Goal: Task Accomplishment & Management: Manage account settings

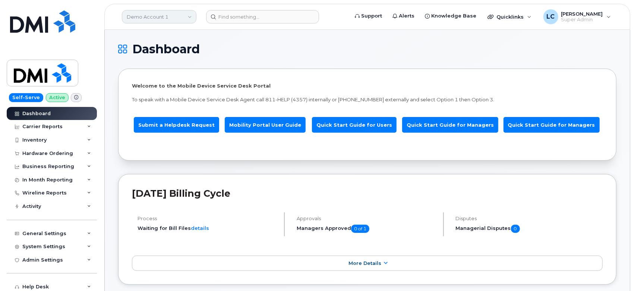
click at [160, 13] on link "Demo Account 1" at bounding box center [159, 16] width 75 height 13
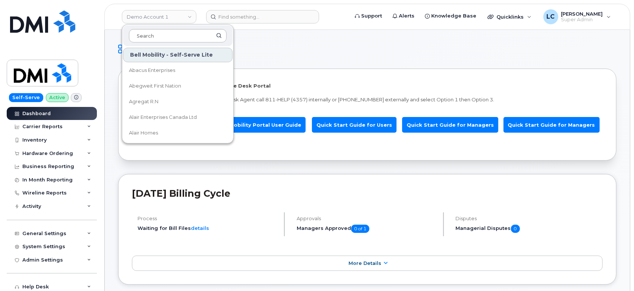
click at [164, 32] on input at bounding box center [178, 35] width 98 height 13
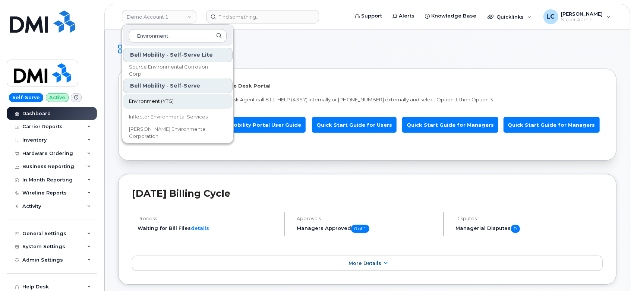
type input "Environment"
click at [167, 102] on span "Environment (YTG)" at bounding box center [151, 101] width 45 height 7
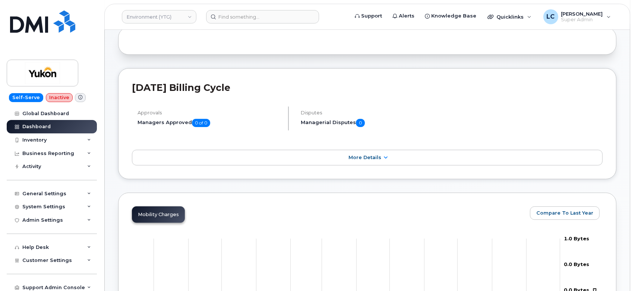
scroll to position [29, 0]
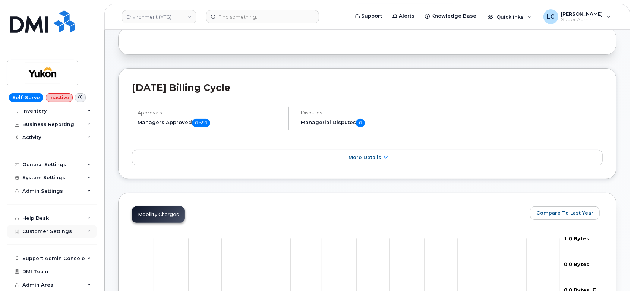
click at [50, 231] on span "Customer Settings" at bounding box center [47, 231] width 50 height 6
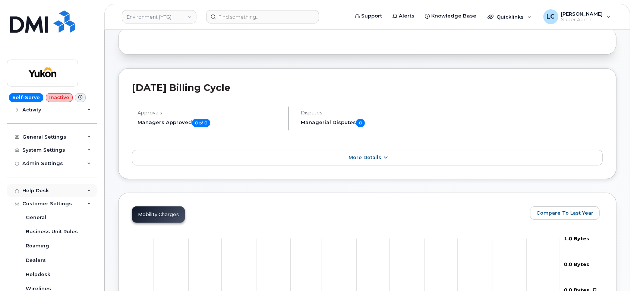
scroll to position [70, 0]
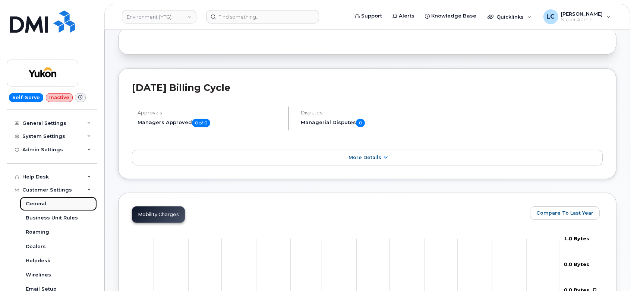
click at [48, 203] on link "General" at bounding box center [58, 204] width 77 height 14
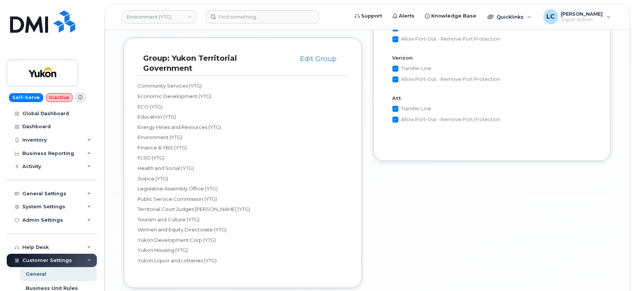
scroll to position [1573, 0]
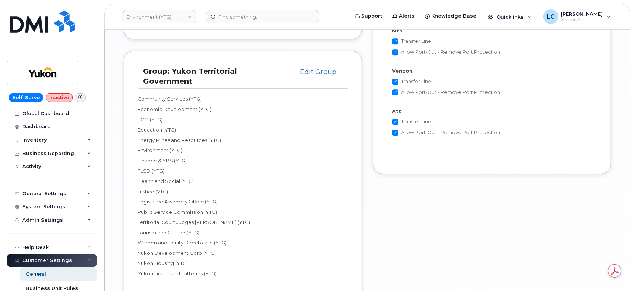
drag, startPoint x: 134, startPoint y: 95, endPoint x: 257, endPoint y: 267, distance: 211.1
click at [257, 267] on div "Group: Yukon Territorial Government Edit Group Community Services (YTG) Economi…" at bounding box center [243, 176] width 238 height 250
copy div "Community Services (YTG) Economic Development (YTG) ECO (YTG) Education (YTG) E…"
click at [274, 20] on input at bounding box center [262, 16] width 113 height 13
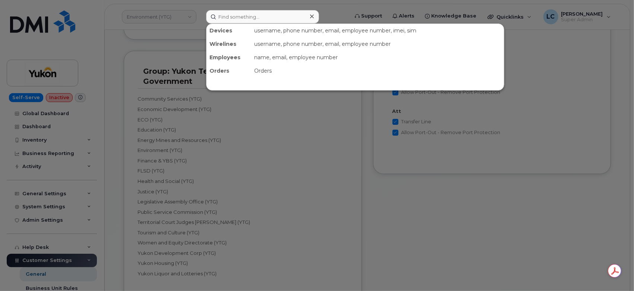
click at [174, 17] on div at bounding box center [317, 145] width 634 height 291
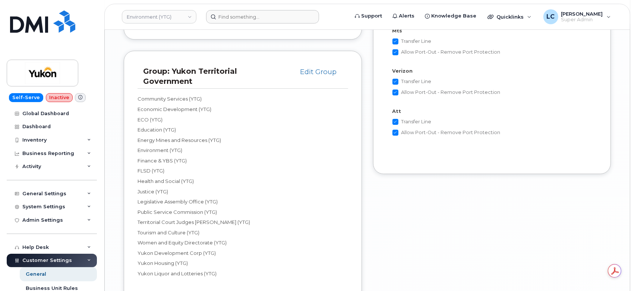
click at [174, 17] on link "Environment (YTG)" at bounding box center [159, 16] width 75 height 13
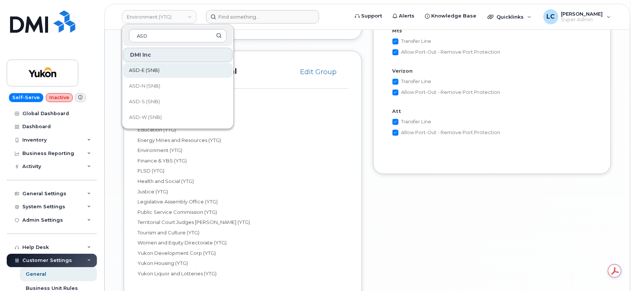
type input "ASD"
click at [164, 68] on link "ASD-E (SNB)" at bounding box center [178, 70] width 110 height 15
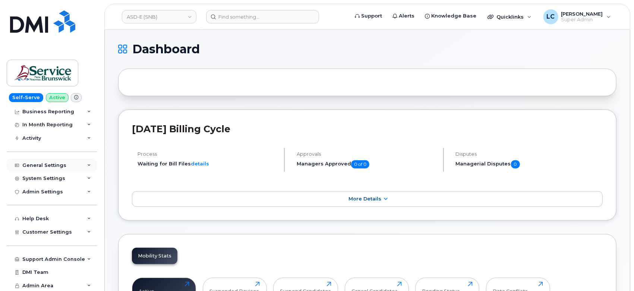
scroll to position [69, 0]
click at [50, 229] on span "Customer Settings" at bounding box center [47, 231] width 50 height 6
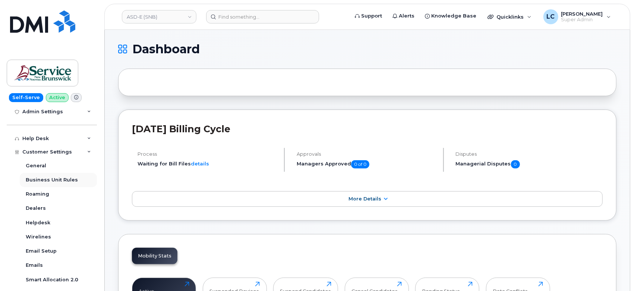
scroll to position [152, 0]
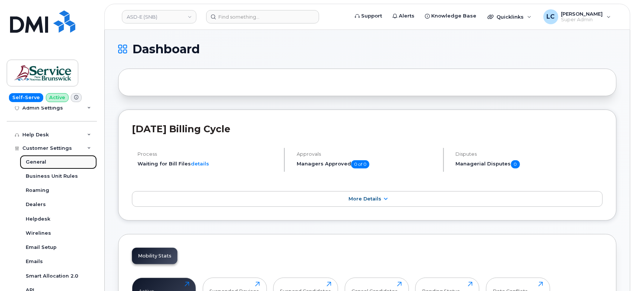
click at [42, 162] on div "General" at bounding box center [36, 162] width 20 height 7
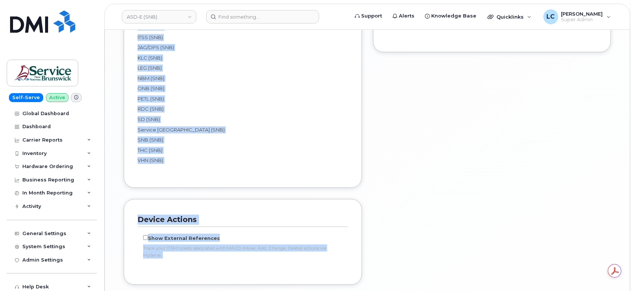
scroll to position [1619, 0]
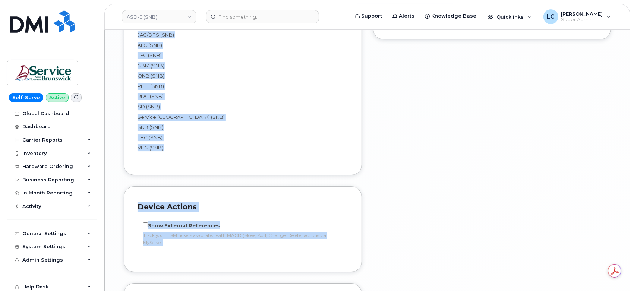
drag, startPoint x: 138, startPoint y: 119, endPoint x: 164, endPoint y: 143, distance: 36.1
click at [164, 143] on div "ASD-E (SNB) ASD-N (SNB) ASD-S (SNB) ASD-W (SNB) DAAF/DNRED (SNB) DH (SNB) DSF-N…" at bounding box center [243, 9] width 211 height 284
copy div "ASD-E (SNB) ASD-N (SNB) ASD-S (SNB) ASD-W (SNB) DAAF/DNRED (SNB) DH (SNB) DSF-N…"
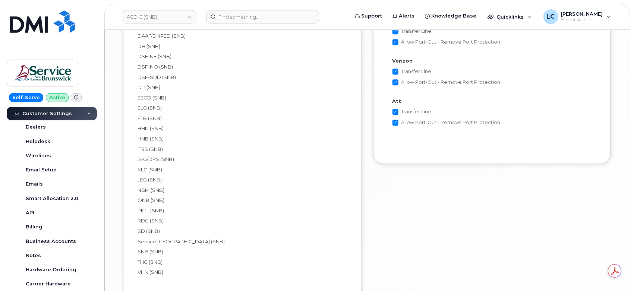
scroll to position [248, 0]
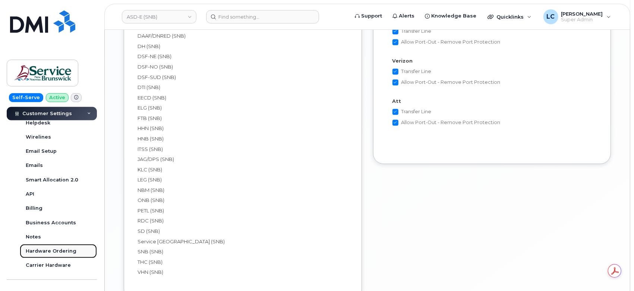
click at [61, 253] on div "Hardware Ordering" at bounding box center [51, 251] width 51 height 7
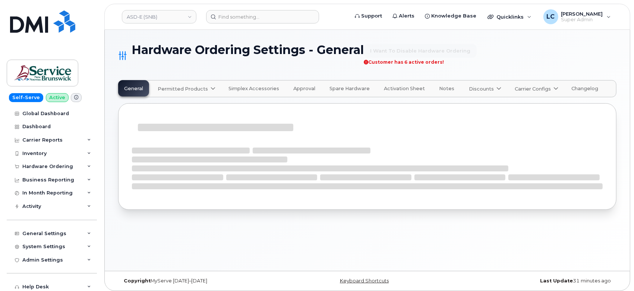
select select "admins"
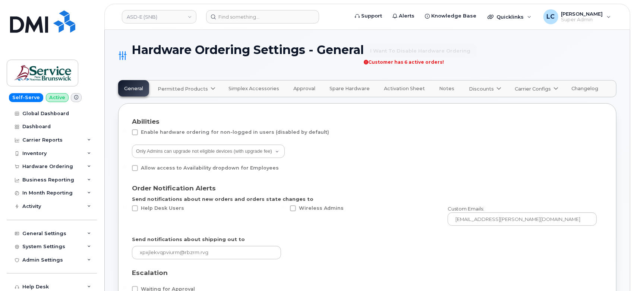
click at [533, 89] on span "Carrier Configs" at bounding box center [533, 88] width 36 height 7
click at [516, 105] on span "Bell" at bounding box center [521, 106] width 10 height 8
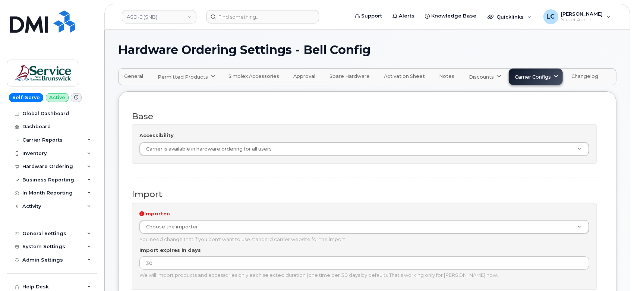
click at [141, 73] on span "General" at bounding box center [133, 76] width 19 height 6
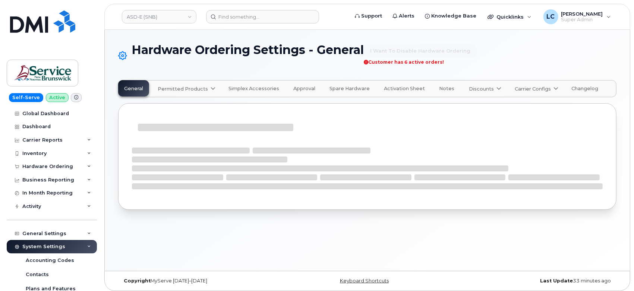
select select "admins"
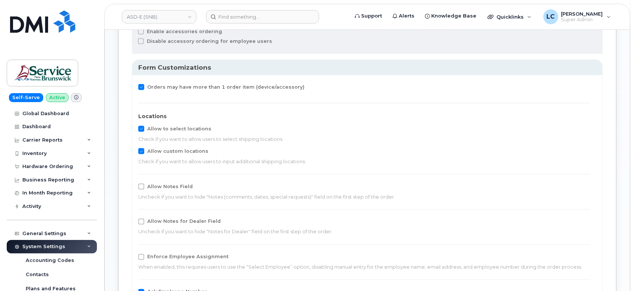
scroll to position [787, 0]
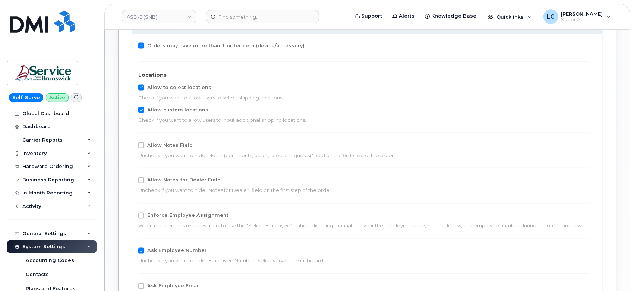
click at [143, 178] on span at bounding box center [141, 180] width 6 height 6
click at [133, 178] on input "Allow Notes for Dealer Field" at bounding box center [131, 179] width 4 height 4
checkbox input "true"
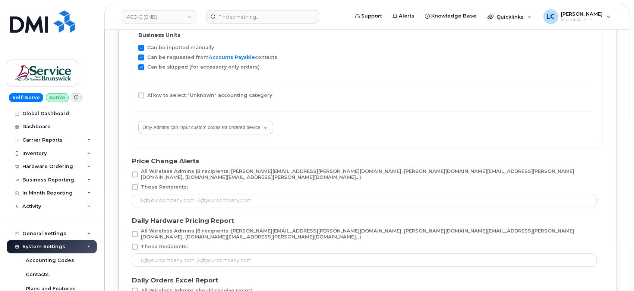
scroll to position [1464, 0]
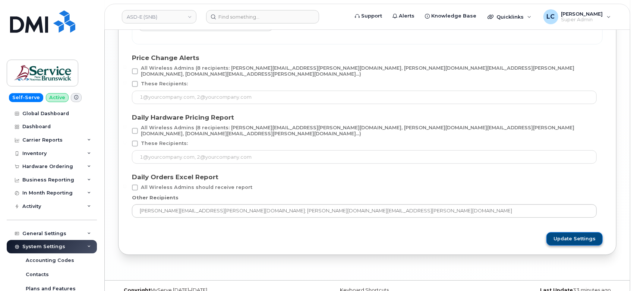
click at [560, 236] on span "Update Settings" at bounding box center [574, 239] width 42 height 7
click at [160, 19] on link "ASD-E (SNB)" at bounding box center [159, 16] width 75 height 13
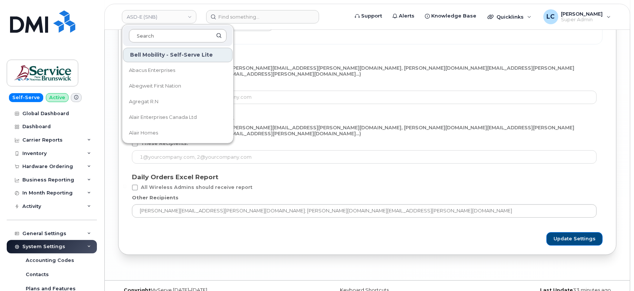
click at [154, 35] on input at bounding box center [178, 35] width 98 height 13
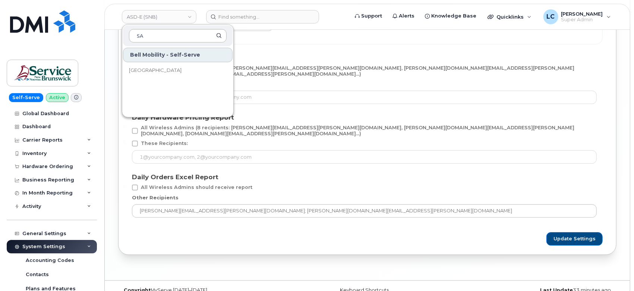
type input "S"
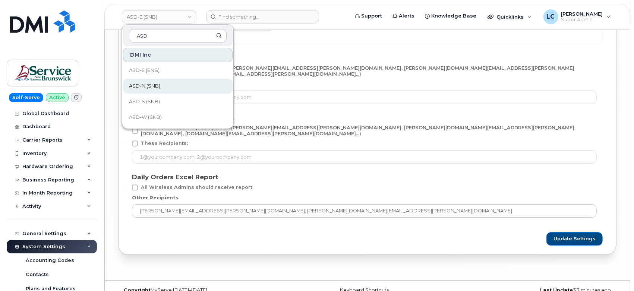
type input "ASD"
click at [140, 84] on span "ASD-N (SNB)" at bounding box center [144, 85] width 31 height 7
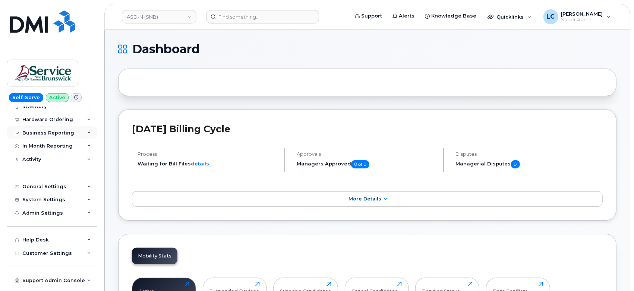
scroll to position [69, 0]
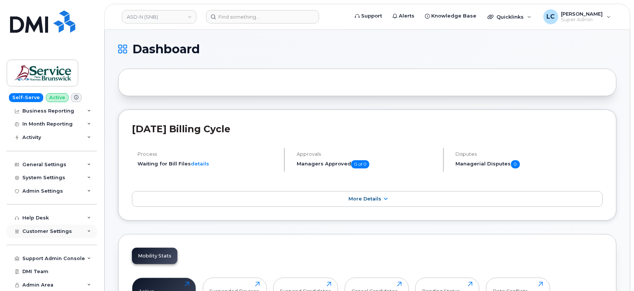
click at [45, 233] on span "Customer Settings" at bounding box center [47, 231] width 50 height 6
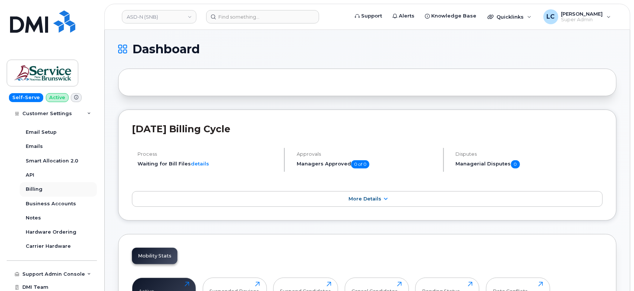
scroll to position [276, 0]
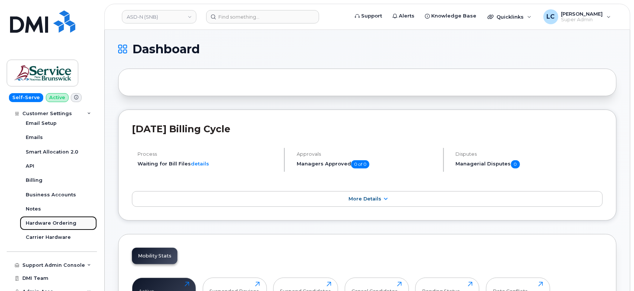
click at [54, 224] on div "Hardware Ordering" at bounding box center [51, 223] width 51 height 7
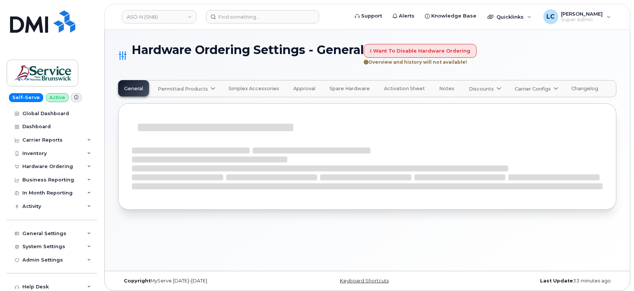
select select "admins"
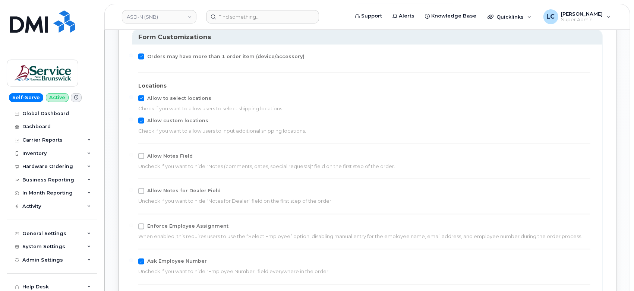
scroll to position [787, 0]
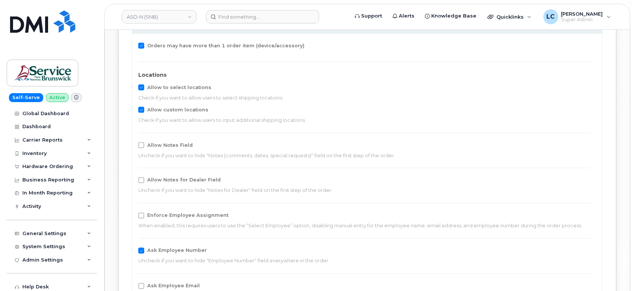
click at [174, 180] on span "Allow Notes for Dealer Field" at bounding box center [183, 180] width 73 height 6
click at [133, 180] on input "Allow Notes for Dealer Field" at bounding box center [131, 179] width 4 height 4
checkbox input "true"
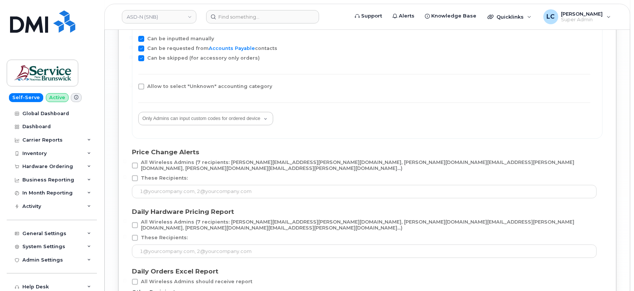
scroll to position [1464, 0]
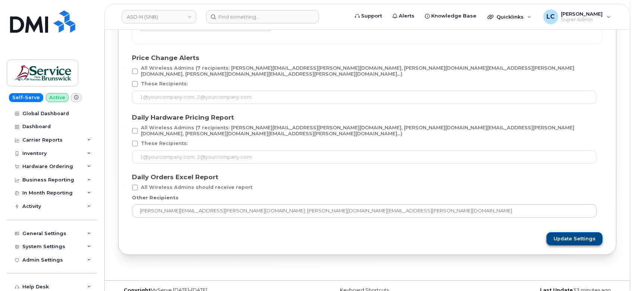
click at [581, 236] on span "Update Settings" at bounding box center [574, 239] width 42 height 7
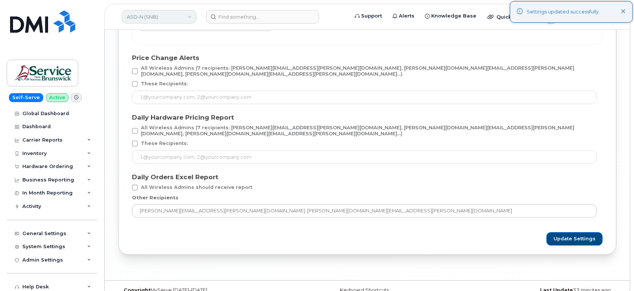
click at [183, 20] on link "ASD-N (SNB)" at bounding box center [159, 16] width 75 height 13
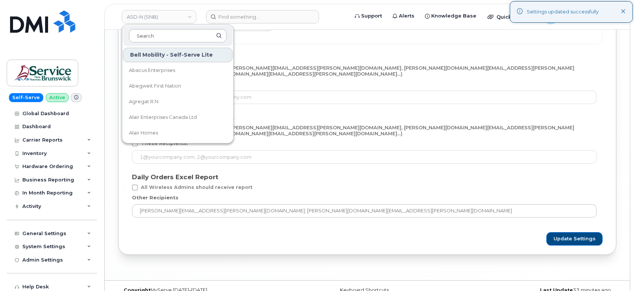
click at [158, 37] on input at bounding box center [178, 35] width 98 height 13
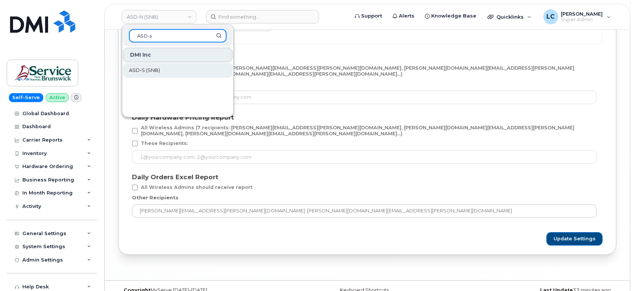
type input "ASD-s"
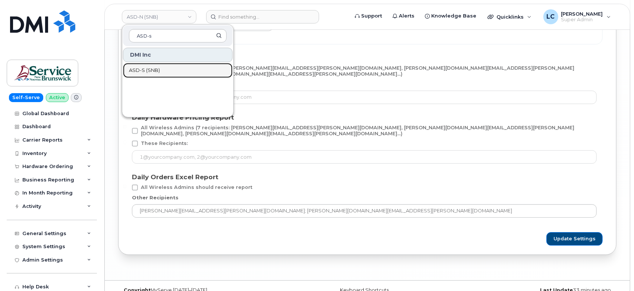
click at [158, 69] on span "ASD-S (SNB)" at bounding box center [144, 70] width 31 height 7
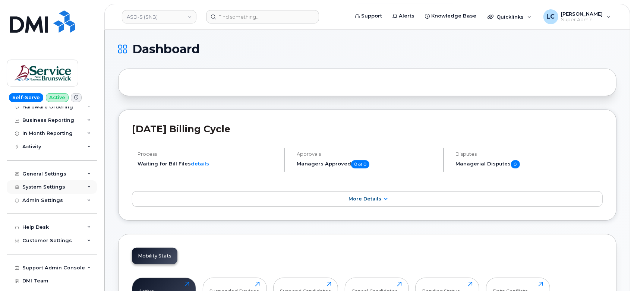
scroll to position [69, 0]
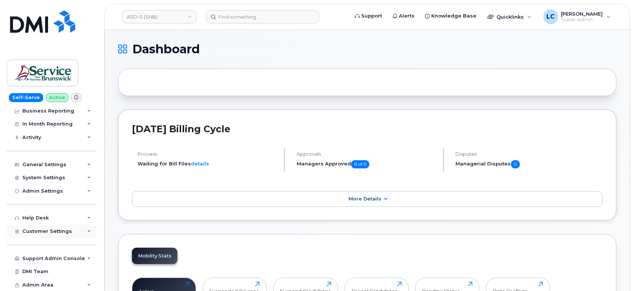
click at [64, 235] on div "Customer Settings" at bounding box center [52, 231] width 90 height 13
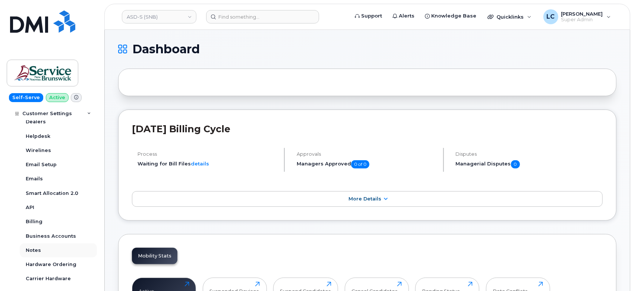
scroll to position [276, 0]
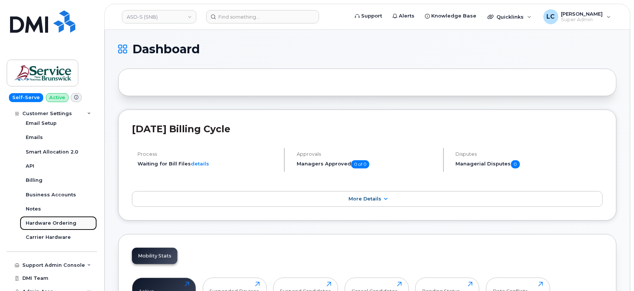
click at [65, 224] on div "Hardware Ordering" at bounding box center [51, 223] width 51 height 7
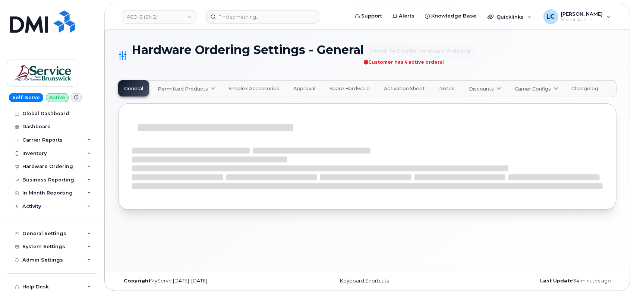
select select "admins"
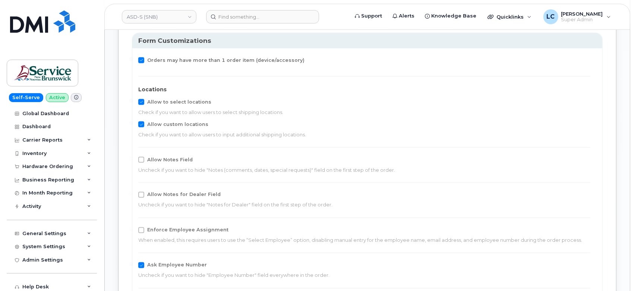
scroll to position [787, 0]
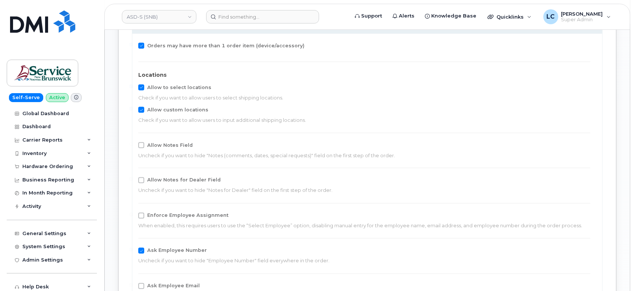
click at [170, 179] on span "Allow Notes for Dealer Field" at bounding box center [183, 180] width 73 height 6
click at [133, 179] on input "Allow Notes for Dealer Field" at bounding box center [131, 179] width 4 height 4
checkbox input "true"
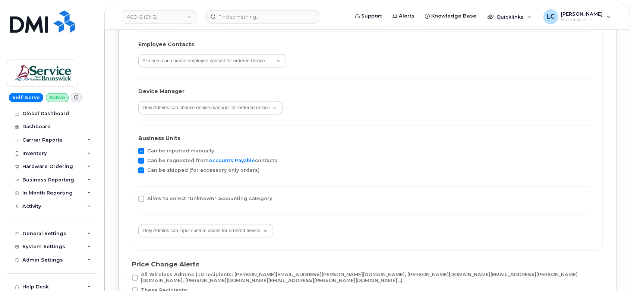
scroll to position [1449, 0]
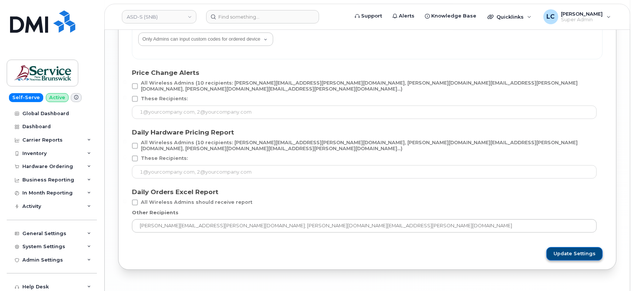
click at [578, 250] on span "Update Settings" at bounding box center [574, 253] width 42 height 7
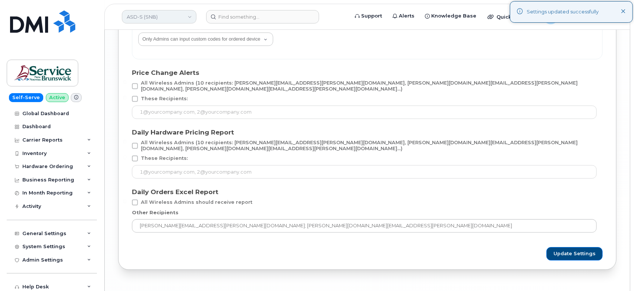
click at [173, 17] on link "ASD-S (SNB)" at bounding box center [159, 16] width 75 height 13
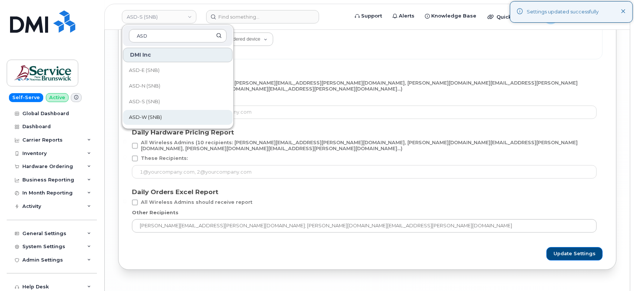
type input "ASD"
click at [147, 116] on span "ASD-W (SNB)" at bounding box center [145, 117] width 33 height 7
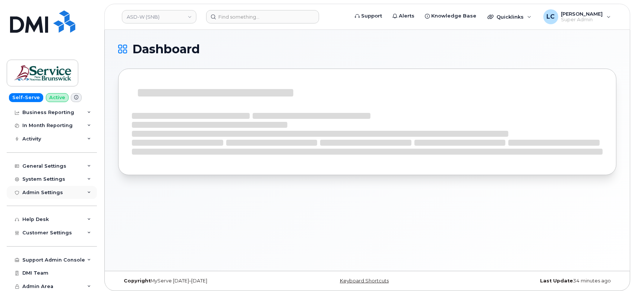
scroll to position [69, 0]
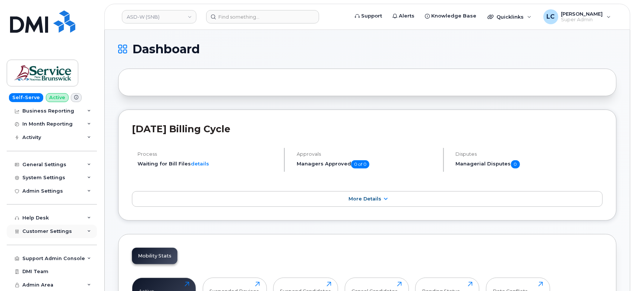
click at [57, 231] on span "Customer Settings" at bounding box center [47, 231] width 50 height 6
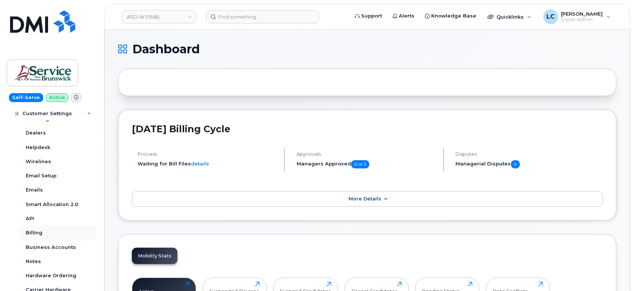
scroll to position [235, 0]
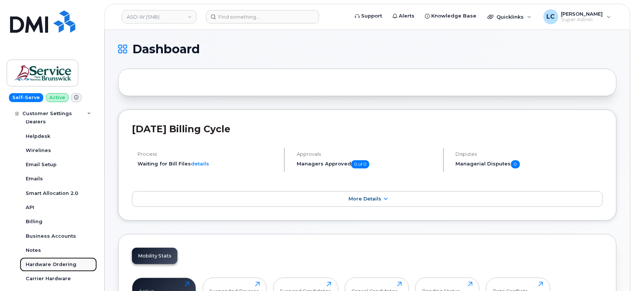
click at [59, 264] on div "Hardware Ordering" at bounding box center [51, 264] width 51 height 7
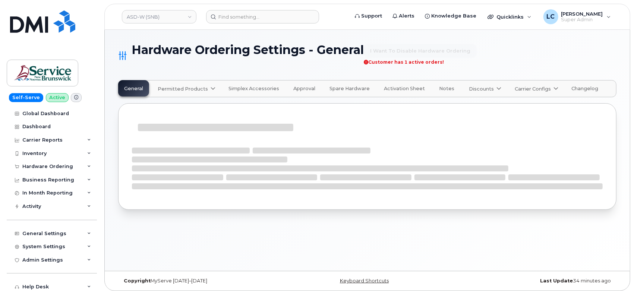
select select "admins"
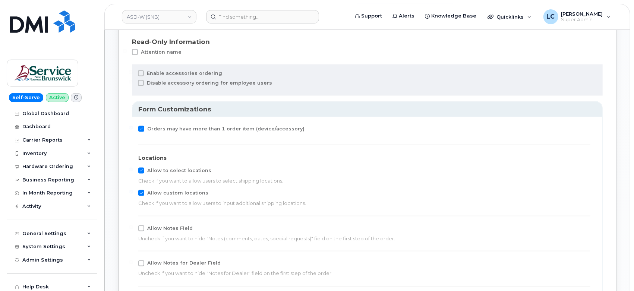
scroll to position [787, 0]
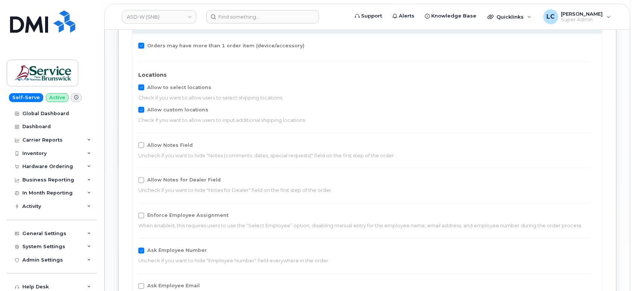
click at [155, 179] on span "Allow Notes for Dealer Field" at bounding box center [183, 180] width 73 height 6
click at [133, 179] on input "Allow Notes for Dealer Field" at bounding box center [131, 179] width 4 height 4
checkbox input "true"
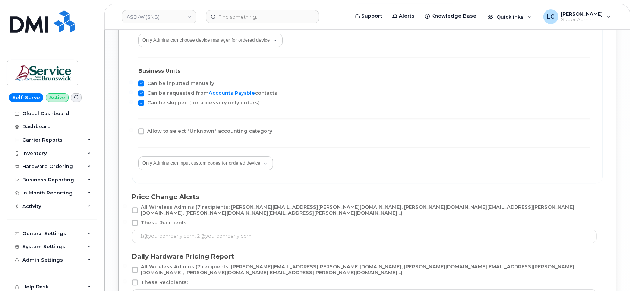
scroll to position [1464, 0]
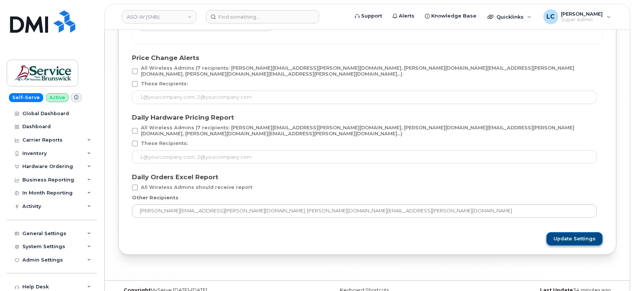
click at [569, 232] on button "Update Settings" at bounding box center [574, 238] width 56 height 13
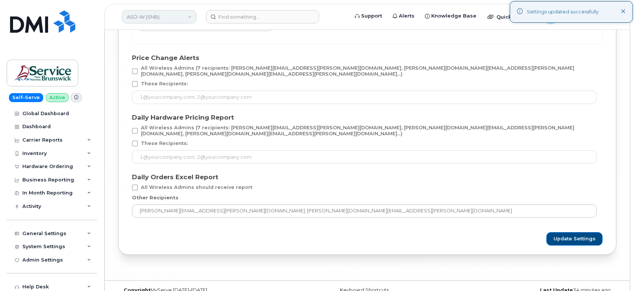
click at [170, 16] on link "ASD-W (SNB)" at bounding box center [159, 16] width 75 height 13
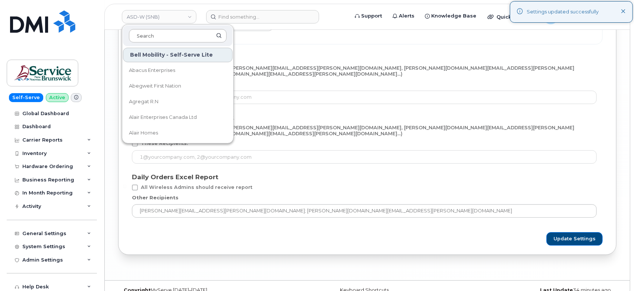
click at [171, 35] on input at bounding box center [178, 35] width 98 height 13
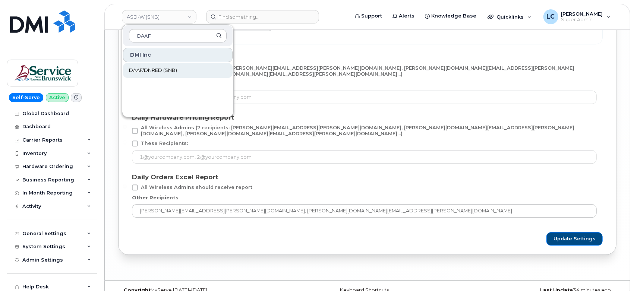
type input "DAAF"
click at [162, 74] on link "DAAF/DNRED (SNB)" at bounding box center [178, 70] width 110 height 15
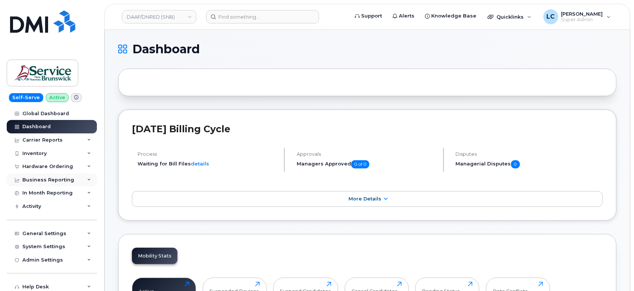
scroll to position [41, 0]
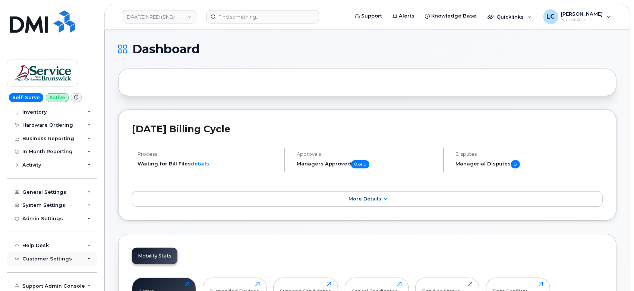
click at [57, 262] on div "Customer Settings" at bounding box center [52, 258] width 90 height 13
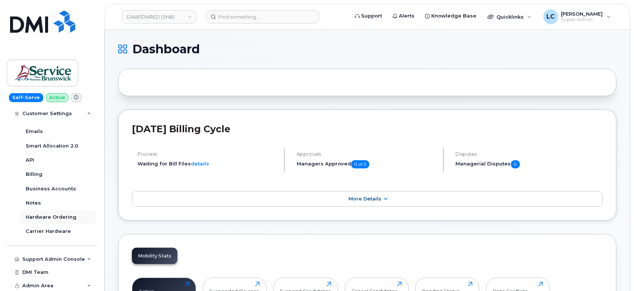
scroll to position [283, 0]
click at [59, 214] on div "Hardware Ordering" at bounding box center [51, 216] width 51 height 7
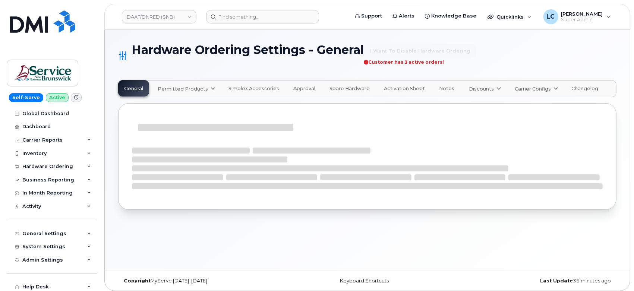
select select "admins"
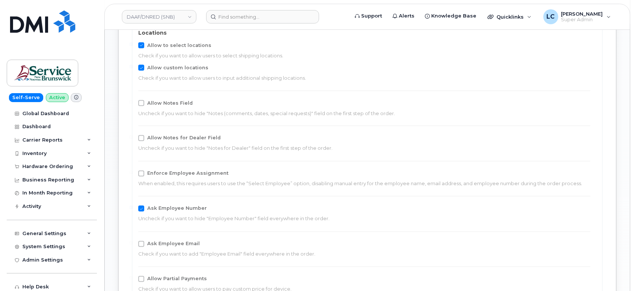
scroll to position [869, 0]
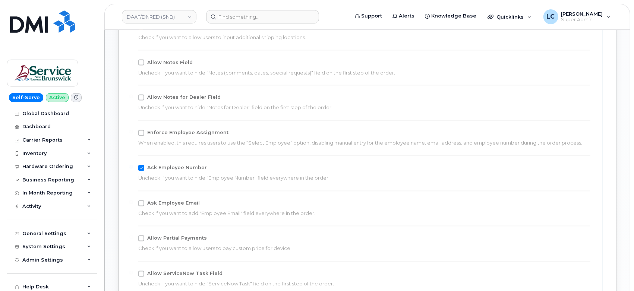
click at [172, 103] on div "Allow Notes for Dealer Field Uncheck if you want to hide "Notes for Dealer" fie…" at bounding box center [364, 103] width 452 height 17
click at [172, 97] on span "Allow Notes for Dealer Field" at bounding box center [183, 98] width 73 height 6
click at [133, 97] on input "Allow Notes for Dealer Field" at bounding box center [131, 97] width 4 height 4
checkbox input "true"
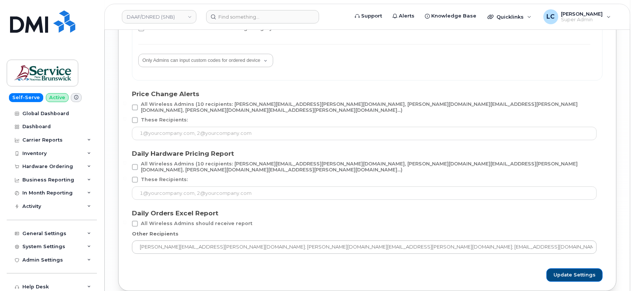
scroll to position [1464, 0]
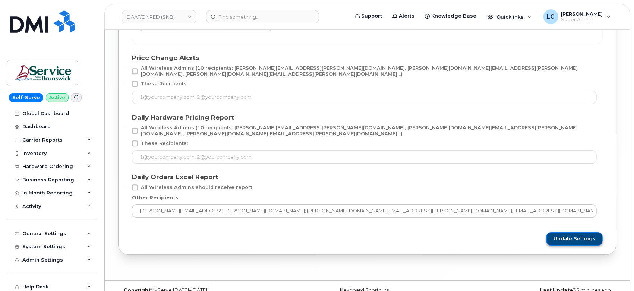
click at [562, 236] on span "Update Settings" at bounding box center [574, 239] width 42 height 7
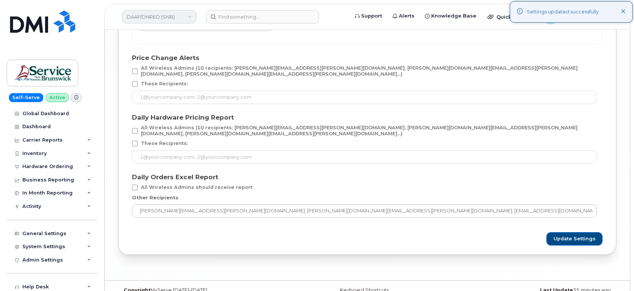
click at [170, 15] on link "DAAF/DNRED (SNB)" at bounding box center [159, 16] width 75 height 13
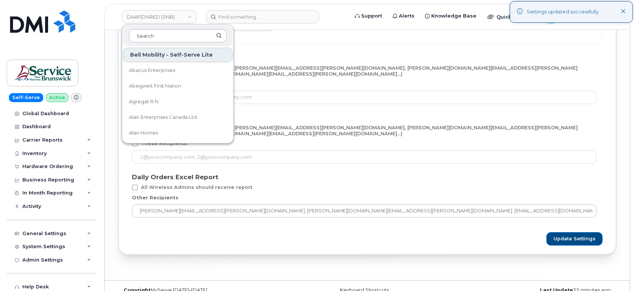
click at [181, 38] on input at bounding box center [178, 35] width 98 height 13
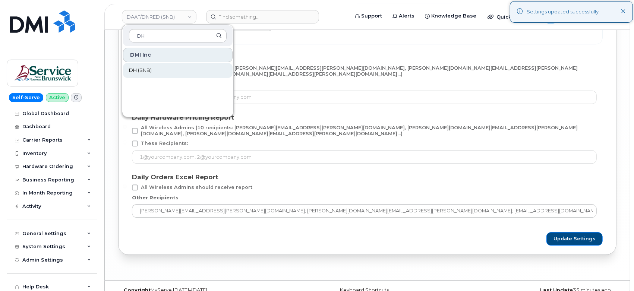
type input "DH"
click at [154, 73] on link "DH (SNB)" at bounding box center [178, 70] width 110 height 15
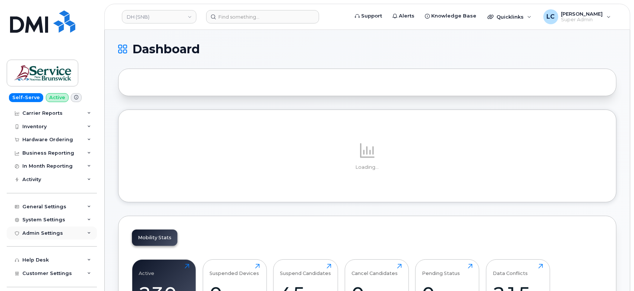
scroll to position [41, 0]
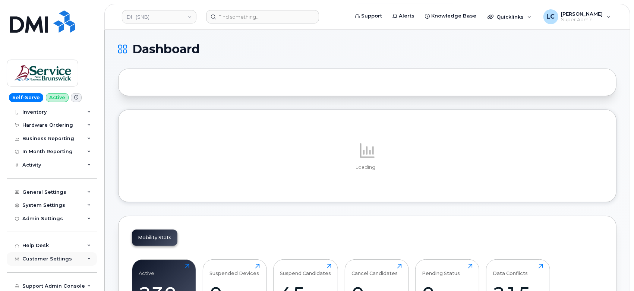
click at [61, 259] on span "Customer Settings" at bounding box center [47, 259] width 50 height 6
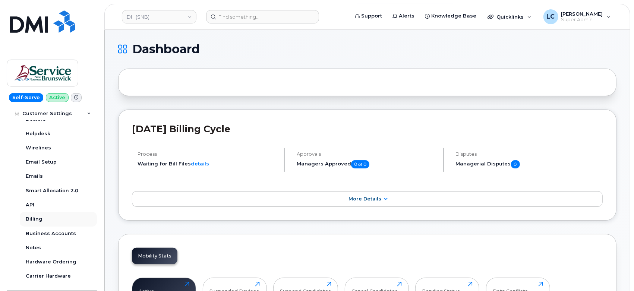
scroll to position [248, 0]
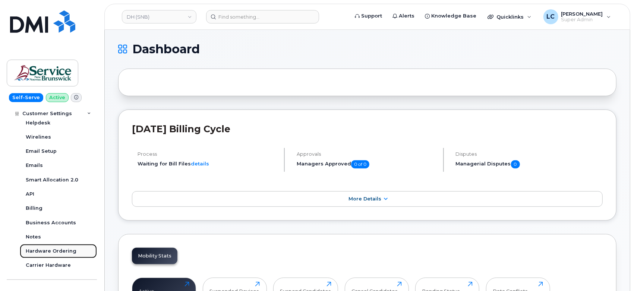
click at [45, 252] on div "Hardware Ordering" at bounding box center [51, 251] width 51 height 7
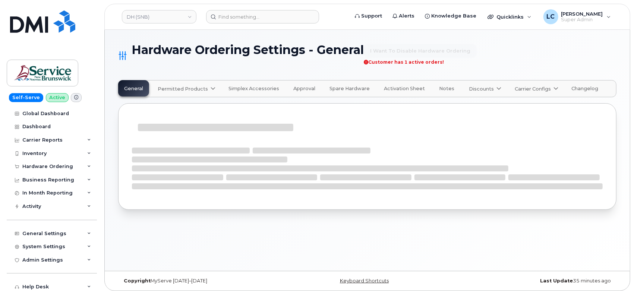
select select "admins"
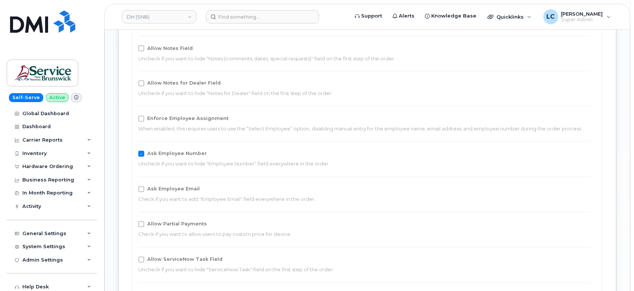
scroll to position [869, 0]
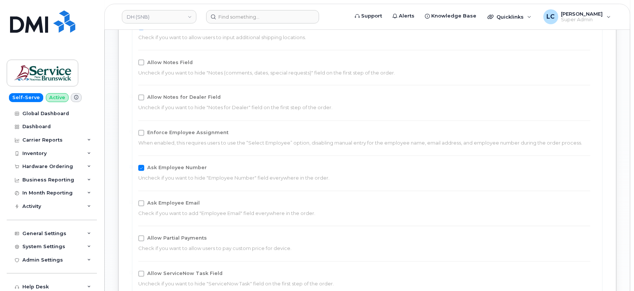
click at [176, 95] on span "Allow Notes for Dealer Field" at bounding box center [183, 98] width 73 height 6
click at [133, 95] on input "Allow Notes for Dealer Field" at bounding box center [131, 97] width 4 height 4
checkbox input "true"
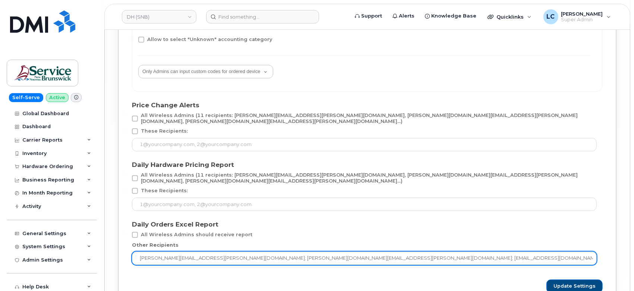
scroll to position [1464, 0]
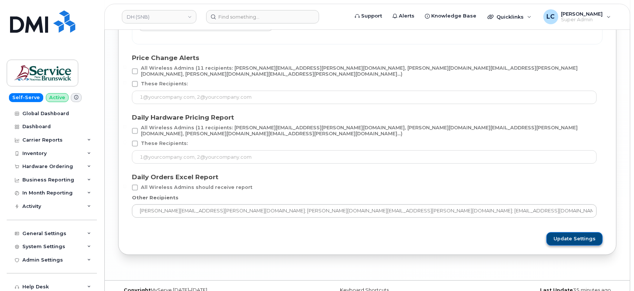
click at [584, 236] on span "Update Settings" at bounding box center [574, 239] width 42 height 7
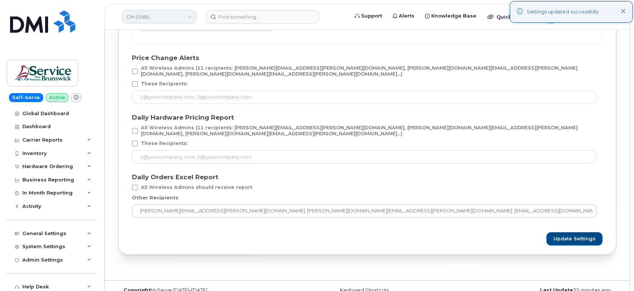
click at [166, 18] on link "DH (SNB)" at bounding box center [159, 16] width 75 height 13
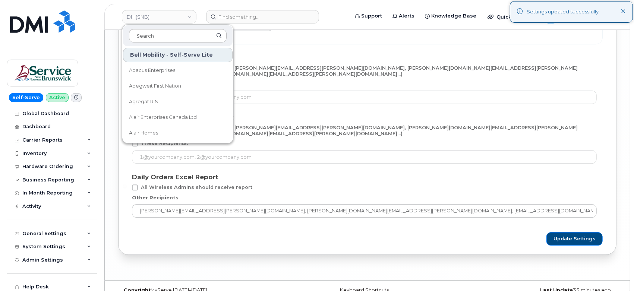
click at [159, 35] on input at bounding box center [178, 35] width 98 height 13
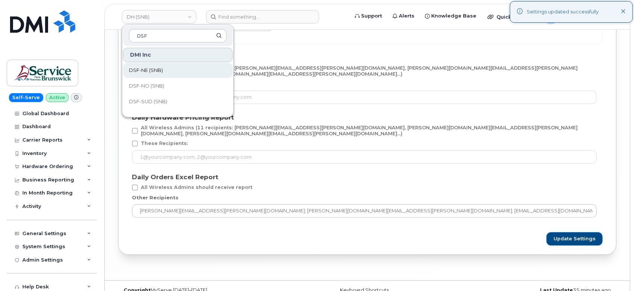
type input "DSF"
click at [151, 70] on span "DSF-NE (SNB)" at bounding box center [146, 70] width 34 height 7
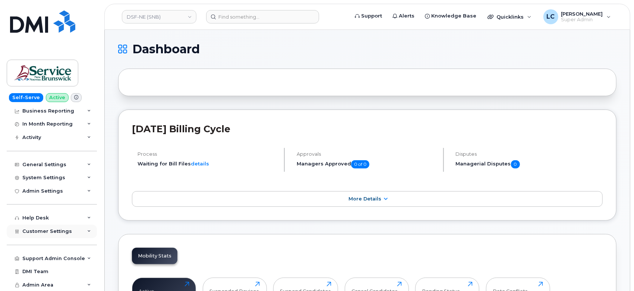
click at [52, 234] on div "Customer Settings" at bounding box center [52, 231] width 90 height 13
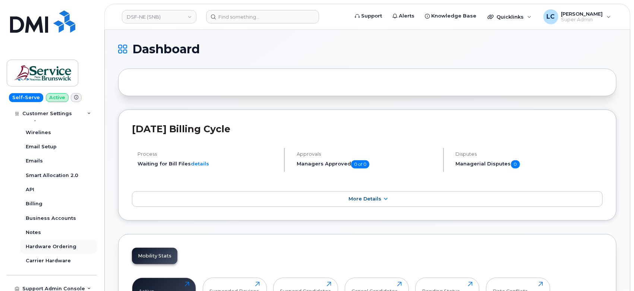
scroll to position [276, 0]
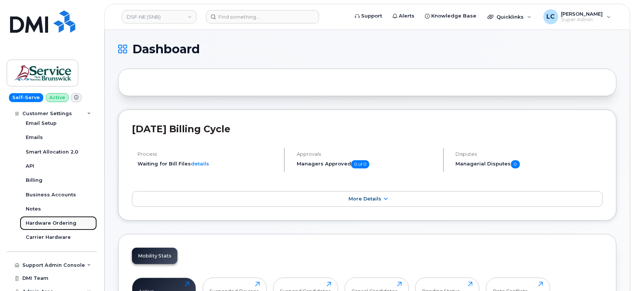
click at [62, 225] on div "Hardware Ordering" at bounding box center [51, 223] width 51 height 7
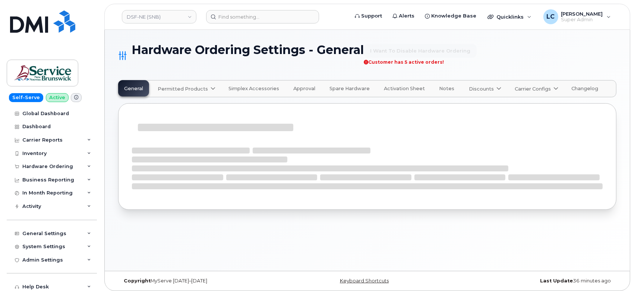
select select "admins"
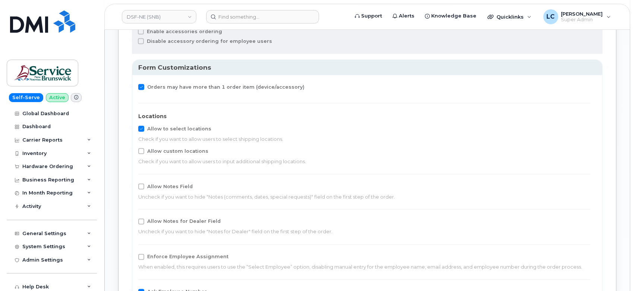
scroll to position [828, 0]
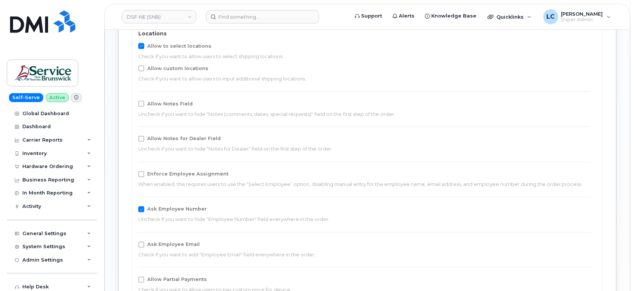
click at [179, 138] on span "Allow Notes for Dealer Field" at bounding box center [183, 139] width 73 height 6
click at [133, 138] on input "Allow Notes for Dealer Field" at bounding box center [131, 138] width 4 height 4
checkbox input "true"
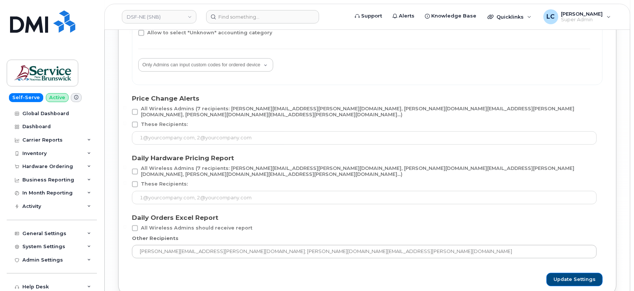
scroll to position [1449, 0]
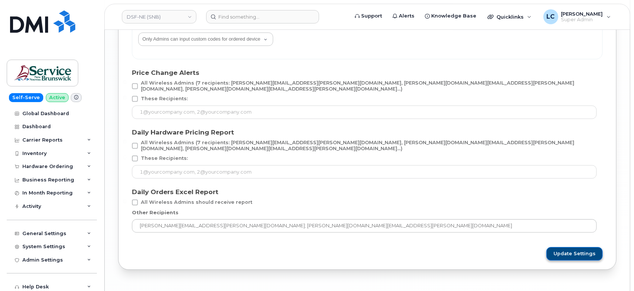
click at [560, 250] on span "Update Settings" at bounding box center [574, 253] width 42 height 7
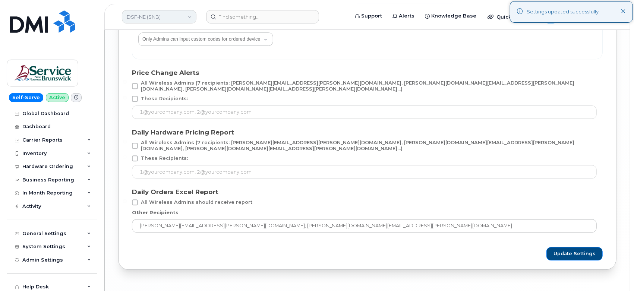
click at [151, 21] on link "DSF-NE (SNB)" at bounding box center [159, 16] width 75 height 13
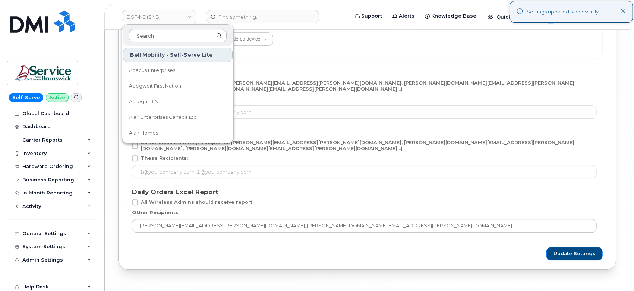
click at [156, 37] on input at bounding box center [178, 35] width 98 height 13
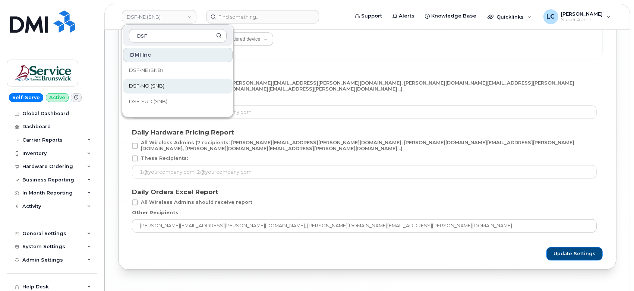
type input "DSF"
click at [167, 86] on link "DSF-NO (SNB)" at bounding box center [178, 86] width 110 height 15
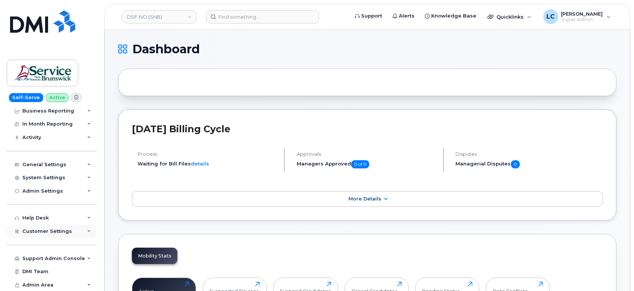
click at [55, 229] on span "Customer Settings" at bounding box center [47, 231] width 50 height 6
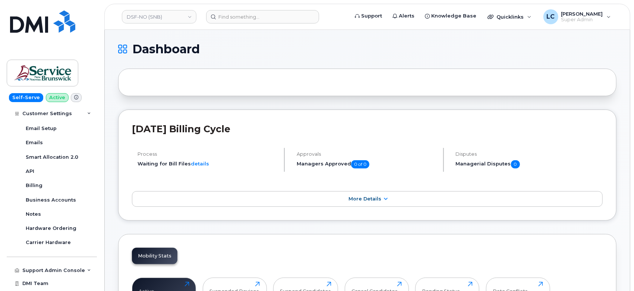
scroll to position [276, 0]
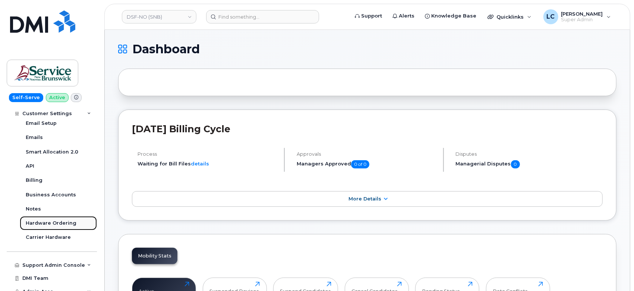
click at [62, 222] on div "Hardware Ordering" at bounding box center [51, 223] width 51 height 7
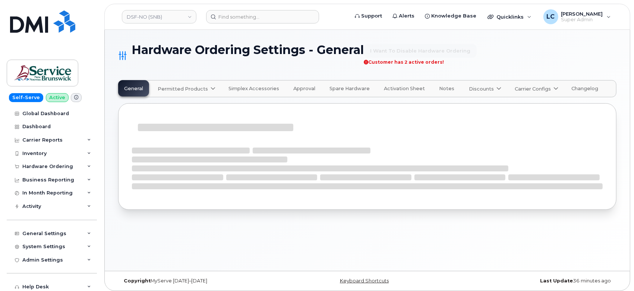
select select "admins"
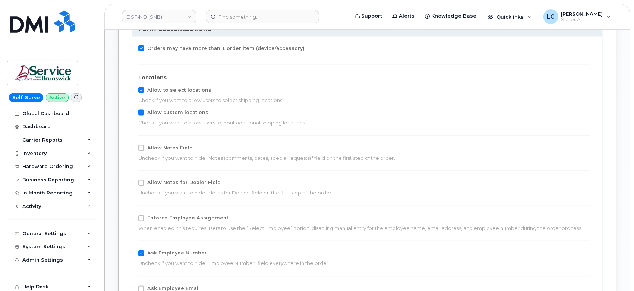
scroll to position [828, 0]
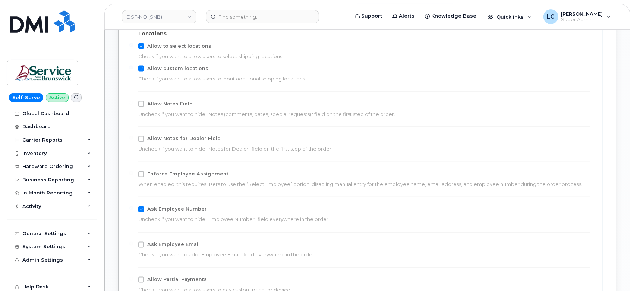
click at [174, 142] on div "Allow Notes for Dealer Field Uncheck if you want to hide "Notes for Dealer" fie…" at bounding box center [364, 144] width 452 height 17
click at [176, 139] on span "Allow Notes for Dealer Field" at bounding box center [183, 139] width 73 height 6
click at [133, 139] on input "Allow Notes for Dealer Field" at bounding box center [131, 138] width 4 height 4
checkbox input "true"
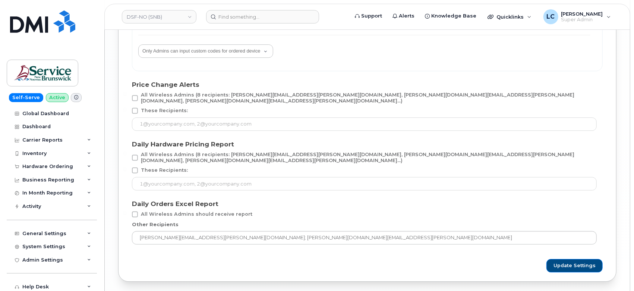
scroll to position [1464, 0]
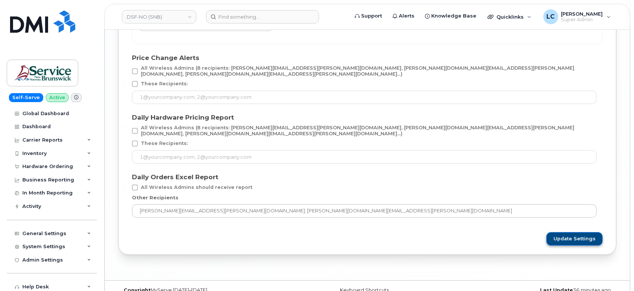
click at [584, 236] on span "Update Settings" at bounding box center [574, 239] width 42 height 7
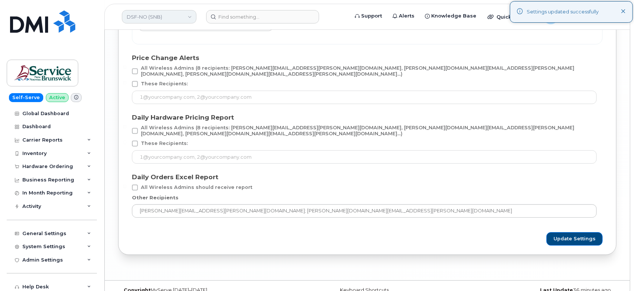
click at [170, 14] on link "DSF-NO (SNB)" at bounding box center [159, 16] width 75 height 13
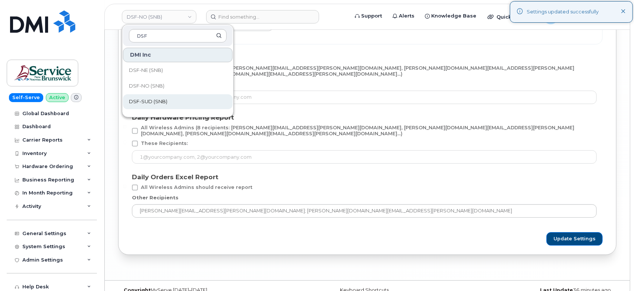
type input "DSF"
click at [156, 98] on span "DSF-SUD (SNB)" at bounding box center [148, 101] width 38 height 7
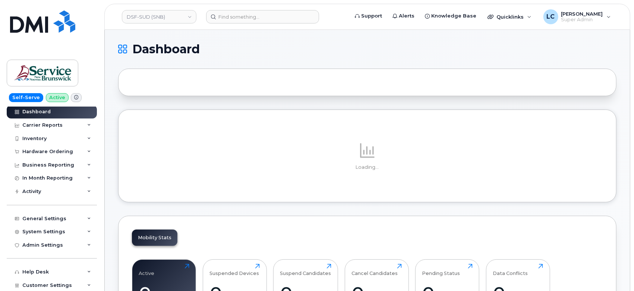
scroll to position [69, 0]
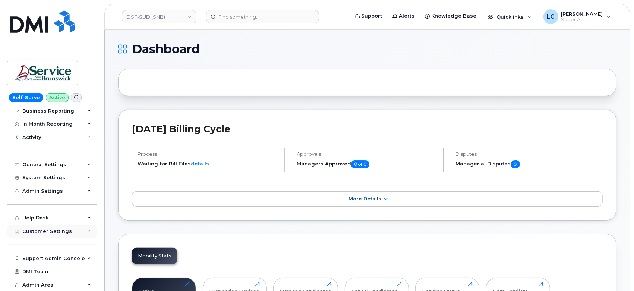
click at [62, 231] on span "Customer Settings" at bounding box center [47, 231] width 50 height 6
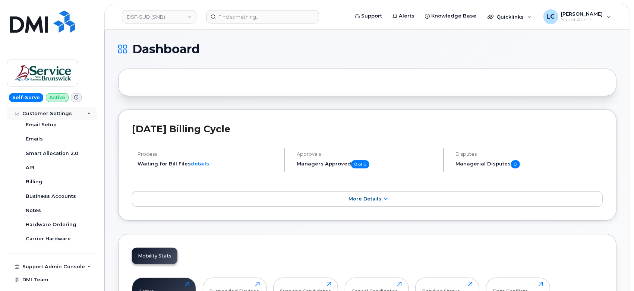
scroll to position [276, 0]
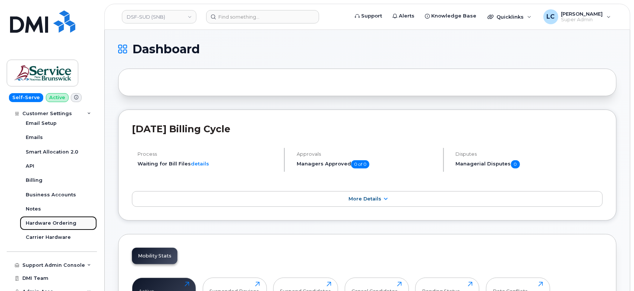
click at [66, 226] on div "Hardware Ordering" at bounding box center [51, 223] width 51 height 7
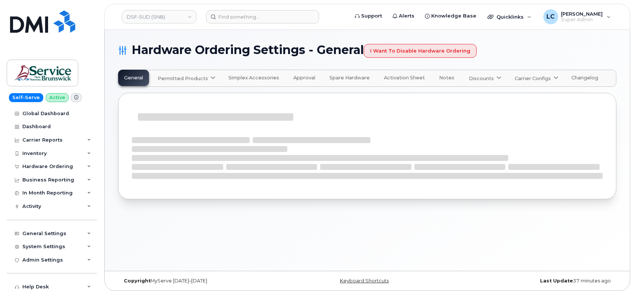
select select "admins"
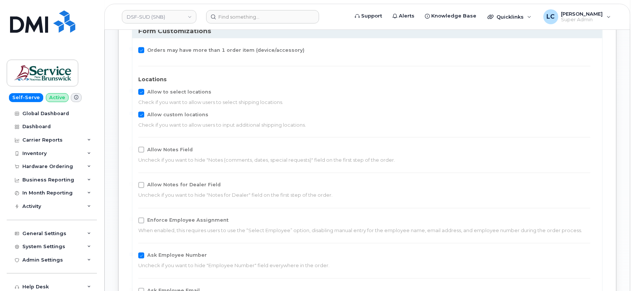
scroll to position [787, 0]
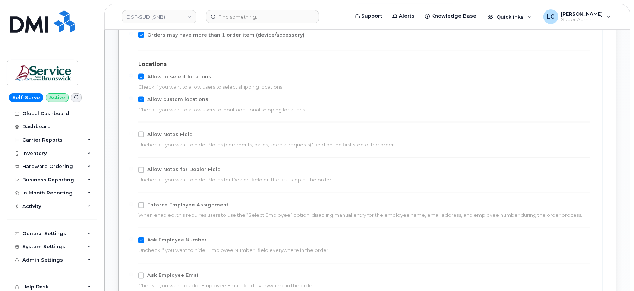
click at [182, 172] on span "Allow Notes for Dealer Field" at bounding box center [183, 170] width 73 height 6
click at [133, 171] on input "Allow Notes for Dealer Field" at bounding box center [131, 169] width 4 height 4
checkbox input "true"
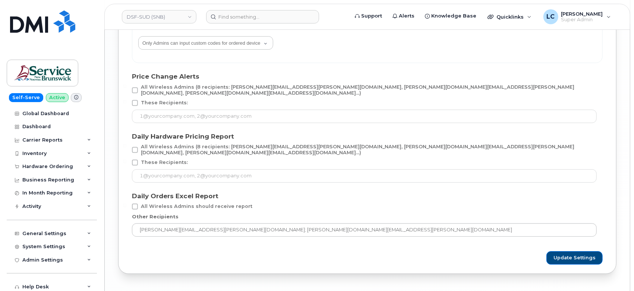
scroll to position [1412, 0]
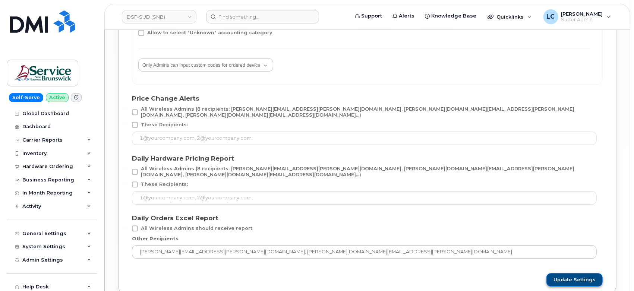
click at [564, 277] on span "Update Settings" at bounding box center [574, 280] width 42 height 7
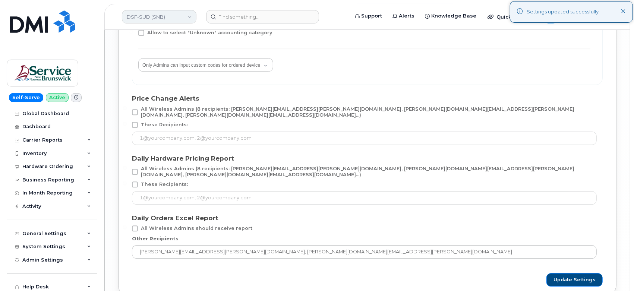
click at [165, 18] on link "DSF-SUD (SNB)" at bounding box center [159, 16] width 75 height 13
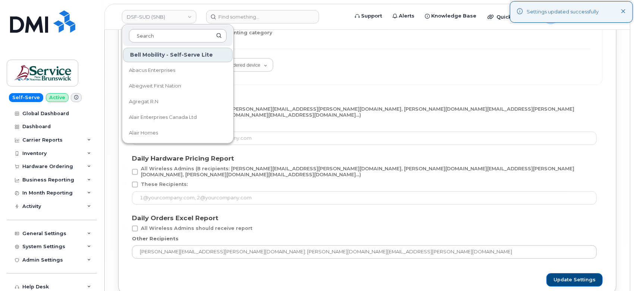
click at [158, 32] on input at bounding box center [178, 35] width 98 height 13
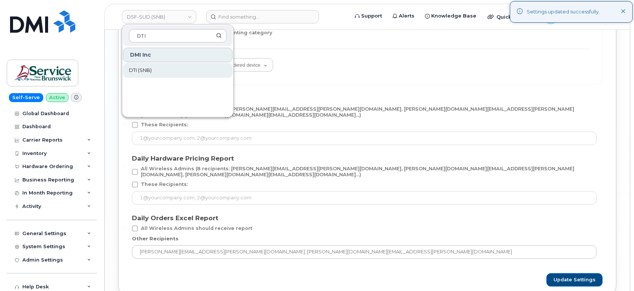
type input "DTI"
click at [158, 69] on link "DTI (SNB)" at bounding box center [178, 70] width 110 height 15
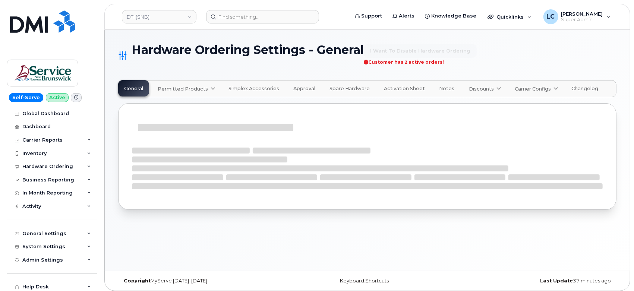
select select "admins"
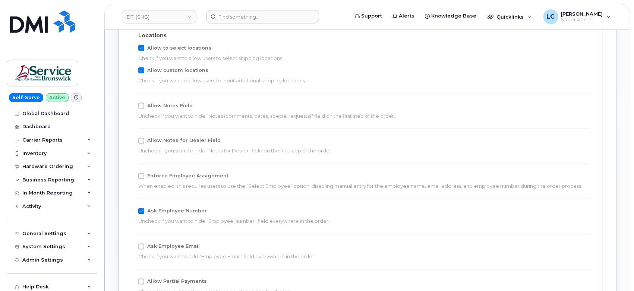
scroll to position [828, 0]
click at [185, 137] on span "Allow Notes for Dealer Field" at bounding box center [183, 139] width 73 height 6
click at [133, 137] on input "Allow Notes for Dealer Field" at bounding box center [131, 138] width 4 height 4
checkbox input "true"
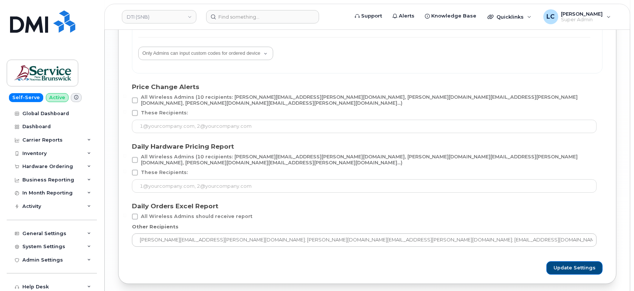
scroll to position [1449, 0]
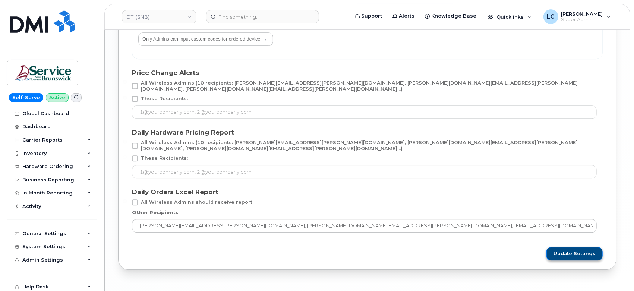
click at [581, 250] on span "Update Settings" at bounding box center [574, 253] width 42 height 7
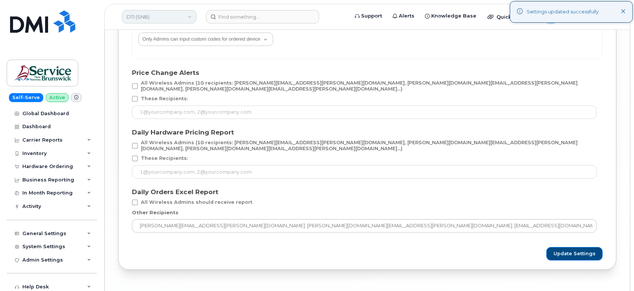
click at [158, 21] on link "DTI (SNB)" at bounding box center [159, 16] width 75 height 13
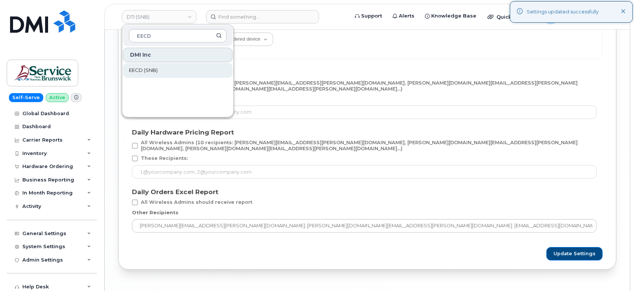
type input "EECD"
click at [183, 71] on link "EECD (SNB)" at bounding box center [178, 70] width 110 height 15
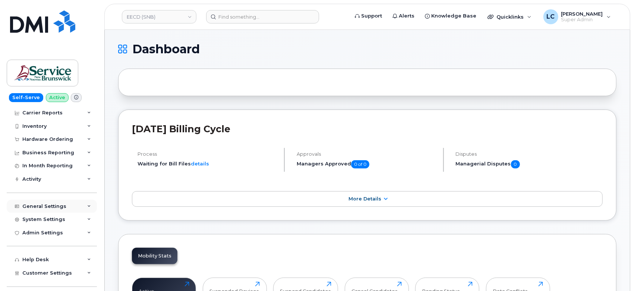
scroll to position [41, 0]
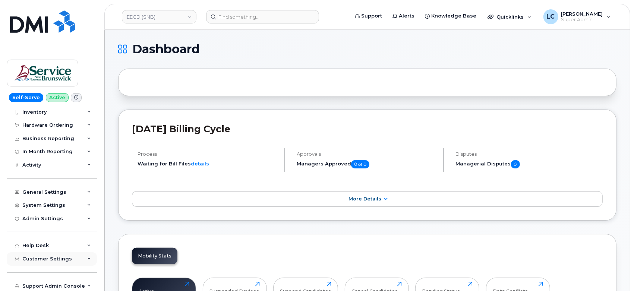
click at [53, 259] on span "Customer Settings" at bounding box center [47, 259] width 50 height 6
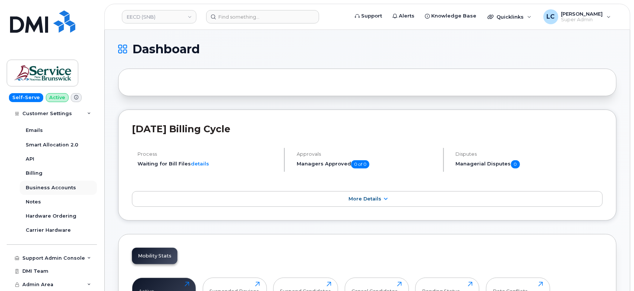
scroll to position [241, 0]
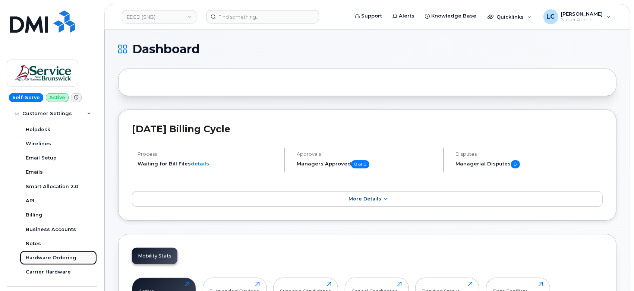
click at [56, 257] on div "Hardware Ordering" at bounding box center [51, 258] width 51 height 7
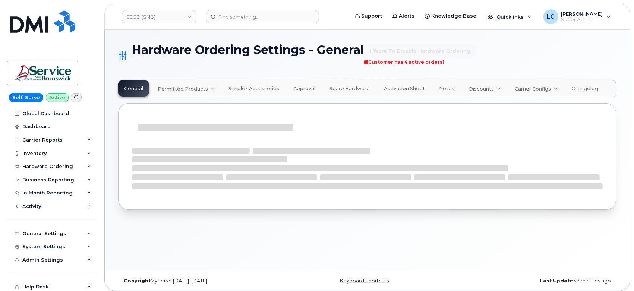
select select "admins"
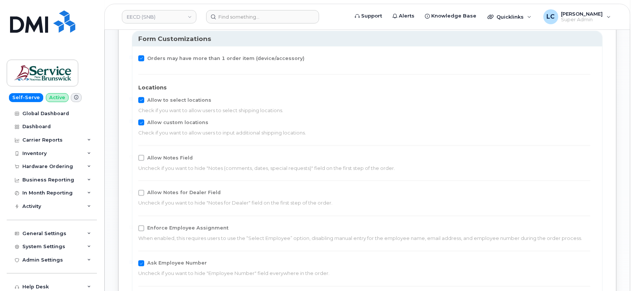
scroll to position [787, 0]
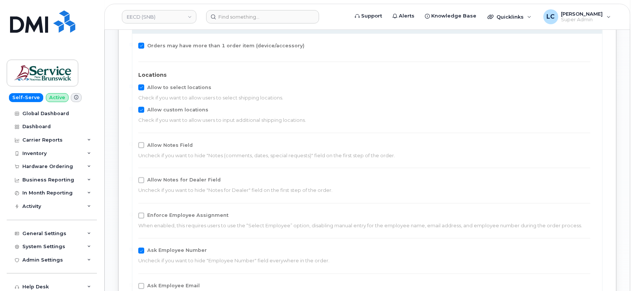
click at [192, 181] on span "Allow Notes for Dealer Field" at bounding box center [183, 180] width 73 height 6
click at [133, 181] on input "Allow Notes for Dealer Field" at bounding box center [131, 179] width 4 height 4
checkbox input "true"
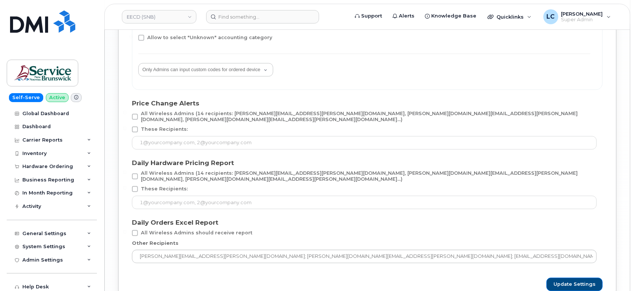
scroll to position [1449, 0]
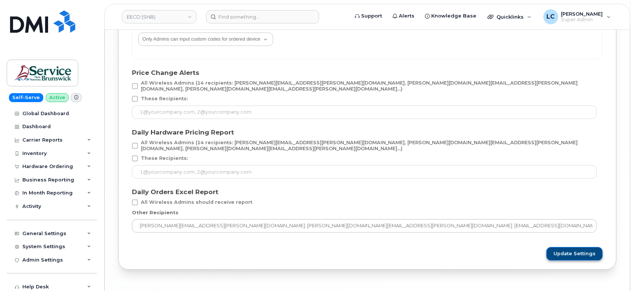
click at [560, 250] on span "Update Settings" at bounding box center [574, 253] width 42 height 7
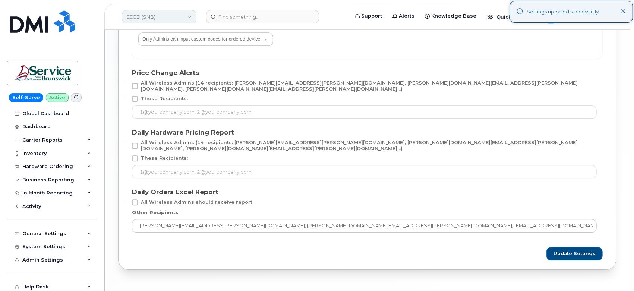
click at [176, 19] on link "EECD (SNB)" at bounding box center [159, 16] width 75 height 13
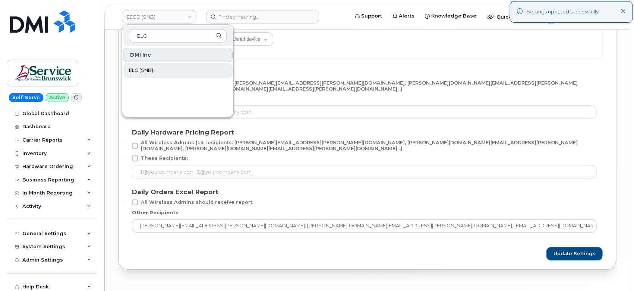
type input "ELG"
click at [179, 70] on link "ELG (SNB)" at bounding box center [178, 70] width 110 height 15
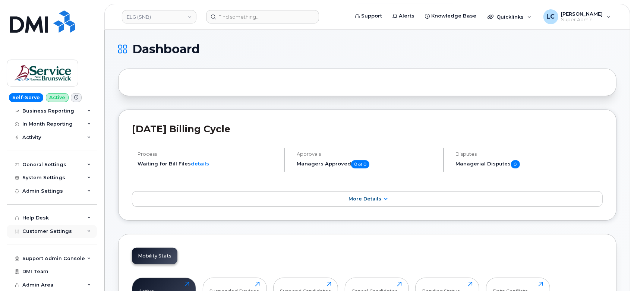
click at [64, 227] on div "Customer Settings" at bounding box center [52, 231] width 90 height 13
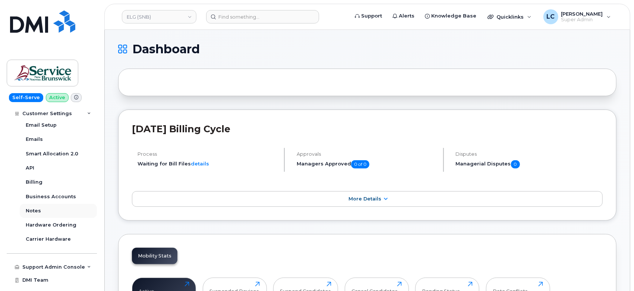
scroll to position [276, 0]
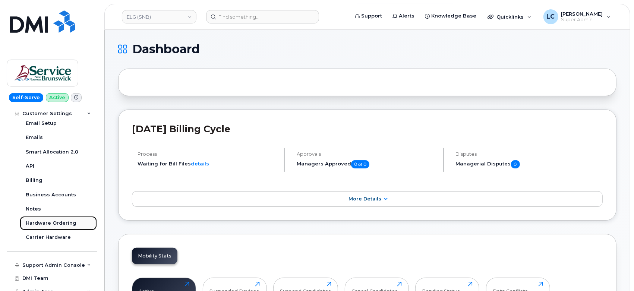
click at [56, 227] on link "Hardware Ordering" at bounding box center [58, 223] width 77 height 14
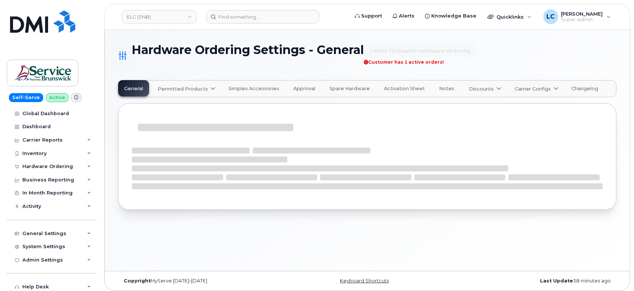
select select "admins"
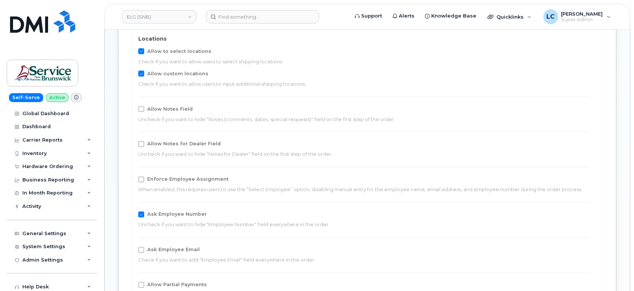
scroll to position [828, 0]
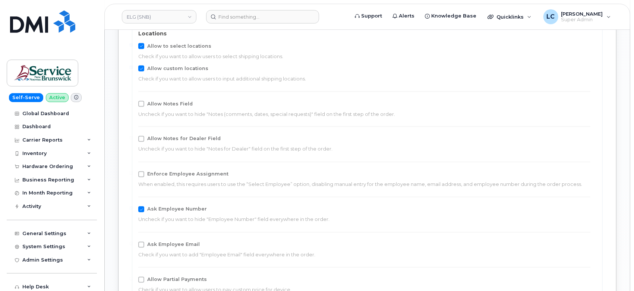
click at [171, 138] on span "Allow Notes for Dealer Field" at bounding box center [183, 139] width 73 height 6
click at [133, 138] on input "Allow Notes for Dealer Field" at bounding box center [131, 138] width 4 height 4
checkbox input "true"
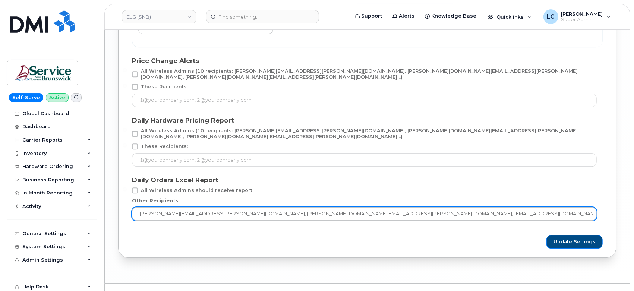
scroll to position [1464, 0]
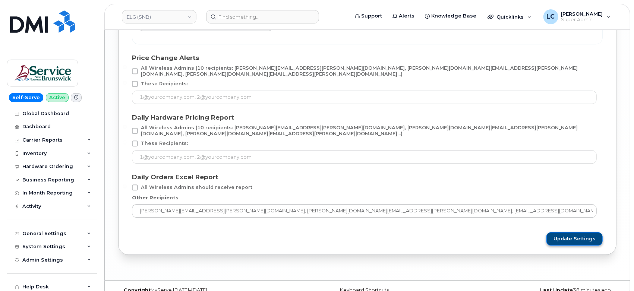
click at [557, 236] on span "Update Settings" at bounding box center [574, 239] width 42 height 7
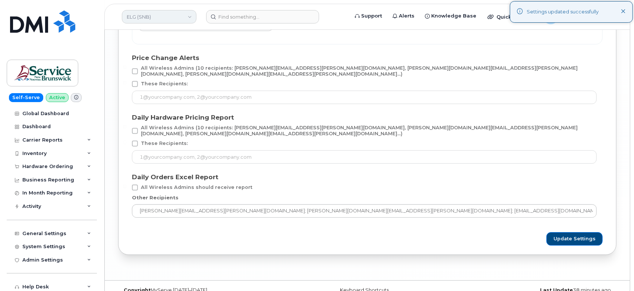
click at [185, 20] on link "ELG (SNB)" at bounding box center [159, 16] width 75 height 13
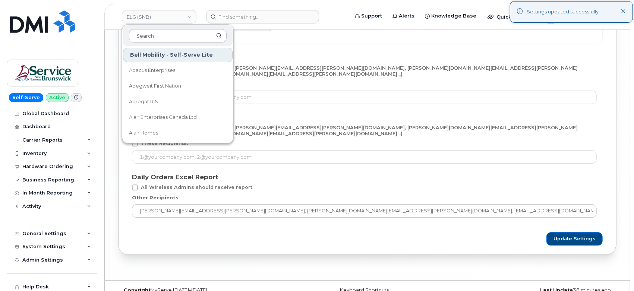
click at [159, 36] on input at bounding box center [178, 35] width 98 height 13
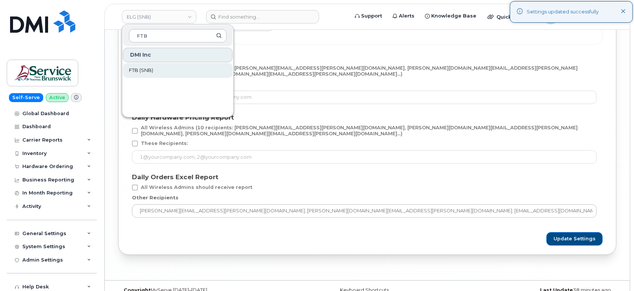
type input "FTB"
click at [152, 73] on span "FTB (SNB)" at bounding box center [141, 70] width 24 height 7
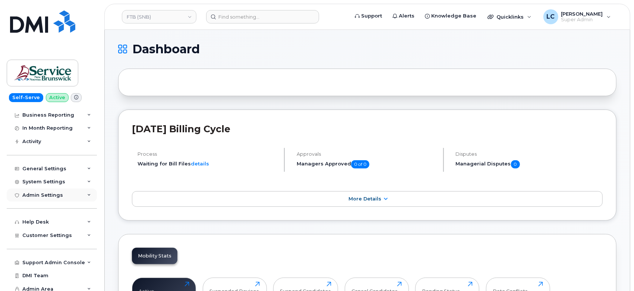
scroll to position [69, 0]
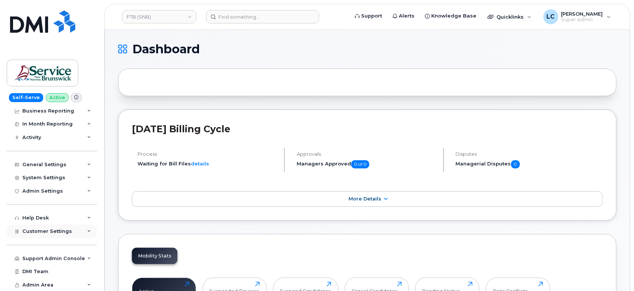
click at [54, 233] on span "Customer Settings" at bounding box center [47, 231] width 50 height 6
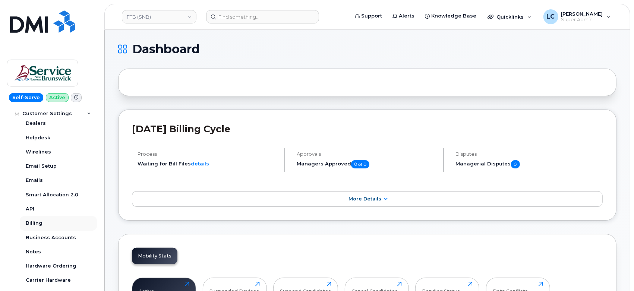
scroll to position [235, 0]
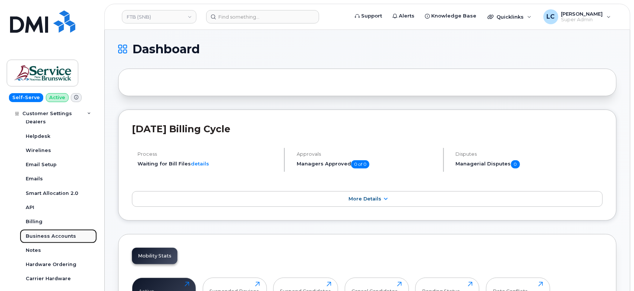
click at [48, 238] on div "Business Accounts" at bounding box center [51, 236] width 50 height 7
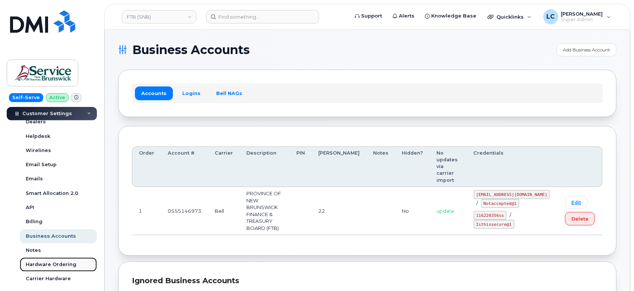
click at [58, 271] on link "Hardware Ordering" at bounding box center [58, 265] width 77 height 14
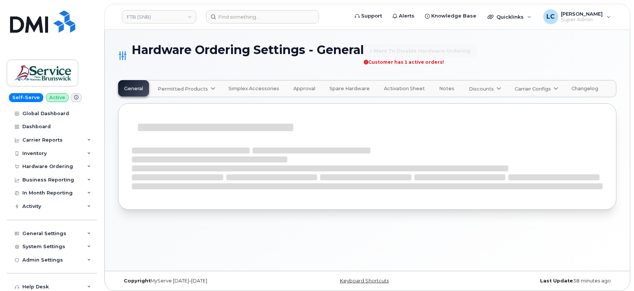
select select "admins"
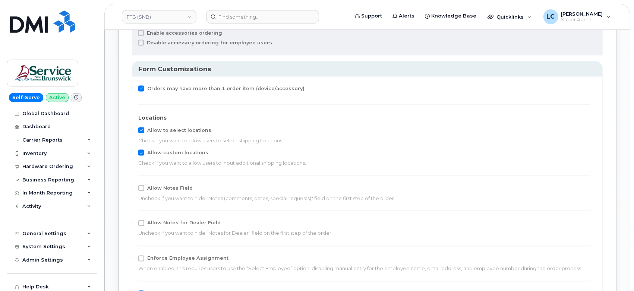
scroll to position [828, 0]
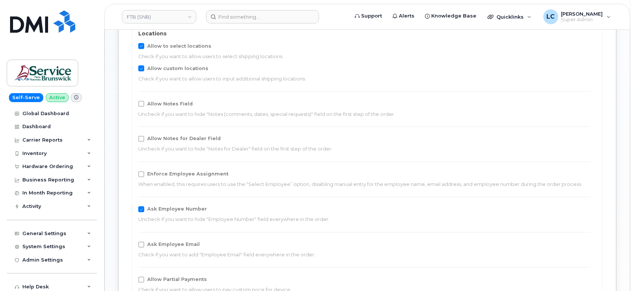
click at [173, 146] on p "Uncheck if you want to hide "Notes for Dealer" field on the first step of the o…" at bounding box center [361, 149] width 446 height 7
click at [173, 141] on span "Allow Notes for Dealer Field" at bounding box center [183, 139] width 73 height 6
click at [133, 140] on input "Allow Notes for Dealer Field" at bounding box center [131, 138] width 4 height 4
checkbox input "true"
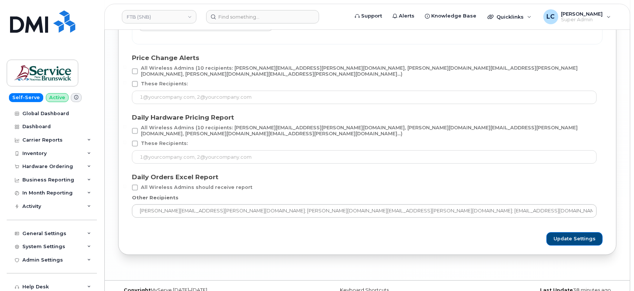
scroll to position [1464, 0]
click at [555, 232] on button "Update Settings" at bounding box center [574, 238] width 56 height 13
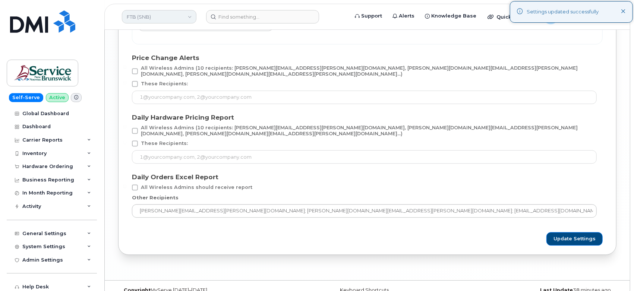
click at [164, 17] on link "FTB (SNB)" at bounding box center [159, 16] width 75 height 13
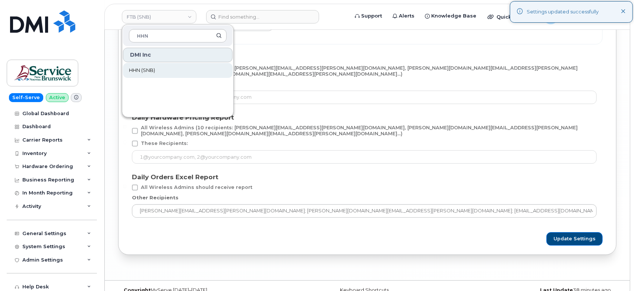
type input "HHN"
click at [173, 72] on link "HHN (SNB)" at bounding box center [178, 70] width 110 height 15
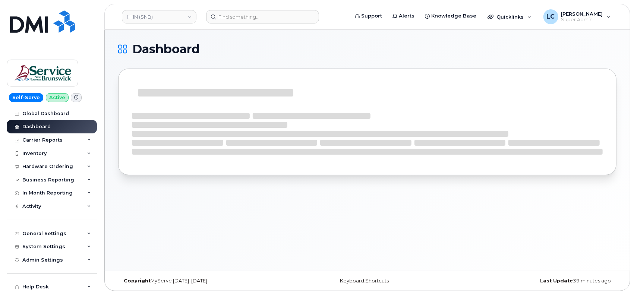
scroll to position [69, 0]
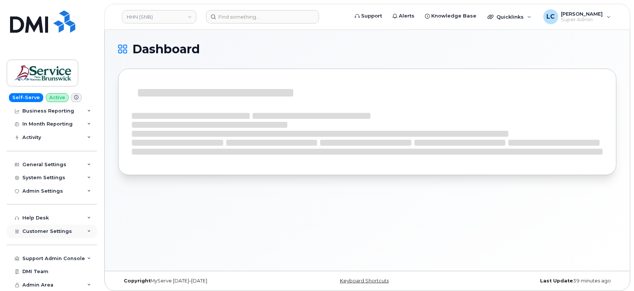
click at [58, 235] on div "Customer Settings" at bounding box center [52, 231] width 90 height 13
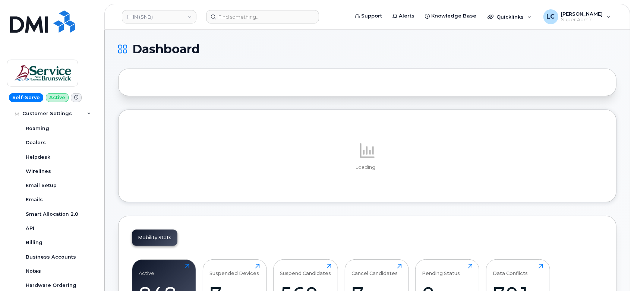
scroll to position [276, 0]
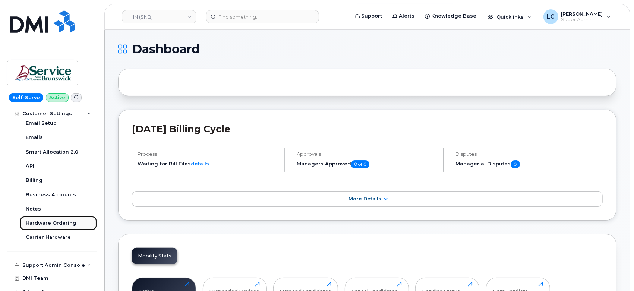
click at [57, 224] on div "Hardware Ordering" at bounding box center [51, 223] width 51 height 7
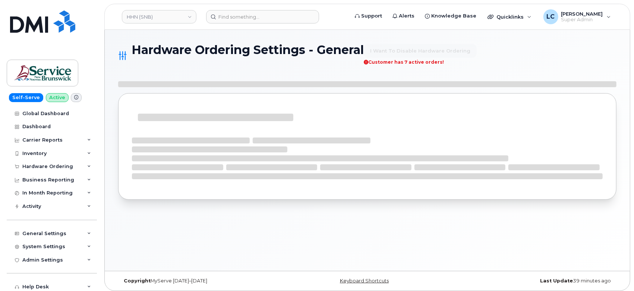
select select "admins"
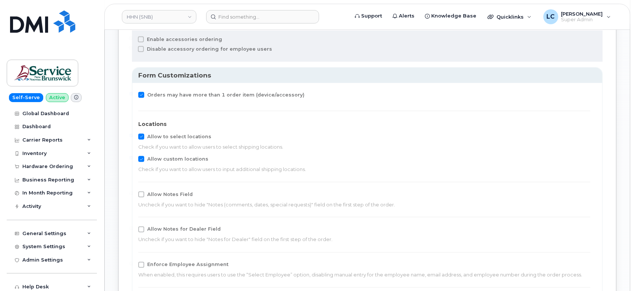
scroll to position [787, 0]
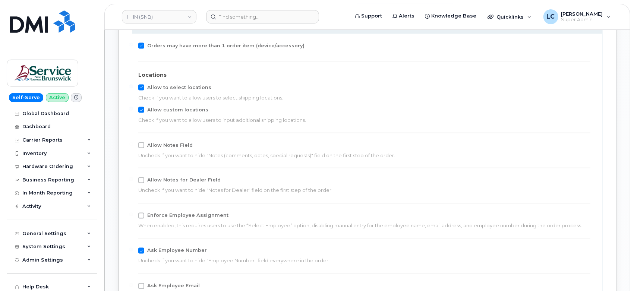
click at [155, 180] on span "Allow Notes for Dealer Field" at bounding box center [183, 180] width 73 height 6
click at [133, 180] on input "Allow Notes for Dealer Field" at bounding box center [131, 179] width 4 height 4
checkbox input "true"
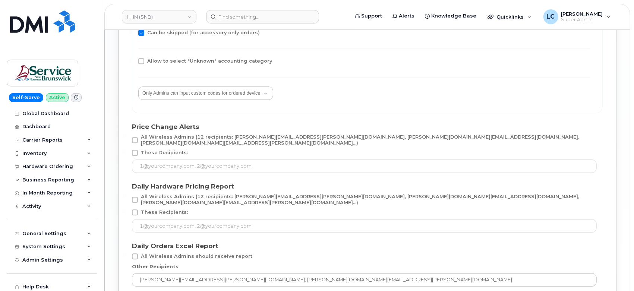
scroll to position [1464, 0]
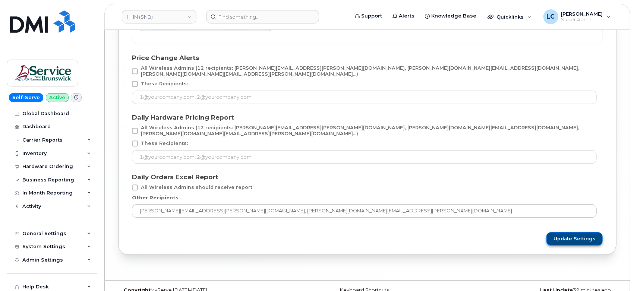
click at [565, 236] on span "Update Settings" at bounding box center [574, 239] width 42 height 7
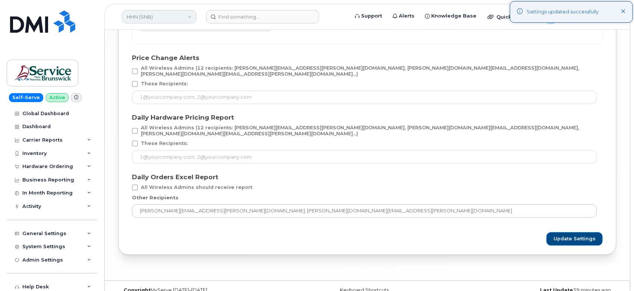
click at [167, 16] on link "HHN (SNB)" at bounding box center [159, 16] width 75 height 13
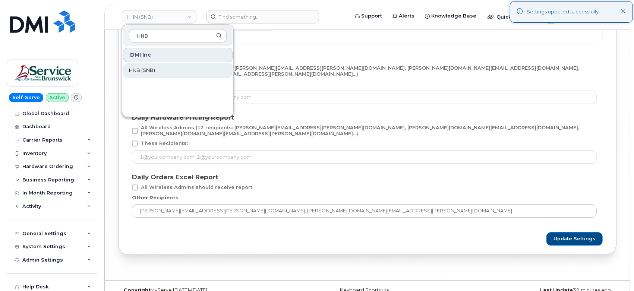
type input "HNB"
click at [169, 71] on link "HNB (SNB)" at bounding box center [178, 70] width 110 height 15
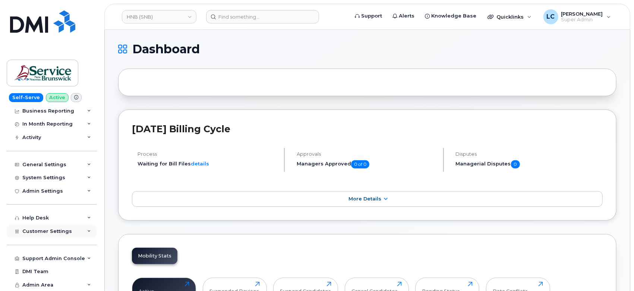
click at [60, 233] on span "Customer Settings" at bounding box center [47, 231] width 50 height 6
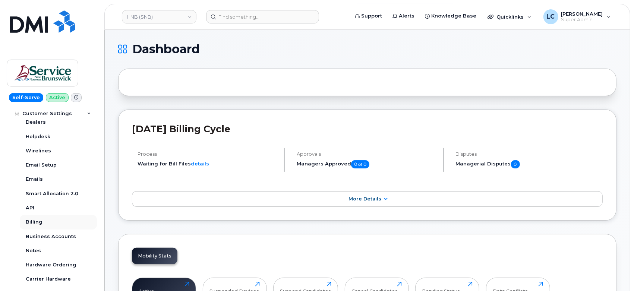
scroll to position [235, 0]
click at [63, 266] on div "Hardware Ordering" at bounding box center [51, 264] width 51 height 7
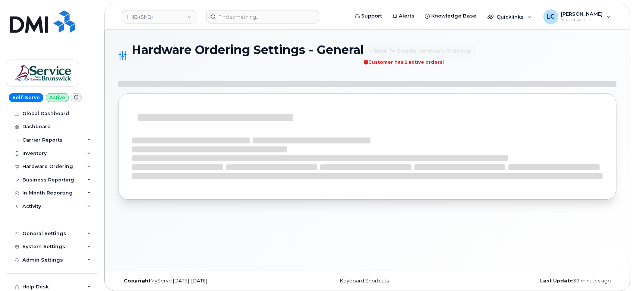
select select "admins"
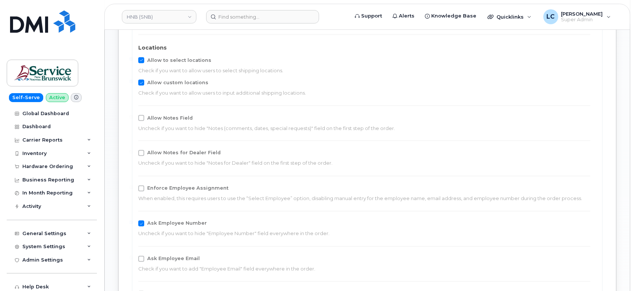
scroll to position [828, 0]
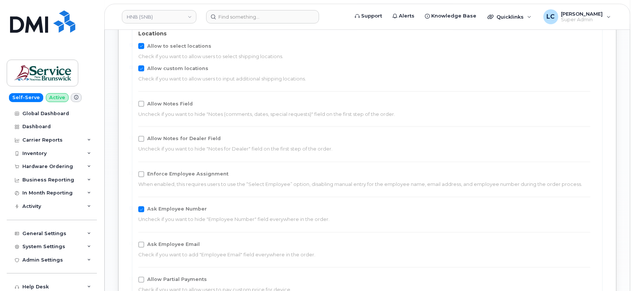
click at [185, 140] on span "Allow Notes for Dealer Field" at bounding box center [183, 139] width 73 height 6
click at [133, 140] on input "Allow Notes for Dealer Field" at bounding box center [131, 138] width 4 height 4
checkbox input "true"
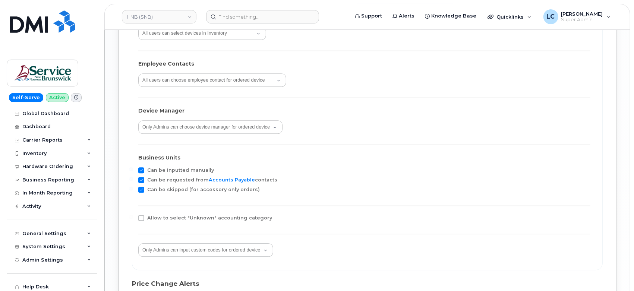
scroll to position [1449, 0]
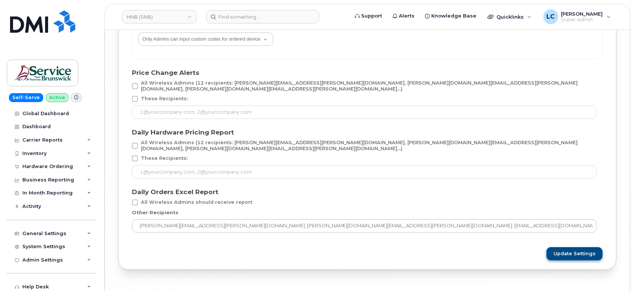
click at [561, 247] on button "Update Settings" at bounding box center [574, 253] width 56 height 13
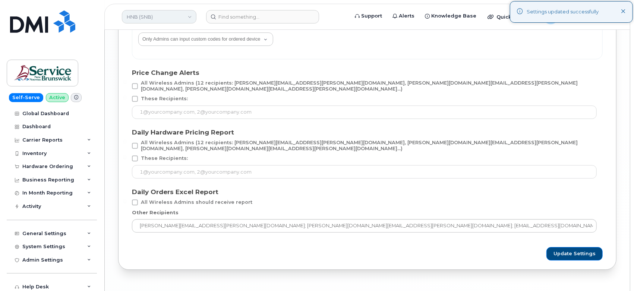
click at [156, 16] on link "HNB (SNB)" at bounding box center [159, 16] width 75 height 13
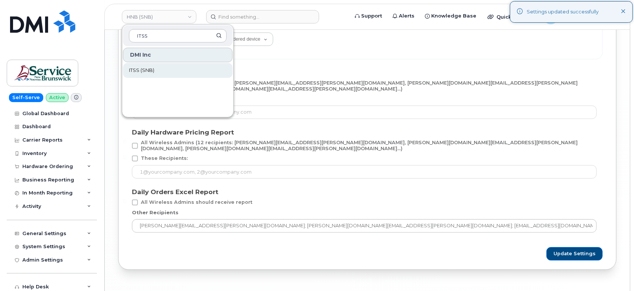
type input "ITSS"
click at [156, 72] on link "ITSS (SNB)" at bounding box center [178, 70] width 110 height 15
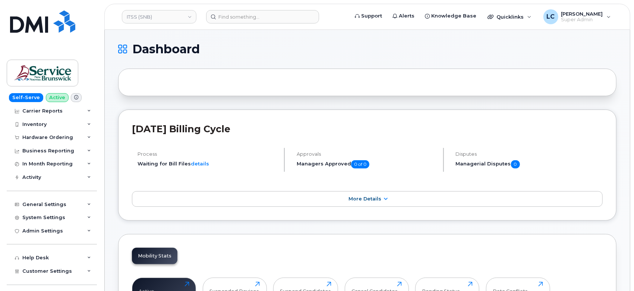
scroll to position [69, 0]
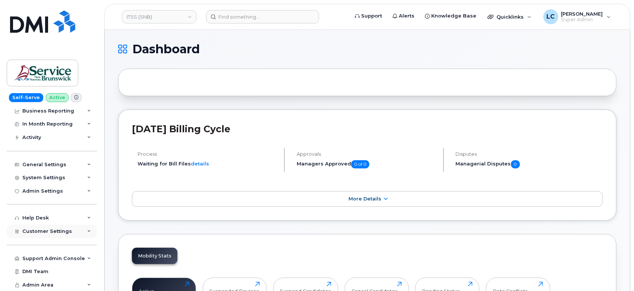
click at [51, 231] on span "Customer Settings" at bounding box center [47, 231] width 50 height 6
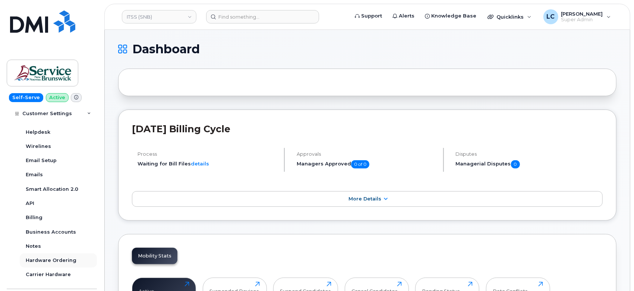
scroll to position [283, 0]
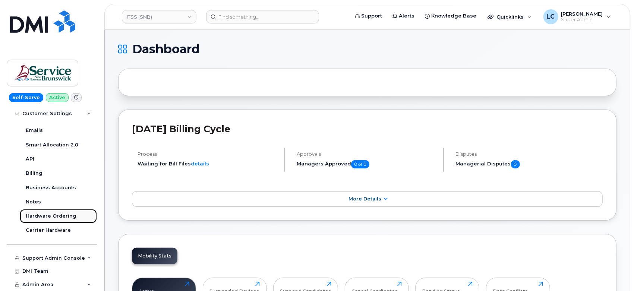
click at [60, 215] on div "Hardware Ordering" at bounding box center [51, 216] width 51 height 7
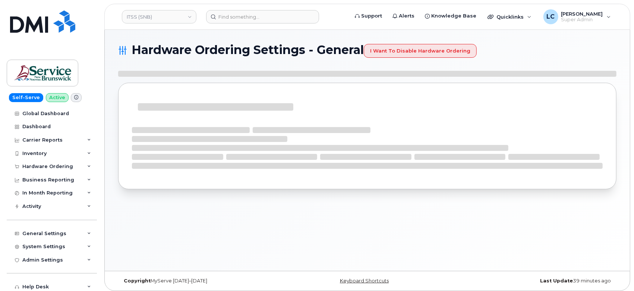
select select "admins"
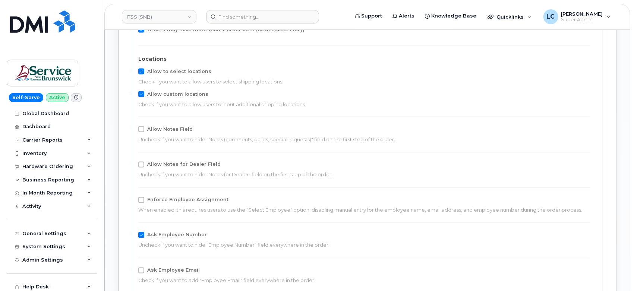
scroll to position [787, 0]
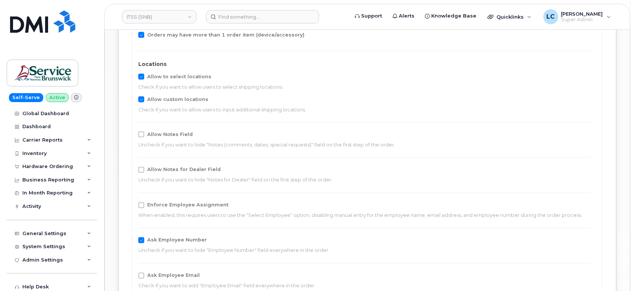
click at [170, 170] on span "Allow Notes for Dealer Field" at bounding box center [183, 170] width 73 height 6
click at [133, 170] on input "Allow Notes for Dealer Field" at bounding box center [131, 169] width 4 height 4
checkbox input "true"
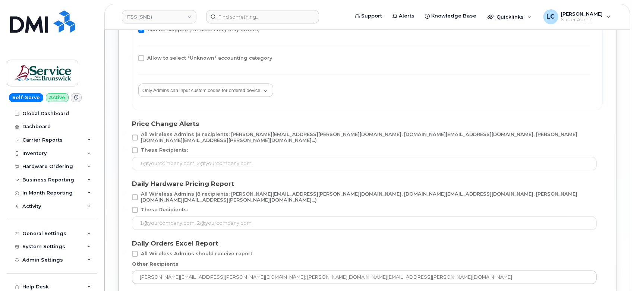
scroll to position [1454, 0]
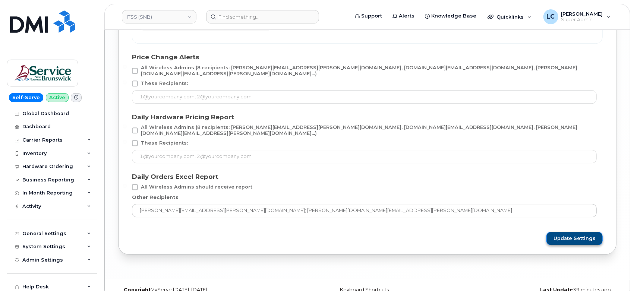
click at [576, 235] on span "Update Settings" at bounding box center [574, 238] width 42 height 7
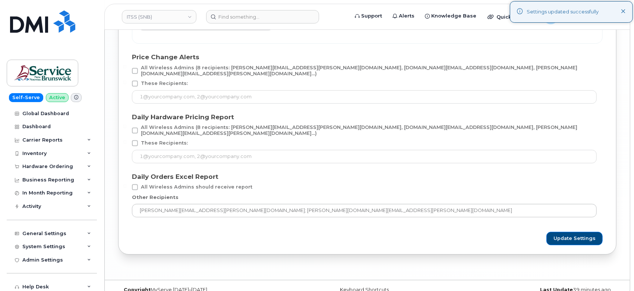
click at [184, 24] on header "ITSS (SNB) Support Alerts Knowledge Base Quicklinks Suspend / Cancel Device Cha…" at bounding box center [367, 17] width 526 height 26
click at [180, 15] on link "ITSS (SNB)" at bounding box center [159, 16] width 75 height 13
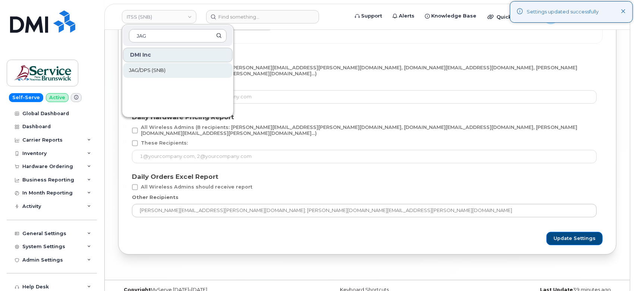
type input "JAG"
click at [152, 72] on span "JAG/DPS (SNB)" at bounding box center [147, 70] width 37 height 7
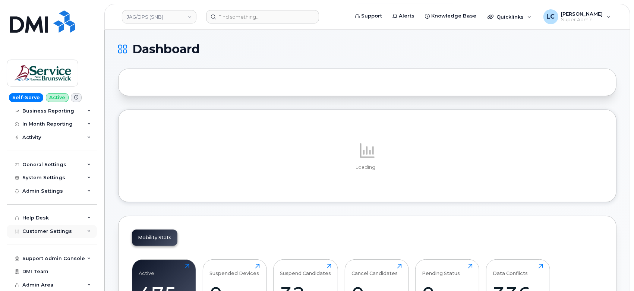
click at [78, 233] on div "Customer Settings" at bounding box center [52, 231] width 90 height 13
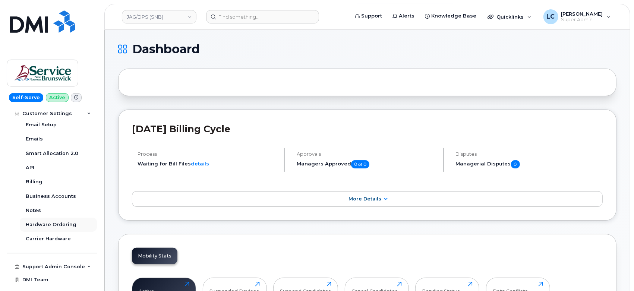
scroll to position [276, 0]
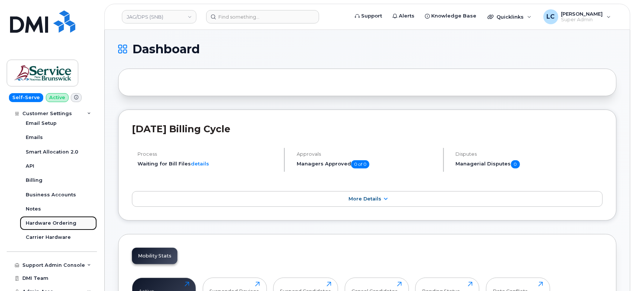
click at [59, 223] on div "Hardware Ordering" at bounding box center [51, 223] width 51 height 7
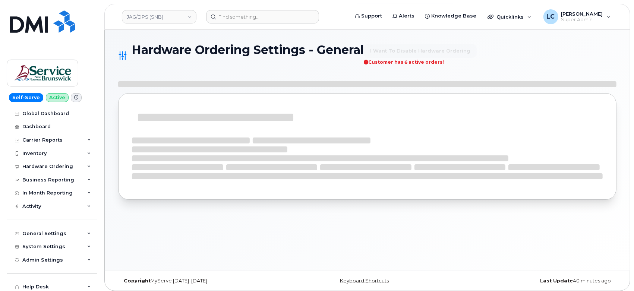
select select "admins"
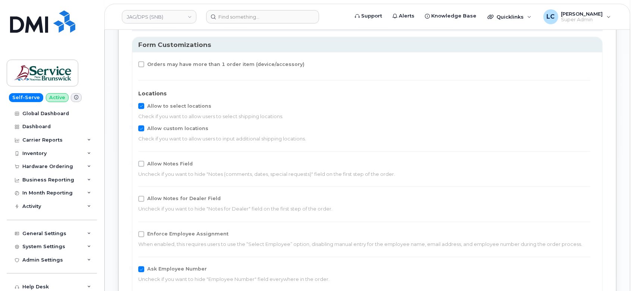
scroll to position [787, 0]
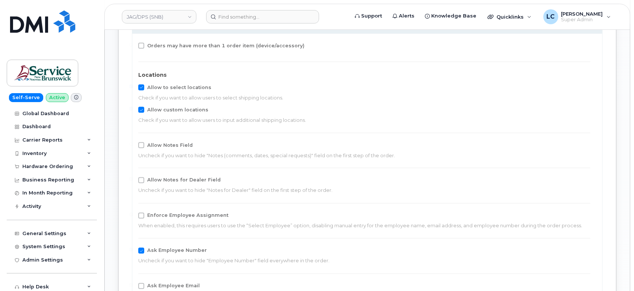
click at [203, 179] on span "Allow Notes for Dealer Field" at bounding box center [183, 180] width 73 height 6
click at [133, 179] on input "Allow Notes for Dealer Field" at bounding box center [131, 179] width 4 height 4
checkbox input "true"
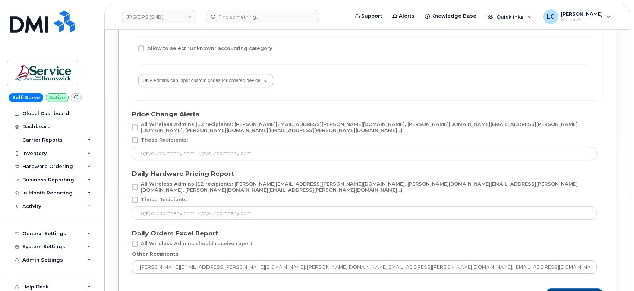
scroll to position [1464, 0]
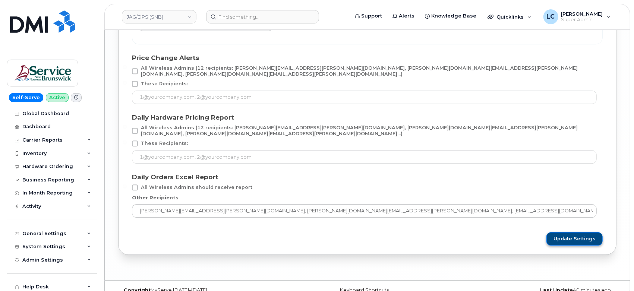
click at [566, 232] on button "Update Settings" at bounding box center [574, 238] width 56 height 13
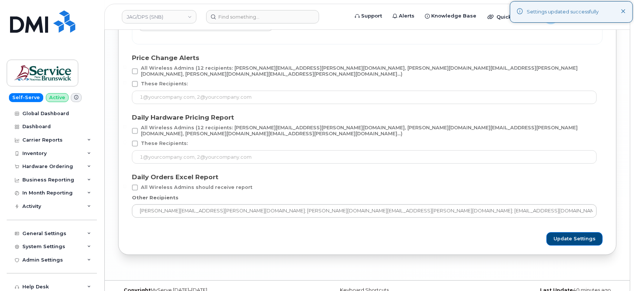
click at [169, 9] on div "JAG/DPS (SNB)" at bounding box center [159, 16] width 82 height 15
click at [164, 20] on link "JAG/DPS (SNB)" at bounding box center [159, 16] width 75 height 13
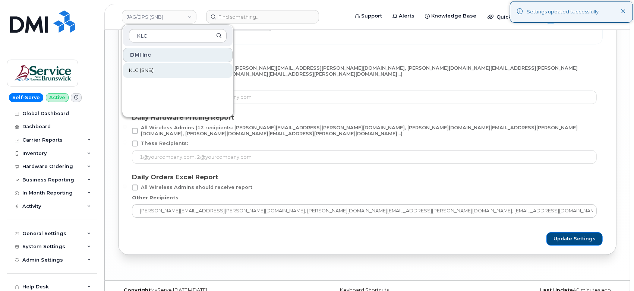
type input "KLC"
click at [176, 70] on link "KLC (SNB)" at bounding box center [178, 70] width 110 height 15
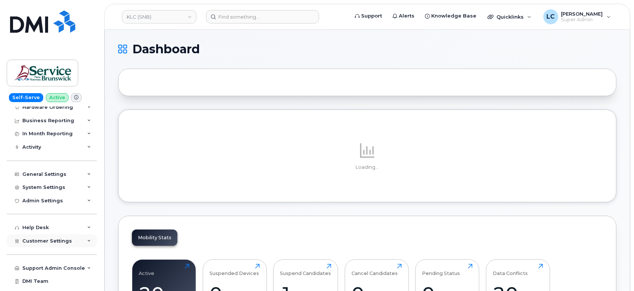
scroll to position [69, 0]
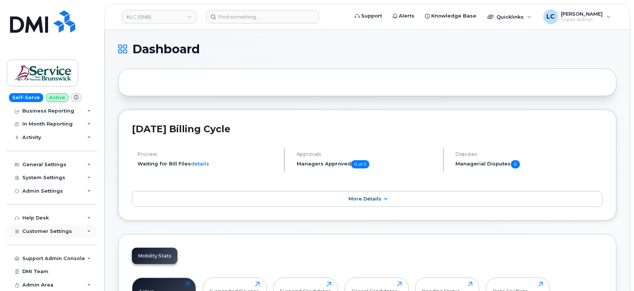
click at [67, 232] on span "Customer Settings" at bounding box center [47, 231] width 50 height 6
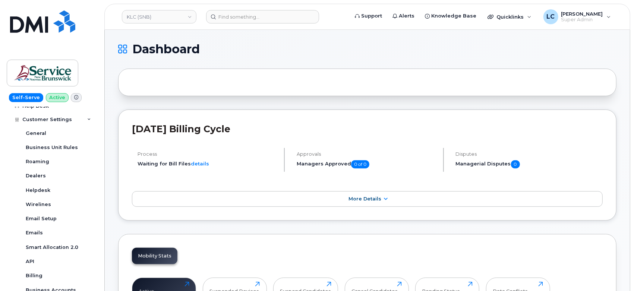
scroll to position [276, 0]
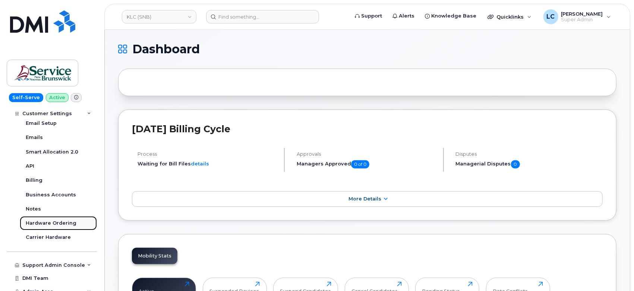
click at [63, 224] on div "Hardware Ordering" at bounding box center [51, 223] width 51 height 7
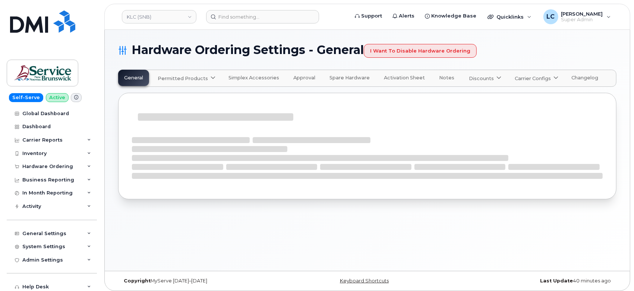
select select "admins"
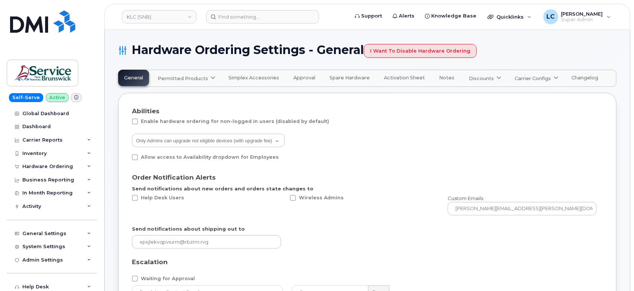
click at [203, 75] on span "Permitted Products" at bounding box center [183, 78] width 50 height 7
click at [209, 75] on span at bounding box center [212, 78] width 7 height 7
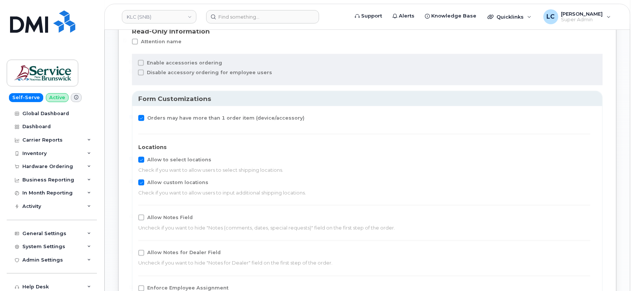
scroll to position [787, 0]
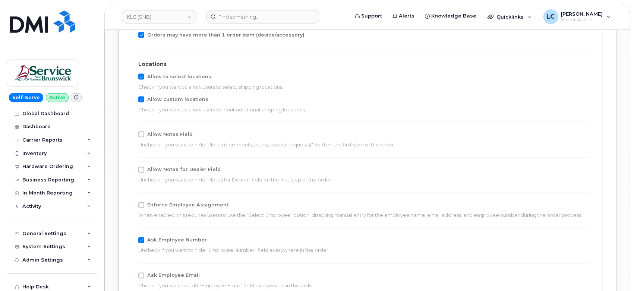
click at [174, 171] on span "Allow Notes for Dealer Field" at bounding box center [183, 170] width 73 height 6
click at [133, 171] on input "Allow Notes for Dealer Field" at bounding box center [131, 169] width 4 height 4
checkbox input "true"
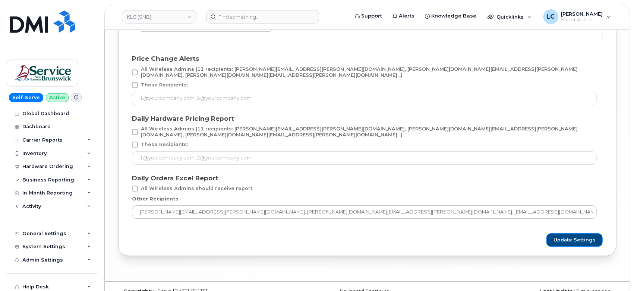
scroll to position [1454, 0]
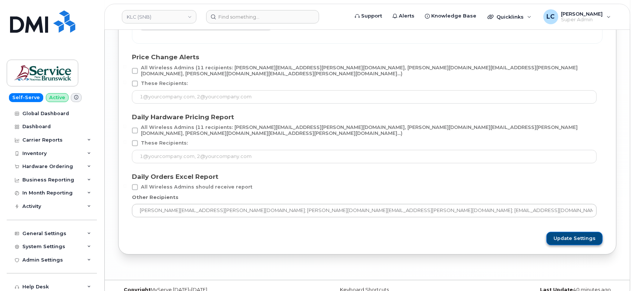
click at [573, 235] on span "Update Settings" at bounding box center [574, 238] width 42 height 7
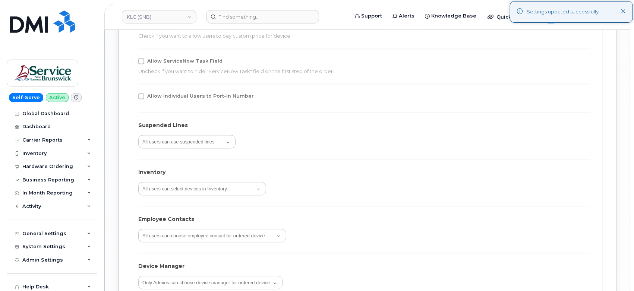
scroll to position [1040, 0]
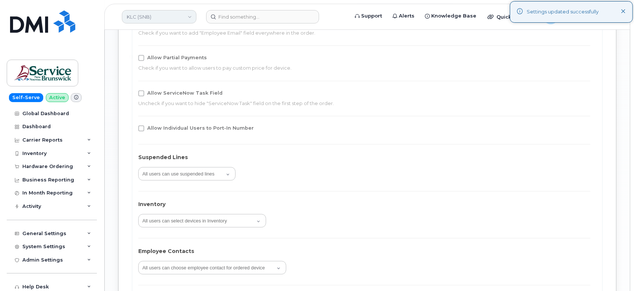
click at [164, 16] on link "KLC (SNB)" at bounding box center [159, 16] width 75 height 13
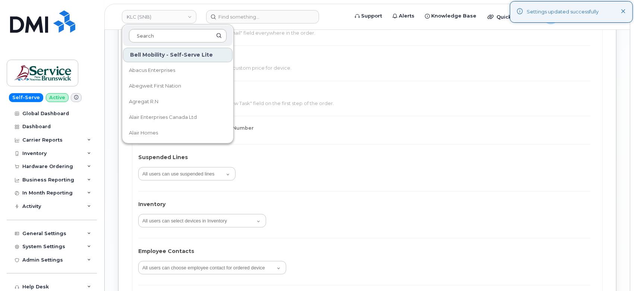
click at [153, 33] on input at bounding box center [178, 35] width 98 height 13
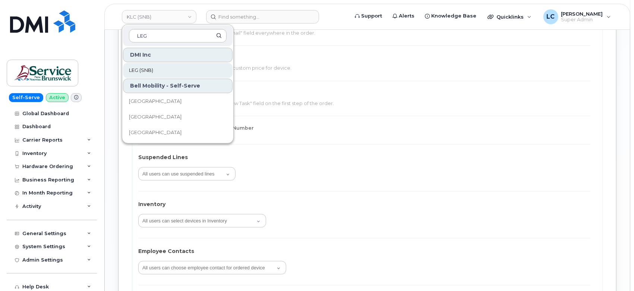
type input "LEG"
click at [150, 73] on span "LEG (SNB)" at bounding box center [141, 70] width 24 height 7
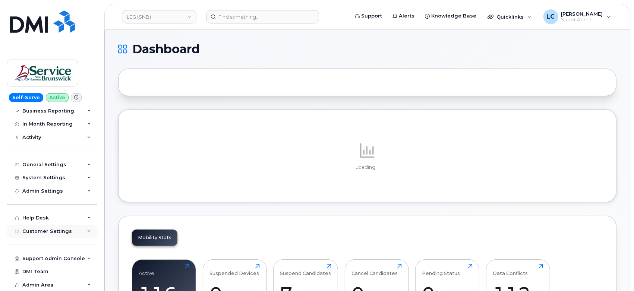
click at [53, 232] on span "Customer Settings" at bounding box center [47, 231] width 50 height 6
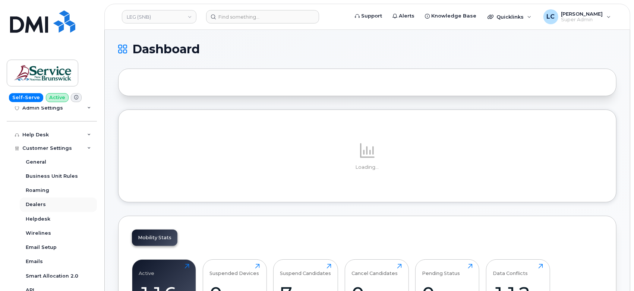
scroll to position [235, 0]
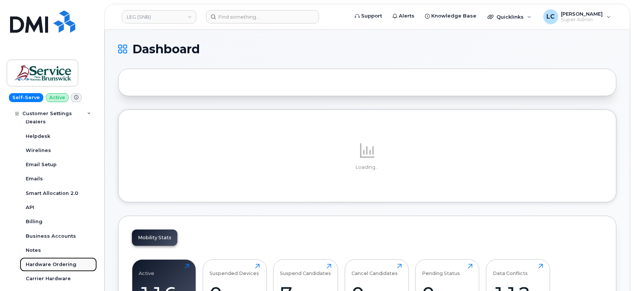
click at [61, 264] on div "Hardware Ordering" at bounding box center [51, 264] width 51 height 7
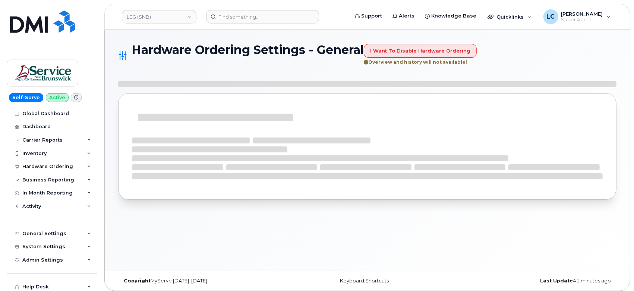
select select "admins"
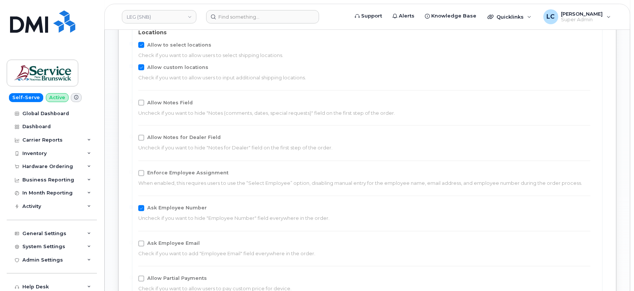
scroll to position [828, 0]
click at [185, 140] on span "Allow Notes for Dealer Field" at bounding box center [183, 139] width 73 height 6
click at [133, 140] on input "Allow Notes for Dealer Field" at bounding box center [131, 138] width 4 height 4
checkbox input "true"
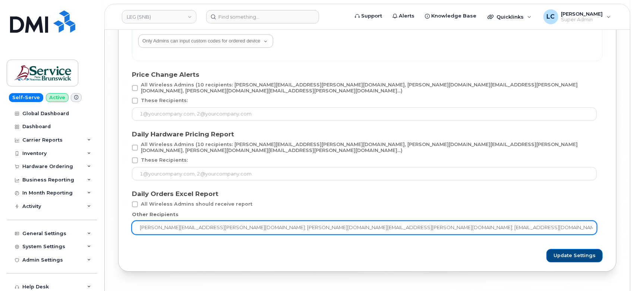
scroll to position [1449, 0]
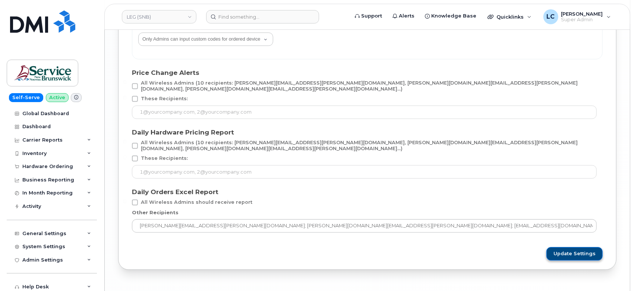
click at [574, 250] on span "Update Settings" at bounding box center [574, 253] width 42 height 7
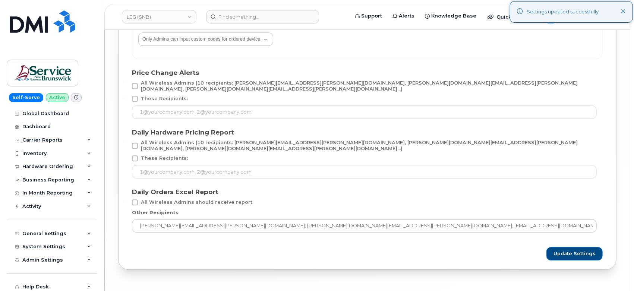
drag, startPoint x: 171, startPoint y: 18, endPoint x: 168, endPoint y: 23, distance: 5.7
click at [171, 18] on link "LEG (SNB)" at bounding box center [159, 16] width 75 height 13
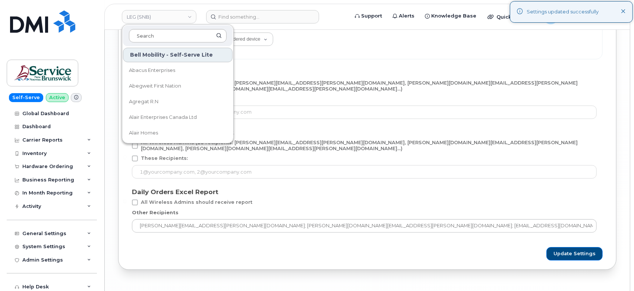
click at [155, 40] on input at bounding box center [178, 35] width 98 height 13
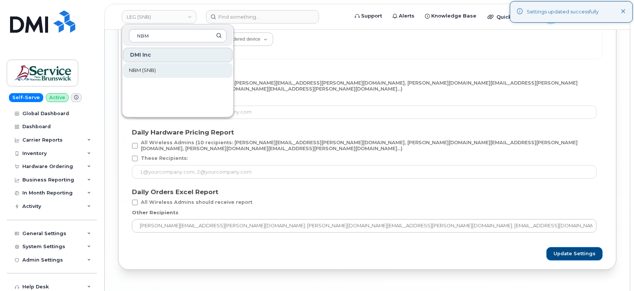
type input "NBM"
click at [186, 69] on link "NBM (SNB)" at bounding box center [178, 70] width 110 height 15
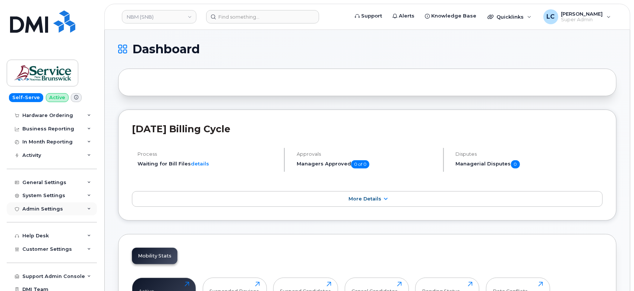
scroll to position [69, 0]
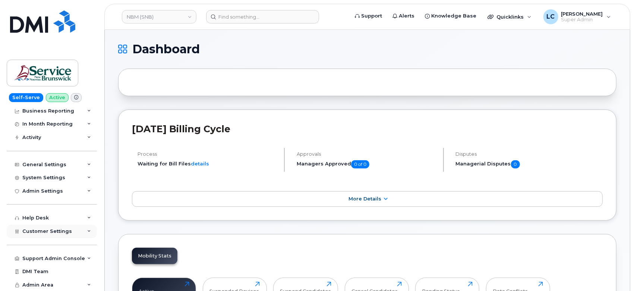
click at [45, 228] on span "Customer Settings" at bounding box center [47, 231] width 50 height 6
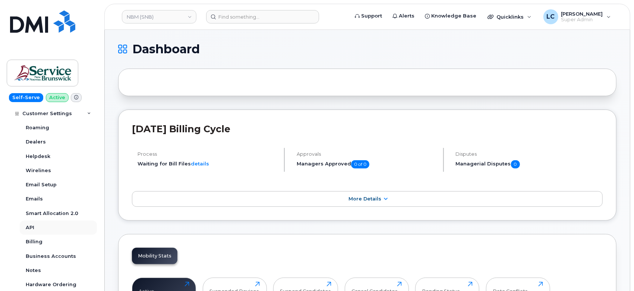
scroll to position [283, 0]
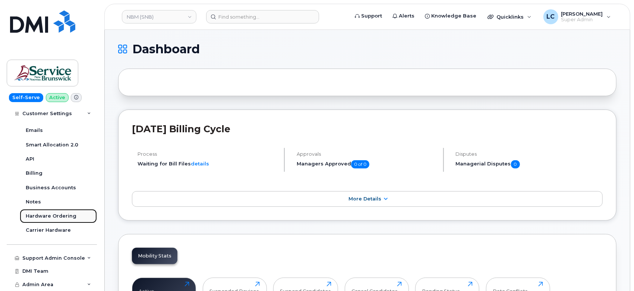
click at [52, 216] on div "Hardware Ordering" at bounding box center [51, 216] width 51 height 7
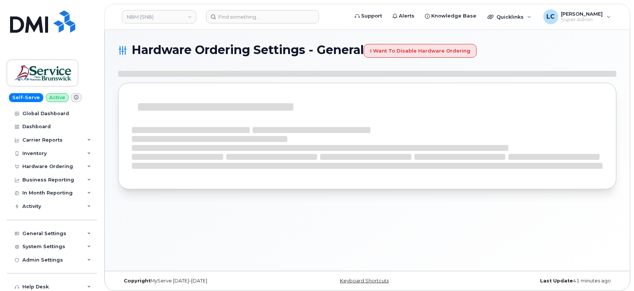
select select "admins"
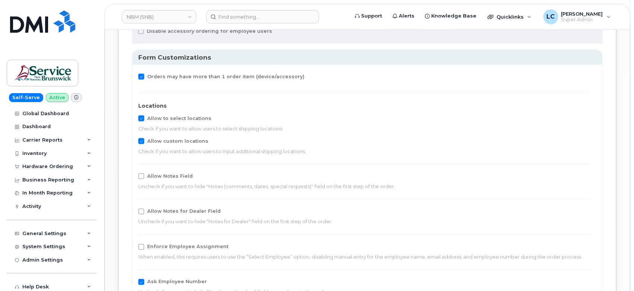
scroll to position [745, 0]
click at [172, 210] on span "Allow Notes for Dealer Field" at bounding box center [183, 211] width 73 height 6
click at [133, 210] on input "Allow Notes for Dealer Field" at bounding box center [131, 210] width 4 height 4
checkbox input "true"
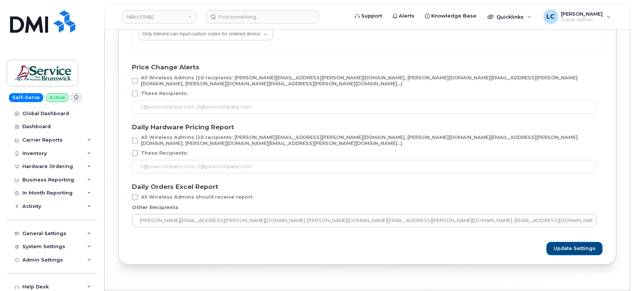
scroll to position [1449, 0]
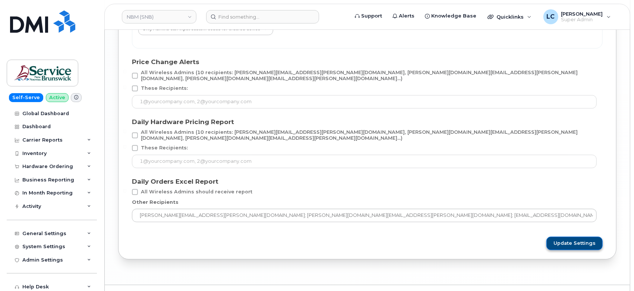
click at [582, 240] on span "Update Settings" at bounding box center [574, 243] width 42 height 7
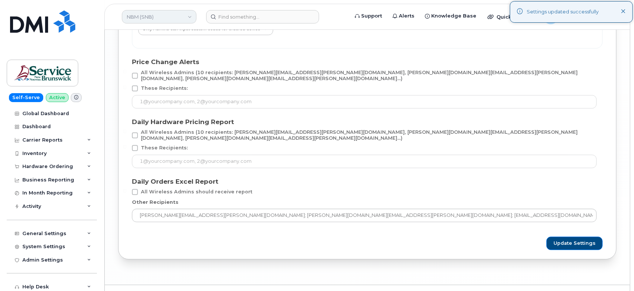
click at [164, 19] on link "NBM (SNB)" at bounding box center [159, 16] width 75 height 13
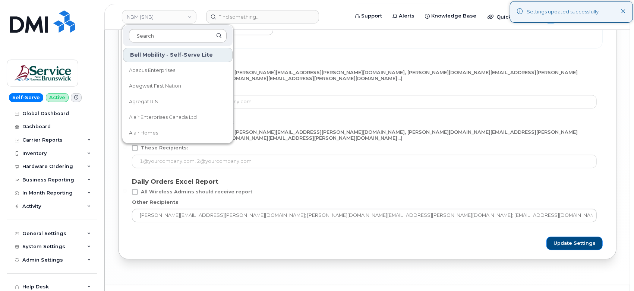
click at [170, 32] on input at bounding box center [178, 35] width 98 height 13
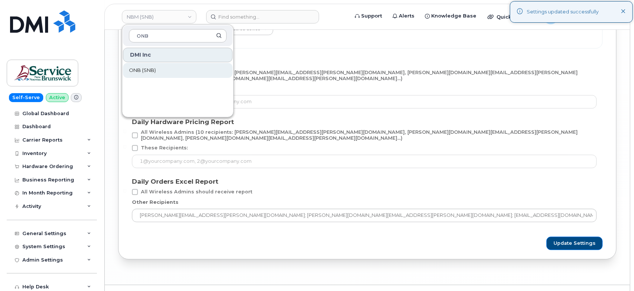
type input "ONB"
click at [158, 69] on link "ONB (SNB)" at bounding box center [178, 70] width 110 height 15
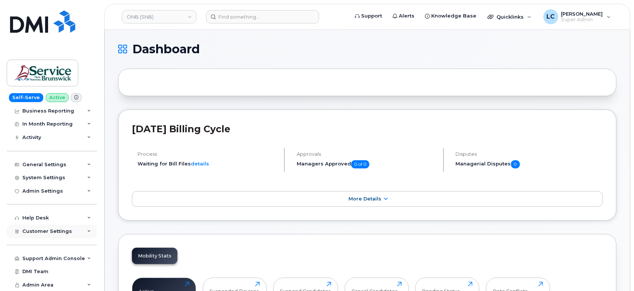
click at [54, 235] on div "Customer Settings" at bounding box center [52, 231] width 90 height 13
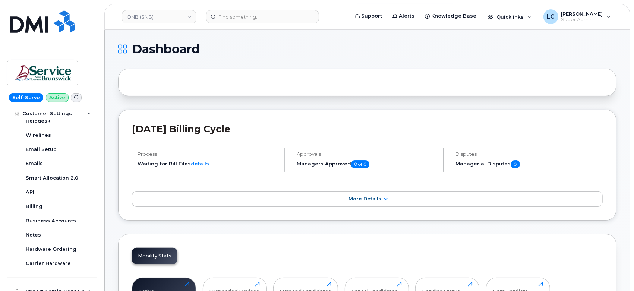
scroll to position [276, 0]
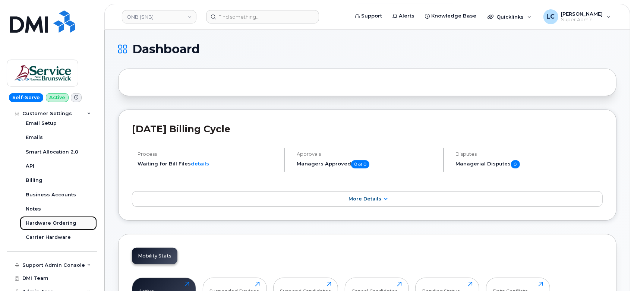
click at [53, 225] on div "Hardware Ordering" at bounding box center [51, 223] width 51 height 7
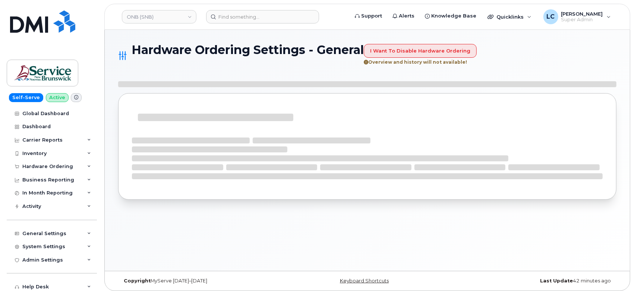
select select "admins"
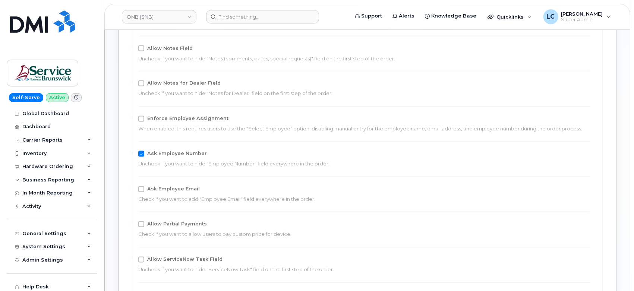
scroll to position [869, 0]
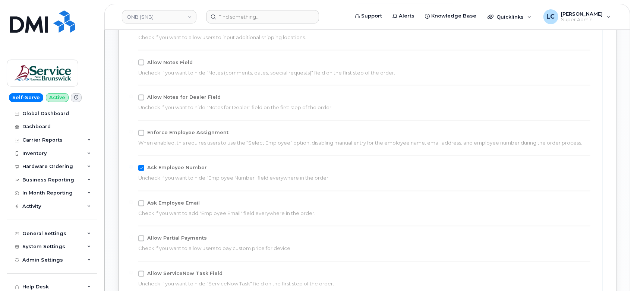
click at [196, 101] on div "Allow Notes for Dealer Field Uncheck if you want to hide "Notes for Dealer" fie…" at bounding box center [364, 103] width 452 height 17
click at [200, 97] on span "Allow Notes for Dealer Field" at bounding box center [183, 98] width 73 height 6
click at [133, 97] on input "Allow Notes for Dealer Field" at bounding box center [131, 97] width 4 height 4
checkbox input "true"
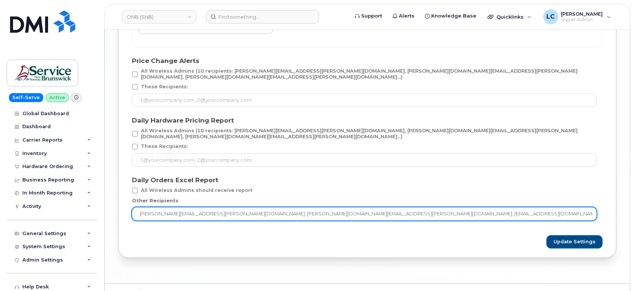
scroll to position [1464, 0]
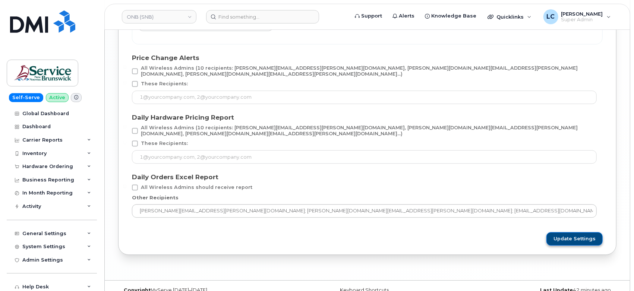
click at [575, 236] on span "Update Settings" at bounding box center [574, 239] width 42 height 7
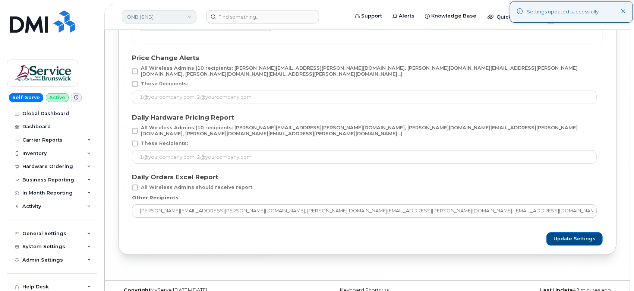
click at [165, 20] on link "ONB (SNB)" at bounding box center [159, 16] width 75 height 13
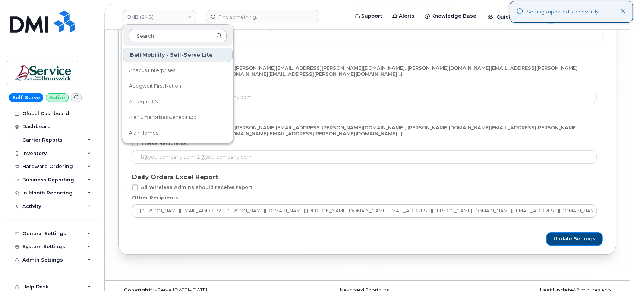
click at [166, 37] on input at bounding box center [178, 35] width 98 height 13
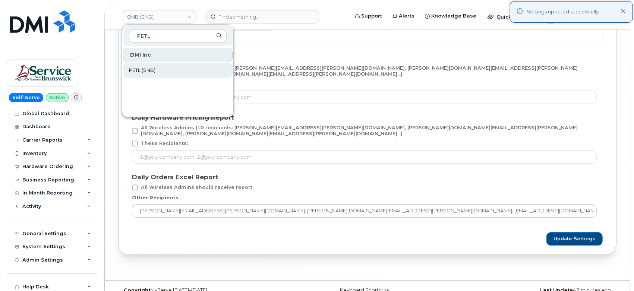
type input "PETL"
click at [169, 69] on link "PETL (SNB)" at bounding box center [178, 70] width 110 height 15
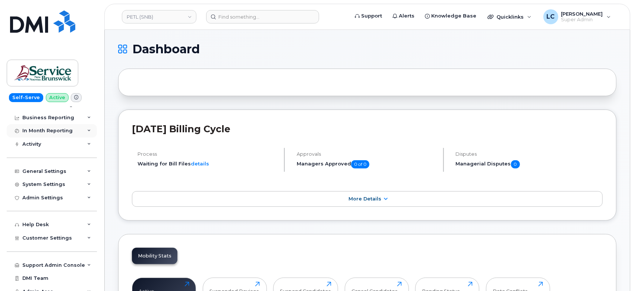
scroll to position [69, 0]
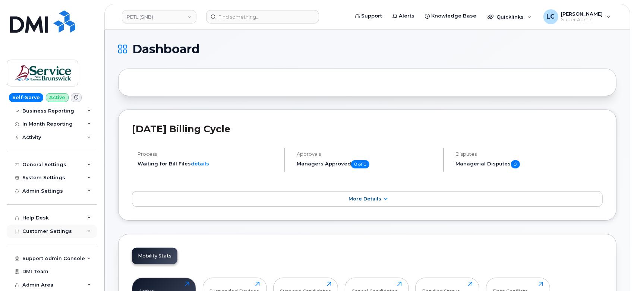
click at [47, 231] on span "Customer Settings" at bounding box center [47, 231] width 50 height 6
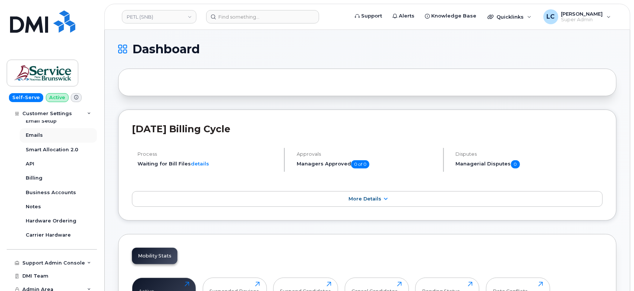
scroll to position [283, 0]
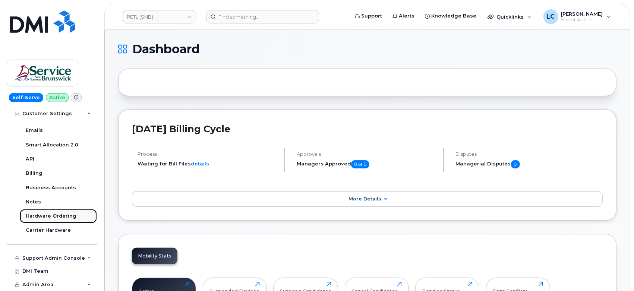
click at [54, 215] on div "Hardware Ordering" at bounding box center [51, 216] width 51 height 7
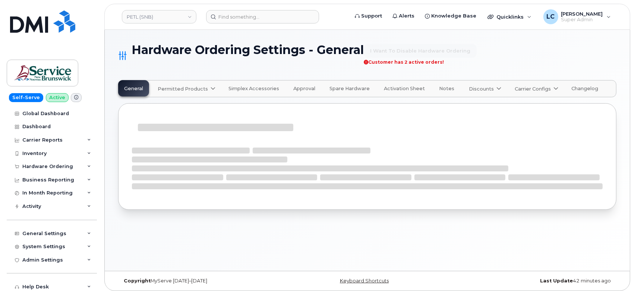
select select "admins"
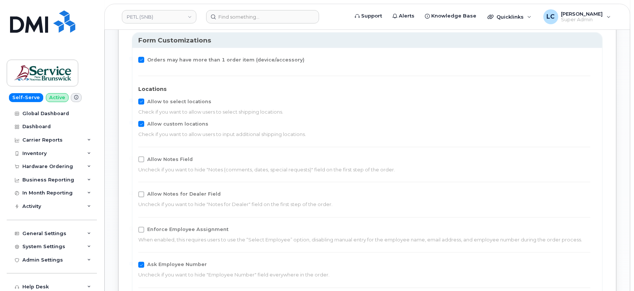
scroll to position [787, 0]
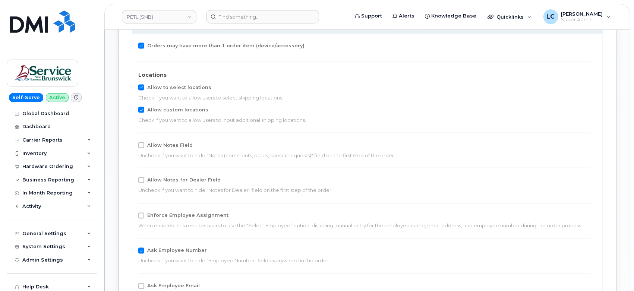
click at [186, 181] on span "Allow Notes for Dealer Field" at bounding box center [183, 180] width 73 height 6
click at [133, 181] on input "Allow Notes for Dealer Field" at bounding box center [131, 179] width 4 height 4
checkbox input "true"
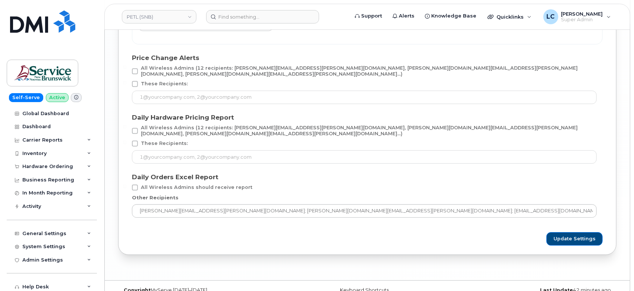
scroll to position [1464, 0]
click at [579, 232] on button "Update Settings" at bounding box center [574, 238] width 56 height 13
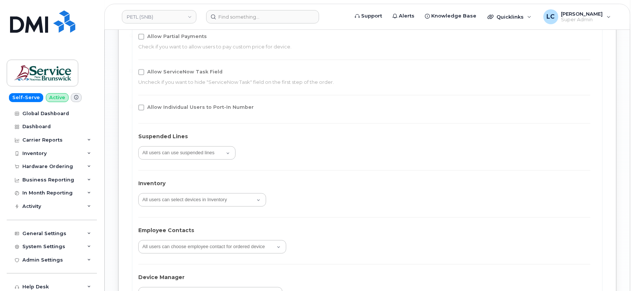
scroll to position [1050, 0]
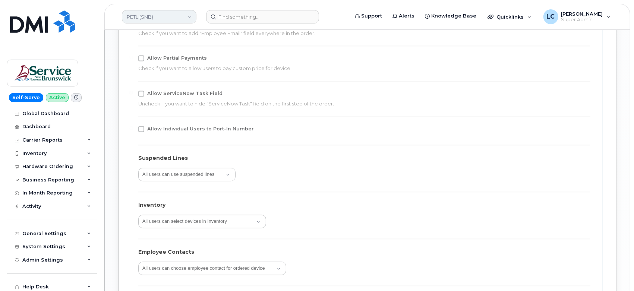
click at [158, 13] on link "PETL (SNB)" at bounding box center [159, 16] width 75 height 13
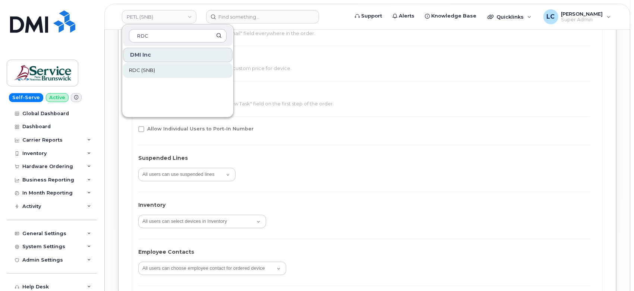
type input "RDC"
click at [156, 69] on link "RDC (SNB)" at bounding box center [178, 70] width 110 height 15
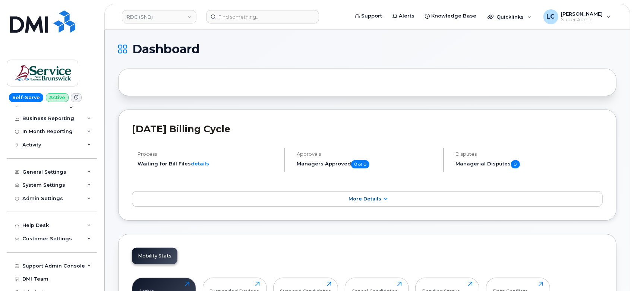
scroll to position [69, 0]
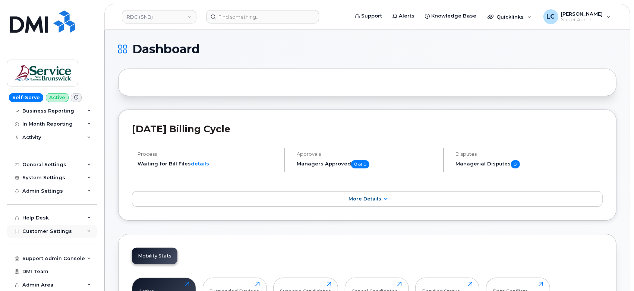
click at [69, 230] on div "Customer Settings" at bounding box center [52, 231] width 90 height 13
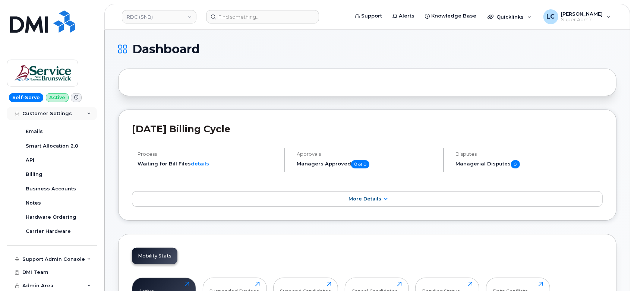
scroll to position [283, 0]
click at [63, 216] on div "Hardware Ordering" at bounding box center [51, 216] width 51 height 7
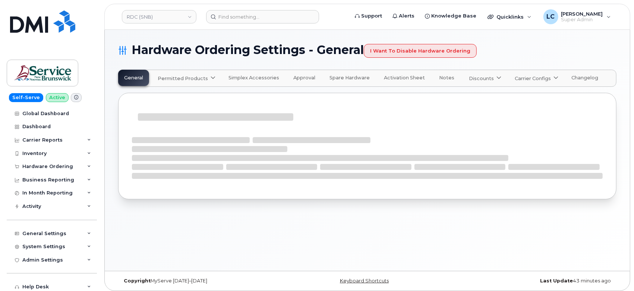
select select "admins"
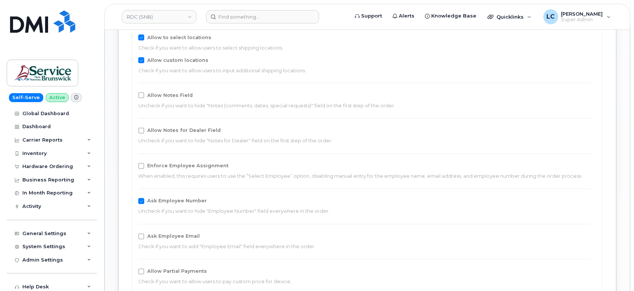
scroll to position [828, 0]
click at [186, 128] on span "Allow Notes for Dealer Field" at bounding box center [183, 129] width 73 height 6
click at [133, 128] on input "Allow Notes for Dealer Field" at bounding box center [131, 128] width 4 height 4
checkbox input "true"
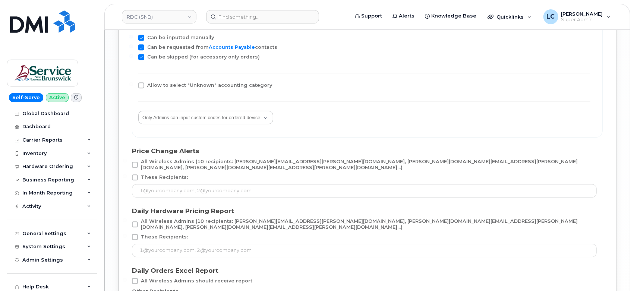
scroll to position [1408, 0]
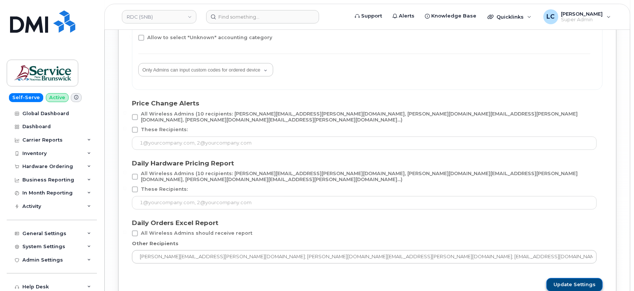
click at [566, 281] on span "Update Settings" at bounding box center [574, 284] width 42 height 7
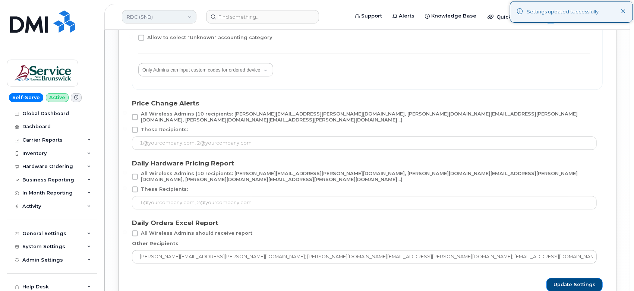
click at [160, 13] on link "RDC (SNB)" at bounding box center [159, 16] width 75 height 13
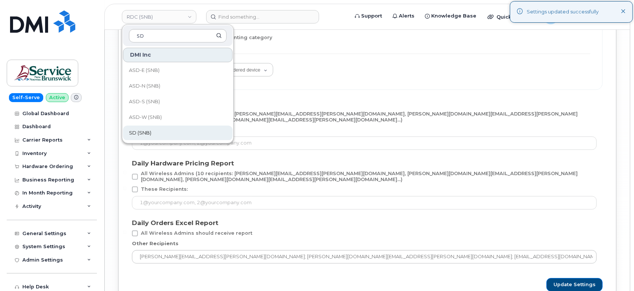
type input "SD"
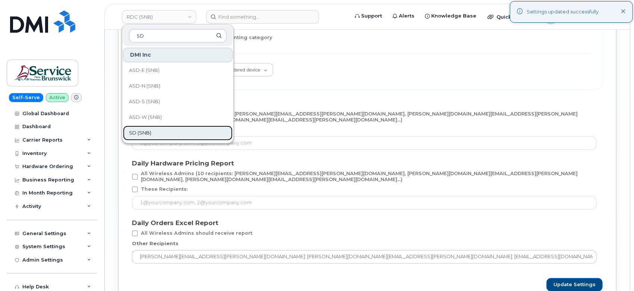
click at [149, 133] on span "SD (SNB)" at bounding box center [140, 132] width 22 height 7
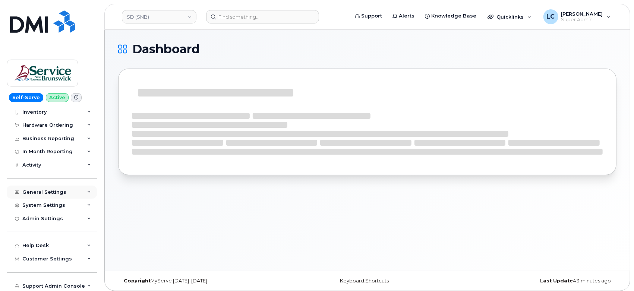
scroll to position [69, 0]
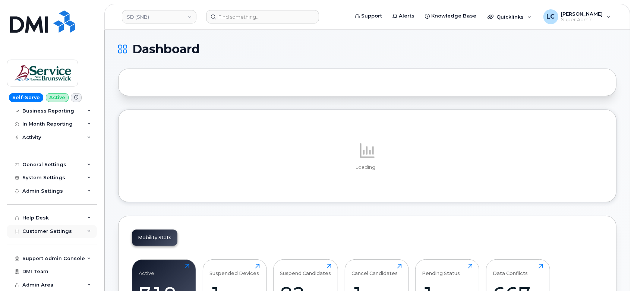
click at [72, 235] on div "Customer Settings" at bounding box center [52, 231] width 90 height 13
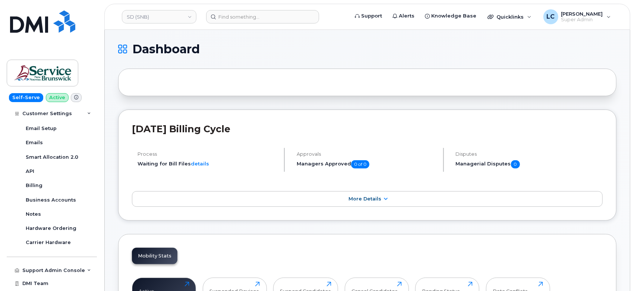
scroll to position [283, 0]
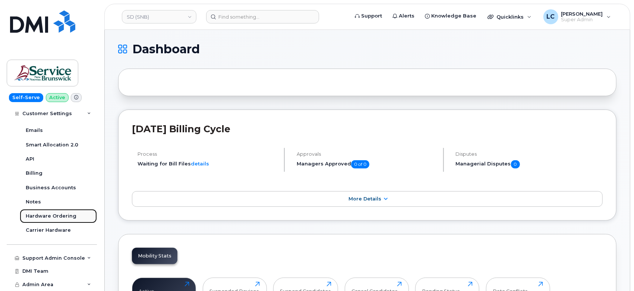
click at [66, 216] on div "Hardware Ordering" at bounding box center [51, 216] width 51 height 7
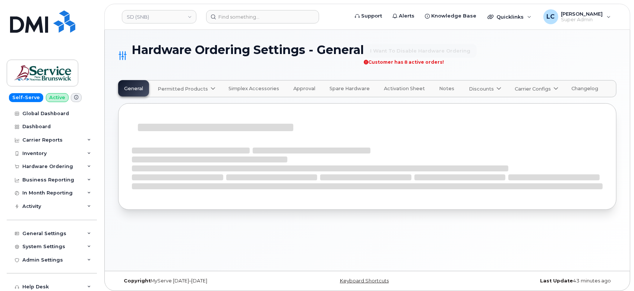
select select "admins"
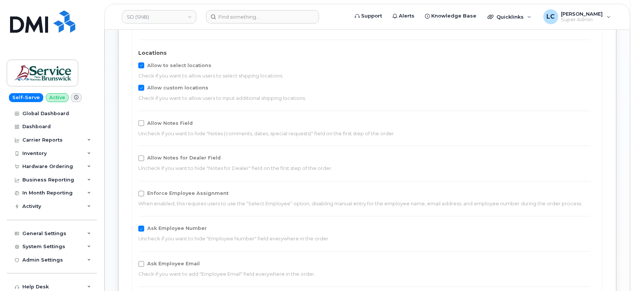
scroll to position [828, 0]
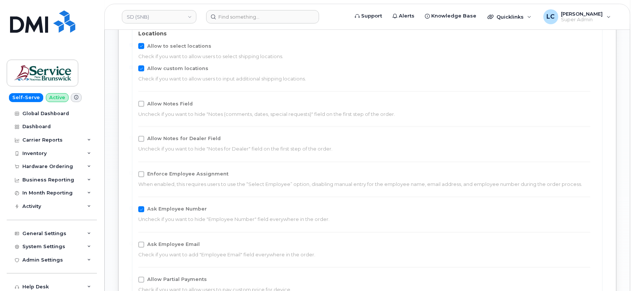
click at [164, 138] on span "Allow Notes for Dealer Field" at bounding box center [183, 139] width 73 height 6
click at [133, 138] on input "Allow Notes for Dealer Field" at bounding box center [131, 138] width 4 height 4
checkbox input "true"
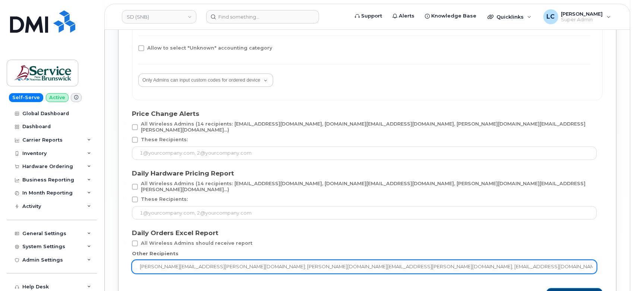
scroll to position [1464, 0]
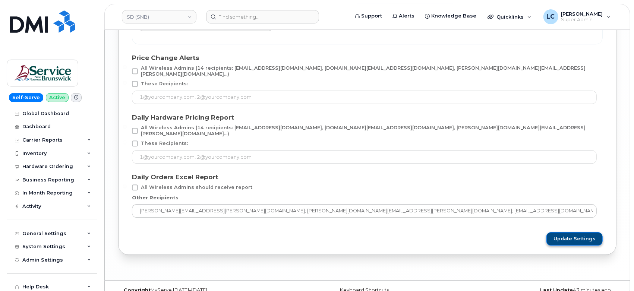
click at [580, 236] on span "Update Settings" at bounding box center [574, 239] width 42 height 7
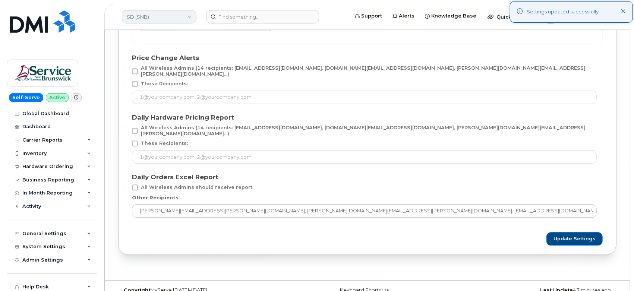
click at [144, 11] on link "SD (SNB)" at bounding box center [159, 16] width 75 height 13
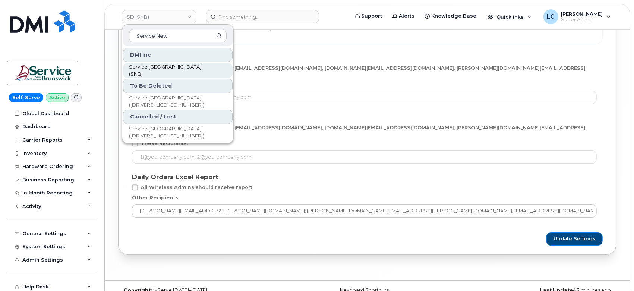
type input "Service New"
click at [208, 69] on link "Service [GEOGRAPHIC_DATA] (SNB)" at bounding box center [178, 70] width 110 height 15
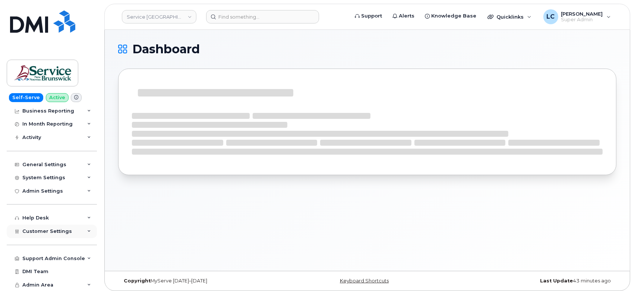
click at [55, 234] on div "Customer Settings" at bounding box center [52, 231] width 90 height 13
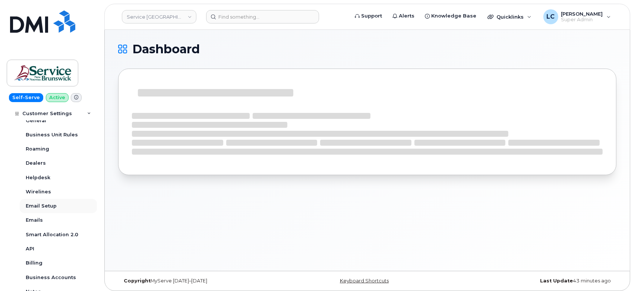
scroll to position [276, 0]
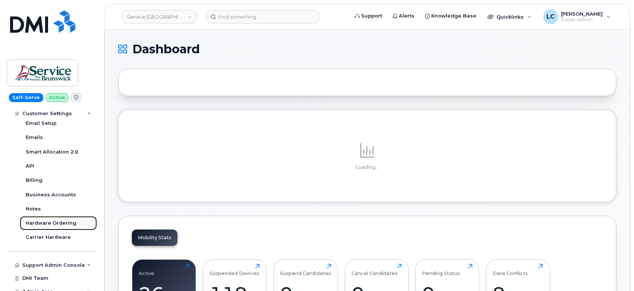
click at [59, 224] on div "Hardware Ordering" at bounding box center [51, 223] width 51 height 7
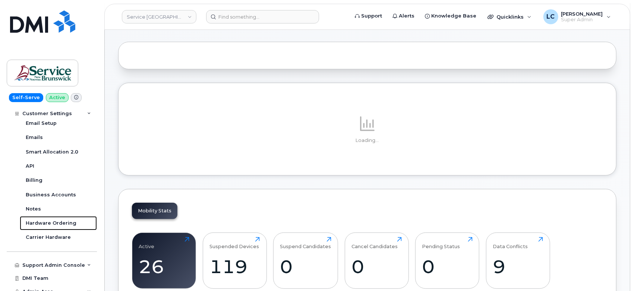
scroll to position [41, 0]
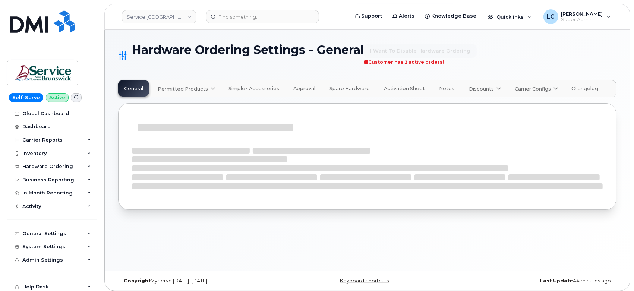
select select "admins"
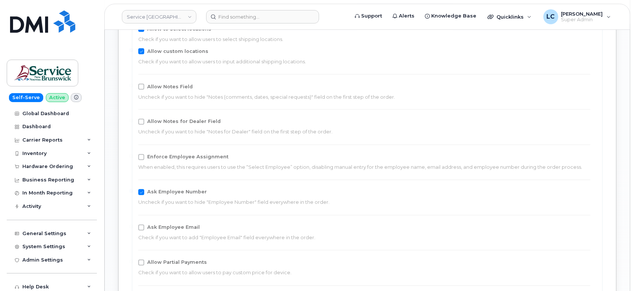
scroll to position [869, 0]
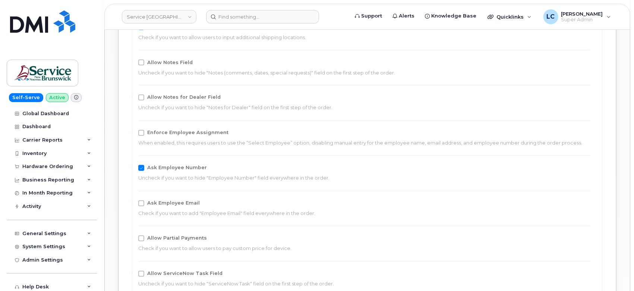
click at [185, 96] on span "Allow Notes for Dealer Field" at bounding box center [183, 98] width 73 height 6
click at [133, 96] on input "Allow Notes for Dealer Field" at bounding box center [131, 97] width 4 height 4
checkbox input "true"
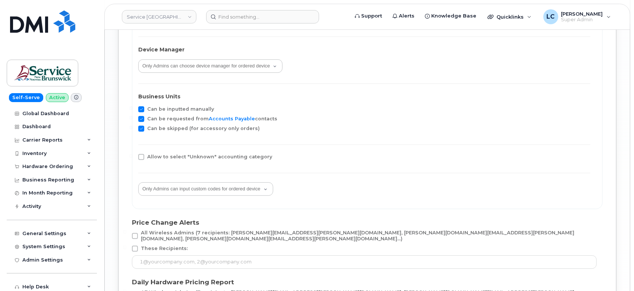
scroll to position [1464, 0]
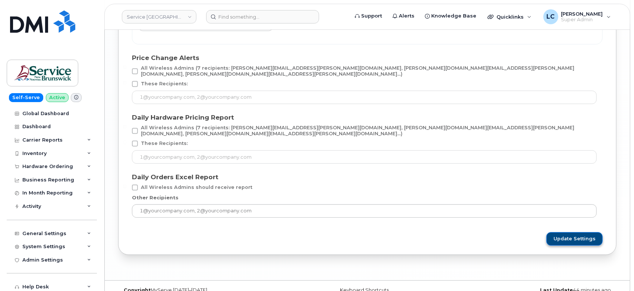
click at [581, 236] on span "Update Settings" at bounding box center [574, 239] width 42 height 7
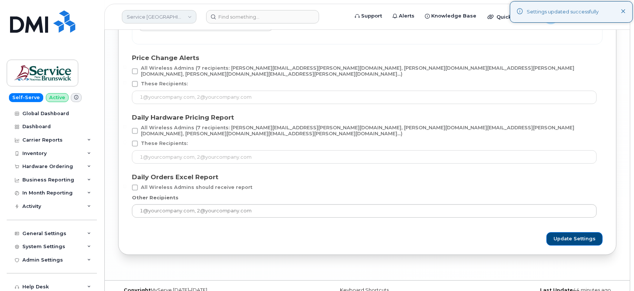
click at [171, 18] on link "Service [GEOGRAPHIC_DATA] (SNB)" at bounding box center [159, 16] width 75 height 13
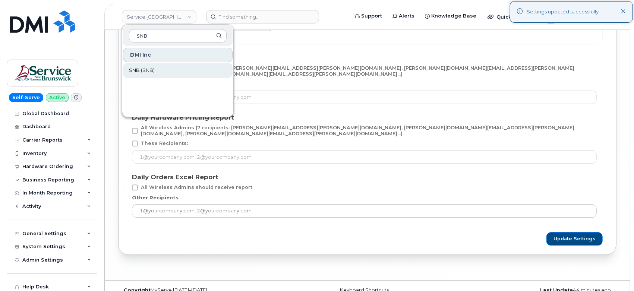
type input "SNB"
click at [173, 71] on link "SNB (SNB)" at bounding box center [178, 70] width 110 height 15
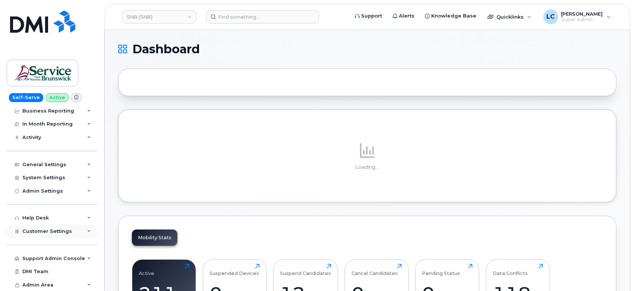
click at [59, 231] on span "Customer Settings" at bounding box center [47, 231] width 50 height 6
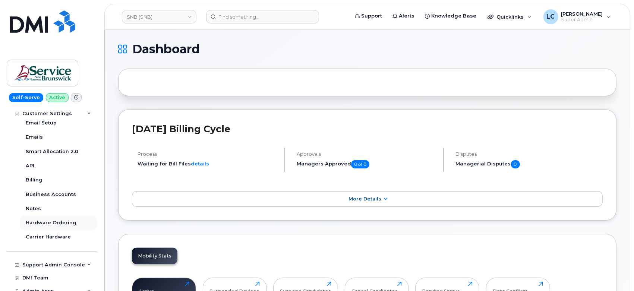
scroll to position [283, 0]
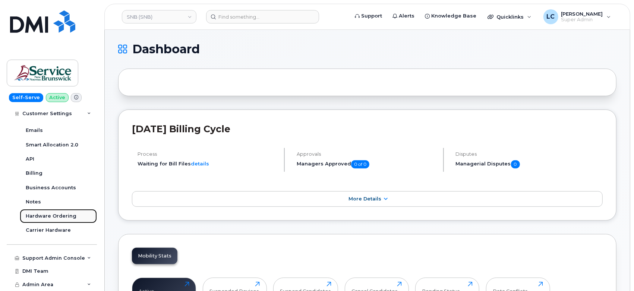
click at [63, 220] on link "Hardware Ordering" at bounding box center [58, 216] width 77 height 14
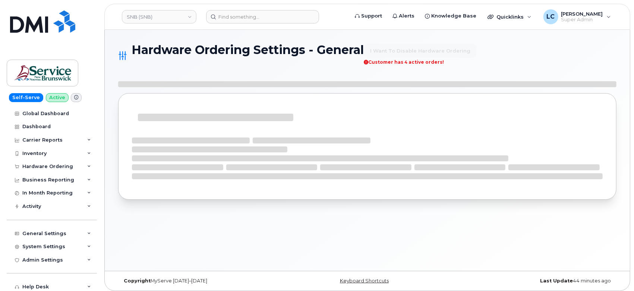
select select "admins"
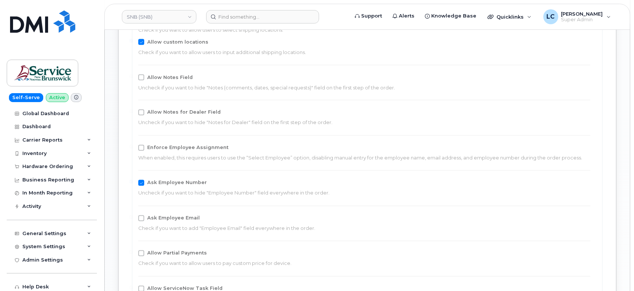
scroll to position [869, 0]
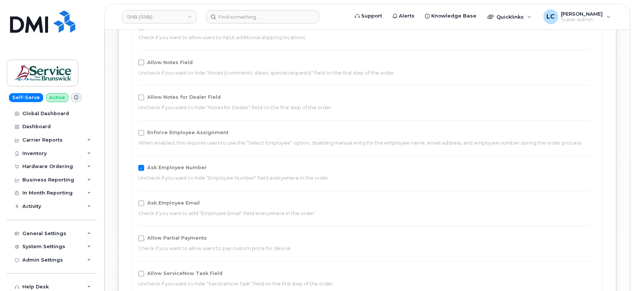
click at [201, 98] on span "Allow Notes for Dealer Field" at bounding box center [183, 98] width 73 height 6
click at [133, 98] on input "Allow Notes for Dealer Field" at bounding box center [131, 97] width 4 height 4
checkbox input "true"
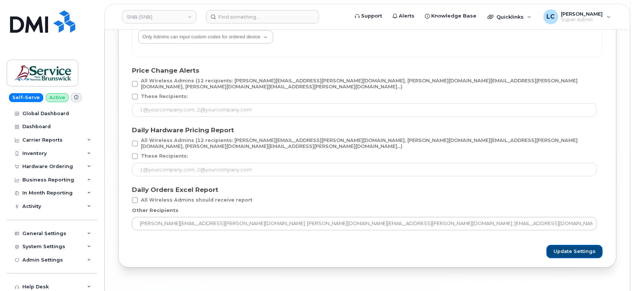
scroll to position [1464, 0]
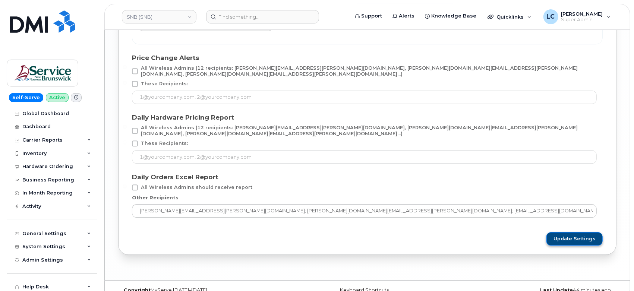
click at [566, 236] on span "Update Settings" at bounding box center [574, 239] width 42 height 7
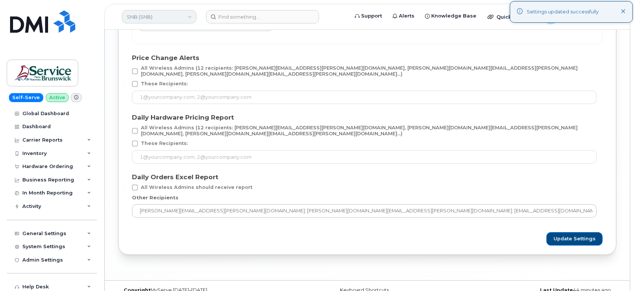
click at [170, 19] on link "SNB (SNB)" at bounding box center [159, 16] width 75 height 13
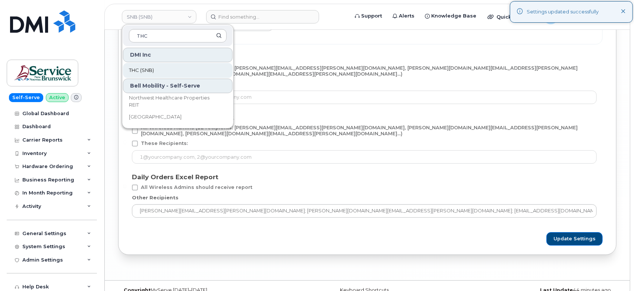
type input "THC"
click at [202, 72] on link "THC (SNB)" at bounding box center [178, 70] width 110 height 15
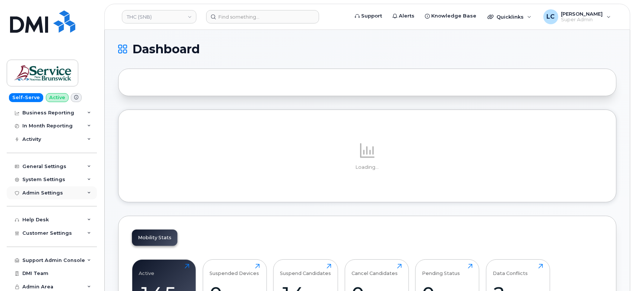
scroll to position [69, 0]
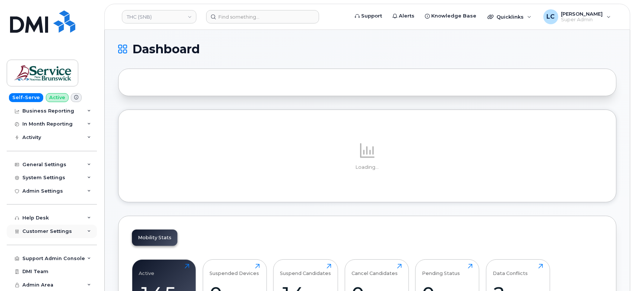
click at [58, 231] on span "Customer Settings" at bounding box center [47, 231] width 50 height 6
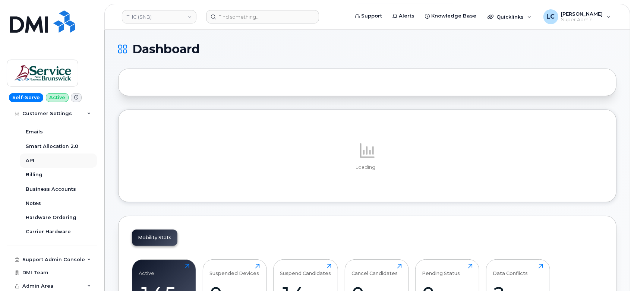
scroll to position [283, 0]
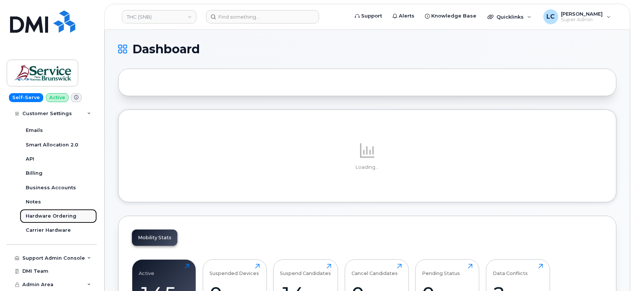
click at [57, 219] on div "Hardware Ordering" at bounding box center [51, 216] width 51 height 7
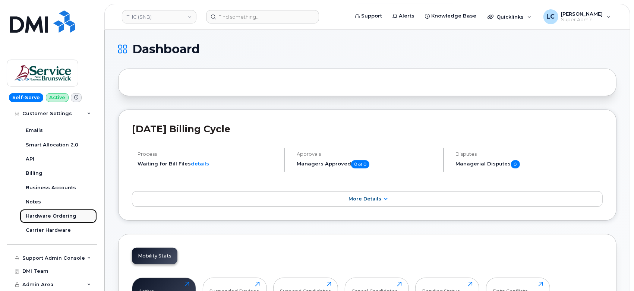
click at [64, 215] on div "Hardware Ordering" at bounding box center [51, 216] width 51 height 7
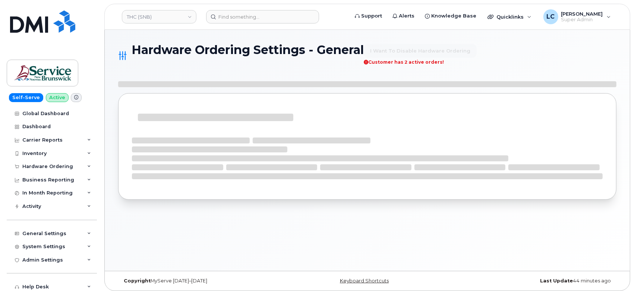
select select "admins"
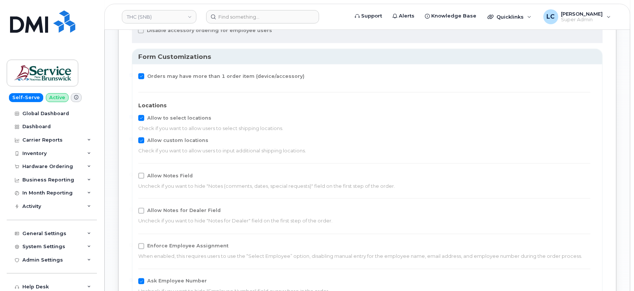
scroll to position [787, 0]
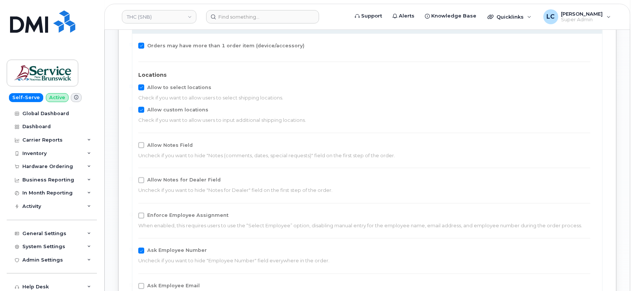
click at [144, 179] on label "Allow Notes for Dealer Field" at bounding box center [179, 180] width 82 height 6
click at [133, 179] on input "Allow Notes for Dealer Field" at bounding box center [131, 179] width 4 height 4
checkbox input "true"
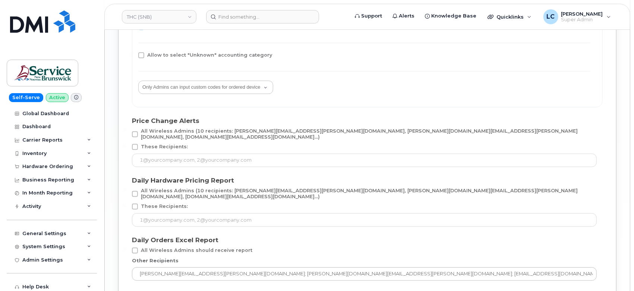
scroll to position [1464, 0]
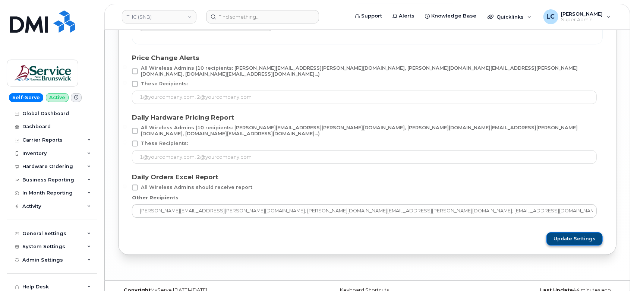
click at [566, 232] on button "Update Settings" at bounding box center [574, 238] width 56 height 13
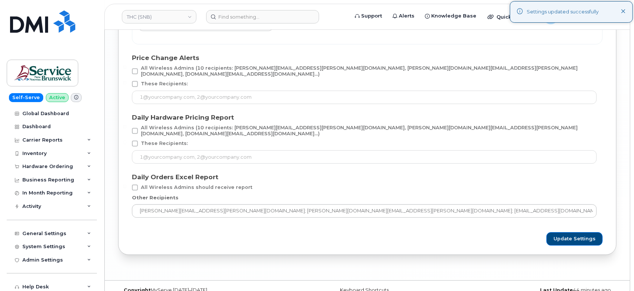
click at [185, 19] on link "THC (SNB)" at bounding box center [159, 16] width 75 height 13
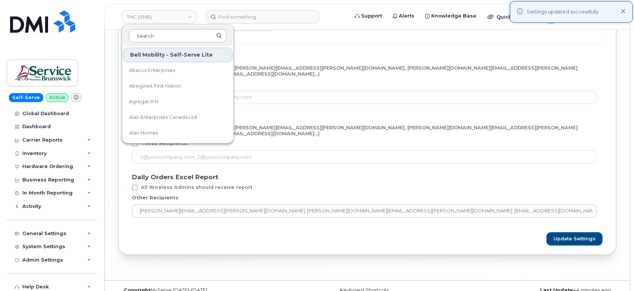
click at [158, 35] on input at bounding box center [178, 35] width 98 height 13
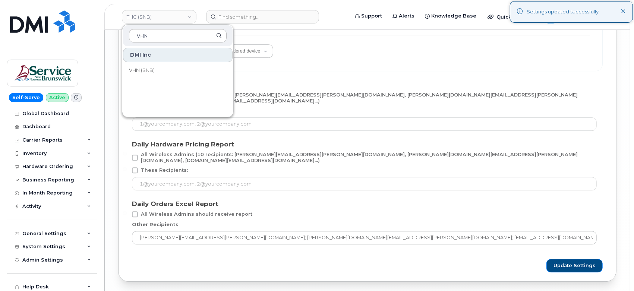
scroll to position [1422, 0]
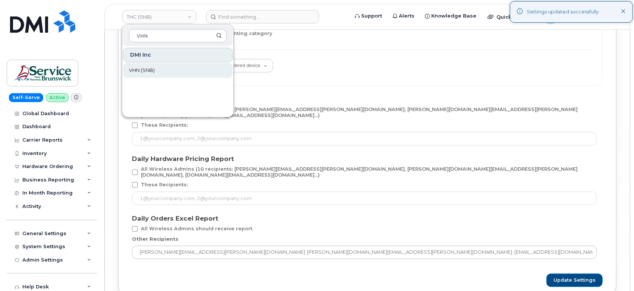
type input "VHN"
click at [170, 67] on link "VHN (SNB)" at bounding box center [178, 70] width 110 height 15
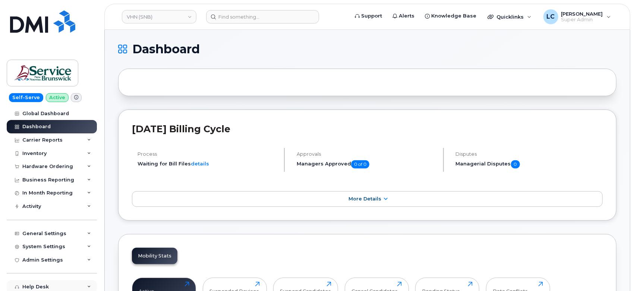
scroll to position [69, 0]
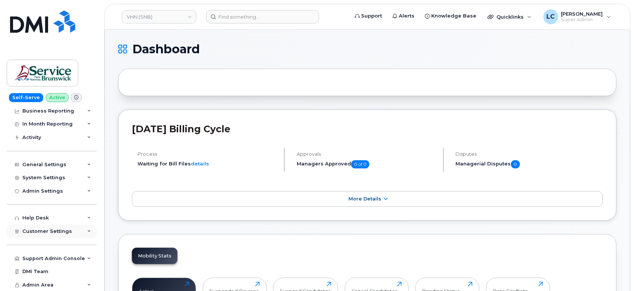
click at [68, 234] on span "Customer Settings" at bounding box center [47, 231] width 50 height 6
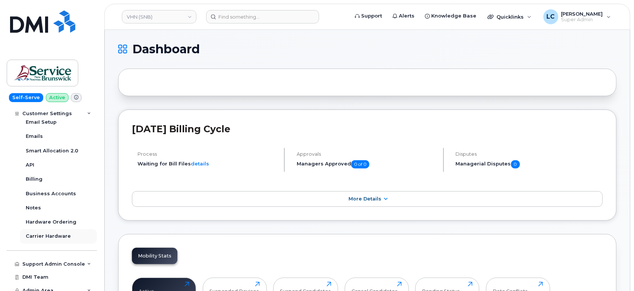
scroll to position [283, 0]
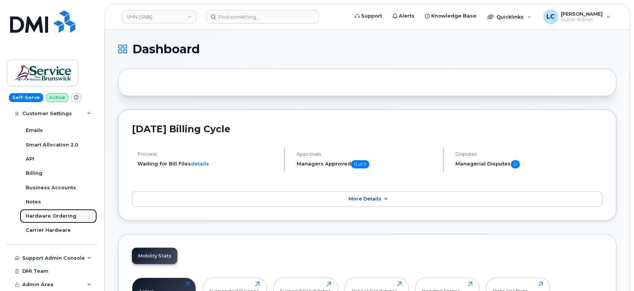
click at [56, 218] on div "Hardware Ordering" at bounding box center [51, 216] width 51 height 7
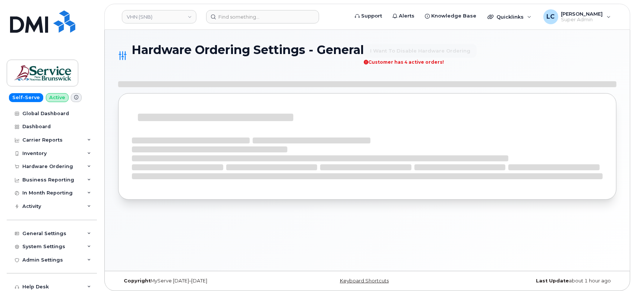
select select "admins"
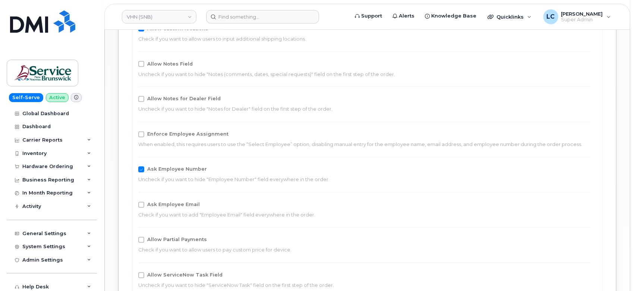
scroll to position [873, 0]
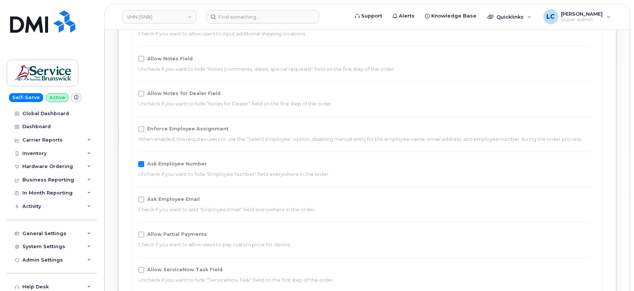
click at [185, 92] on span "Allow Notes for Dealer Field" at bounding box center [183, 94] width 73 height 6
click at [133, 92] on input "Allow Notes for Dealer Field" at bounding box center [131, 93] width 4 height 4
checkbox input "true"
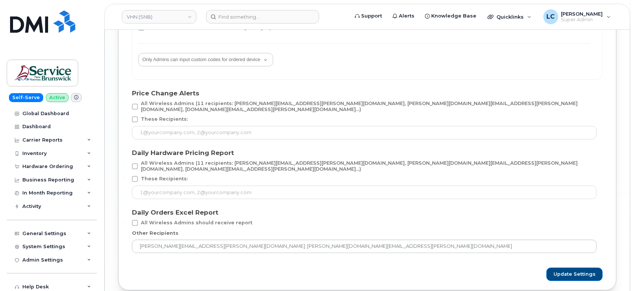
scroll to position [1464, 0]
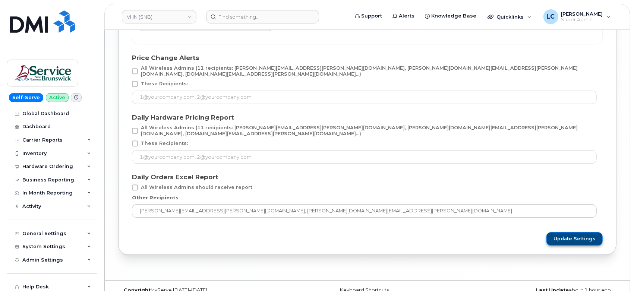
click at [576, 236] on span "Update Settings" at bounding box center [574, 239] width 42 height 7
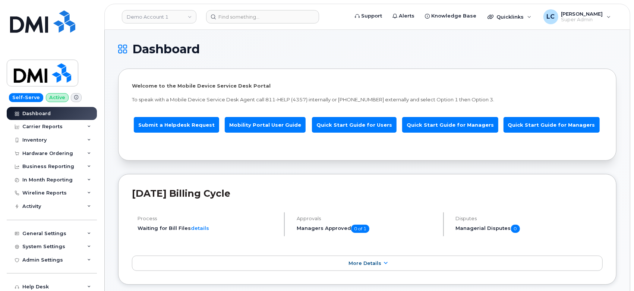
click at [199, 7] on header "Demo Account 1 Support Alerts Knowledge Base Quicklinks Suspend / Cancel Device…" at bounding box center [367, 17] width 526 height 26
click at [186, 17] on link "Demo Account 1" at bounding box center [159, 16] width 75 height 13
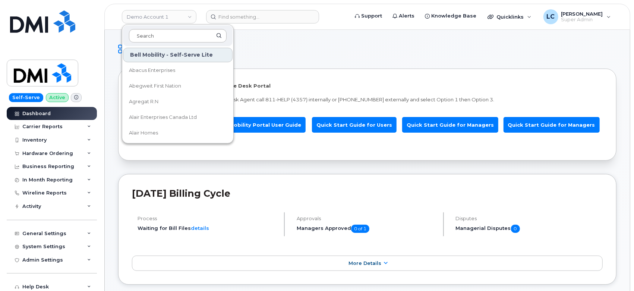
click at [164, 32] on input at bounding box center [178, 35] width 98 height 13
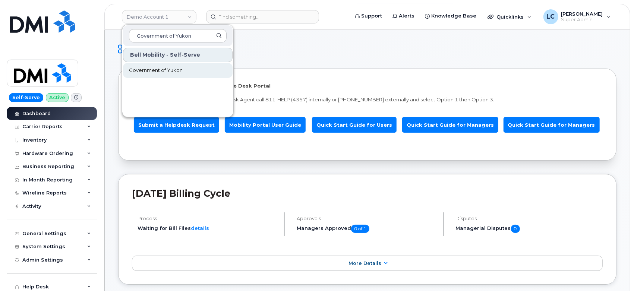
type input "Government of Yukon"
click at [173, 65] on link "Government of Yukon" at bounding box center [178, 70] width 110 height 15
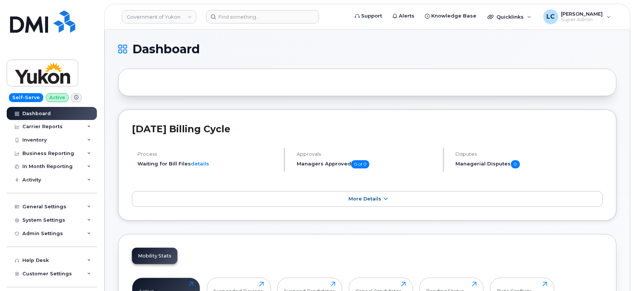
click at [196, 55] on span "Dashboard" at bounding box center [165, 49] width 67 height 11
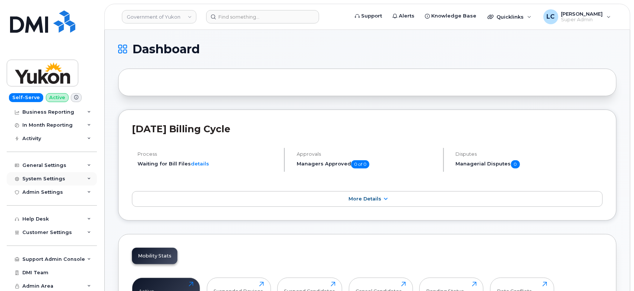
click at [64, 184] on div "System Settings" at bounding box center [52, 178] width 90 height 13
click at [65, 185] on div "System Settings" at bounding box center [52, 178] width 90 height 13
click at [60, 193] on div "Admin Settings" at bounding box center [42, 192] width 41 height 6
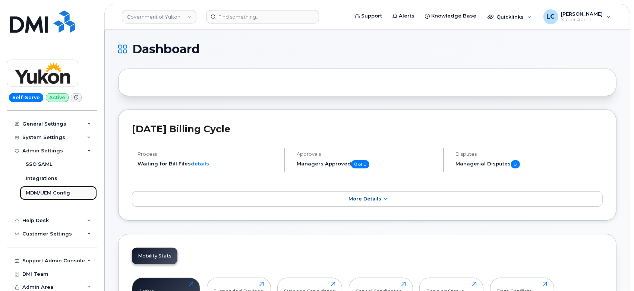
click at [57, 193] on div "MDM/UEM Config" at bounding box center [48, 193] width 44 height 7
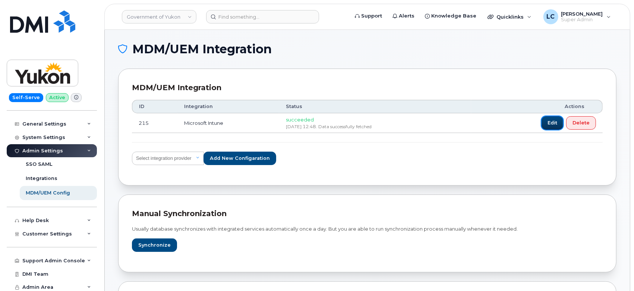
click at [545, 121] on button "Edit" at bounding box center [552, 122] width 22 height 13
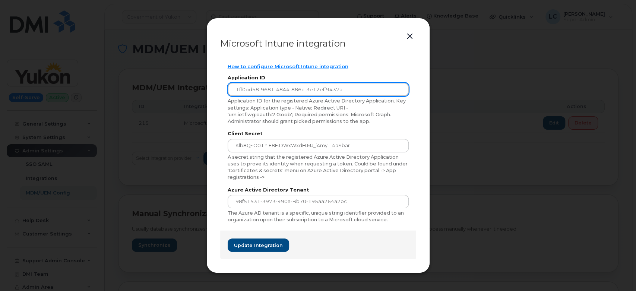
drag, startPoint x: 376, startPoint y: 94, endPoint x: 230, endPoint y: 89, distance: 145.8
click at [230, 89] on input "1ff0bd58-9681-4844-886c-3e12eff9437a" at bounding box center [318, 89] width 181 height 13
click at [268, 82] on div "Application ID 1ff0bd58-9681-4844-886c-3e12eff9437a Application ID for the regi…" at bounding box center [318, 100] width 181 height 49
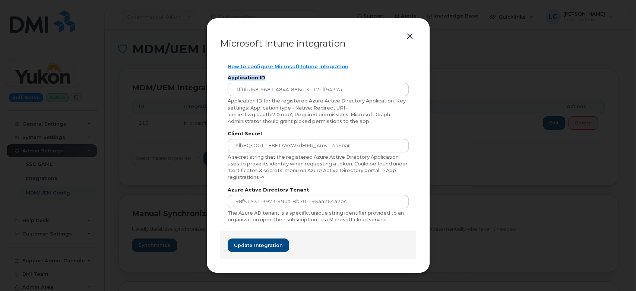
drag, startPoint x: 268, startPoint y: 79, endPoint x: 221, endPoint y: 78, distance: 47.0
click at [221, 78] on div "How to configure Microsoft Intune integration Application ID 1ff0bd58-9681-4844…" at bounding box center [318, 144] width 196 height 176
copy label "Application ID"
drag, startPoint x: 267, startPoint y: 133, endPoint x: 225, endPoint y: 133, distance: 41.7
click at [225, 133] on div "How to configure Microsoft Intune integration Application ID 1ff0bd58-9681-4844…" at bounding box center [318, 144] width 196 height 176
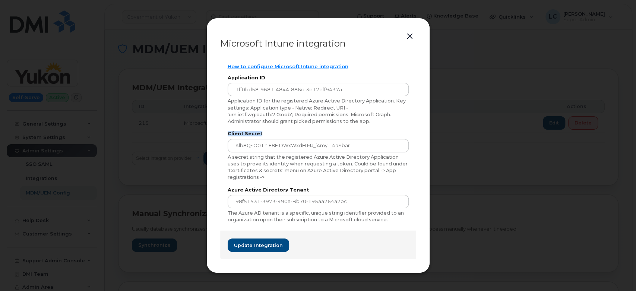
copy label "Client Secret"
click at [287, 80] on label "Application ID" at bounding box center [318, 78] width 181 height 5
drag, startPoint x: 281, startPoint y: 77, endPoint x: 225, endPoint y: 78, distance: 55.5
click at [225, 78] on div "How to configure Microsoft Intune integration Application ID 1ff0bd58-9681-4844…" at bounding box center [318, 144] width 196 height 176
copy label "Application ID"
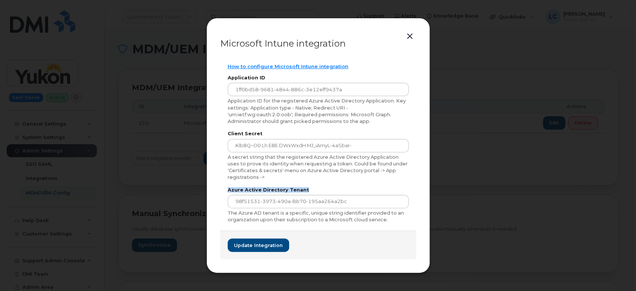
drag, startPoint x: 306, startPoint y: 187, endPoint x: 223, endPoint y: 189, distance: 82.7
click at [223, 189] on div "How to configure Microsoft Intune integration Application ID 1ff0bd58-9681-4844…" at bounding box center [318, 144] width 196 height 176
copy label "Azure Active Directory Tenant"
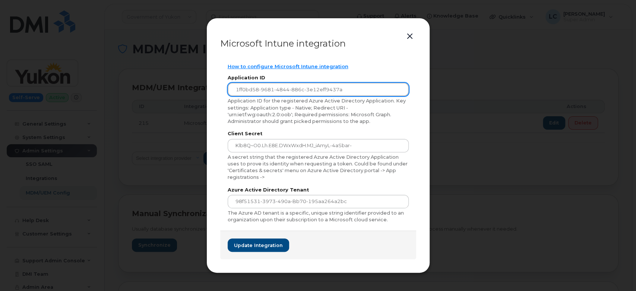
drag, startPoint x: 370, startPoint y: 86, endPoint x: 162, endPoint y: 79, distance: 207.3
click at [162, 79] on div "Microsoft Intune integration How to configure Microsoft Intune integration Appl…" at bounding box center [318, 145] width 636 height 291
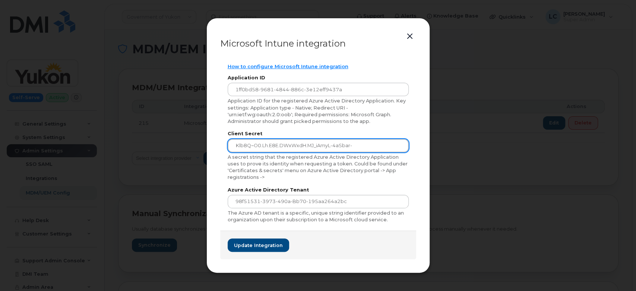
drag, startPoint x: 357, startPoint y: 142, endPoint x: 213, endPoint y: 137, distance: 143.6
click at [213, 137] on div "Microsoft Intune integration How to configure Microsoft Intune integration Appl…" at bounding box center [318, 146] width 224 height 256
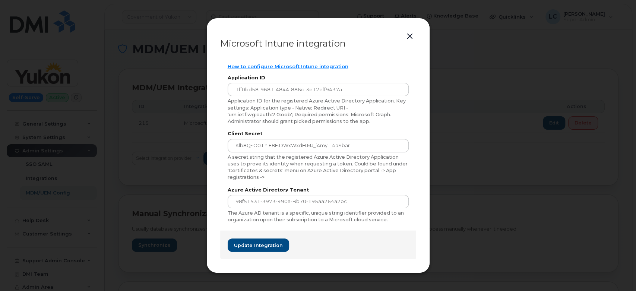
click at [376, 174] on div "A secret string that the registered Azure Active Directory Application uses to …" at bounding box center [318, 167] width 181 height 27
drag, startPoint x: 338, startPoint y: 200, endPoint x: 169, endPoint y: 195, distance: 169.3
click at [169, 195] on div "Microsoft Intune integration How to configure Microsoft Intune integration Appl…" at bounding box center [318, 145] width 636 height 291
click at [409, 36] on button "button" at bounding box center [409, 36] width 11 height 10
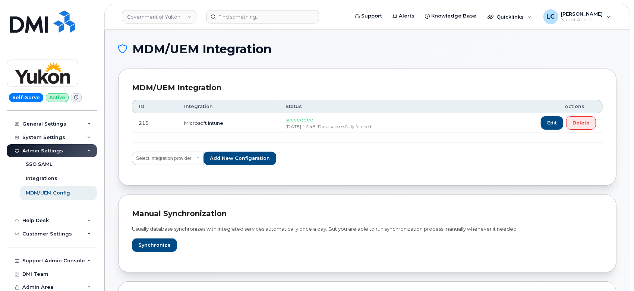
click at [308, 51] on h1 "MDM/UEM Integration" at bounding box center [365, 49] width 495 height 12
click at [48, 194] on div "MDM/UEM Config" at bounding box center [48, 193] width 44 height 7
click at [180, 13] on link "Government of Yukon" at bounding box center [159, 16] width 75 height 13
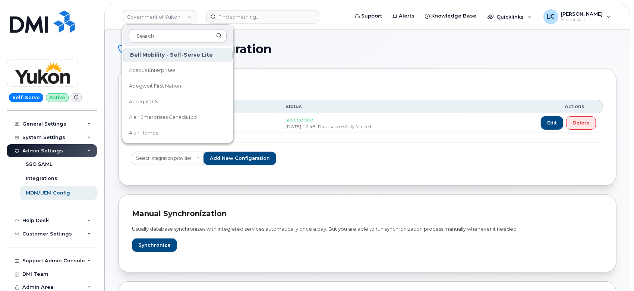
click at [156, 34] on input at bounding box center [178, 35] width 98 height 13
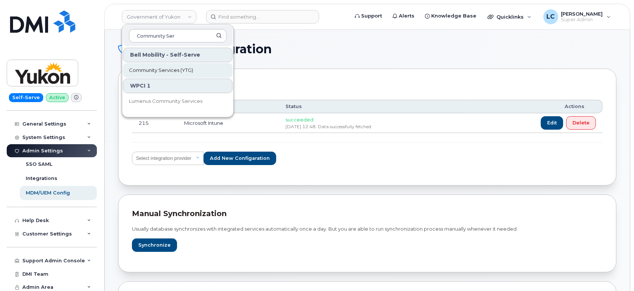
type input "Community Ser"
click at [170, 72] on span "Community Services (YTG)" at bounding box center [161, 70] width 64 height 7
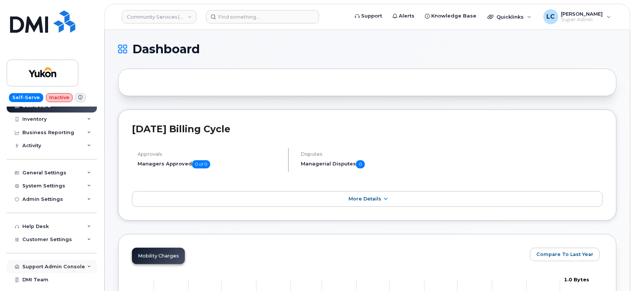
scroll to position [29, 0]
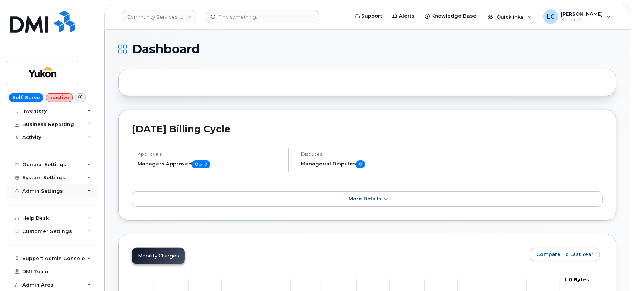
click at [58, 190] on div "Admin Settings" at bounding box center [42, 191] width 41 height 6
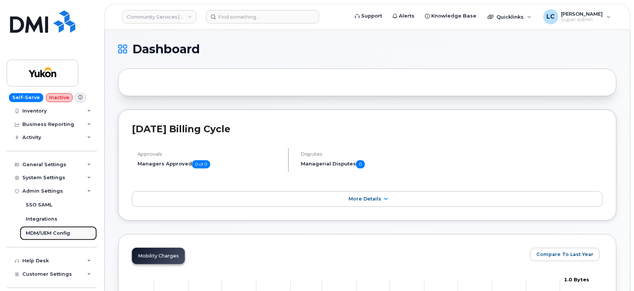
click at [44, 232] on div "MDM/UEM Config" at bounding box center [48, 233] width 44 height 7
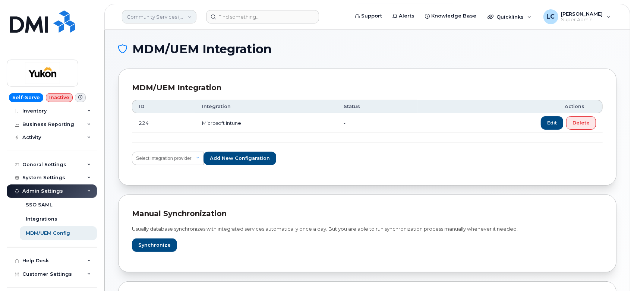
click at [149, 20] on link "Community Services (YTG)" at bounding box center [159, 16] width 75 height 13
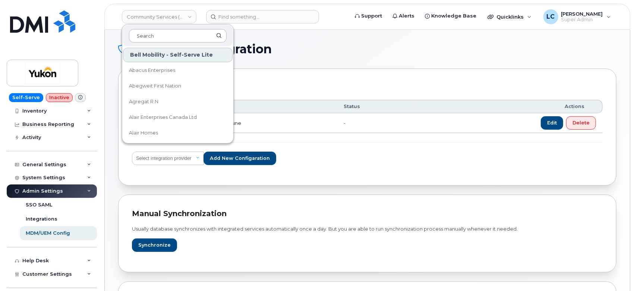
click at [161, 38] on input at bounding box center [178, 35] width 98 height 13
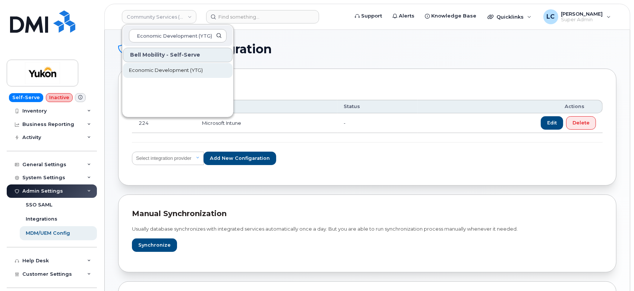
type input "Economic Development (YTG)"
click at [188, 71] on span "Economic Development (YTG)" at bounding box center [166, 70] width 74 height 7
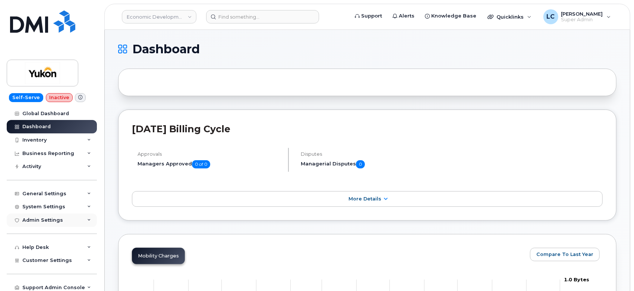
click at [46, 219] on div "Admin Settings" at bounding box center [42, 220] width 41 height 6
click at [41, 263] on div "MDM/UEM Config" at bounding box center [48, 262] width 44 height 7
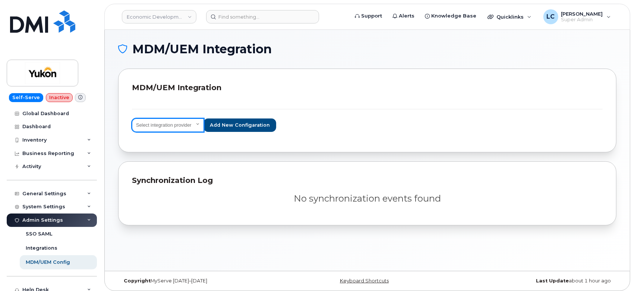
click at [190, 126] on select "Select integration provider IBM MaaS360 VMware AirWatch Microsoft Intune Mirado…" at bounding box center [168, 125] width 72 height 13
select select "ms_intune"
click at [132, 119] on select "Select integration provider IBM MaaS360 VMware AirWatch Microsoft Intune Mirado…" at bounding box center [168, 125] width 72 height 13
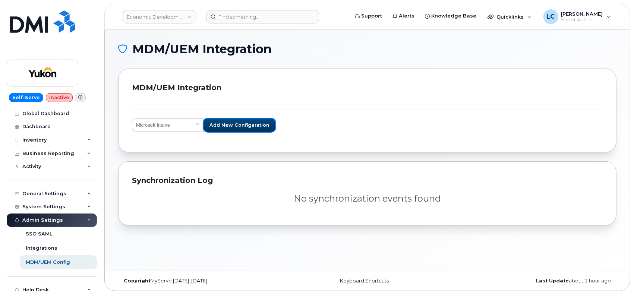
click at [237, 130] on button "Add new configaration" at bounding box center [239, 125] width 72 height 13
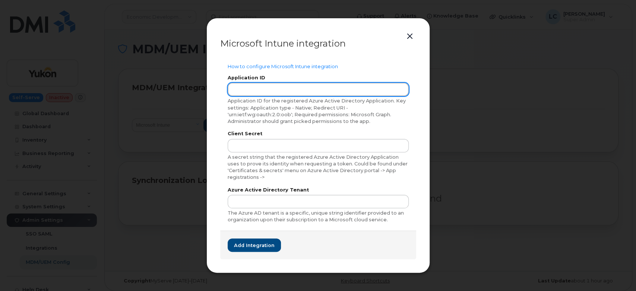
click at [260, 91] on input "text" at bounding box center [318, 89] width 181 height 13
paste input "1ff0bd58-9681-4844-886c-3e12eff9437a"
type input "1ff0bd58-9681-4844-886c-3e12eff9437a"
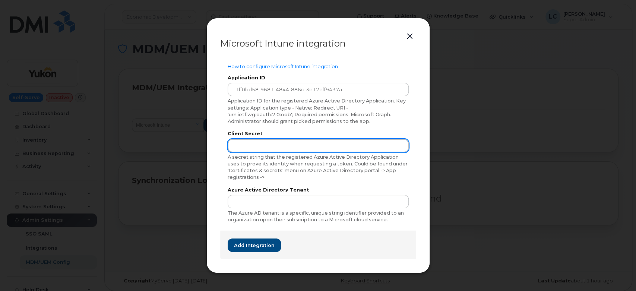
click at [279, 142] on input "text" at bounding box center [318, 145] width 181 height 13
paste input "Klb8Q~O0.Lh.e8E.dWxWxdH.mJ_iAmyL-4aSbar-"
type input "Klb8Q~O0.Lh.e8E.dWxWxdH.mJ_iAmyL-4aSbar-"
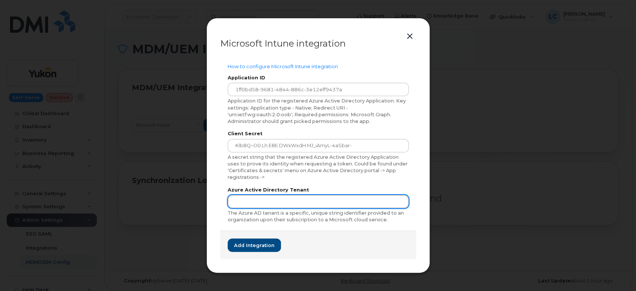
click at [277, 202] on input "text" at bounding box center [318, 201] width 181 height 13
paste input "98f51531-3973-490a-bb70-195aa264a2bc"
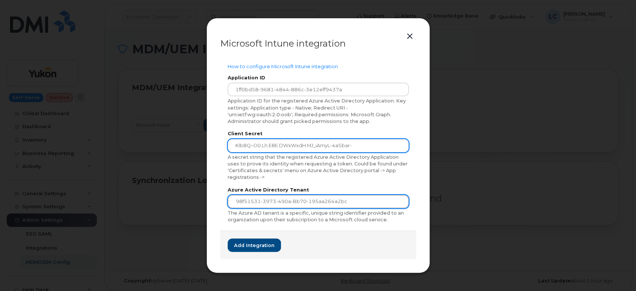
type input "98f51531-3973-490a-bb70-195aa264a2bc"
click at [376, 148] on input "Klb8Q~O0.Lh.e8E.dWxWxdH.mJ_iAmyL-4aSbar-" at bounding box center [318, 145] width 181 height 13
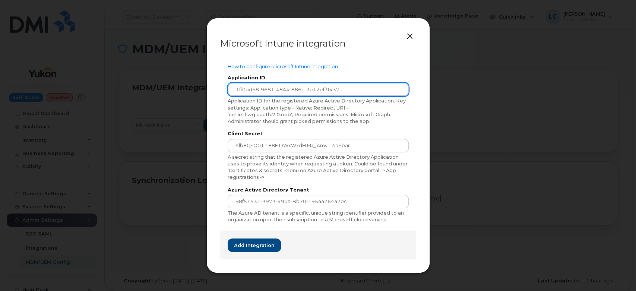
click at [383, 88] on input "1ff0bd58-9681-4844-886c-3e12eff9437a" at bounding box center [318, 89] width 181 height 13
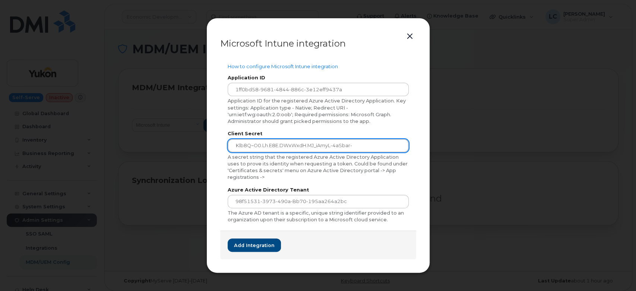
click at [367, 148] on input "Klb8Q~O0.Lh.e8E.dWxWxdH.mJ_iAmyL-4aSbar-" at bounding box center [318, 145] width 181 height 13
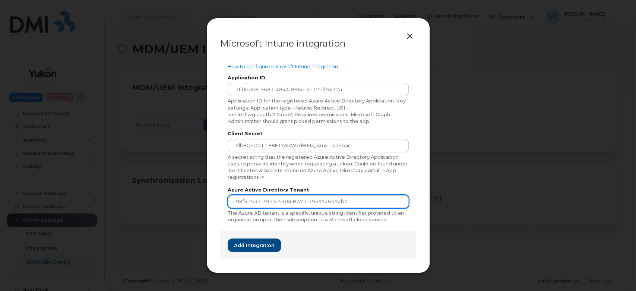
click at [366, 197] on input "98f51531-3973-490a-bb70-195aa264a2bc" at bounding box center [318, 201] width 181 height 13
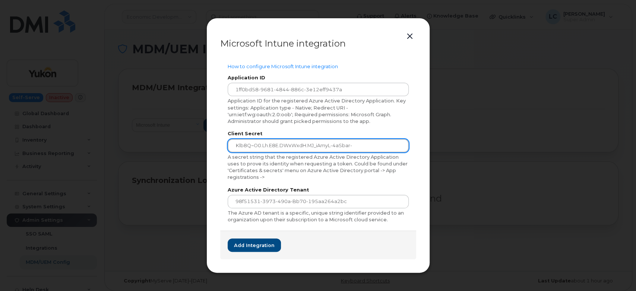
click at [376, 146] on input "Klb8Q~O0.Lh.e8E.dWxWxdH.mJ_iAmyL-4aSbar-" at bounding box center [318, 145] width 181 height 13
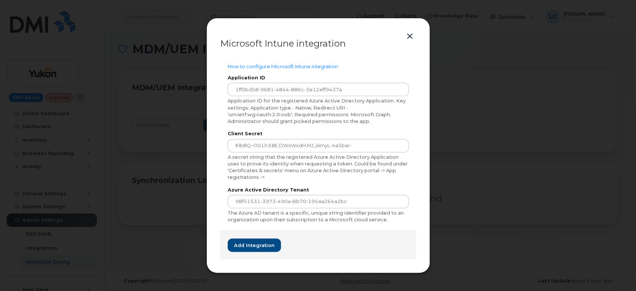
click at [371, 98] on div "Application ID for the registered Azure Active Directory Application. Key setti…" at bounding box center [318, 111] width 181 height 27
click at [371, 95] on input "1ff0bd58-9681-4844-886c-3e12eff9437a" at bounding box center [318, 89] width 181 height 13
click at [268, 244] on span "Add integration" at bounding box center [254, 245] width 41 height 7
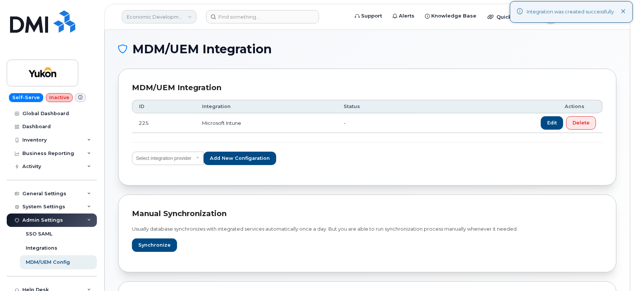
click at [185, 18] on link "Economic Development (YTG)" at bounding box center [159, 16] width 75 height 13
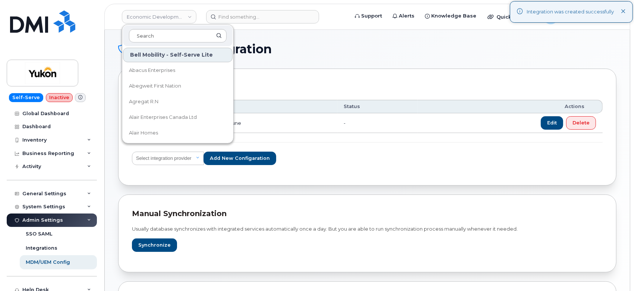
click at [168, 27] on div at bounding box center [178, 35] width 110 height 21
click at [161, 37] on input at bounding box center [178, 35] width 98 height 13
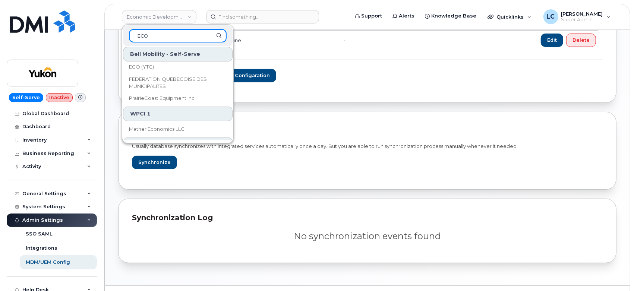
scroll to position [83, 0]
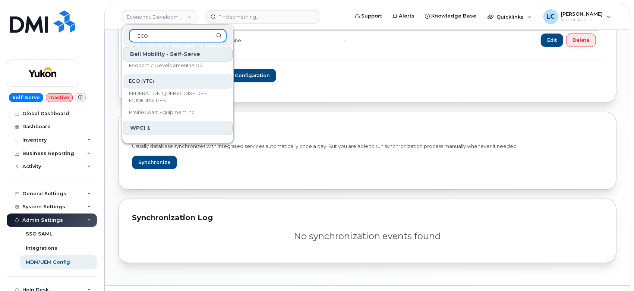
type input "ECO"
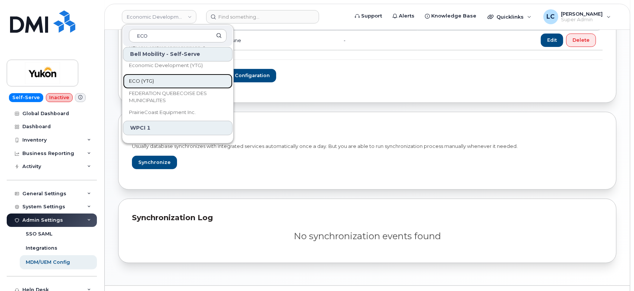
click at [184, 77] on link "ECO (YTG)" at bounding box center [178, 81] width 110 height 15
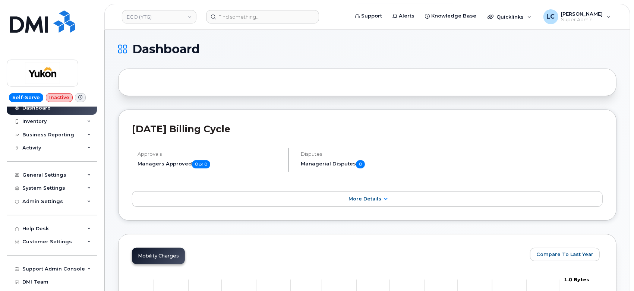
scroll to position [29, 0]
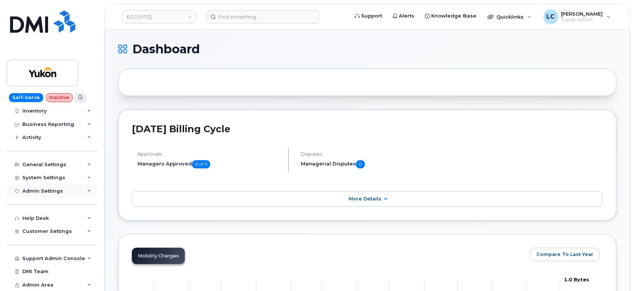
click at [66, 192] on div "Admin Settings" at bounding box center [52, 190] width 90 height 13
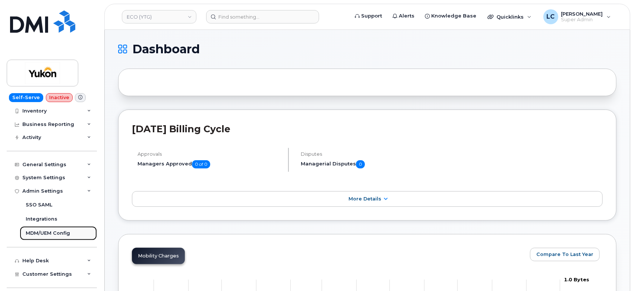
click at [53, 232] on div "MDM/UEM Config" at bounding box center [48, 233] width 44 height 7
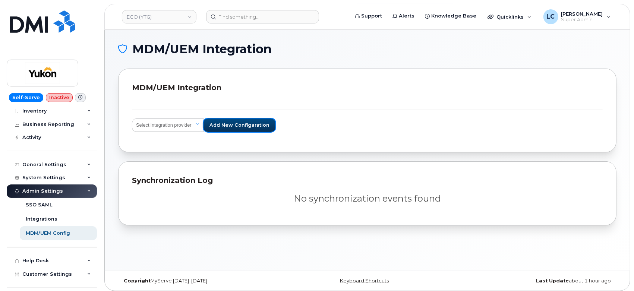
click at [227, 126] on span "Add new configaration" at bounding box center [239, 124] width 60 height 7
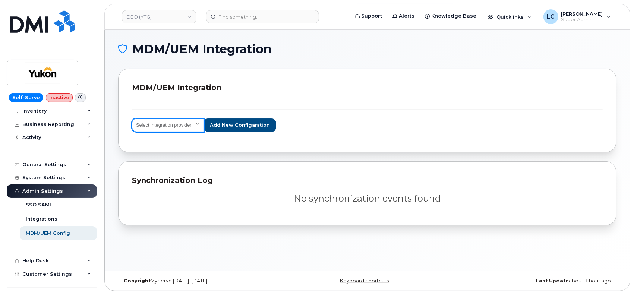
click at [191, 129] on select "Select integration provider IBM MaaS360 VMware AirWatch Microsoft Intune Mirado…" at bounding box center [168, 125] width 72 height 13
select select "ms_intune"
click at [132, 119] on select "Select integration provider IBM MaaS360 VMware AirWatch Microsoft Intune Mirado…" at bounding box center [168, 125] width 72 height 13
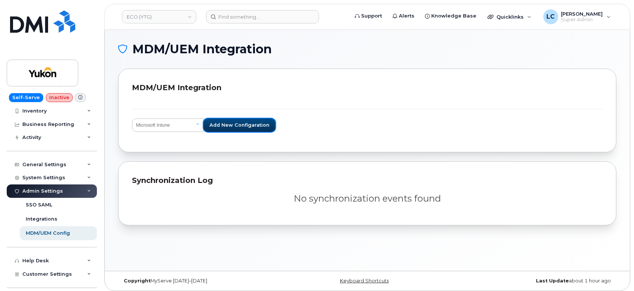
click at [250, 123] on span "Add new configaration" at bounding box center [239, 124] width 60 height 7
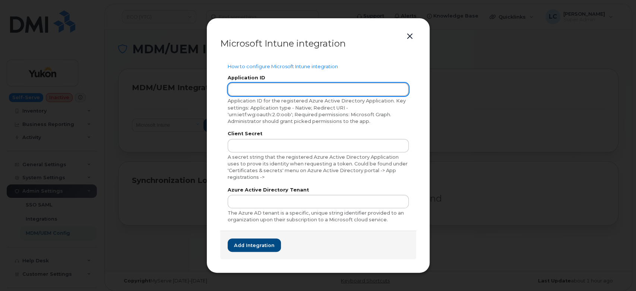
click at [320, 87] on input "text" at bounding box center [318, 89] width 181 height 13
paste input "1ff0bd58-9681-4844-886c-3e12eff9437a"
type input "1ff0bd58-9681-4844-886c-3e12eff9437a"
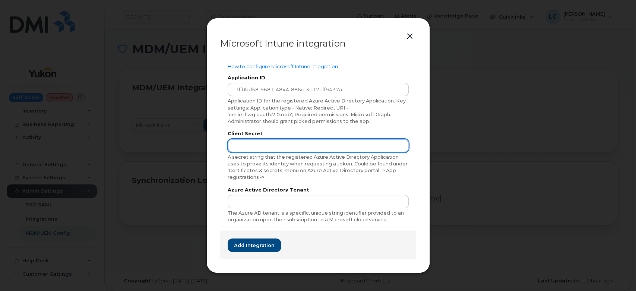
click at [299, 144] on input "text" at bounding box center [318, 145] width 181 height 13
paste input "Klb8Q~O0.Lh.e8E.dWxWxdH.mJ_iAmyL-4aSbar-"
type input "Klb8Q~O0.Lh.e8E.dWxWxdH.mJ_iAmyL-4aSbar-"
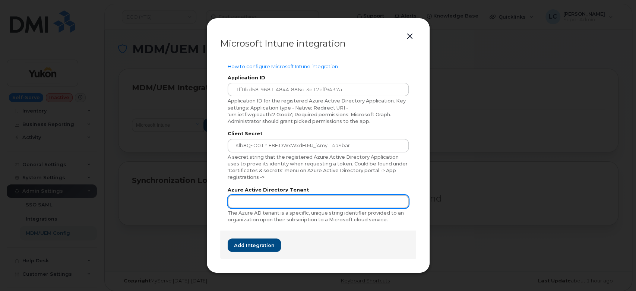
click at [346, 201] on input "text" at bounding box center [318, 201] width 181 height 13
paste input "98f51531-3973-490a-bb70-195aa264a2bc"
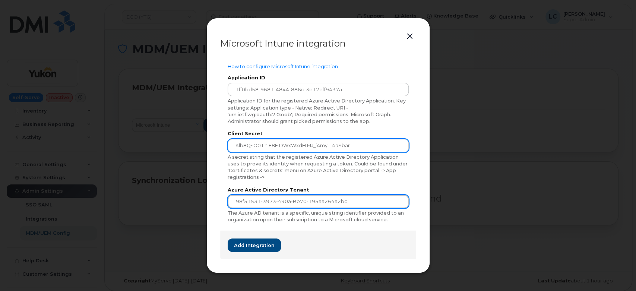
type input "98f51531-3973-490a-bb70-195aa264a2bc"
click at [394, 146] on input "Klb8Q~O0.Lh.e8E.dWxWxdH.mJ_iAmyL-4aSbar-" at bounding box center [318, 145] width 181 height 13
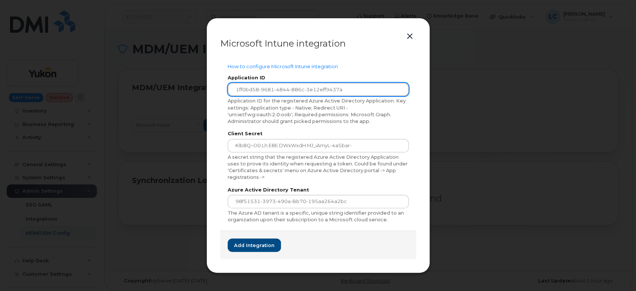
click at [372, 90] on input "1ff0bd58-9681-4844-886c-3e12eff9437a" at bounding box center [318, 89] width 181 height 13
drag, startPoint x: 372, startPoint y: 89, endPoint x: 215, endPoint y: 86, distance: 157.7
click at [215, 86] on div "Microsoft Intune integration How to configure Microsoft Intune integration Appl…" at bounding box center [318, 146] width 224 height 256
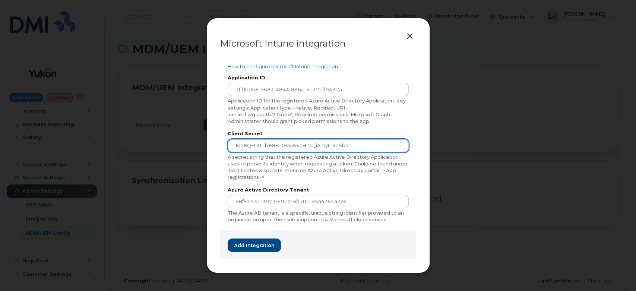
drag, startPoint x: 379, startPoint y: 146, endPoint x: 195, endPoint y: 146, distance: 184.1
click at [195, 146] on div "Microsoft Intune integration How to configure Microsoft Intune integration Appl…" at bounding box center [318, 145] width 636 height 291
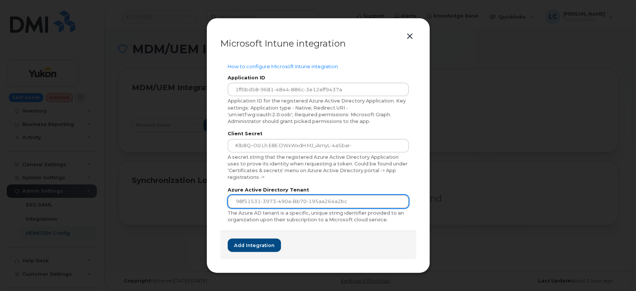
drag, startPoint x: 348, startPoint y: 201, endPoint x: 191, endPoint y: 200, distance: 156.5
click at [191, 200] on div "Microsoft Intune integration How to configure Microsoft Intune integration Appl…" at bounding box center [318, 145] width 636 height 291
click at [253, 169] on div "A secret string that the registered Azure Active Directory Application uses to …" at bounding box center [318, 167] width 181 height 27
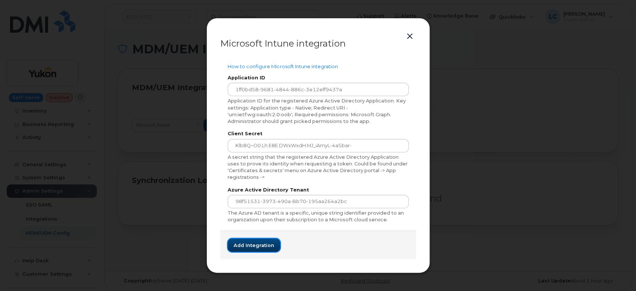
click at [261, 247] on span "Add integration" at bounding box center [254, 245] width 41 height 7
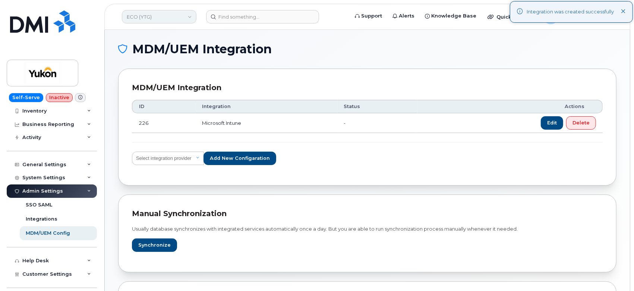
click at [170, 19] on link "ECO (YTG)" at bounding box center [159, 16] width 75 height 13
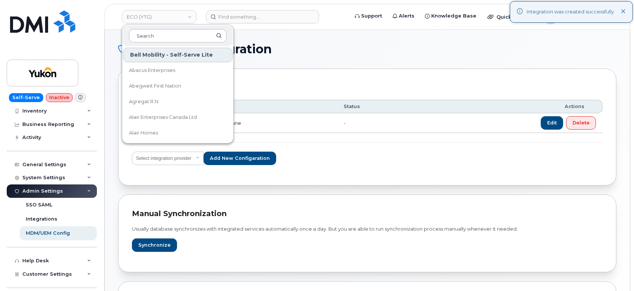
click at [157, 34] on input at bounding box center [178, 35] width 98 height 13
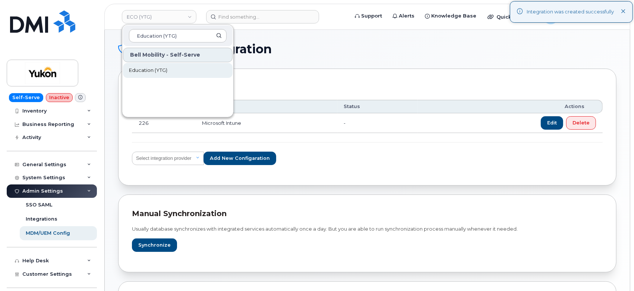
type input "Education (YTG)"
click at [167, 68] on span "Education (YTG)" at bounding box center [148, 70] width 38 height 7
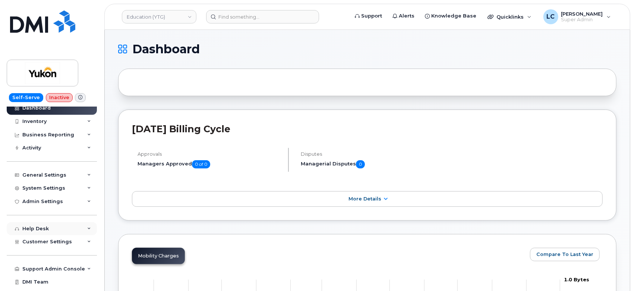
scroll to position [29, 0]
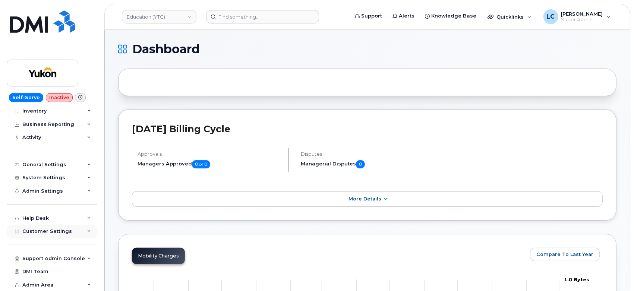
click at [63, 233] on span "Customer Settings" at bounding box center [47, 231] width 50 height 6
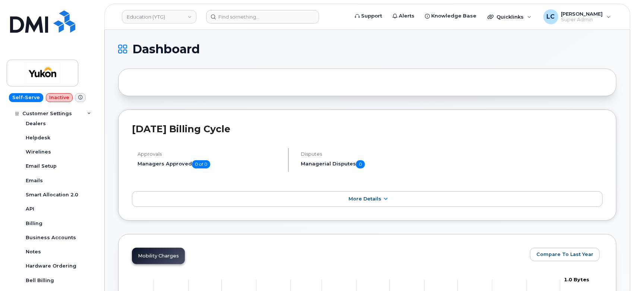
scroll to position [195, 0]
click at [60, 238] on div "Business Accounts" at bounding box center [51, 236] width 50 height 7
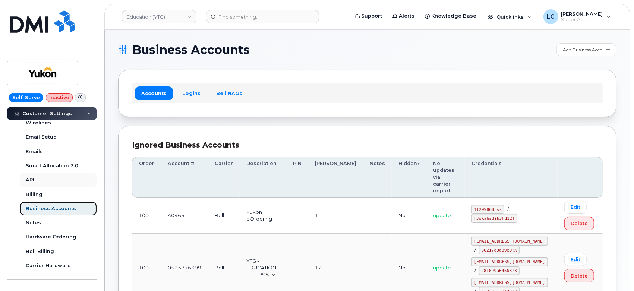
scroll to position [236, 0]
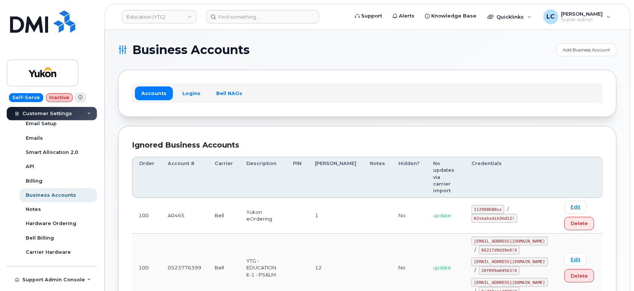
drag, startPoint x: 59, startPoint y: 222, endPoint x: 348, endPoint y: 129, distance: 303.3
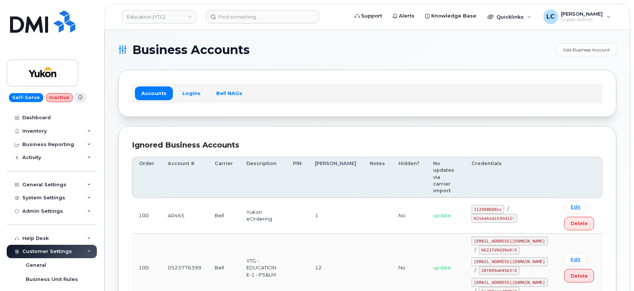
click at [60, 210] on div "Admin Settings" at bounding box center [42, 211] width 41 height 6
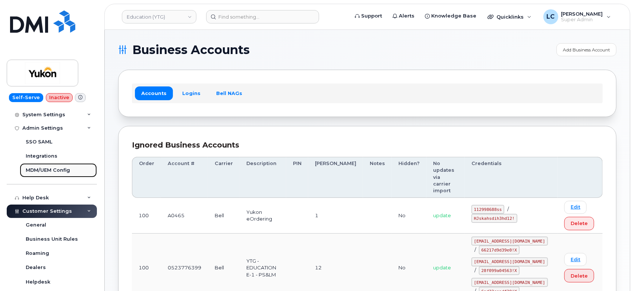
click at [62, 171] on div "MDM/UEM Config" at bounding box center [48, 170] width 44 height 7
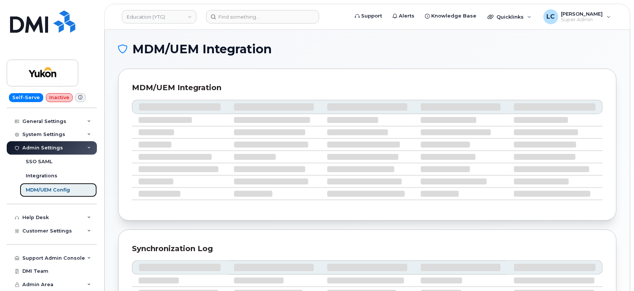
scroll to position [72, 0]
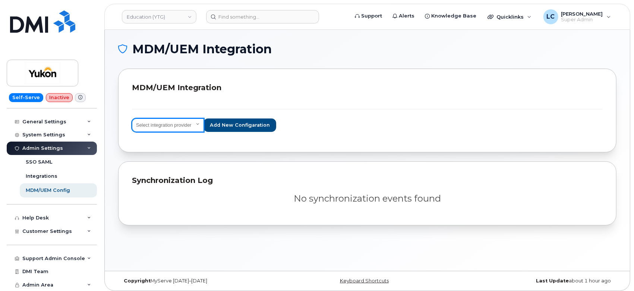
click at [189, 126] on select "Select integration provider IBM MaaS360 VMware AirWatch Microsoft Intune Mirado…" at bounding box center [168, 125] width 72 height 13
select select "ms_intune"
click at [132, 119] on select "Select integration provider IBM MaaS360 VMware AirWatch Microsoft Intune Mirado…" at bounding box center [168, 125] width 72 height 13
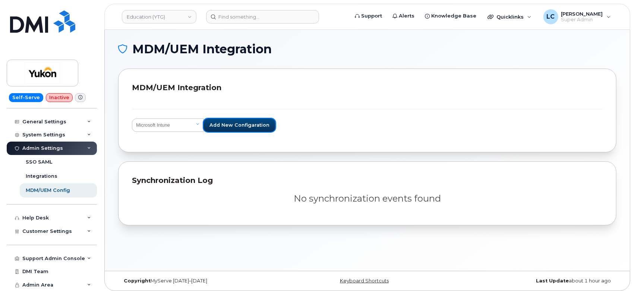
click at [252, 126] on span "Add new configaration" at bounding box center [239, 124] width 60 height 7
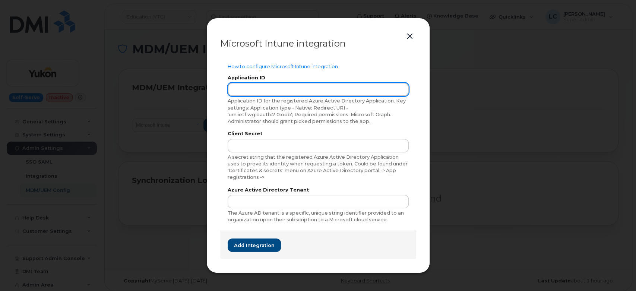
click at [302, 90] on input "text" at bounding box center [318, 89] width 181 height 13
paste input "1ff0bd58-9681-4844-886c-3e12eff9437a"
type input "1ff0bd58-9681-4844-886c-3e12eff9437a"
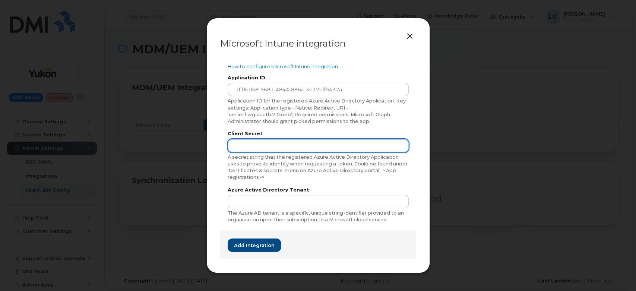
click at [277, 145] on input "text" at bounding box center [318, 145] width 181 height 13
paste input "Klb8Q~O0.Lh.e8E.dWxWxdH.mJ_iAmyL-4aSbar-"
type input "Klb8Q~O0.Lh.e8E.dWxWxdH.mJ_iAmyL-4aSbar-"
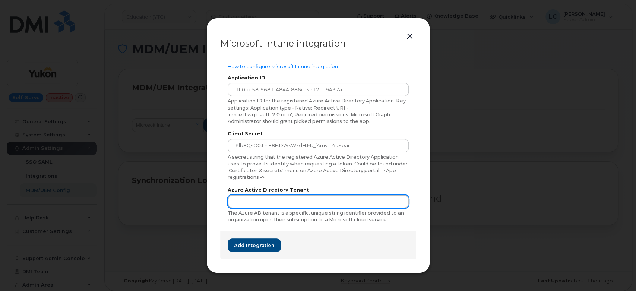
click at [280, 197] on input "text" at bounding box center [318, 201] width 181 height 13
paste input "98f51531-3973-490a-bb70-195aa264a2bc"
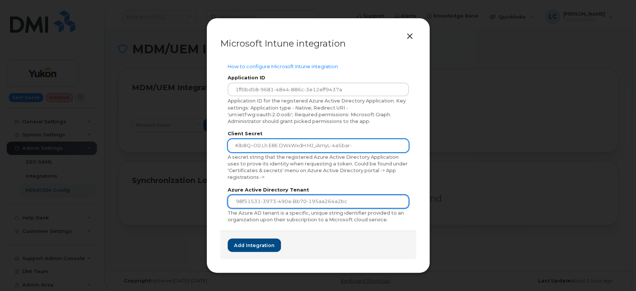
type input "98f51531-3973-490a-bb70-195aa264a2bc"
drag, startPoint x: 377, startPoint y: 147, endPoint x: 206, endPoint y: 144, distance: 171.1
click at [206, 144] on div "Microsoft Intune integration How to configure Microsoft Intune integration Appl…" at bounding box center [318, 146] width 224 height 256
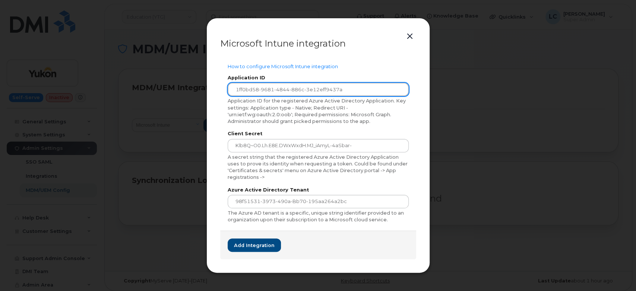
drag, startPoint x: 388, startPoint y: 90, endPoint x: 192, endPoint y: 91, distance: 195.3
click at [192, 91] on div "Microsoft Intune integration How to configure Microsoft Intune integration Appl…" at bounding box center [318, 145] width 636 height 291
click at [347, 117] on div "Application ID for the registered Azure Active Directory Application. Key setti…" at bounding box center [318, 111] width 181 height 27
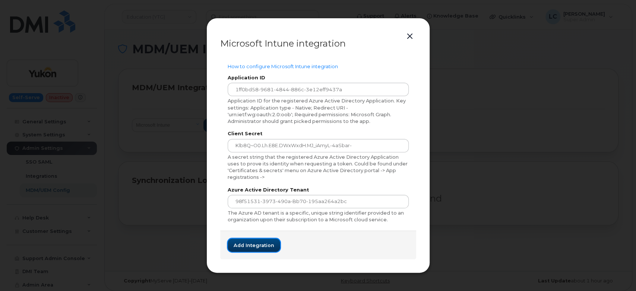
click at [259, 247] on span "Add integration" at bounding box center [254, 245] width 41 height 7
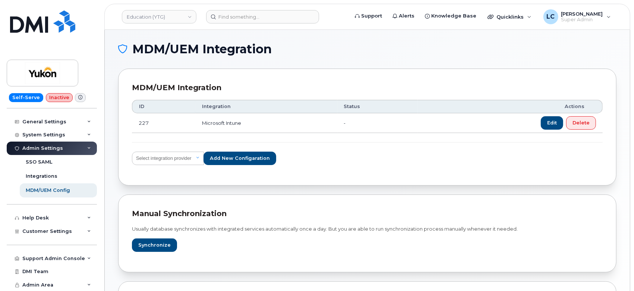
click at [565, 46] on h1 "MDM/UEM Integration" at bounding box center [365, 49] width 495 height 12
click at [187, 12] on link "Education (YTG)" at bounding box center [159, 16] width 75 height 13
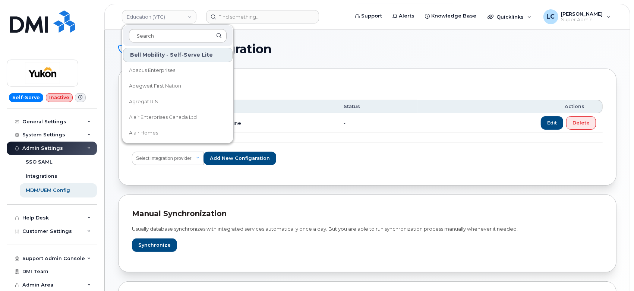
click at [168, 35] on input at bounding box center [178, 35] width 98 height 13
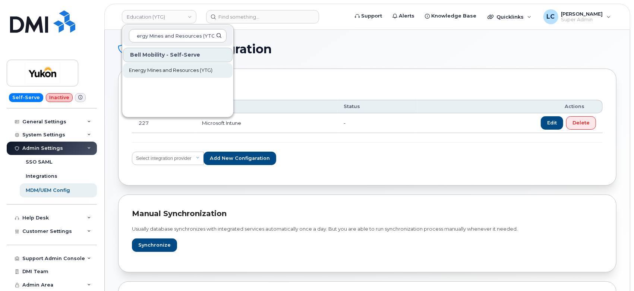
type input "Energy Mines and Resources (YTG)"
click at [186, 69] on span "Energy Mines and Resources (YTG)" at bounding box center [170, 70] width 83 height 7
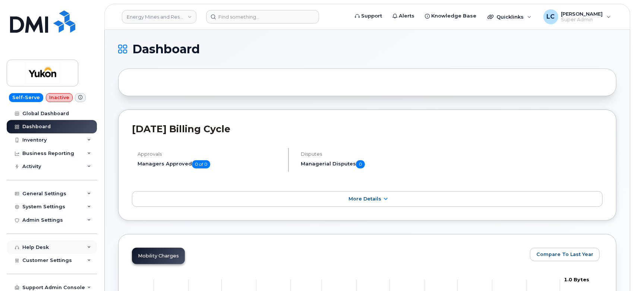
scroll to position [29, 0]
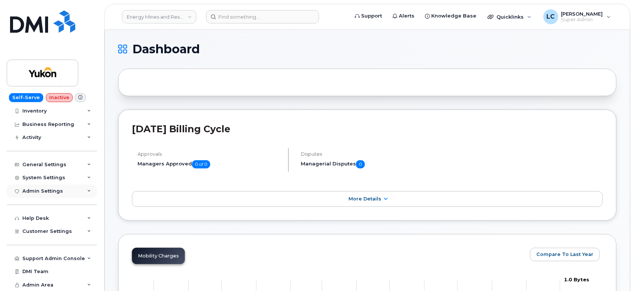
click at [64, 196] on div "Admin Settings" at bounding box center [52, 190] width 90 height 13
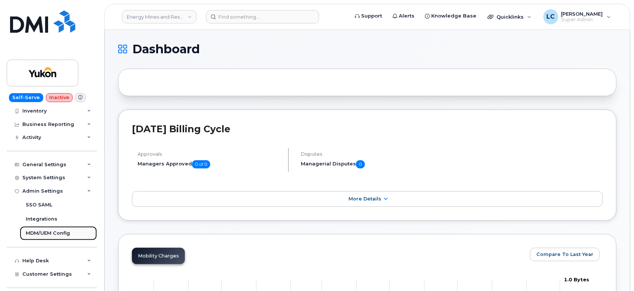
click at [53, 232] on div "MDM/UEM Config" at bounding box center [48, 233] width 44 height 7
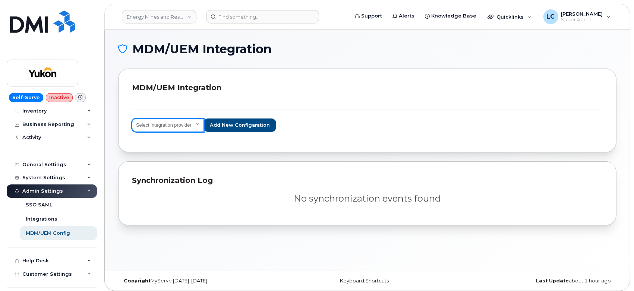
click at [199, 126] on select "Select integration provider IBM MaaS360 VMware AirWatch Microsoft Intune Mirado…" at bounding box center [168, 125] width 72 height 13
select select "ms_intune"
click at [132, 119] on select "Select integration provider IBM MaaS360 VMware AirWatch Microsoft Intune Mirado…" at bounding box center [168, 125] width 72 height 13
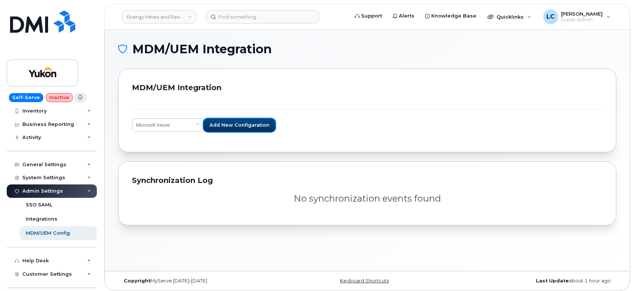
click at [257, 124] on span "Add new configaration" at bounding box center [239, 124] width 60 height 7
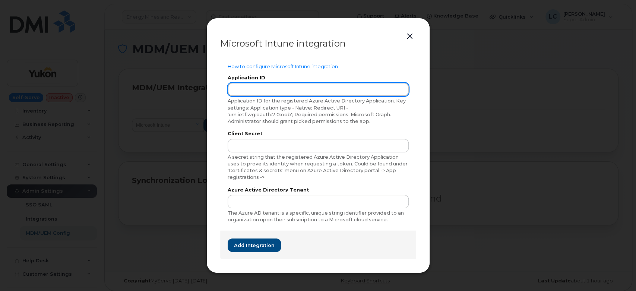
click at [284, 86] on input "text" at bounding box center [318, 89] width 181 height 13
paste input "1ff0bd58-9681-4844-886c-3e12eff9437a"
type input "1ff0bd58-9681-4844-886c-3e12eff9437a"
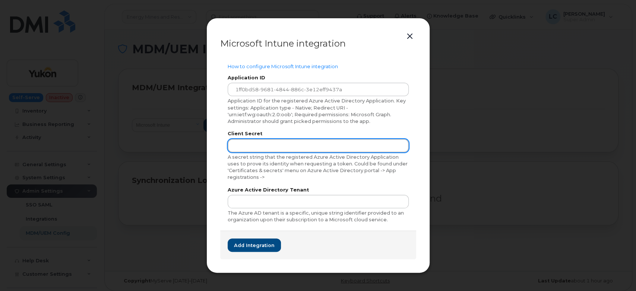
click at [302, 142] on input "text" at bounding box center [318, 145] width 181 height 13
paste input "Klb8Q~O0.Lh.e8E.dWxWxdH.mJ_iAmyL-4aSbar-"
type input "Klb8Q~O0.Lh.e8E.dWxWxdH.mJ_iAmyL-4aSbar-"
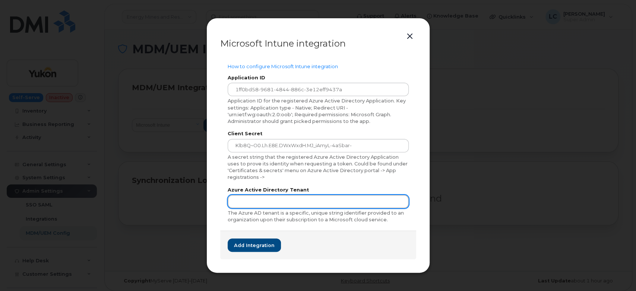
click at [276, 196] on input "text" at bounding box center [318, 201] width 181 height 13
paste input "98f51531-3973-490a-bb70-195aa264a2bc"
click at [257, 205] on input "98f51531-3973-490a-bb70-195aa264a2bc" at bounding box center [318, 201] width 181 height 13
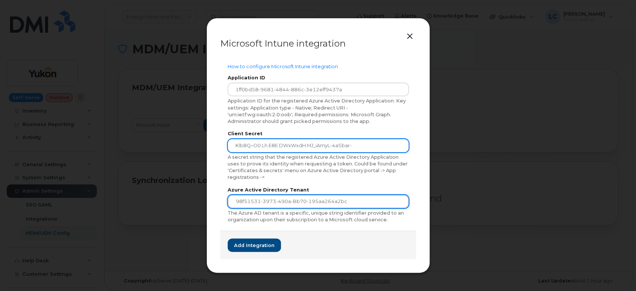
type input "98f51531-3973-490a-bb70-195aa264a2bc"
drag, startPoint x: 233, startPoint y: 146, endPoint x: 211, endPoint y: 143, distance: 22.5
click at [211, 143] on div "Microsoft Intune integration How to configure Microsoft Intune integration Appl…" at bounding box center [318, 146] width 224 height 256
click at [361, 145] on input "Klb8Q~O0.Lh.e8E.dWxWxdH.mJ_iAmyL-4aSbar-" at bounding box center [318, 145] width 181 height 13
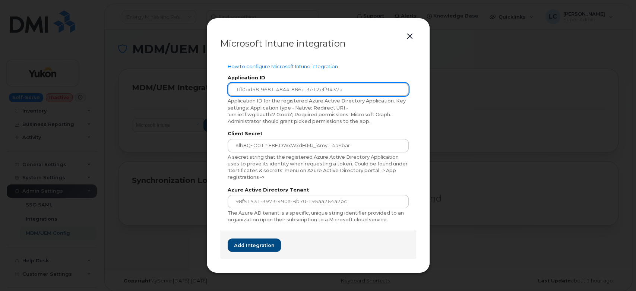
click at [370, 86] on input "1ff0bd58-9681-4844-886c-3e12eff9437a" at bounding box center [318, 89] width 181 height 13
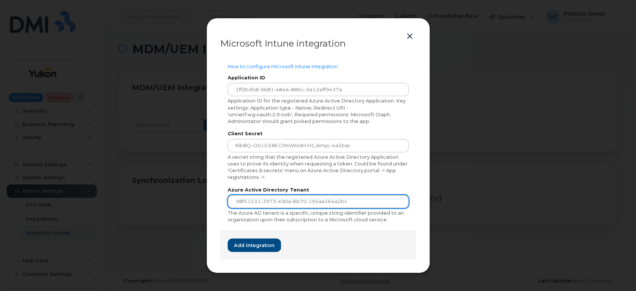
click at [367, 200] on input "98f51531-3973-490a-bb70-195aa264a2bc" at bounding box center [318, 201] width 181 height 13
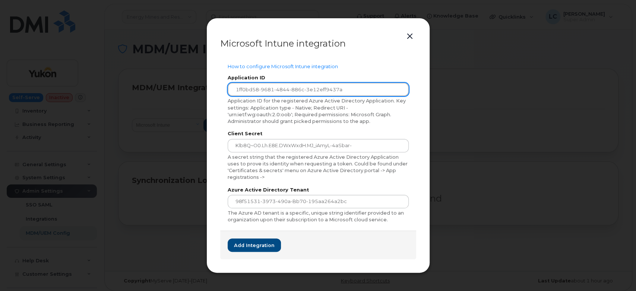
click at [237, 91] on input "1ff0bd58-9681-4844-886c-3e12eff9437a" at bounding box center [318, 89] width 181 height 13
click at [232, 89] on input "1ff0bd58-9681-4844-886c-3e12eff9437a" at bounding box center [318, 89] width 181 height 13
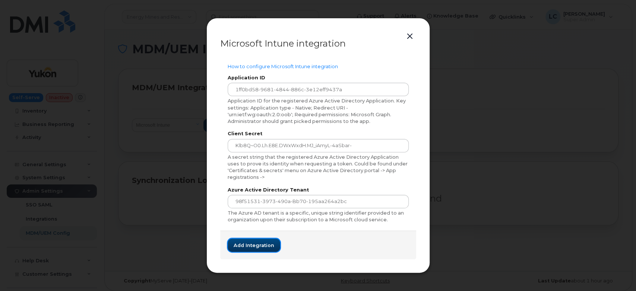
click at [250, 247] on span "Add integration" at bounding box center [254, 245] width 41 height 7
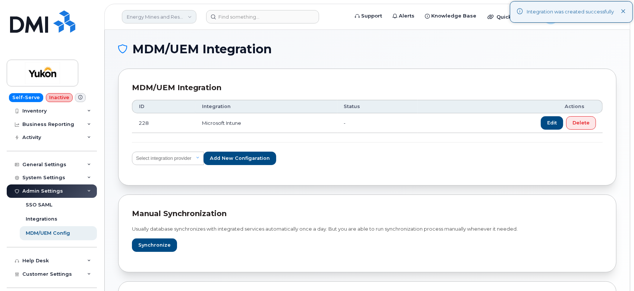
click at [167, 17] on link "Energy Mines and Resources (YTG)" at bounding box center [159, 16] width 75 height 13
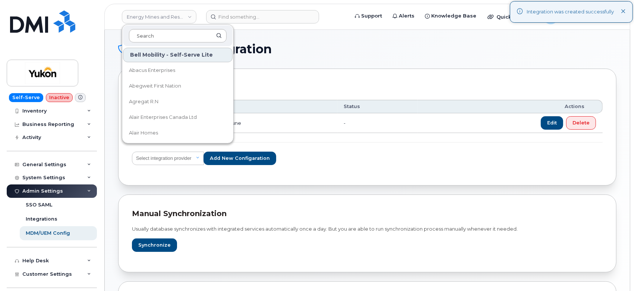
click at [152, 34] on input at bounding box center [178, 35] width 98 height 13
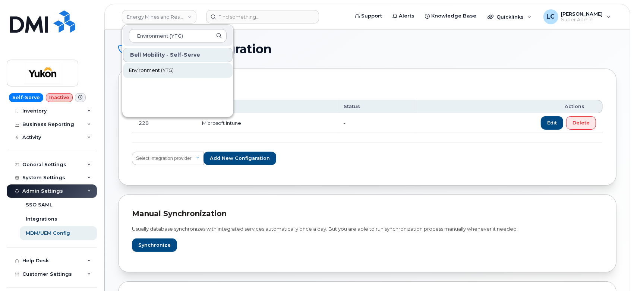
type input "Environment (YTG)"
click at [189, 72] on link "Environment (YTG)" at bounding box center [178, 70] width 110 height 15
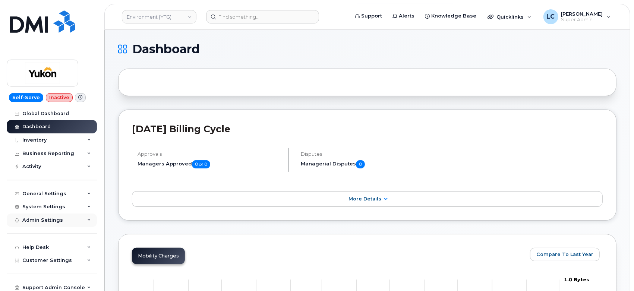
click at [50, 219] on div "Admin Settings" at bounding box center [42, 220] width 41 height 6
click at [41, 263] on div "MDM/UEM Config" at bounding box center [48, 262] width 44 height 7
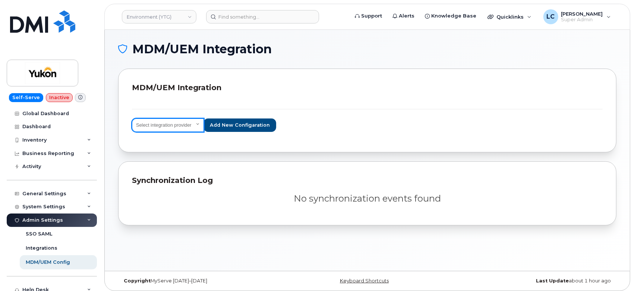
click at [190, 123] on select "Select integration provider IBM MaaS360 VMware AirWatch Microsoft Intune Mirado…" at bounding box center [168, 125] width 72 height 13
select select "ms_intune"
click at [132, 119] on select "Select integration provider IBM MaaS360 VMware AirWatch Microsoft Intune Mirado…" at bounding box center [168, 125] width 72 height 13
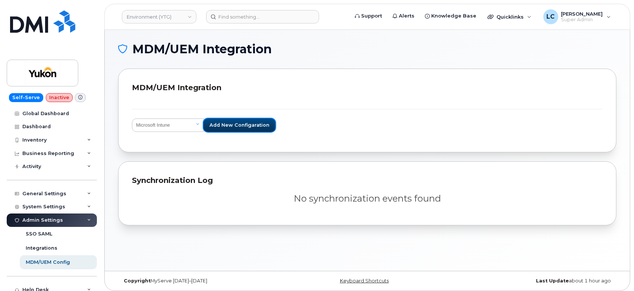
click at [233, 127] on span "Add new configaration" at bounding box center [239, 124] width 60 height 7
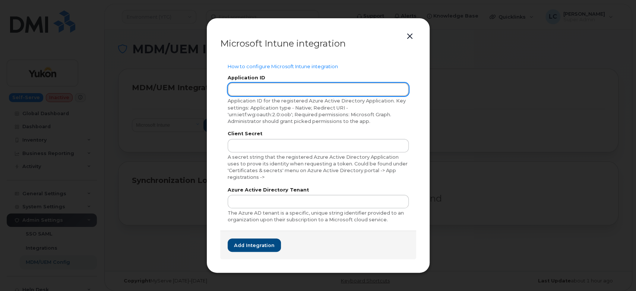
click at [289, 90] on input "text" at bounding box center [318, 89] width 181 height 13
paste input "1ff0bd58-9681-4844-886c-3e12eff9437a"
type input "1ff0bd58-9681-4844-886c-3e12eff9437a"
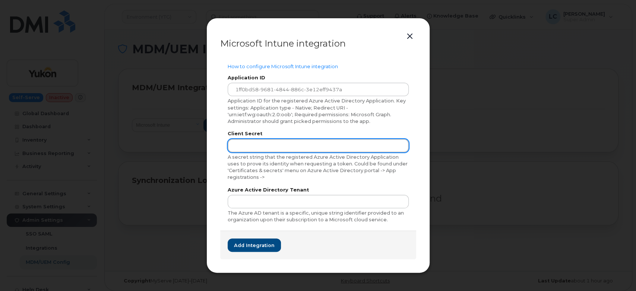
click at [303, 144] on input "text" at bounding box center [318, 145] width 181 height 13
paste input "Klb8Q~O0.Lh.e8E.dWxWxdH.mJ_iAmyL-4aSbar-"
type input "Klb8Q~O0.Lh.e8E.dWxWxdH.mJ_iAmyL-4aSbar-"
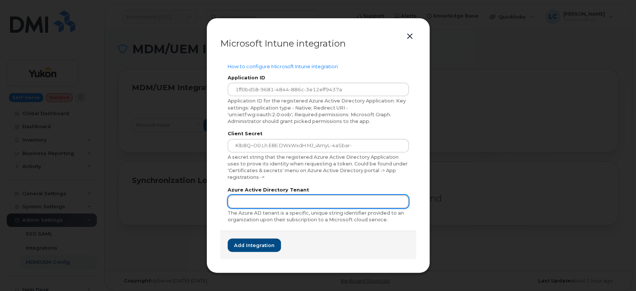
click at [292, 199] on input "text" at bounding box center [318, 201] width 181 height 13
paste input "98f51531-3973-490a-bb70-195aa264a2bc"
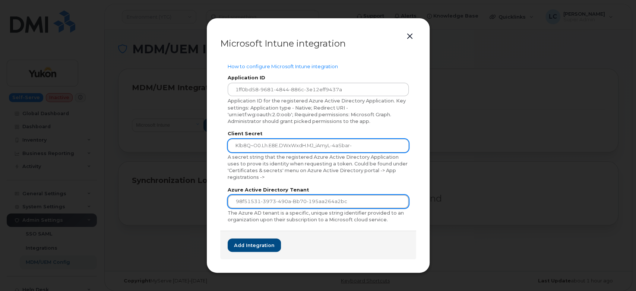
type input "98f51531-3973-490a-bb70-195aa264a2bc"
click at [373, 151] on input "Klb8Q~O0.Lh.e8E.dWxWxdH.mJ_iAmyL-4aSbar-" at bounding box center [318, 145] width 181 height 13
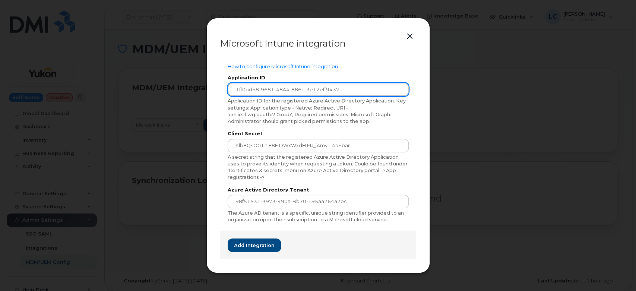
click at [372, 93] on input "1ff0bd58-9681-4844-886c-3e12eff9437a" at bounding box center [318, 89] width 181 height 13
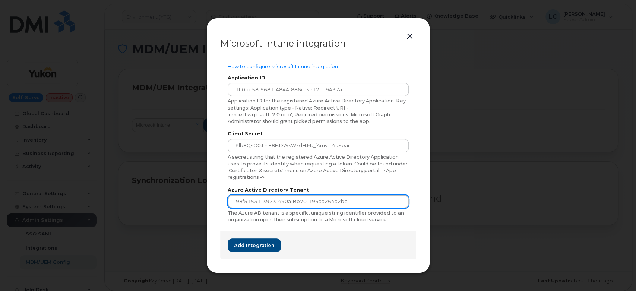
click at [369, 201] on input "98f51531-3973-490a-bb70-195aa264a2bc" at bounding box center [318, 201] width 181 height 13
click at [235, 202] on input "98f51531-3973-490a-bb70-195aa264a2bc" at bounding box center [318, 201] width 181 height 13
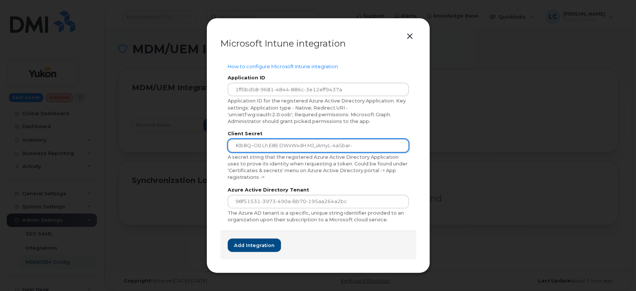
click at [234, 146] on input "Klb8Q~O0.Lh.e8E.dWxWxdH.mJ_iAmyL-4aSbar-" at bounding box center [318, 145] width 181 height 13
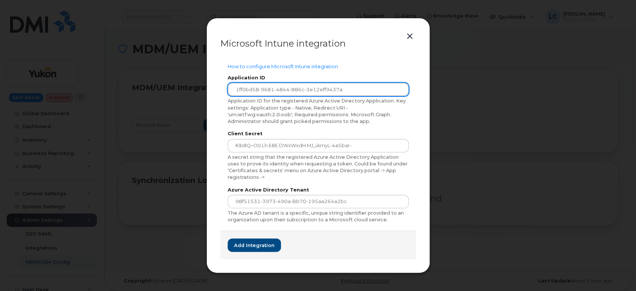
click at [230, 87] on input "1ff0bd58-9681-4844-886c-3e12eff9437a" at bounding box center [318, 89] width 181 height 13
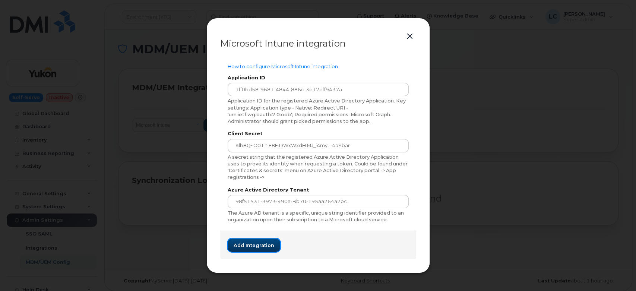
click at [272, 249] on button "Add integration" at bounding box center [254, 244] width 53 height 13
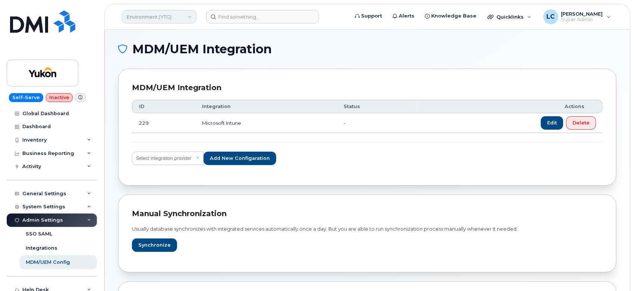
click at [180, 22] on link "Environment (YTG)" at bounding box center [159, 16] width 75 height 13
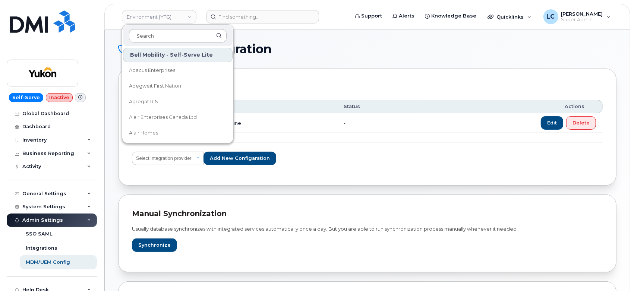
click at [158, 38] on input at bounding box center [178, 35] width 98 height 13
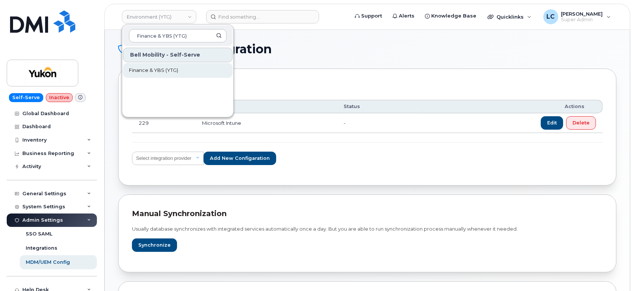
type input "Finance & YBS (YTG)"
click at [182, 68] on link "Finance & YBS (YTG)" at bounding box center [178, 70] width 110 height 15
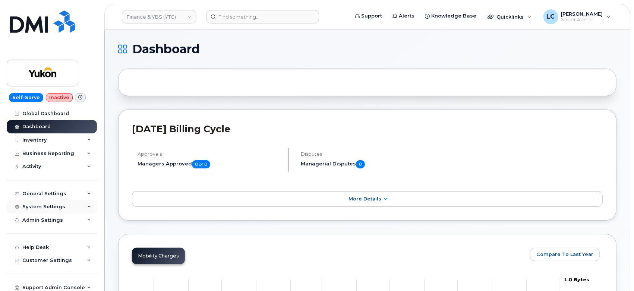
scroll to position [29, 0]
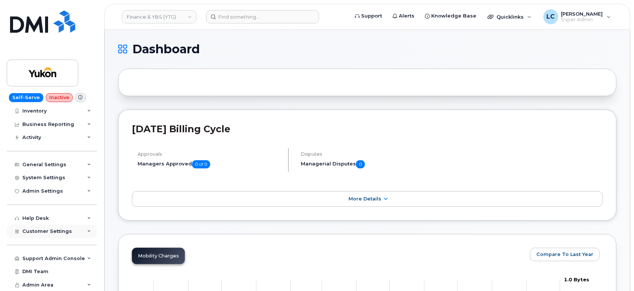
click at [61, 231] on span "Customer Settings" at bounding box center [47, 231] width 50 height 6
click at [54, 193] on div "Admin Settings" at bounding box center [42, 191] width 41 height 6
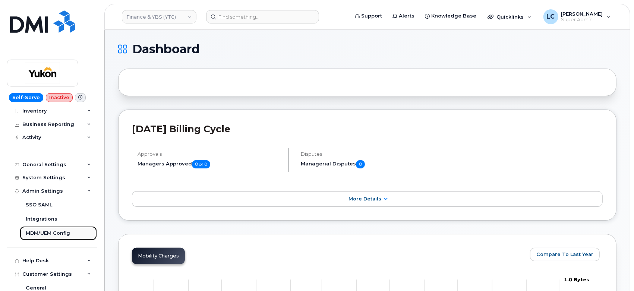
click at [45, 233] on div "MDM/UEM Config" at bounding box center [48, 233] width 44 height 7
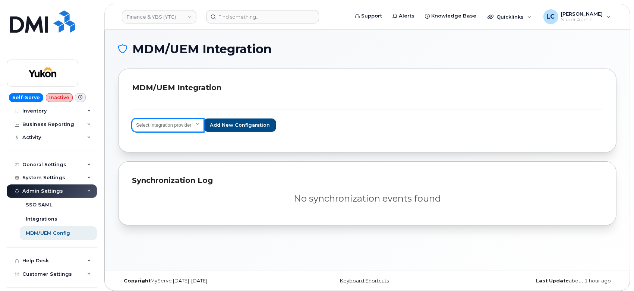
click at [199, 126] on select "Select integration provider IBM MaaS360 VMware AirWatch Microsoft Intune Mirado…" at bounding box center [168, 125] width 72 height 13
select select "ms_intune"
click at [132, 119] on select "Select integration provider IBM MaaS360 VMware AirWatch Microsoft Intune Mirado…" at bounding box center [168, 125] width 72 height 13
click at [334, 139] on div "MDM/UEM Integration Select integration provider IBM MaaS360 VMware AirWatch Mic…" at bounding box center [367, 111] width 498 height 84
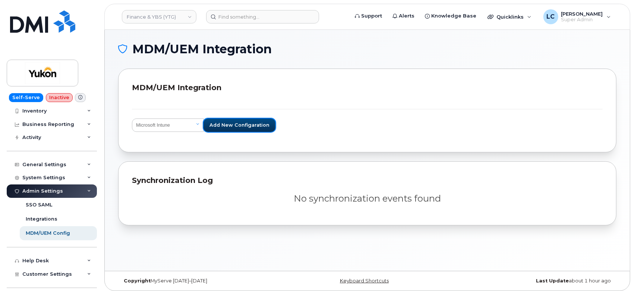
click at [251, 126] on span "Add new configaration" at bounding box center [239, 124] width 60 height 7
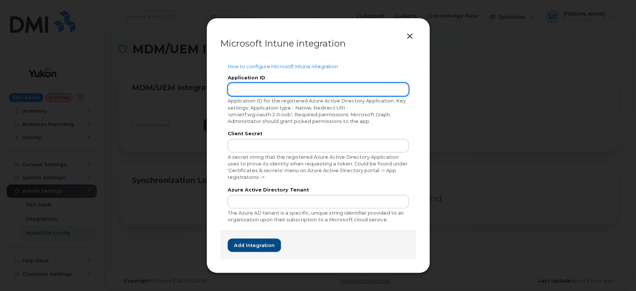
click at [279, 90] on input "text" at bounding box center [318, 89] width 181 height 13
paste input "1ff0bd58-9681-4844-886c-3e12eff9437a"
type input "1ff0bd58-9681-4844-886c-3e12eff9437a"
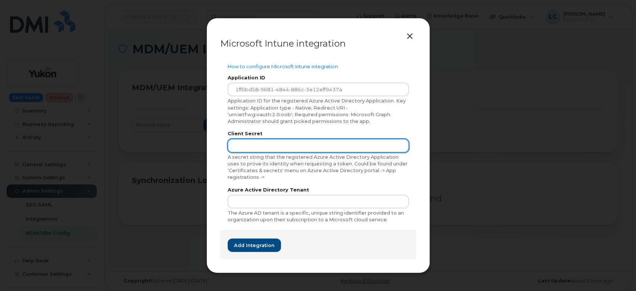
click at [339, 145] on input "text" at bounding box center [318, 145] width 181 height 13
paste input "Klb8Q~O0.Lh.e8E.dWxWxdH.mJ_iAmyL-4aSbar-"
type input "Klb8Q~O0.Lh.e8E.dWxWxdH.mJ_iAmyL-4aSbar-"
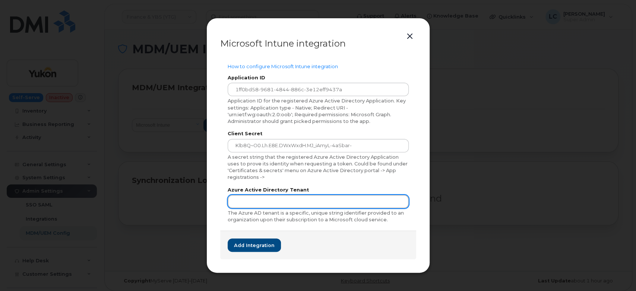
click at [293, 199] on input "text" at bounding box center [318, 201] width 181 height 13
paste input "98f51531-3973-490a-bb70-195aa264a2bc"
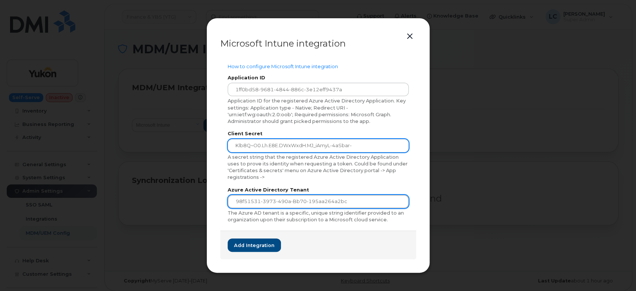
type input "98f51531-3973-490a-bb70-195aa264a2bc"
click at [358, 149] on input "Klb8Q~O0.Lh.e8E.dWxWxdH.mJ_iAmyL-4aSbar-" at bounding box center [318, 145] width 181 height 13
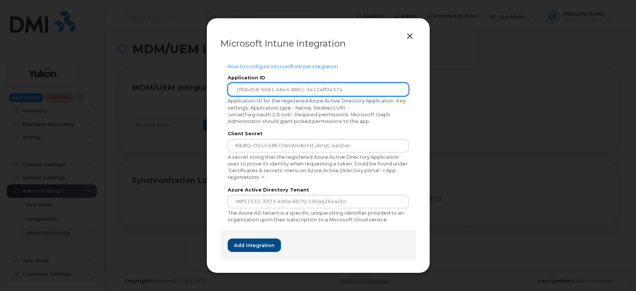
click at [361, 93] on input "1ff0bd58-9681-4844-886c-3e12eff9437a" at bounding box center [318, 89] width 181 height 13
click at [233, 91] on input "1ff0bd58-9681-4844-886c-3e12eff9437a" at bounding box center [318, 89] width 181 height 13
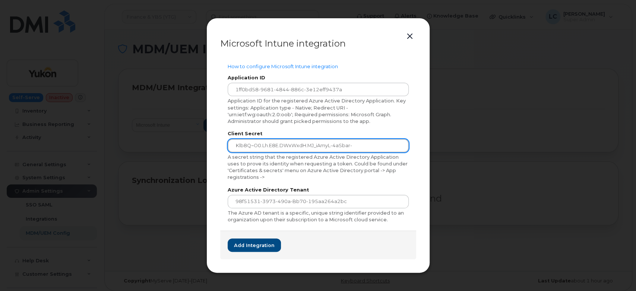
click at [231, 143] on input "Klb8Q~O0.Lh.e8E.dWxWxdH.mJ_iAmyL-4aSbar-" at bounding box center [318, 145] width 181 height 13
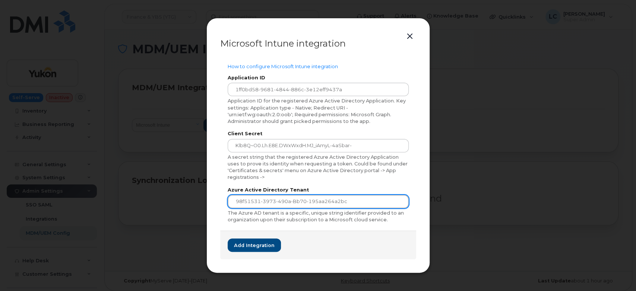
click at [234, 201] on input "98f51531-3973-490a-bb70-195aa264a2bc" at bounding box center [318, 201] width 181 height 13
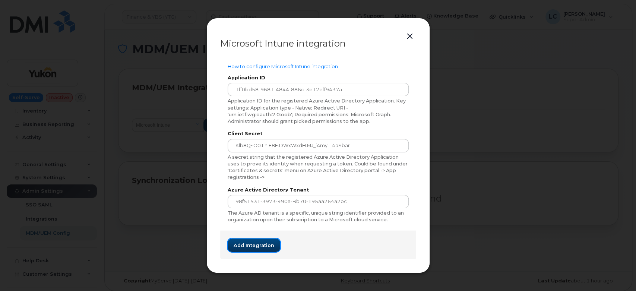
click at [269, 247] on span "Add integration" at bounding box center [254, 245] width 41 height 7
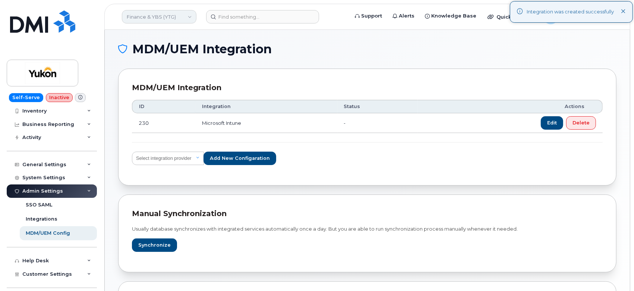
click at [182, 19] on link "Finance & YBS (YTG)" at bounding box center [159, 16] width 75 height 13
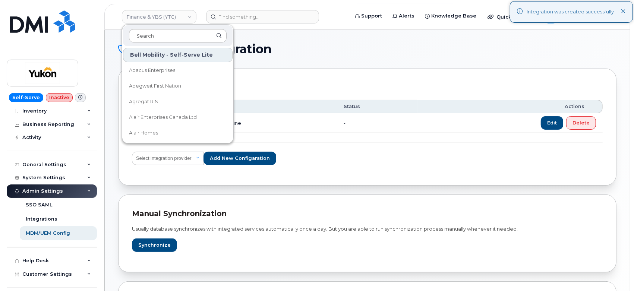
click at [151, 40] on input at bounding box center [178, 35] width 98 height 13
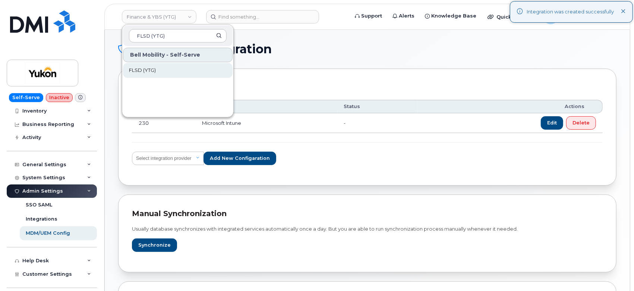
type input "FLSD (YTG)"
click at [176, 71] on link "FLSD (YTG)" at bounding box center [178, 70] width 110 height 15
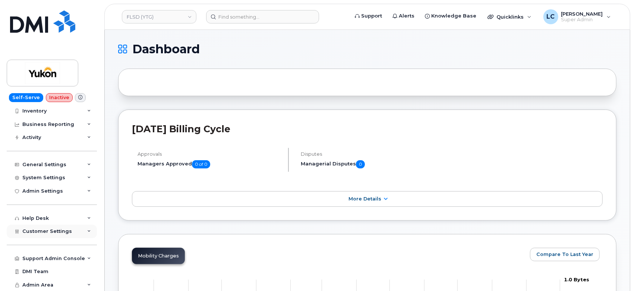
click at [56, 227] on div "Customer Settings" at bounding box center [52, 231] width 90 height 13
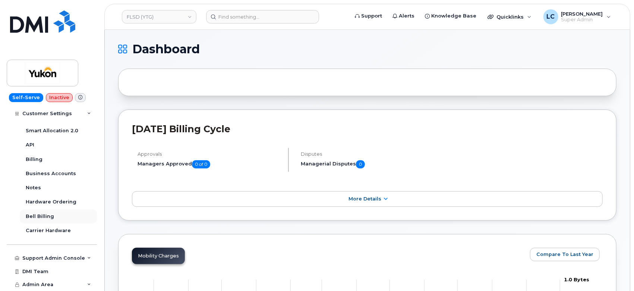
scroll to position [216, 0]
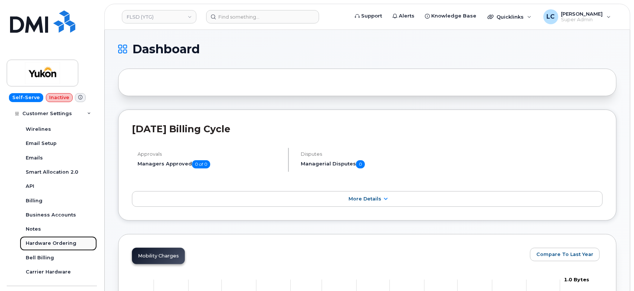
click at [60, 244] on div "Hardware Ordering" at bounding box center [51, 243] width 51 height 7
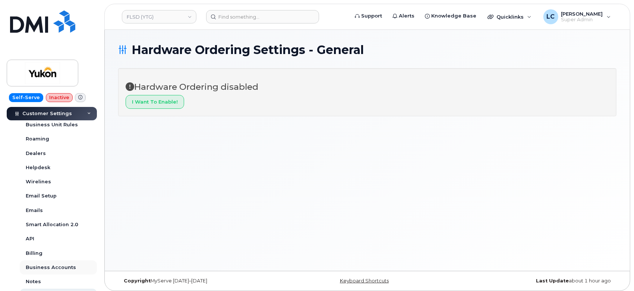
scroll to position [41, 0]
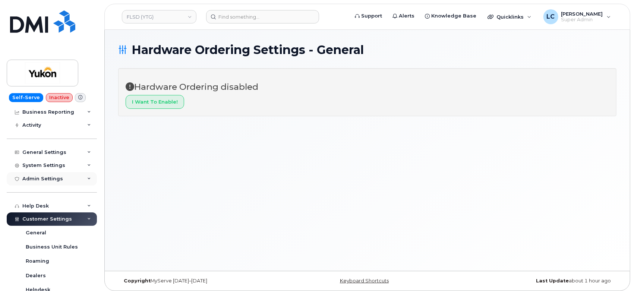
click at [67, 182] on div "Admin Settings" at bounding box center [52, 178] width 90 height 13
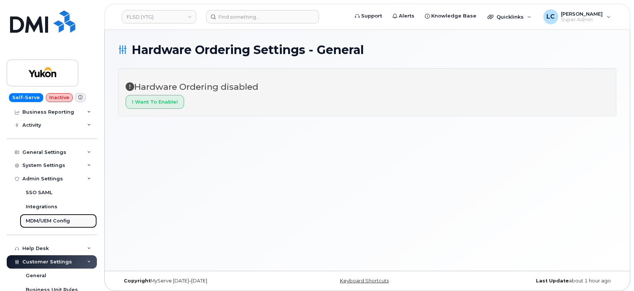
click at [52, 218] on div "MDM/UEM Config" at bounding box center [48, 221] width 44 height 7
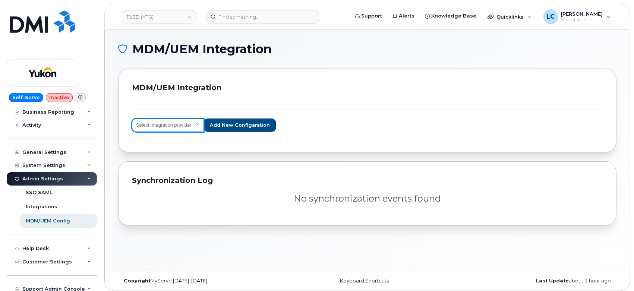
click at [195, 126] on select "Select integration provider IBM MaaS360 VMware AirWatch Microsoft Intune Mirado…" at bounding box center [168, 125] width 72 height 13
select select "ms_intune"
click at [132, 119] on select "Select integration provider IBM MaaS360 VMware AirWatch Microsoft Intune Mirado…" at bounding box center [168, 125] width 72 height 13
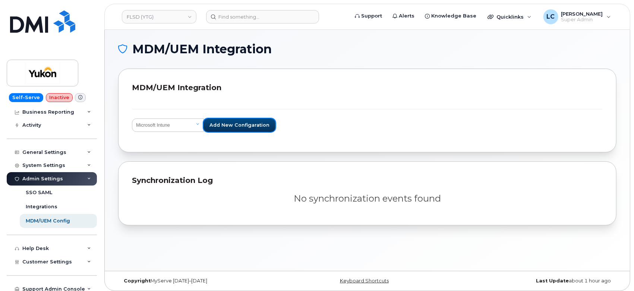
click at [263, 128] on span "Add new configaration" at bounding box center [239, 124] width 60 height 7
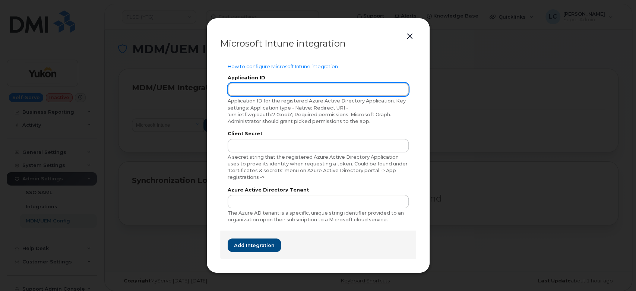
click at [344, 88] on input "text" at bounding box center [318, 89] width 181 height 13
paste input "1ff0bd58-9681-4844-886c-3e12eff9437a"
type input "1ff0bd58-9681-4844-886c-3e12eff9437a"
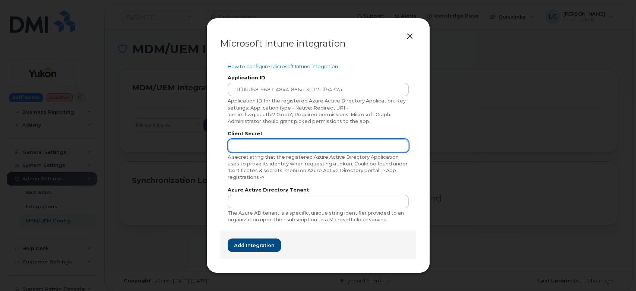
click at [326, 139] on input "text" at bounding box center [318, 145] width 181 height 13
paste input "Klb8Q~O0.Lh.e8E.dWxWxdH.mJ_iAmyL-4aSbar-"
type input "Klb8Q~O0.Lh.e8E.dWxWxdH.mJ_iAmyL-4aSbar-"
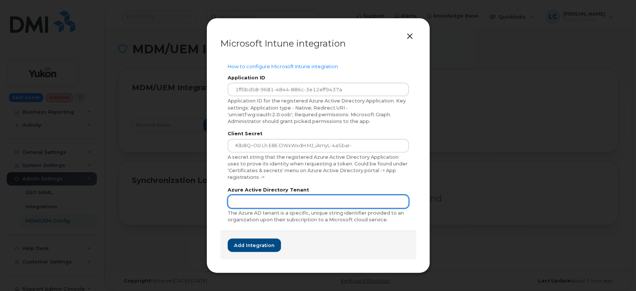
click at [312, 200] on input "text" at bounding box center [318, 201] width 181 height 13
paste input "98f51531-3973-490a-bb70-195aa264a2bc"
type input "98f51531-3973-490a-bb70-195aa264a2bc"
drag, startPoint x: 360, startPoint y: 192, endPoint x: 357, endPoint y: 198, distance: 7.3
click at [360, 192] on label "Azure Active Directory Tenant" at bounding box center [318, 190] width 181 height 5
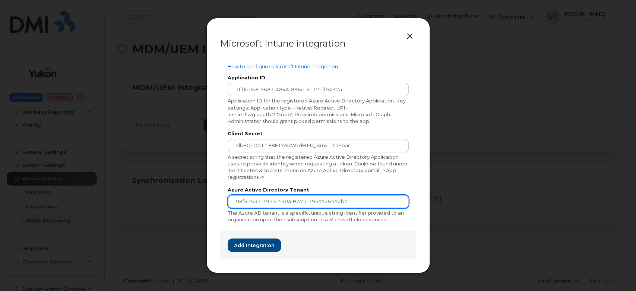
click at [357, 199] on input "98f51531-3973-490a-bb70-195aa264a2bc" at bounding box center [318, 201] width 181 height 13
click at [355, 152] on div "Client Secret Klb8Q~O0.Lh.e8E.dWxWxdH.mJ_iAmyL-4aSbar- A secret string that the…" at bounding box center [318, 156] width 181 height 49
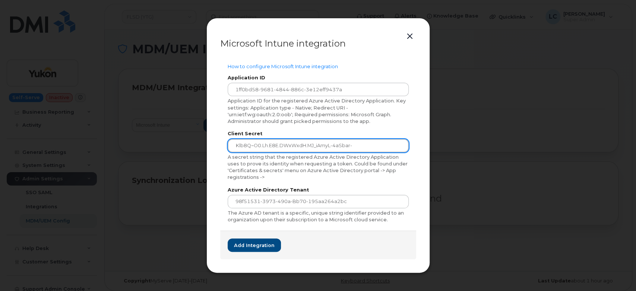
click at [356, 146] on input "Klb8Q~O0.Lh.e8E.dWxWxdH.mJ_iAmyL-4aSbar-" at bounding box center [318, 145] width 181 height 13
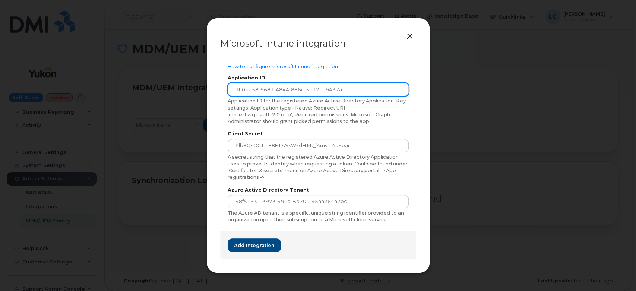
click at [364, 83] on div "Application ID 1ff0bd58-9681-4844-886c-3e12eff9437a Application ID for the regi…" at bounding box center [318, 100] width 181 height 49
click at [361, 87] on input "1ff0bd58-9681-4844-886c-3e12eff9437a" at bounding box center [318, 89] width 181 height 13
click at [233, 88] on input "1ff0bd58-9681-4844-886c-3e12eff9437a" at bounding box center [318, 89] width 181 height 13
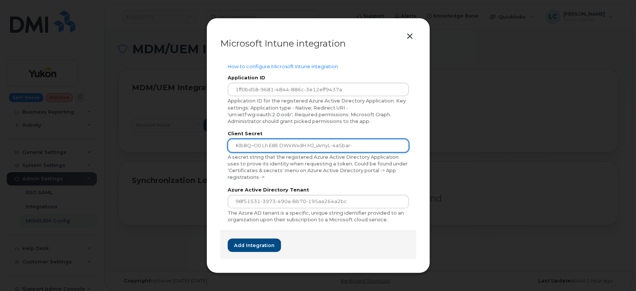
click at [233, 146] on input "Klb8Q~O0.Lh.e8E.dWxWxdH.mJ_iAmyL-4aSbar-" at bounding box center [318, 145] width 181 height 13
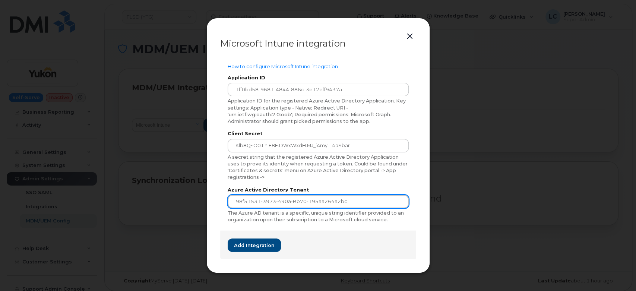
click at [233, 201] on input "98f51531-3973-490a-bb70-195aa264a2bc" at bounding box center [318, 201] width 181 height 13
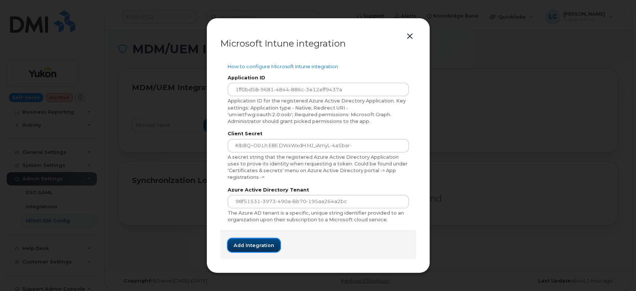
click at [261, 249] on span "Add integration" at bounding box center [254, 245] width 41 height 7
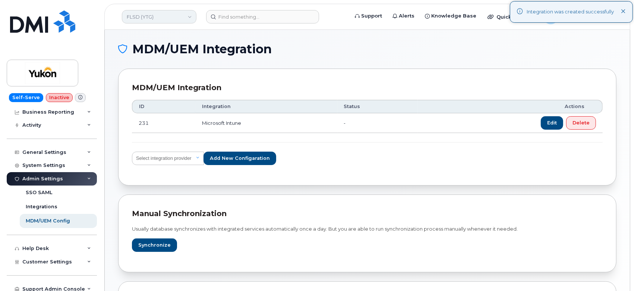
click at [161, 18] on link "FLSD (YTG)" at bounding box center [159, 16] width 75 height 13
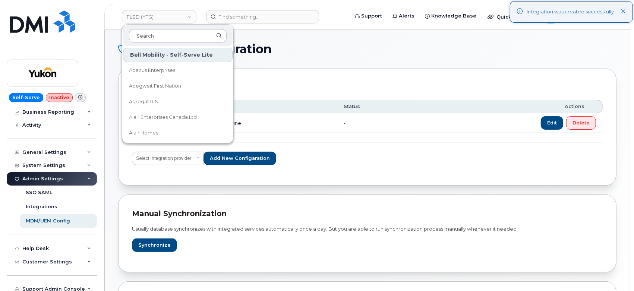
click at [155, 36] on input at bounding box center [178, 35] width 98 height 13
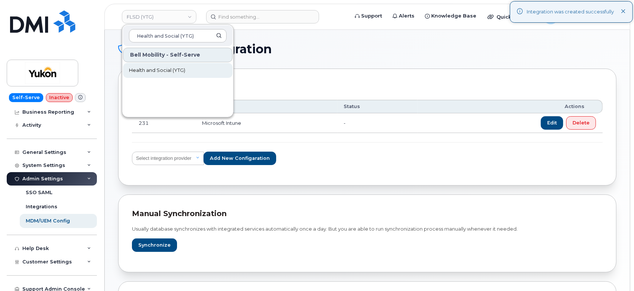
type input "Health and Social (YTG)"
click at [189, 65] on link "Health and Social (YTG)" at bounding box center [178, 70] width 110 height 15
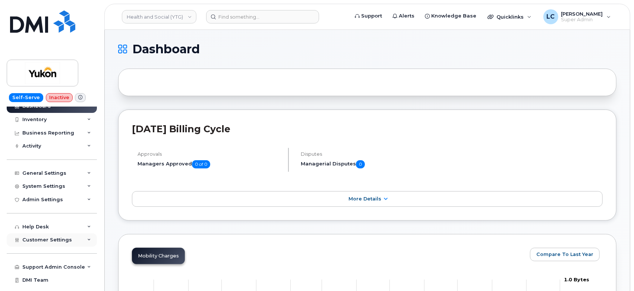
scroll to position [29, 0]
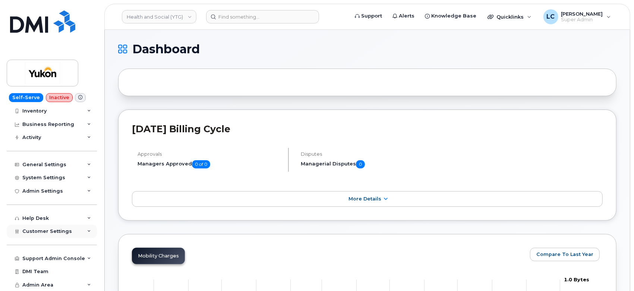
click at [70, 233] on div "Customer Settings" at bounding box center [52, 231] width 90 height 13
click at [73, 192] on div "Admin Settings" at bounding box center [52, 190] width 90 height 13
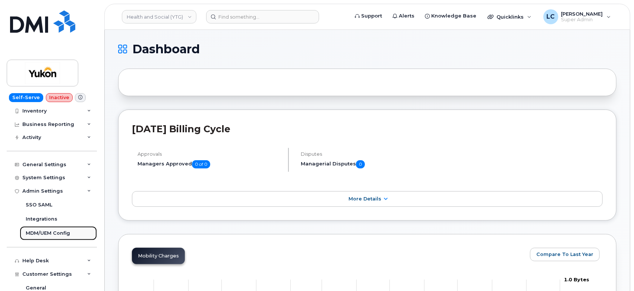
click at [57, 231] on div "MDM/UEM Config" at bounding box center [48, 233] width 44 height 7
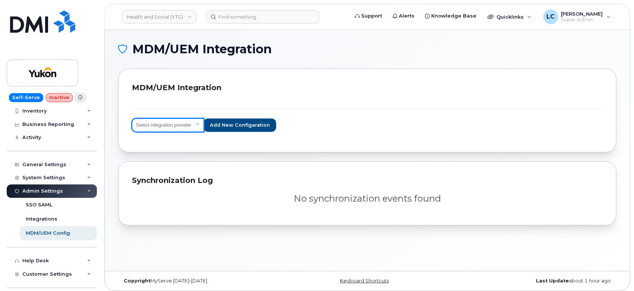
click at [194, 129] on select "Select integration provider IBM MaaS360 VMware AirWatch Microsoft Intune Mirado…" at bounding box center [168, 125] width 72 height 13
select select "ms_intune"
click at [132, 119] on select "Select integration provider IBM MaaS360 VMware AirWatch Microsoft Intune Mirado…" at bounding box center [168, 125] width 72 height 13
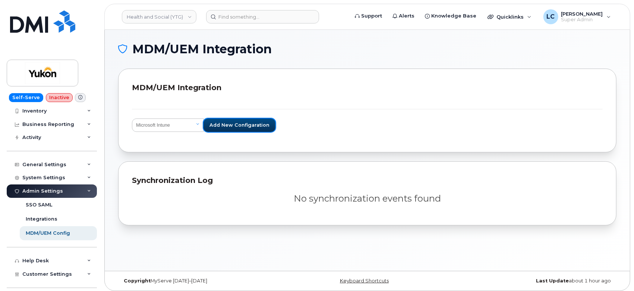
click at [230, 129] on button "Add new configaration" at bounding box center [239, 125] width 72 height 13
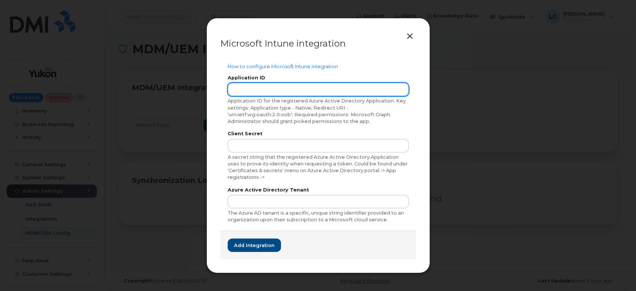
click at [285, 93] on input "text" at bounding box center [318, 89] width 181 height 13
paste input "1ff0bd58-9681-4844-886c-3e12eff9437a"
type input "1ff0bd58-9681-4844-886c-3e12eff9437a"
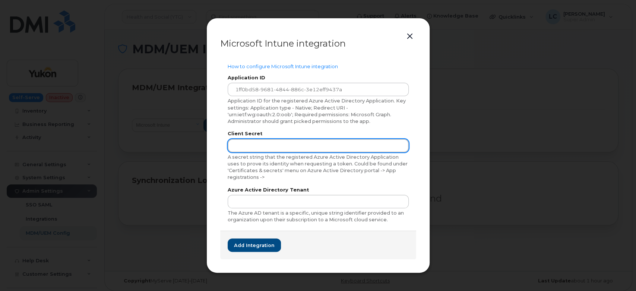
click at [261, 148] on input "text" at bounding box center [318, 145] width 181 height 13
paste input "Klb8Q~O0.Lh.e8E.dWxWxdH.mJ_iAmyL-4aSbar-"
type input "Klb8Q~O0.Lh.e8E.dWxWxdH.mJ_iAmyL-4aSbar-"
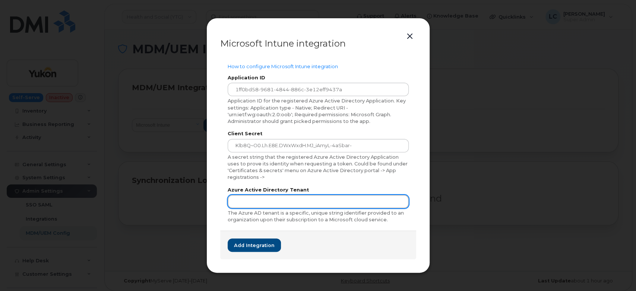
click at [287, 196] on input "text" at bounding box center [318, 201] width 181 height 13
paste input "98f51531-3973-490a-bb70-195aa264a2bc"
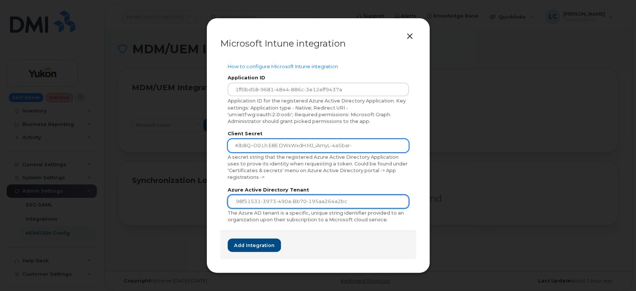
type input "98f51531-3973-490a-bb70-195aa264a2bc"
click at [233, 144] on input "Klb8Q~O0.Lh.e8E.dWxWxdH.mJ_iAmyL-4aSbar-" at bounding box center [318, 145] width 181 height 13
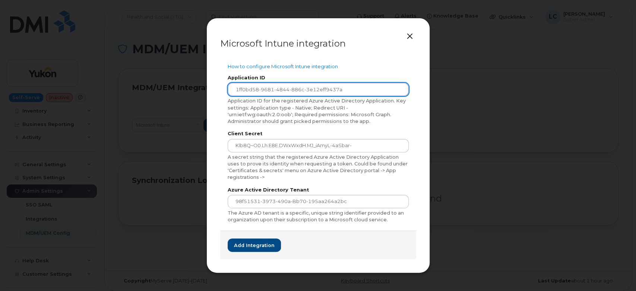
click at [230, 92] on input "1ff0bd58-9681-4844-886c-3e12eff9437a" at bounding box center [318, 89] width 181 height 13
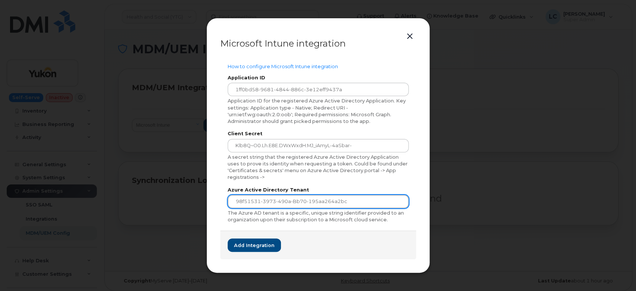
click at [230, 206] on input "98f51531-3973-490a-bb70-195aa264a2bc" at bounding box center [318, 201] width 181 height 13
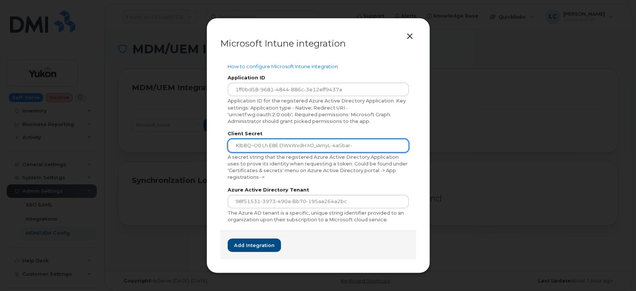
click at [233, 148] on input "Klb8Q~O0.Lh.e8E.dWxWxdH.mJ_iAmyL-4aSbar-" at bounding box center [318, 145] width 181 height 13
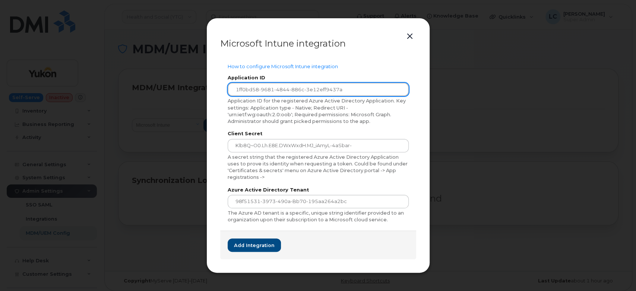
click at [231, 90] on input "1ff0bd58-9681-4844-886c-3e12eff9437a" at bounding box center [318, 89] width 181 height 13
click at [380, 89] on input "1ff0bd58-9681-4844-886c-3e12eff9437a" at bounding box center [318, 89] width 181 height 13
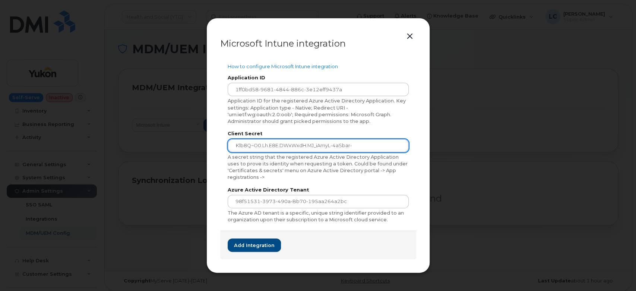
drag, startPoint x: 381, startPoint y: 139, endPoint x: 382, endPoint y: 142, distance: 3.9
click at [382, 139] on input "Klb8Q~O0.Lh.e8E.dWxWxdH.mJ_iAmyL-4aSbar-" at bounding box center [318, 145] width 181 height 13
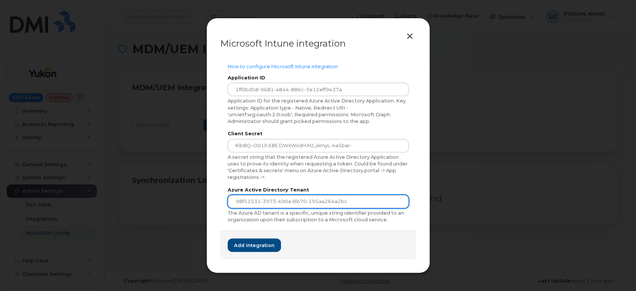
click at [370, 205] on input "98f51531-3973-490a-bb70-195aa264a2bc" at bounding box center [318, 201] width 181 height 13
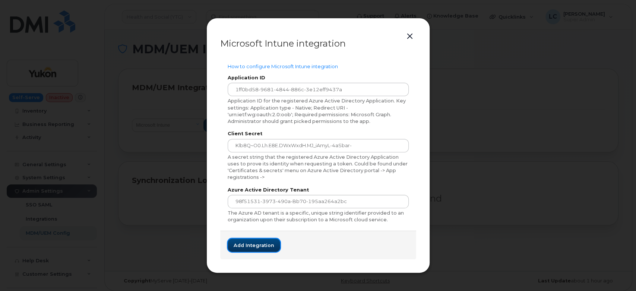
click at [266, 246] on span "Add integration" at bounding box center [254, 245] width 41 height 7
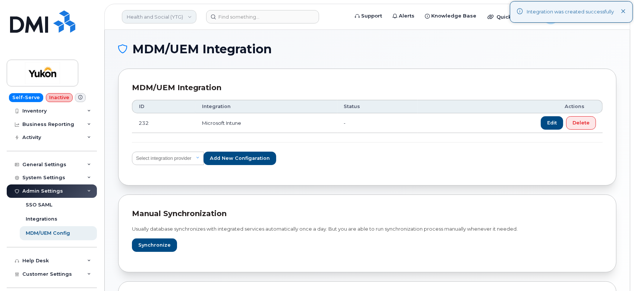
click at [162, 18] on link "Health and Social (YTG)" at bounding box center [159, 16] width 75 height 13
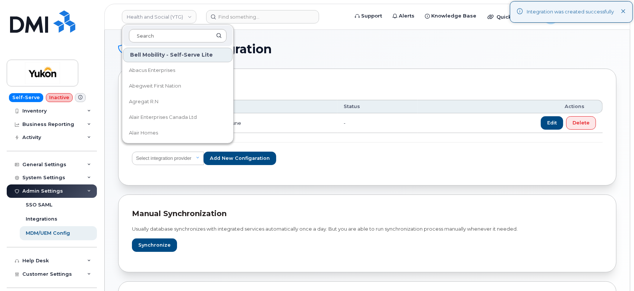
click at [146, 37] on input at bounding box center [178, 35] width 98 height 13
type input "Justice (YTG)"
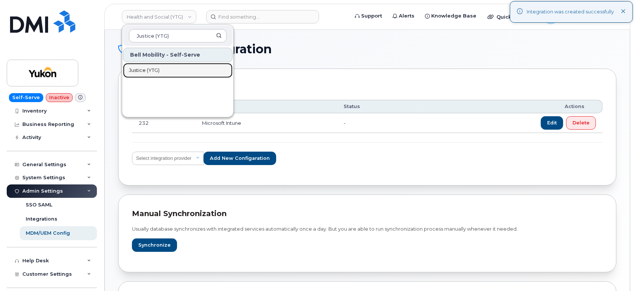
click at [168, 74] on link "Justice (YTG)" at bounding box center [178, 70] width 110 height 15
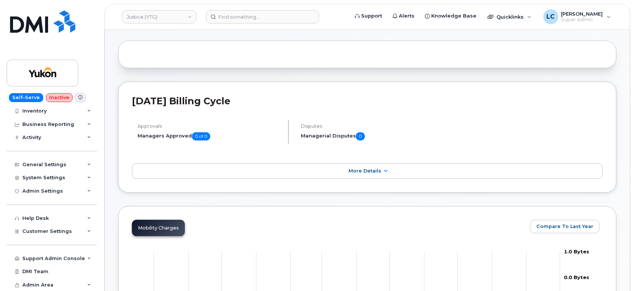
scroll to position [41, 0]
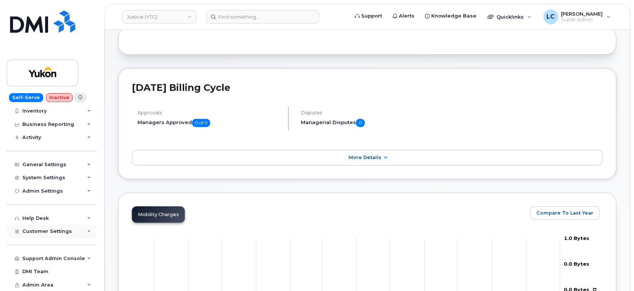
click at [75, 228] on div "Customer Settings" at bounding box center [52, 231] width 90 height 13
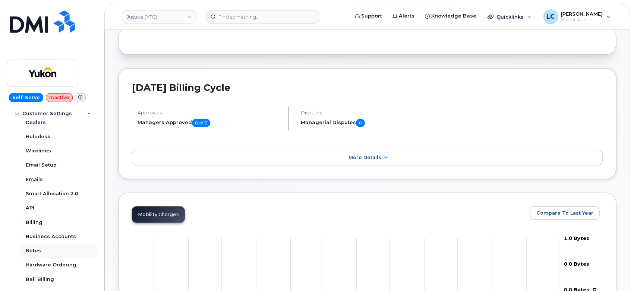
scroll to position [236, 0]
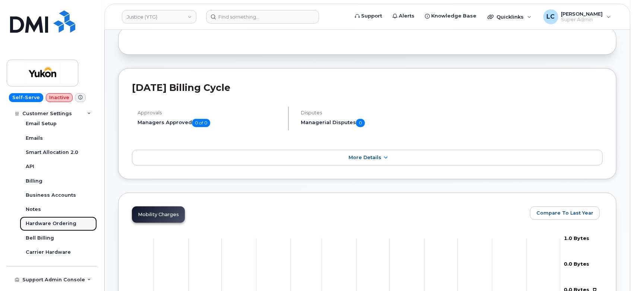
click at [56, 226] on div "Hardware Ordering" at bounding box center [51, 223] width 51 height 7
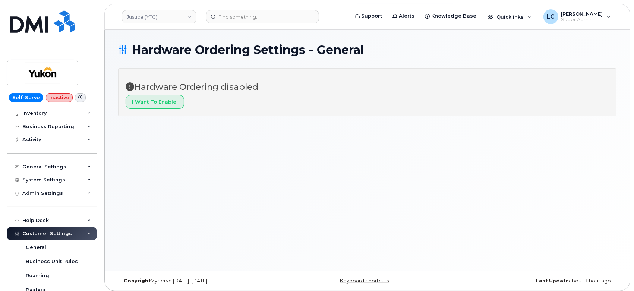
scroll to position [41, 0]
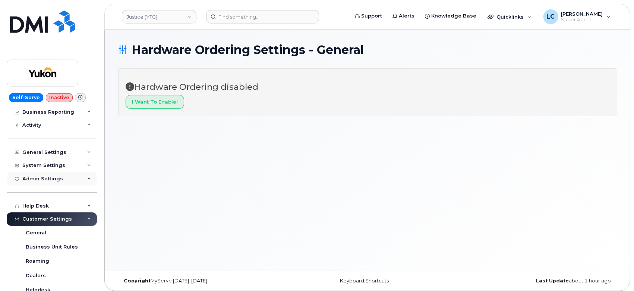
click at [69, 184] on div "Admin Settings" at bounding box center [52, 178] width 90 height 13
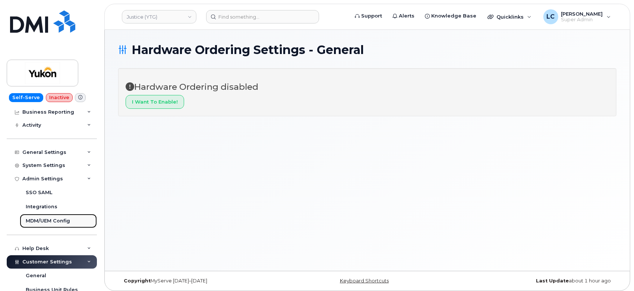
click at [47, 224] on div "MDM/UEM Config" at bounding box center [48, 221] width 44 height 7
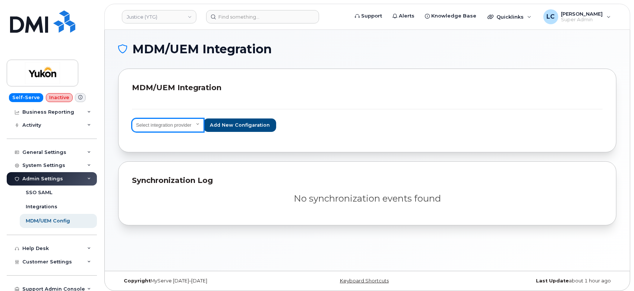
click at [183, 126] on select "Select integration provider IBM MaaS360 VMware AirWatch Microsoft Intune Mirado…" at bounding box center [168, 125] width 72 height 13
select select "ms_intune"
click at [132, 119] on select "Select integration provider IBM MaaS360 VMware AirWatch Microsoft Intune Mirado…" at bounding box center [168, 125] width 72 height 13
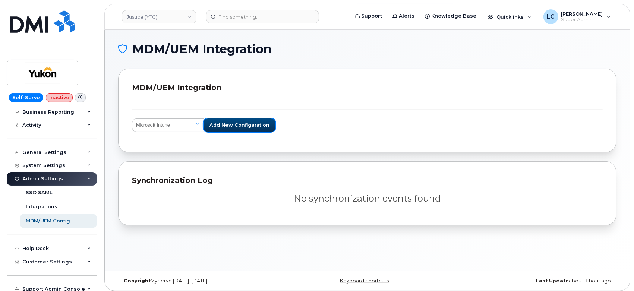
click at [240, 130] on button "Add new configaration" at bounding box center [239, 125] width 72 height 13
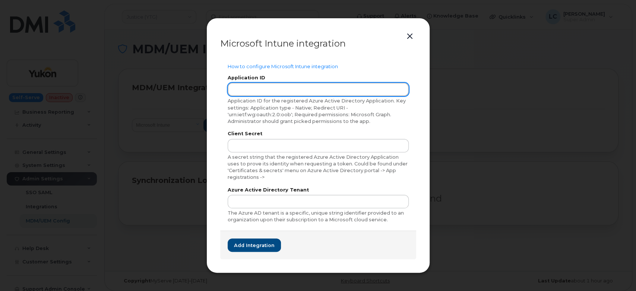
click at [349, 88] on input "text" at bounding box center [318, 89] width 181 height 13
paste input "1ff0bd58-9681-4844-886c-3e12eff9437a"
type input "1ff0bd58-9681-4844-886c-3e12eff9437a"
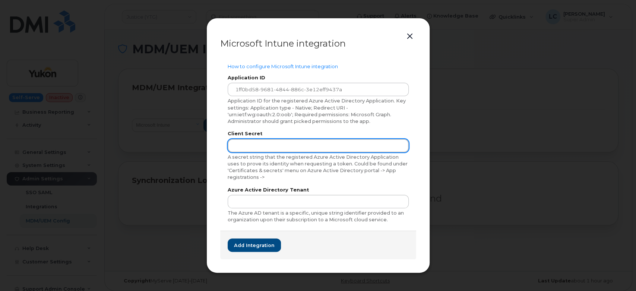
click at [301, 142] on input "text" at bounding box center [318, 145] width 181 height 13
paste input "Klb8Q~O0.Lh.e8E.dWxWxdH.mJ_iAmyL-4aSbar-"
type input "Klb8Q~O0.Lh.e8E.dWxWxdH.mJ_iAmyL-4aSbar-"
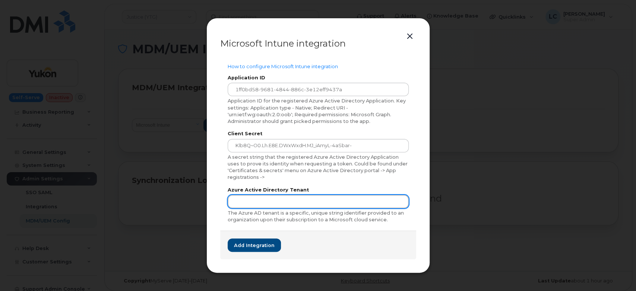
click at [259, 200] on input "text" at bounding box center [318, 201] width 181 height 13
paste input "98f51531-3973-490a-bb70-195aa264a2bc"
drag, startPoint x: 235, startPoint y: 203, endPoint x: 223, endPoint y: 197, distance: 13.7
click at [224, 204] on div "How to configure Microsoft Intune integration Application ID 1ff0bd58-9681-4844…" at bounding box center [318, 144] width 196 height 176
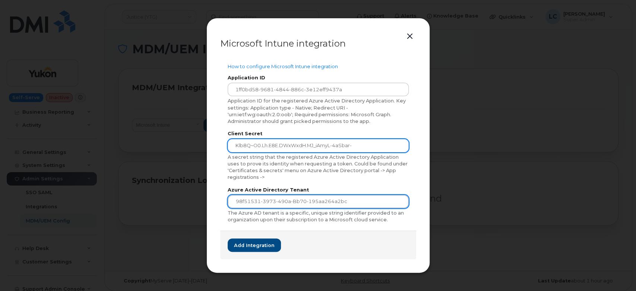
type input "98f51531-3973-490a-bb70-195aa264a2bc"
click at [231, 146] on input "Klb8Q~O0.Lh.e8E.dWxWxdH.mJ_iAmyL-4aSbar-" at bounding box center [318, 145] width 181 height 13
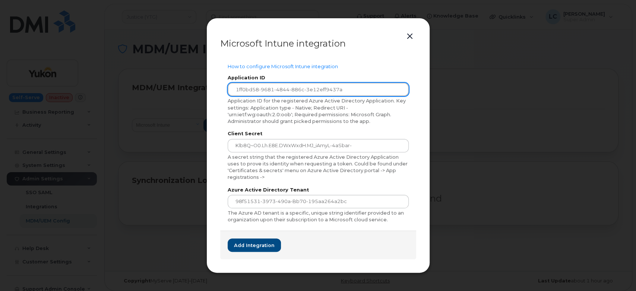
click at [234, 86] on input "1ff0bd58-9681-4844-886c-3e12eff9437a" at bounding box center [318, 89] width 181 height 13
click at [371, 91] on input "1ff0bd58-9681-4844-886c-3e12eff9437a" at bounding box center [318, 89] width 181 height 13
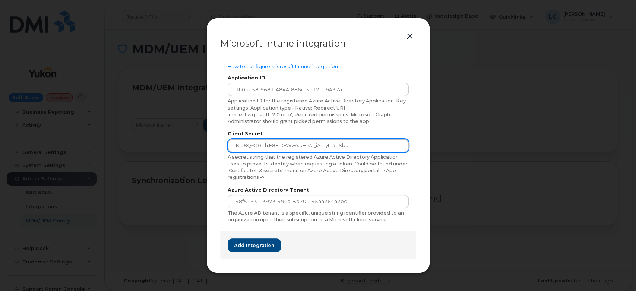
click at [372, 142] on input "Klb8Q~O0.Lh.e8E.dWxWxdH.mJ_iAmyL-4aSbar-" at bounding box center [318, 145] width 181 height 13
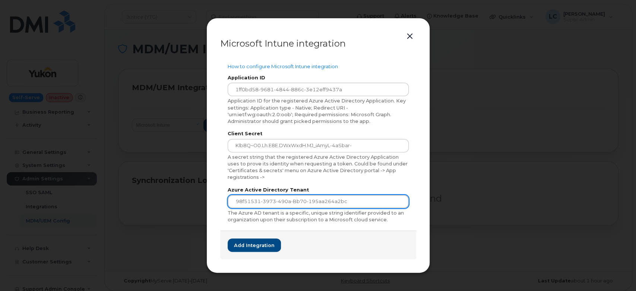
click at [365, 202] on input "98f51531-3973-490a-bb70-195aa264a2bc" at bounding box center [318, 201] width 181 height 13
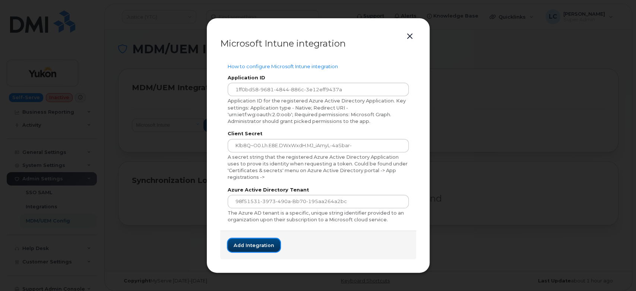
click at [265, 247] on span "Add integration" at bounding box center [254, 245] width 41 height 7
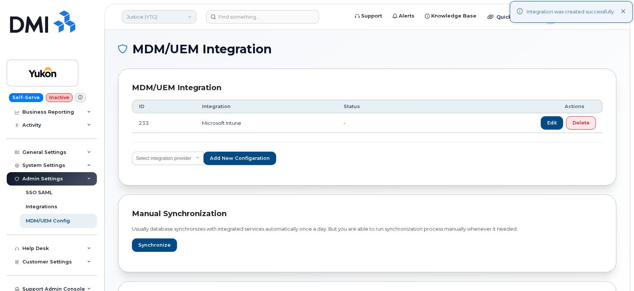
click at [145, 14] on link "Justice (YTG)" at bounding box center [159, 16] width 75 height 13
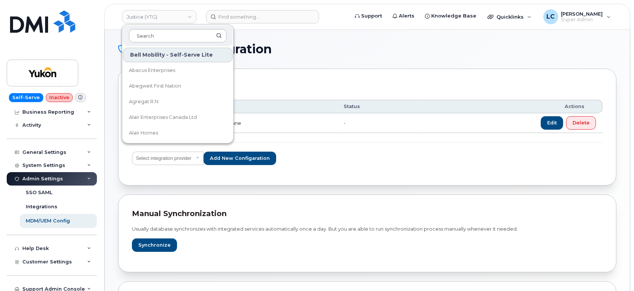
click at [147, 35] on input at bounding box center [178, 35] width 98 height 13
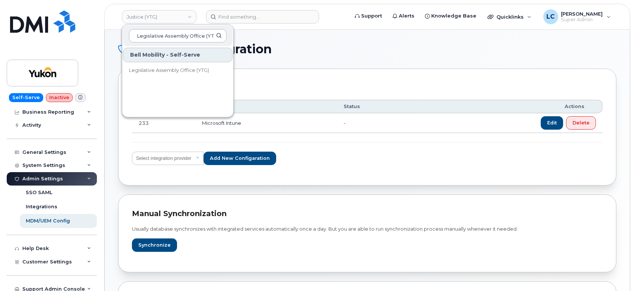
scroll to position [0, 3]
type input "Legislative Assembly Office (YTG)"
click at [185, 74] on span "Legislative Assembly Office (YTG)" at bounding box center [169, 70] width 80 height 7
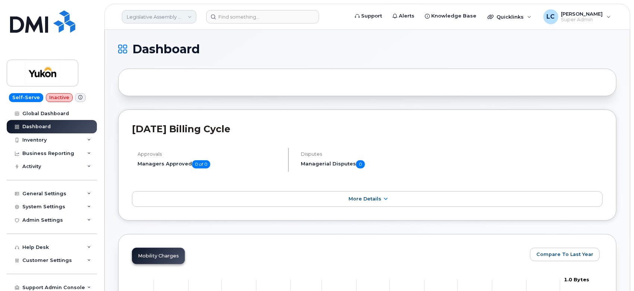
click at [182, 13] on link "Legislative Assembly Office (YTG)" at bounding box center [159, 16] width 75 height 13
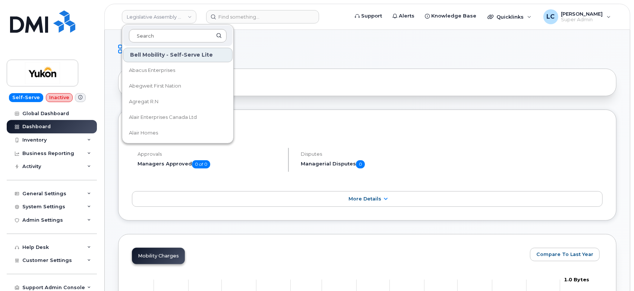
click at [161, 35] on input at bounding box center [178, 35] width 98 height 13
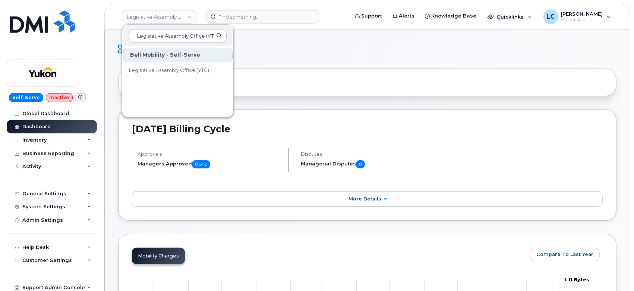
scroll to position [0, 3]
type input "Legislative Assembly Office (YTG)"
click at [189, 67] on span "Legislative Assembly Office (YTG)" at bounding box center [169, 70] width 80 height 7
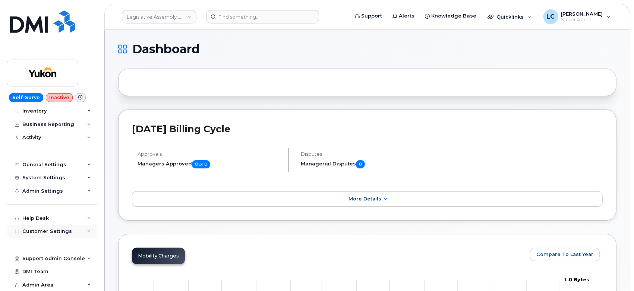
scroll to position [41, 0]
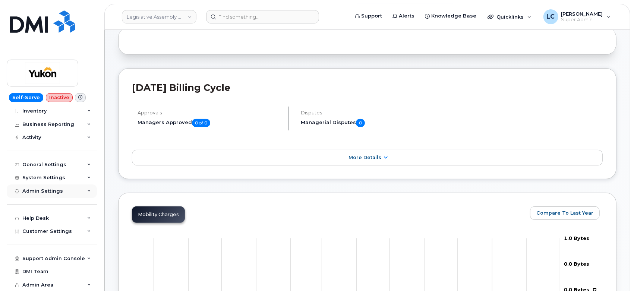
click at [68, 193] on div "Admin Settings" at bounding box center [52, 190] width 90 height 13
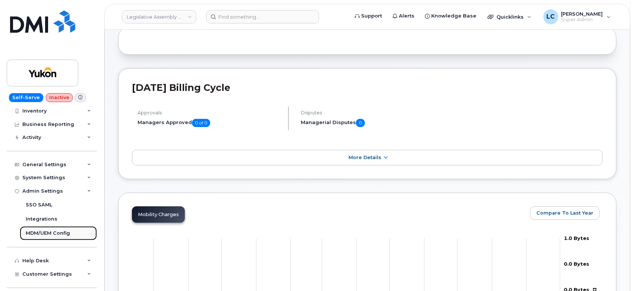
click at [57, 229] on link "MDM/UEM Config" at bounding box center [58, 233] width 77 height 14
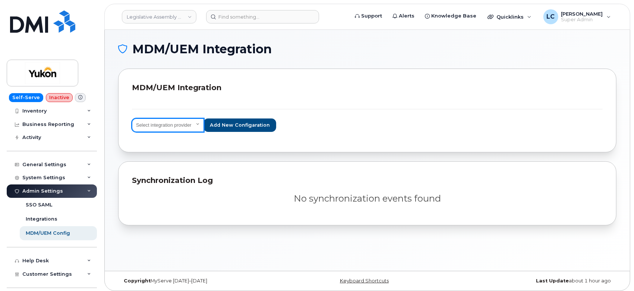
click at [191, 127] on select "Select integration provider IBM MaaS360 VMware AirWatch Microsoft Intune Mirado…" at bounding box center [168, 125] width 72 height 13
select select "ms_intune"
click at [132, 119] on select "Select integration provider IBM MaaS360 VMware AirWatch Microsoft Intune Mirado…" at bounding box center [168, 125] width 72 height 13
click at [240, 132] on div "Select integration provider IBM MaaS360 VMware AirWatch Microsoft Intune Mirado…" at bounding box center [367, 115] width 471 height 45
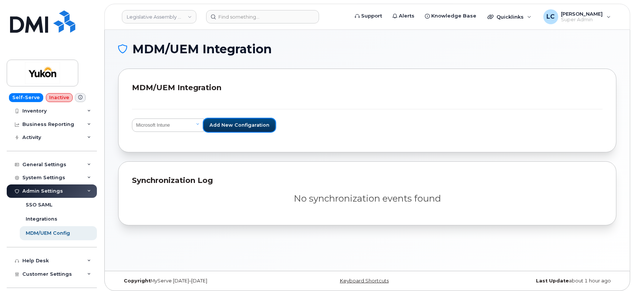
click at [242, 130] on button "Add new configaration" at bounding box center [239, 125] width 72 height 13
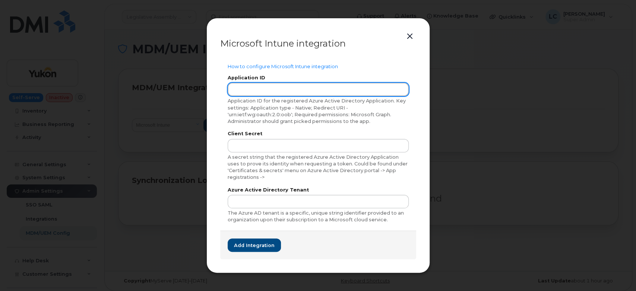
click at [302, 86] on input "text" at bounding box center [318, 89] width 181 height 13
paste input "1ff0bd58-9681-4844-886c-3e12eff9437a"
type input "1ff0bd58-9681-4844-886c-3e12eff9437a"
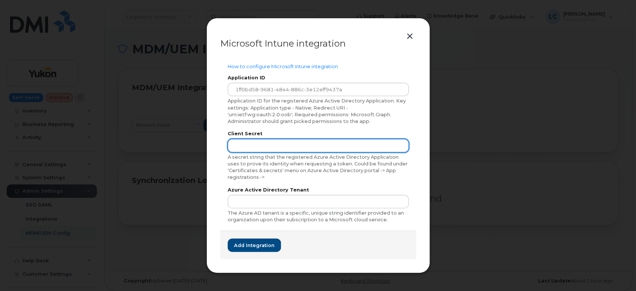
click at [337, 146] on input "text" at bounding box center [318, 145] width 181 height 13
paste input "Klb8Q~O0.Lh.e8E.dWxWxdH.mJ_iAmyL-4aSbar-"
type input "Klb8Q~O0.Lh.e8E.dWxWxdH.mJ_iAmyL-4aSbar-"
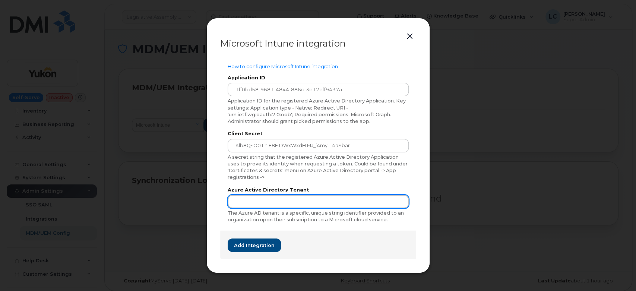
click at [335, 199] on input "text" at bounding box center [318, 201] width 181 height 13
paste input "98f51531-3973-490a-bb70-195aa264a2bc"
click at [233, 203] on input "98f51531-3973-490a-bb70-195aa264a2bc" at bounding box center [318, 201] width 181 height 13
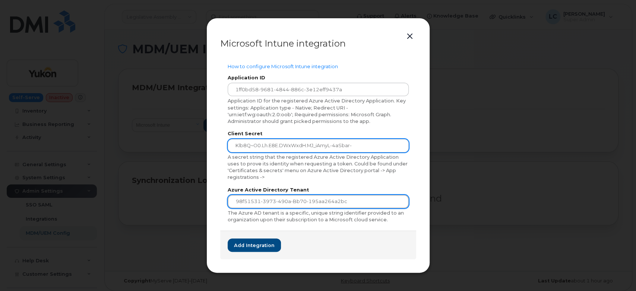
type input "98f51531-3973-490a-bb70-195aa264a2bc"
click at [227, 145] on div "How to configure Microsoft Intune integration Application ID 1ff0bd58-9681-4844…" at bounding box center [318, 144] width 196 height 176
click at [231, 145] on input "Klb8Q~O0.Lh.e8E.dWxWxdH.mJ_iAmyL-4aSbar-" at bounding box center [318, 145] width 181 height 13
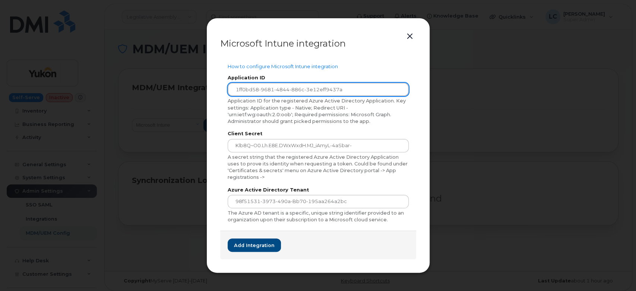
click at [236, 87] on input "1ff0bd58-9681-4844-886c-3e12eff9437a" at bounding box center [318, 89] width 181 height 13
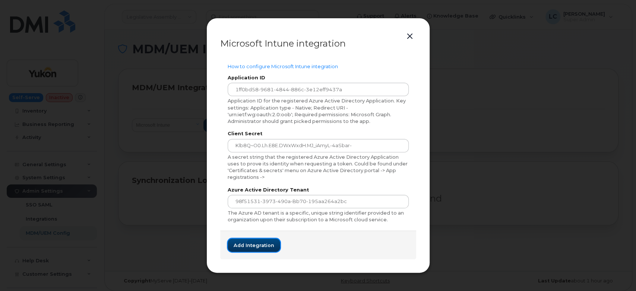
click at [253, 244] on span "Add integration" at bounding box center [254, 245] width 41 height 7
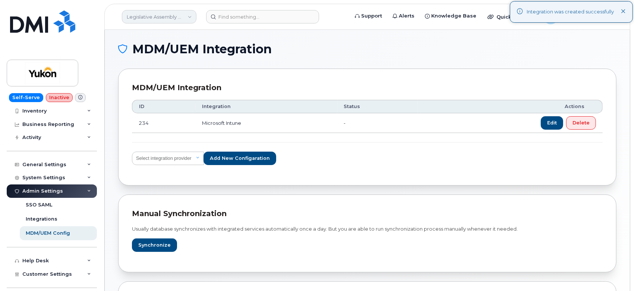
drag, startPoint x: 171, startPoint y: 18, endPoint x: 167, endPoint y: 22, distance: 5.0
click at [171, 18] on link "Legislative Assembly Office (YTG)" at bounding box center [159, 16] width 75 height 13
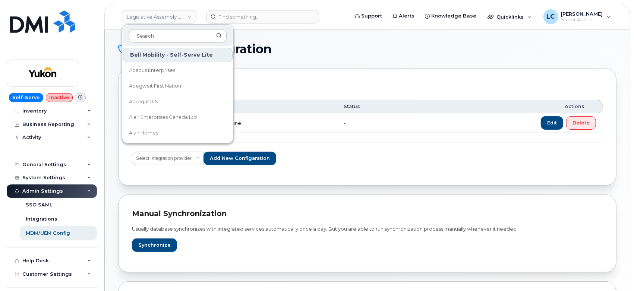
click at [153, 34] on input at bounding box center [178, 35] width 98 height 13
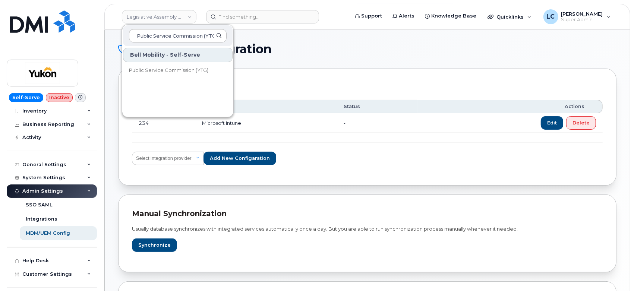
scroll to position [0, 2]
type input "Public Service Commission (YTG)"
click at [186, 70] on span "Public Service Commission (YTG)" at bounding box center [168, 70] width 79 height 7
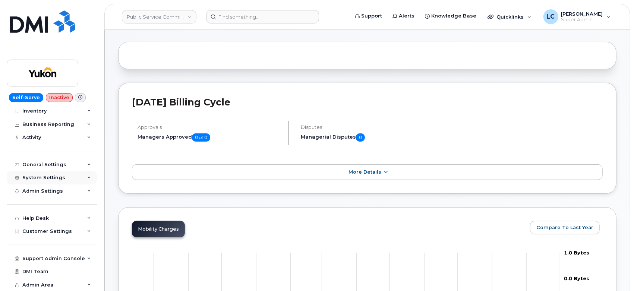
scroll to position [41, 0]
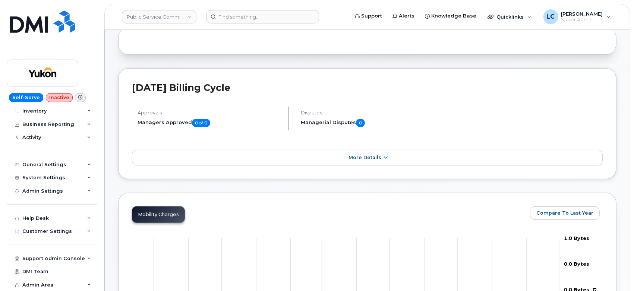
drag, startPoint x: 109, startPoint y: 53, endPoint x: 127, endPoint y: 36, distance: 25.3
click at [127, 36] on div at bounding box center [367, 41] width 498 height 28
click at [134, 42] on div at bounding box center [367, 41] width 498 height 28
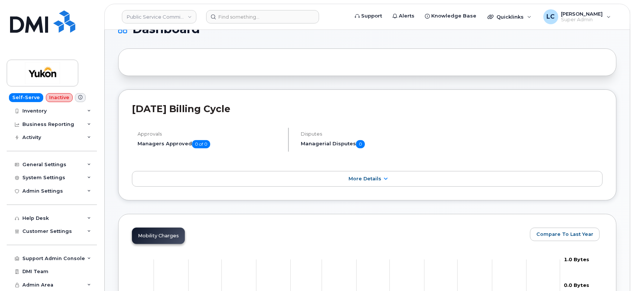
scroll to position [0, 0]
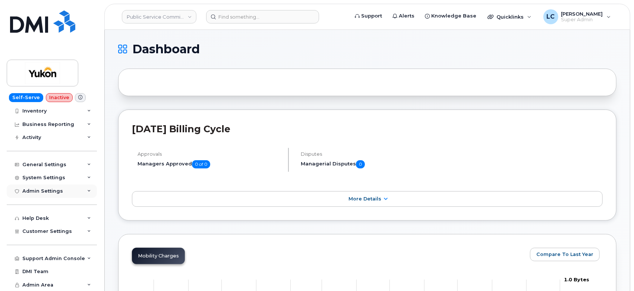
click at [55, 185] on div "Admin Settings" at bounding box center [52, 190] width 90 height 13
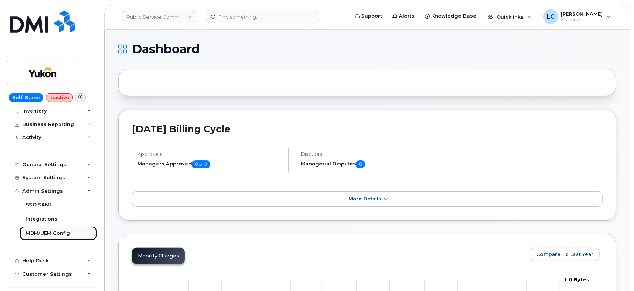
click at [52, 233] on div "MDM/UEM Config" at bounding box center [48, 233] width 44 height 7
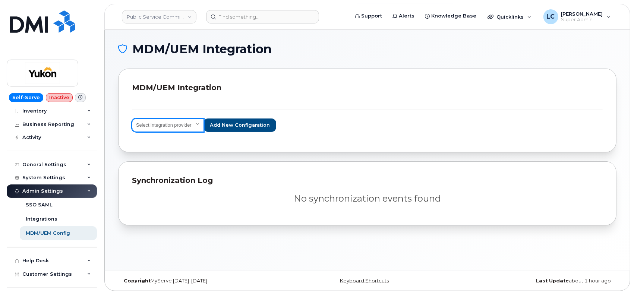
click at [190, 124] on select "Select integration provider IBM MaaS360 VMware AirWatch Microsoft Intune Mirado…" at bounding box center [168, 125] width 72 height 13
select select "ms_intune"
click at [132, 119] on select "Select integration provider IBM MaaS360 VMware AirWatch Microsoft Intune Mirado…" at bounding box center [168, 125] width 72 height 13
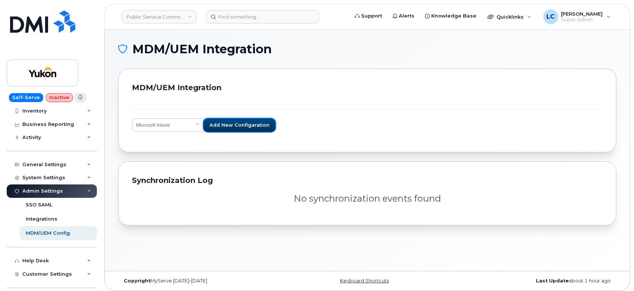
click at [250, 125] on span "Add new configaration" at bounding box center [239, 124] width 60 height 7
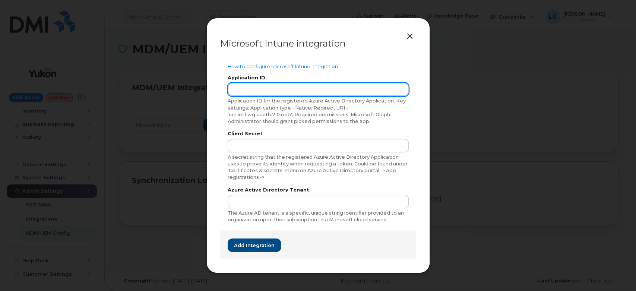
click at [277, 84] on input "text" at bounding box center [318, 89] width 181 height 13
paste input "1ff0bd58-9681-4844-886c-3e12eff9437a"
type input "1ff0bd58-9681-4844-886c-3e12eff9437a"
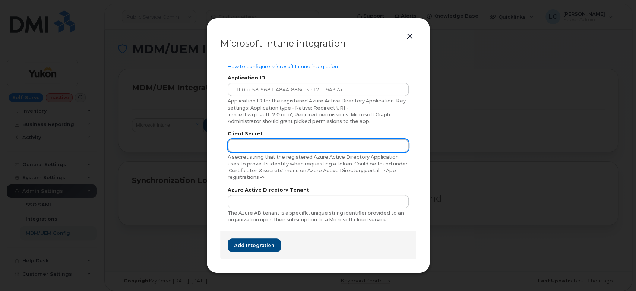
click at [297, 149] on input "text" at bounding box center [318, 145] width 181 height 13
paste input "Klb8Q~O0.Lh.e8E.dWxWxdH.mJ_iAmyL-4aSbar-"
type input "Klb8Q~O0.Lh.e8E.dWxWxdH.mJ_iAmyL-4aSbar-"
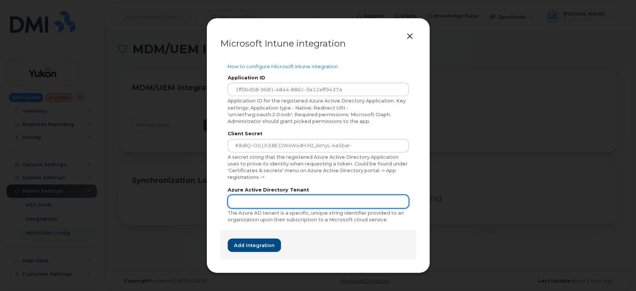
click at [279, 197] on input "text" at bounding box center [318, 201] width 181 height 13
paste input "98f51531-3973-490a-bb70-195aa264a2bc"
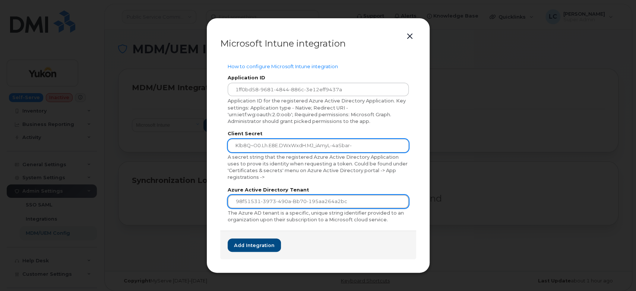
type input "98f51531-3973-490a-bb70-195aa264a2bc"
drag, startPoint x: 233, startPoint y: 146, endPoint x: 225, endPoint y: 147, distance: 8.2
click at [225, 147] on div "How to configure Microsoft Intune integration Application ID 1ff0bd58-9681-4844…" at bounding box center [318, 144] width 196 height 176
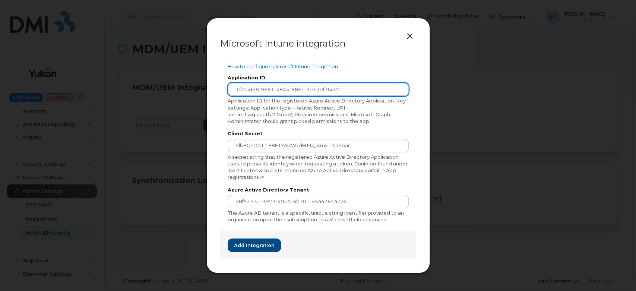
drag, startPoint x: 231, startPoint y: 86, endPoint x: 221, endPoint y: 88, distance: 10.1
click at [221, 88] on div "How to configure Microsoft Intune integration Application ID 1ff0bd58-9681-4844…" at bounding box center [318, 144] width 196 height 176
click at [348, 85] on input "1ff0bd58-9681-4844-886c-3e12eff9437a" at bounding box center [318, 89] width 181 height 13
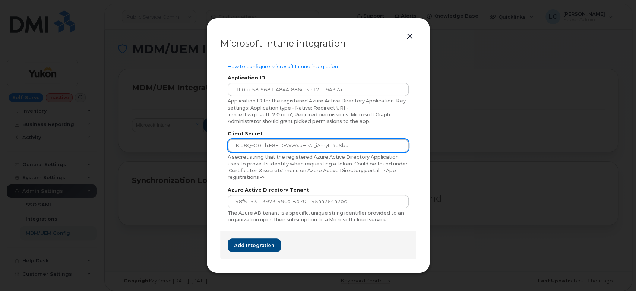
click at [357, 143] on input "Klb8Q~O0.Lh.e8E.dWxWxdH.mJ_iAmyL-4aSbar-" at bounding box center [318, 145] width 181 height 13
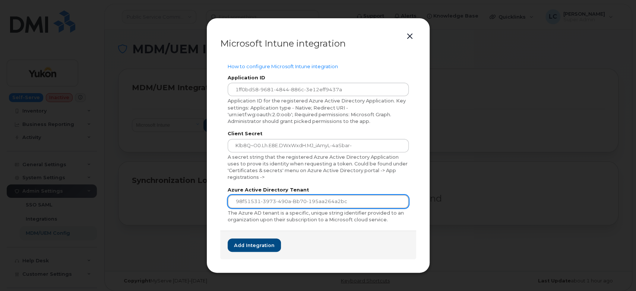
click at [348, 198] on input "98f51531-3973-490a-bb70-195aa264a2bc" at bounding box center [318, 201] width 181 height 13
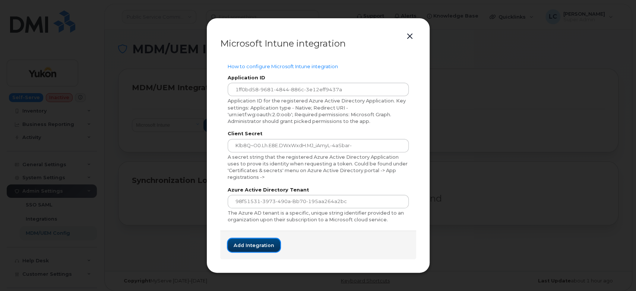
click at [253, 246] on span "Add integration" at bounding box center [254, 245] width 41 height 7
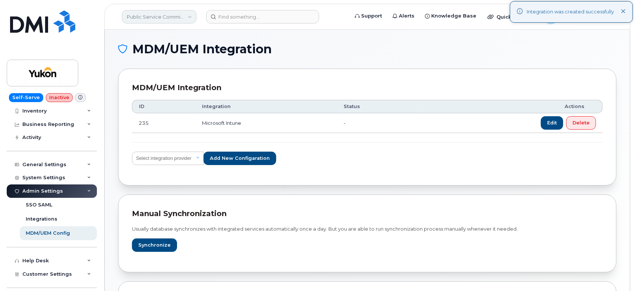
click at [181, 22] on link "Public Service Commission (YTG)" at bounding box center [159, 16] width 75 height 13
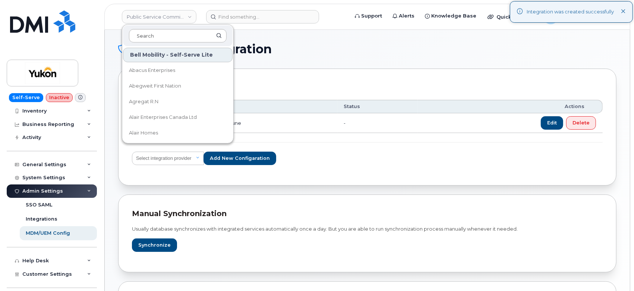
click at [163, 34] on input at bounding box center [178, 35] width 98 height 13
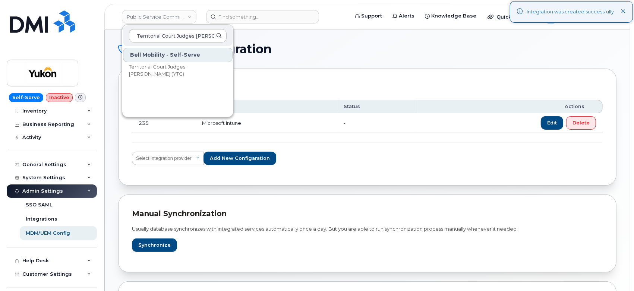
scroll to position [0, 20]
type input "Territorial Court Judges [PERSON_NAME] (YTG)"
click at [173, 75] on span "Territorial Court Judges [PERSON_NAME] (YTG)" at bounding box center [172, 70] width 86 height 15
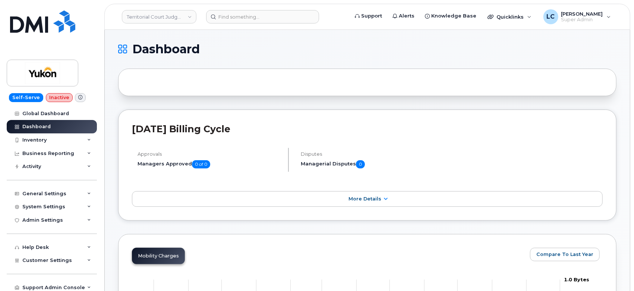
scroll to position [29, 0]
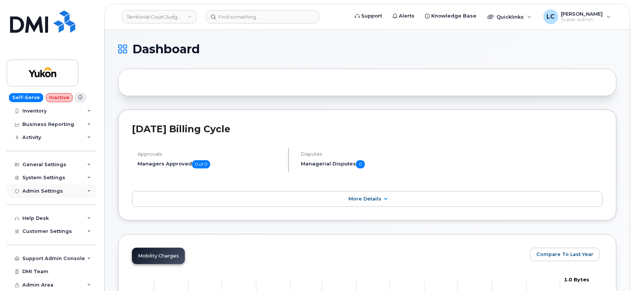
click at [69, 191] on div "Admin Settings" at bounding box center [52, 190] width 90 height 13
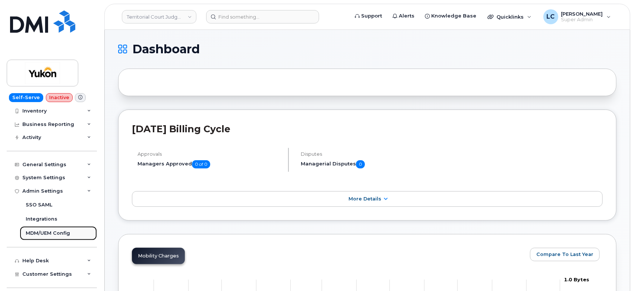
click at [51, 235] on div "MDM/UEM Config" at bounding box center [48, 233] width 44 height 7
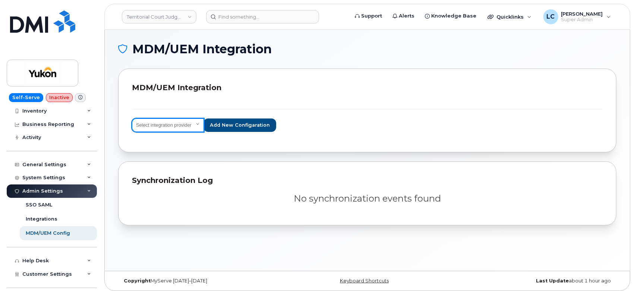
click at [183, 122] on select "Select integration provider IBM MaaS360 VMware AirWatch Microsoft Intune Mirado…" at bounding box center [168, 125] width 72 height 13
select select "ms_intune"
click at [132, 119] on select "Select integration provider IBM MaaS360 VMware AirWatch Microsoft Intune Mirado…" at bounding box center [168, 125] width 72 height 13
click at [256, 139] on div "MDM/UEM Integration Select integration provider IBM MaaS360 VMware AirWatch Mic…" at bounding box center [367, 111] width 498 height 84
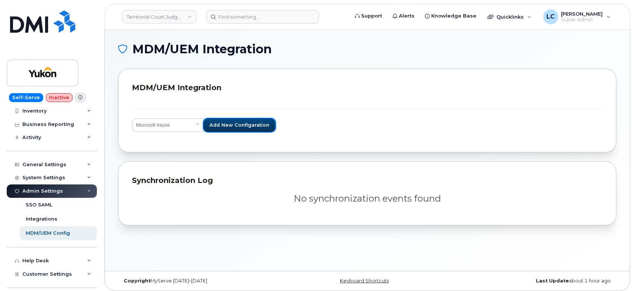
click at [251, 128] on span "Add new configaration" at bounding box center [239, 124] width 60 height 7
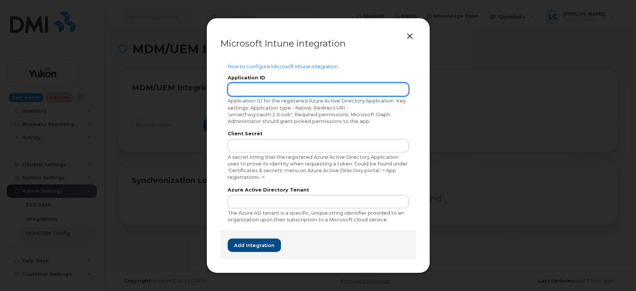
click at [266, 95] on input "text" at bounding box center [318, 89] width 181 height 13
paste input "1ff0bd58-9681-4844-886c-3e12eff9437a"
type input "1ff0bd58-9681-4844-886c-3e12eff9437a"
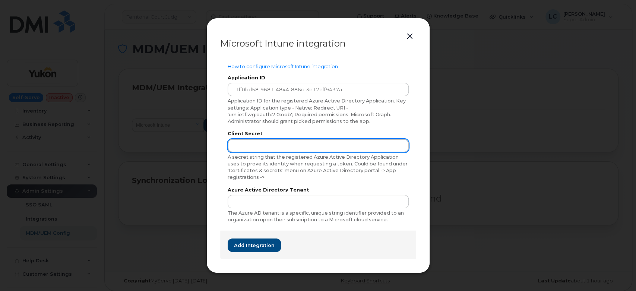
click at [318, 144] on input "text" at bounding box center [318, 145] width 181 height 13
paste input "Klb8Q~O0.Lh.e8E.dWxWxdH.mJ_iAmyL-4aSbar-"
type input "Klb8Q~O0.Lh.e8E.dWxWxdH.mJ_iAmyL-4aSbar-"
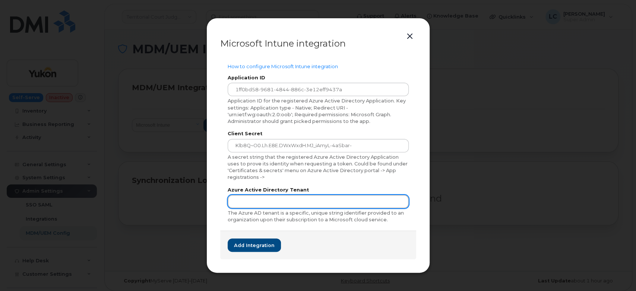
click at [324, 198] on input "text" at bounding box center [318, 201] width 181 height 13
paste input "98f51531-3973-490a-bb70-195aa264a2bc"
type input "98f51531-3973-490a-bb70-195aa264a2bc"
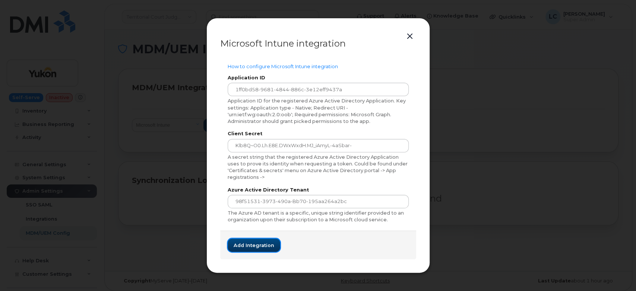
click at [262, 244] on span "Add integration" at bounding box center [254, 245] width 41 height 7
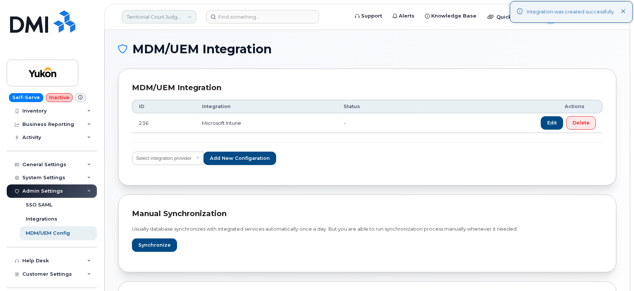
click at [181, 22] on link "Territorial Court Judges [PERSON_NAME] (YTG)" at bounding box center [159, 16] width 75 height 13
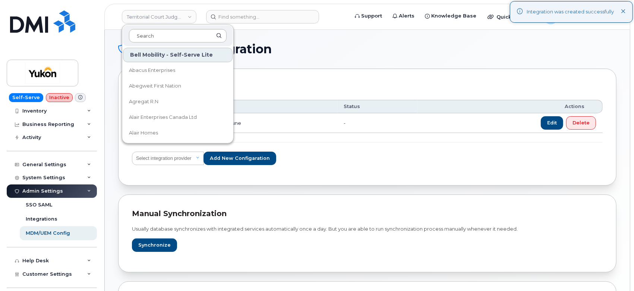
click at [164, 37] on input at bounding box center [178, 35] width 98 height 13
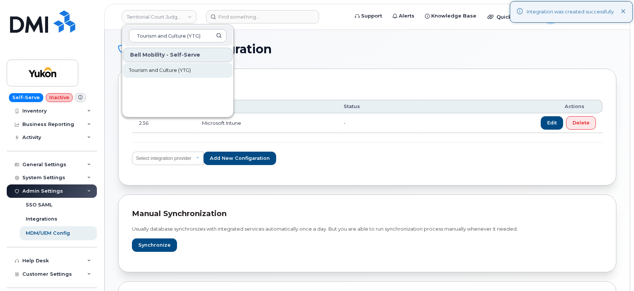
type input "Tourism and Culture (YTG)"
click at [180, 73] on span "Tourism and Culture (YTG)" at bounding box center [160, 70] width 62 height 7
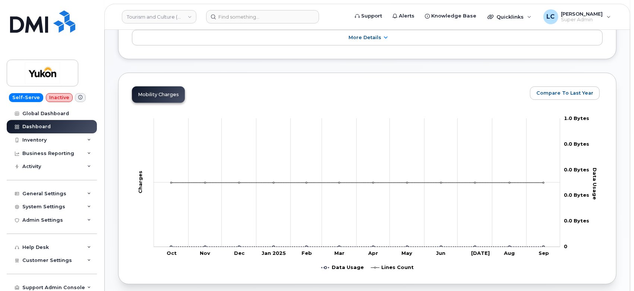
scroll to position [165, 0]
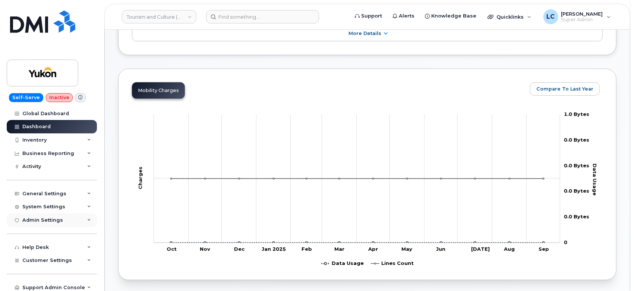
click at [55, 219] on div "Admin Settings" at bounding box center [42, 220] width 41 height 6
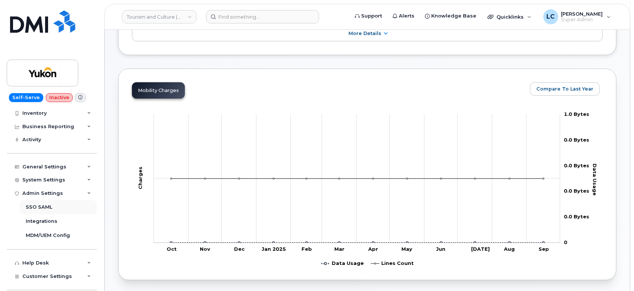
scroll to position [41, 0]
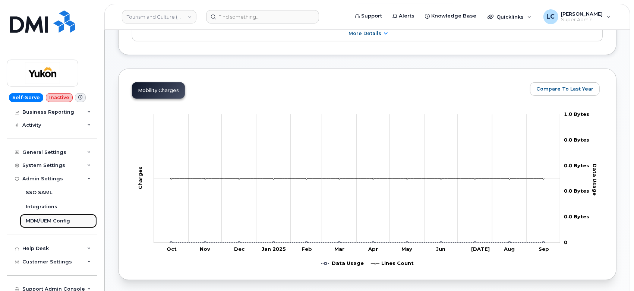
click at [60, 221] on div "MDM/UEM Config" at bounding box center [48, 221] width 44 height 7
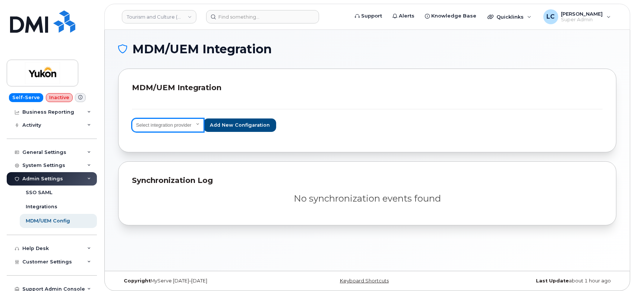
click at [188, 126] on select "Select integration provider IBM MaaS360 VMware AirWatch Microsoft Intune Mirado…" at bounding box center [168, 125] width 72 height 13
select select "ms_intune"
click at [132, 119] on select "Select integration provider IBM MaaS360 VMware AirWatch Microsoft Intune Mirado…" at bounding box center [168, 125] width 72 height 13
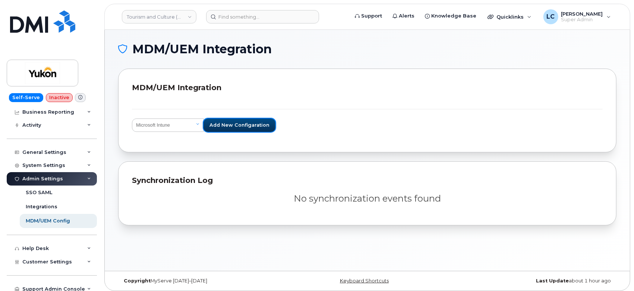
click at [260, 125] on span "Add new configaration" at bounding box center [239, 124] width 60 height 7
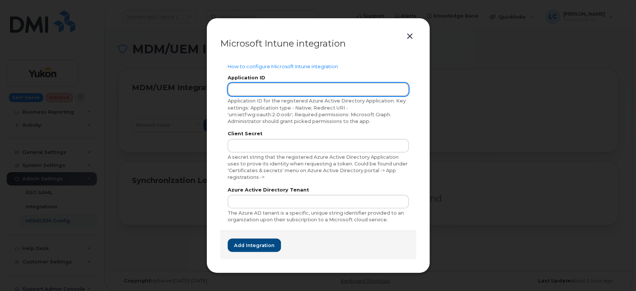
drag, startPoint x: 323, startPoint y: 89, endPoint x: 328, endPoint y: 91, distance: 4.7
click at [323, 90] on input "text" at bounding box center [318, 89] width 181 height 13
paste input "1ff0bd58-9681-4844-886c-3e12eff9437a"
type input "1ff0bd58-9681-4844-886c-3e12eff9437a"
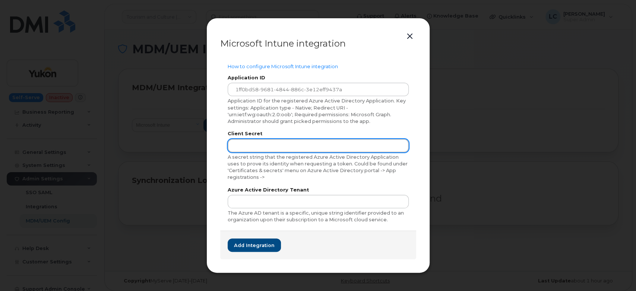
click at [304, 151] on input "text" at bounding box center [318, 145] width 181 height 13
paste input "Klb8Q~O0.Lh.e8E.dWxWxdH.mJ_iAmyL-4aSbar-"
type input "Klb8Q~O0.Lh.e8E.dWxWxdH.mJ_iAmyL-4aSbar-"
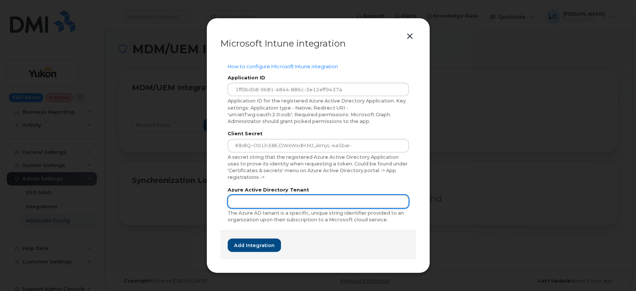
click at [310, 199] on input "text" at bounding box center [318, 201] width 181 height 13
paste input "98f51531-3973-490a-bb70-195aa264a2bc"
type input "98f51531-3973-490a-bb70-195aa264a2bc"
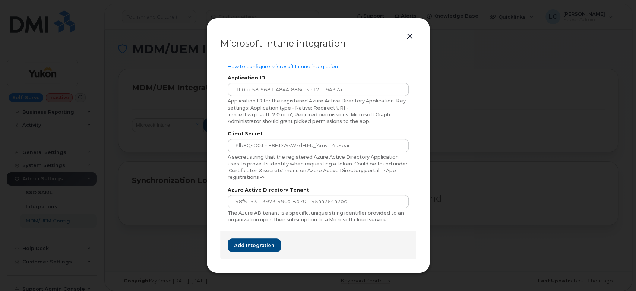
click at [394, 138] on div "Client Secret Klb8Q~O0.Lh.e8E.dWxWxdH.mJ_iAmyL-4aSbar- A secret string that the…" at bounding box center [318, 156] width 181 height 49
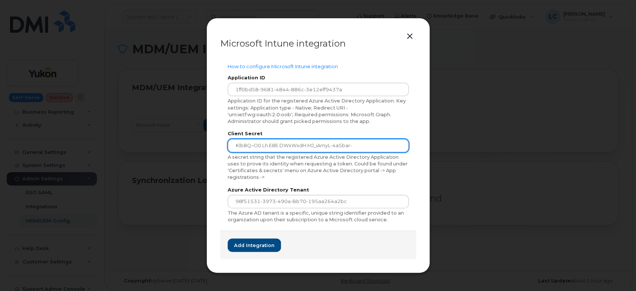
click at [388, 144] on input "Klb8Q~O0.Lh.e8E.dWxWxdH.mJ_iAmyL-4aSbar-" at bounding box center [318, 145] width 181 height 13
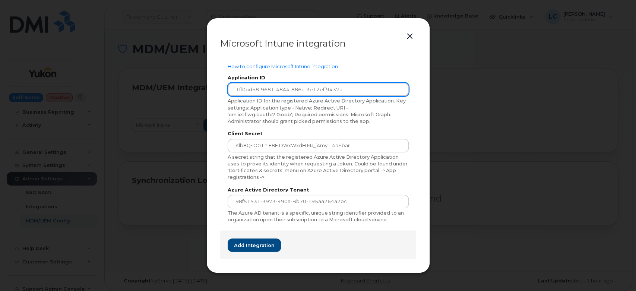
click at [375, 89] on input "1ff0bd58-9681-4844-886c-3e12eff9437a" at bounding box center [318, 89] width 181 height 13
click at [234, 87] on input "1ff0bd58-9681-4844-886c-3e12eff9437a" at bounding box center [318, 89] width 181 height 13
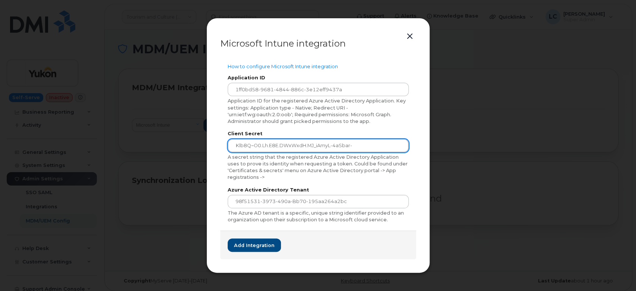
click at [233, 140] on input "Klb8Q~O0.Lh.e8E.dWxWxdH.mJ_iAmyL-4aSbar-" at bounding box center [318, 145] width 181 height 13
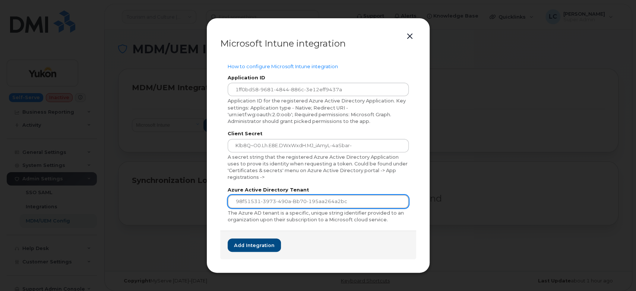
click at [231, 201] on input "98f51531-3973-490a-bb70-195aa264a2bc" at bounding box center [318, 201] width 181 height 13
click at [390, 202] on input "98f51531-3973-490a-bb70-195aa264a2bc" at bounding box center [318, 201] width 181 height 13
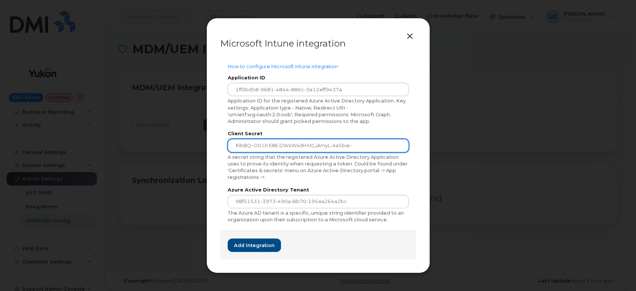
click at [382, 149] on input "Klb8Q~O0.Lh.e8E.dWxWxdH.mJ_iAmyL-4aSbar-" at bounding box center [318, 145] width 181 height 13
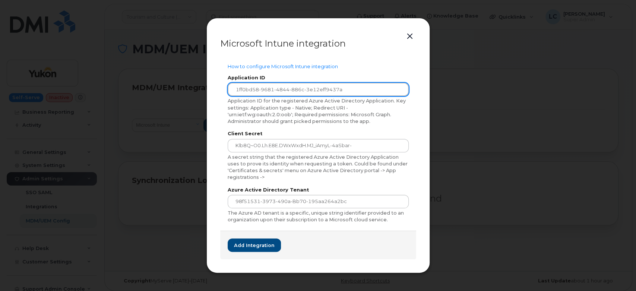
click at [376, 86] on input "1ff0bd58-9681-4844-886c-3e12eff9437a" at bounding box center [318, 89] width 181 height 13
click at [302, 218] on div "The Azure AD tenant is a specific, unique string identifier provided to an orga…" at bounding box center [318, 217] width 181 height 14
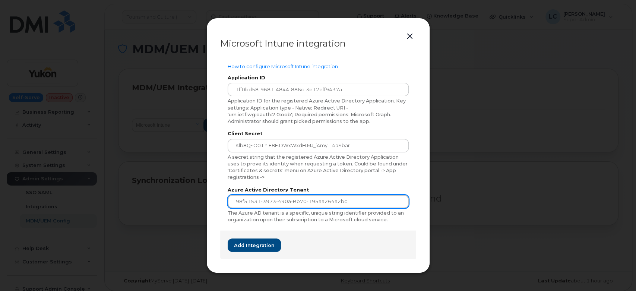
click at [373, 202] on input "98f51531-3973-490a-bb70-195aa264a2bc" at bounding box center [318, 201] width 181 height 13
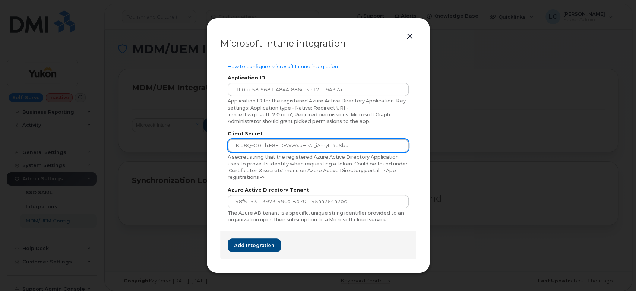
click at [377, 145] on input "Klb8Q~O0.Lh.e8E.dWxWxdH.mJ_iAmyL-4aSbar-" at bounding box center [318, 145] width 181 height 13
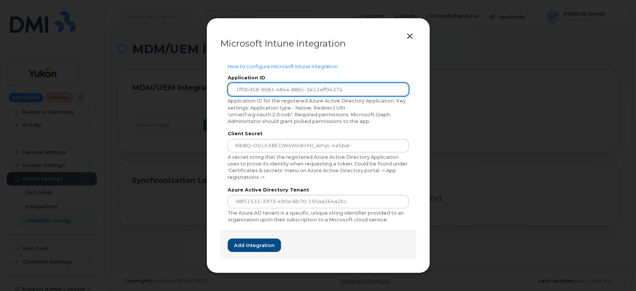
click at [382, 89] on input "1ff0bd58-9681-4844-886c-3e12eff9437a" at bounding box center [318, 89] width 181 height 13
click at [228, 88] on input "1ff0bd58-9681-4844-886c-3e12eff9437a" at bounding box center [318, 89] width 181 height 13
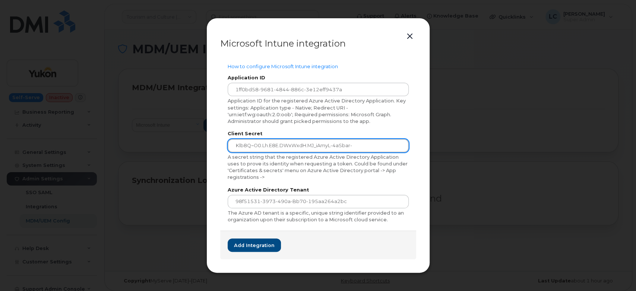
click at [232, 146] on input "Klb8Q~O0.Lh.e8E.dWxWxdH.mJ_iAmyL-4aSbar-" at bounding box center [318, 145] width 181 height 13
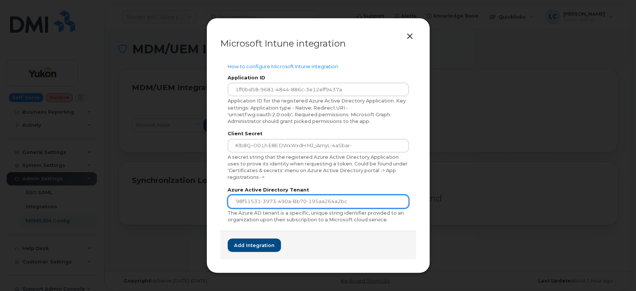
click at [231, 198] on input "98f51531-3973-490a-bb70-195aa264a2bc" at bounding box center [318, 201] width 181 height 13
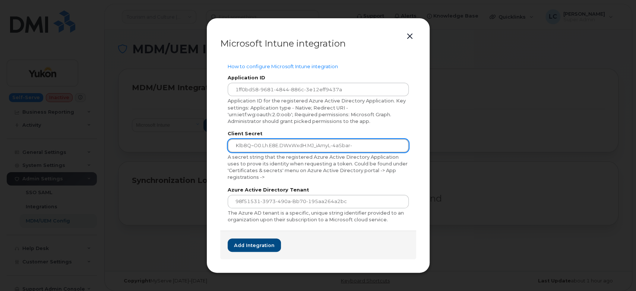
click at [233, 143] on input "Klb8Q~O0.Lh.e8E.dWxWxdH.mJ_iAmyL-4aSbar-" at bounding box center [318, 145] width 181 height 13
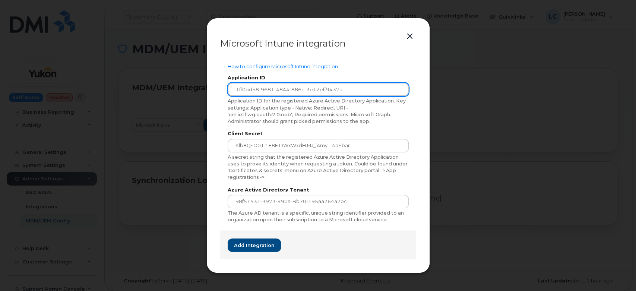
click at [232, 91] on input "1ff0bd58-9681-4844-886c-3e12eff9437a" at bounding box center [318, 89] width 181 height 13
click at [319, 175] on div "A secret string that the registered Azure Active Directory Application uses to …" at bounding box center [318, 167] width 181 height 27
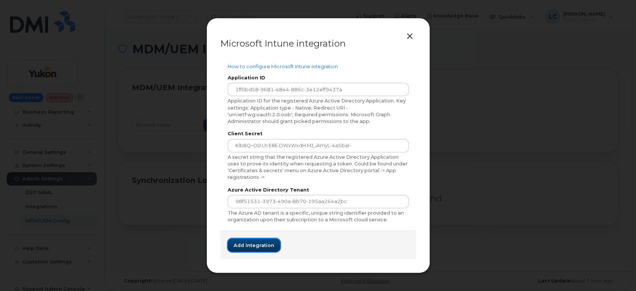
click at [258, 243] on span "Add integration" at bounding box center [254, 245] width 41 height 7
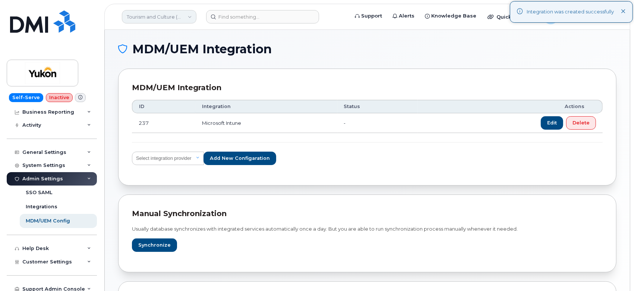
click at [179, 20] on link "Tourism and Culture (YTG)" at bounding box center [159, 16] width 75 height 13
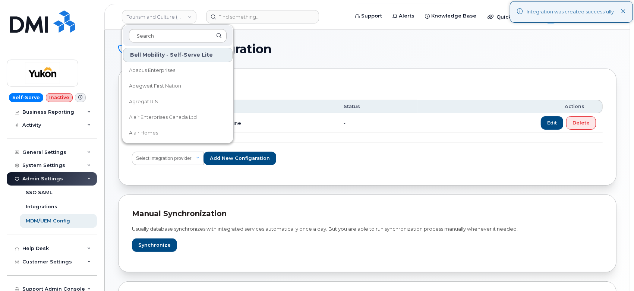
click at [169, 37] on input at bounding box center [178, 35] width 98 height 13
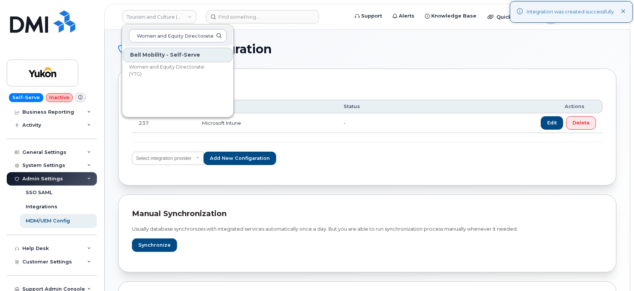
scroll to position [0, 12]
type input "Women and Equity Directorate (YTG)"
click at [181, 68] on span "Women and Equity Directorate (YTG)" at bounding box center [172, 70] width 86 height 15
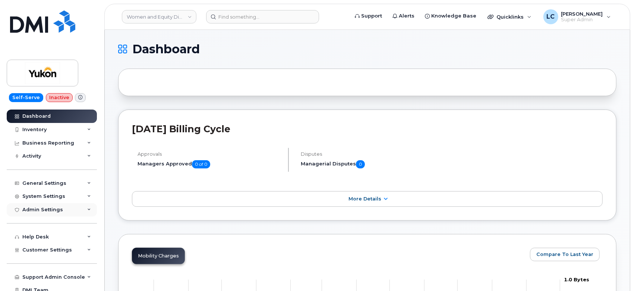
scroll to position [29, 0]
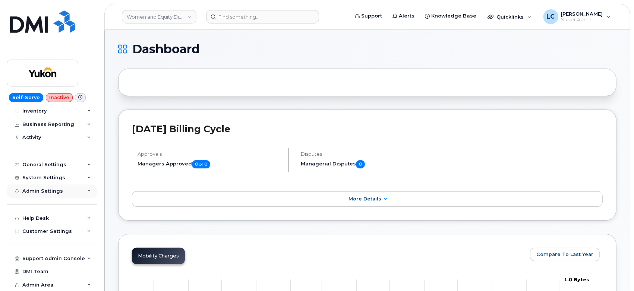
click at [54, 187] on div "Admin Settings" at bounding box center [52, 190] width 90 height 13
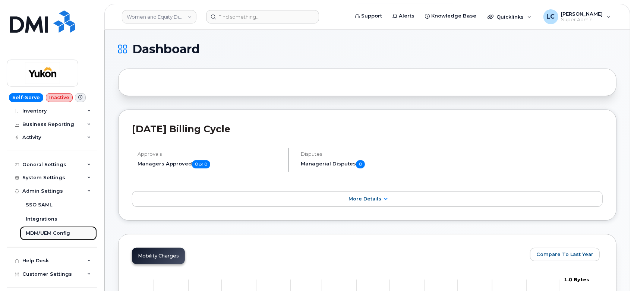
click at [60, 232] on div "MDM/UEM Config" at bounding box center [48, 233] width 44 height 7
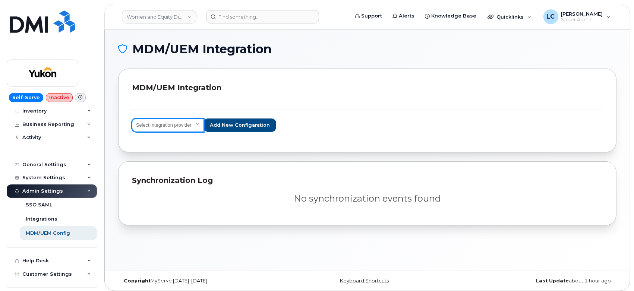
click at [190, 122] on select "Select integration provider IBM MaaS360 VMware AirWatch Microsoft Intune Mirado…" at bounding box center [168, 125] width 72 height 13
select select "ms_intune"
click at [132, 119] on select "Select integration provider IBM MaaS360 VMware AirWatch Microsoft Intune Mirado…" at bounding box center [168, 125] width 72 height 13
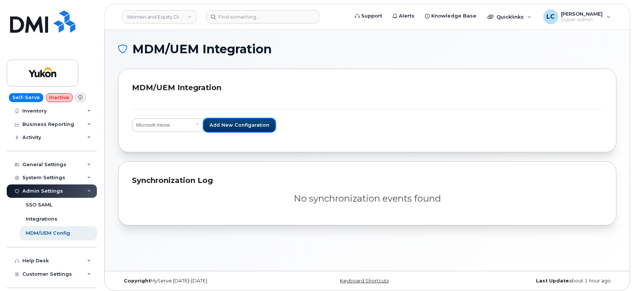
click at [253, 121] on button "Add new configaration" at bounding box center [239, 125] width 72 height 13
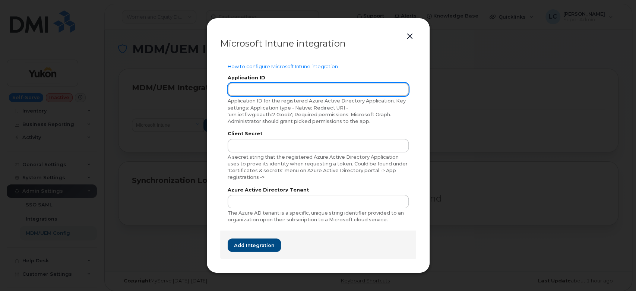
click at [295, 91] on input "text" at bounding box center [318, 89] width 181 height 13
paste input "1ff0bd58-9681-4844-886c-3e12eff9437a"
type input "1ff0bd58-9681-4844-886c-3e12eff9437a"
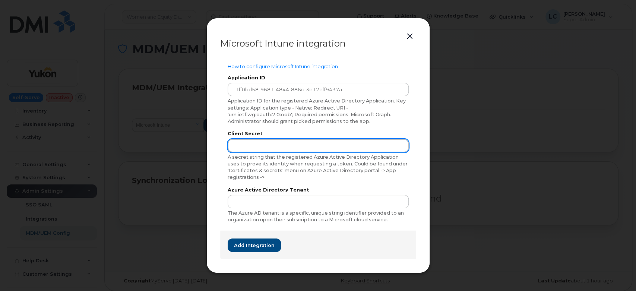
click at [357, 146] on input "text" at bounding box center [318, 145] width 181 height 13
paste input "Klb8Q~O0.Lh.e8E.dWxWxdH.mJ_iAmyL-4aSbar-"
type input "Klb8Q~O0.Lh.e8E.dWxWxdH.mJ_iAmyL-4aSbar-"
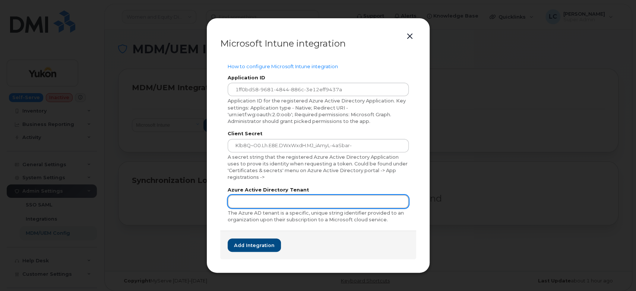
click at [313, 206] on input "text" at bounding box center [318, 201] width 181 height 13
paste input "98f51531-3973-490a-bb70-195aa264a2bc"
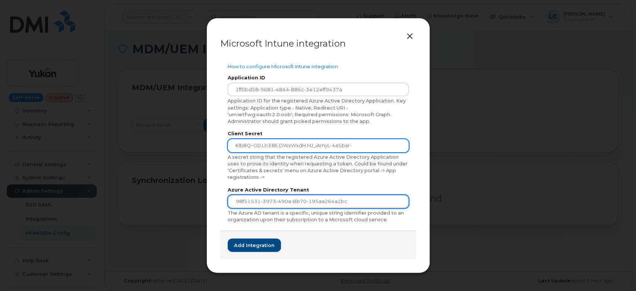
type input "98f51531-3973-490a-bb70-195aa264a2bc"
click at [381, 148] on input "Klb8Q~O0.Lh.e8E.dWxWxdH.mJ_iAmyL-4aSbar-" at bounding box center [318, 145] width 181 height 13
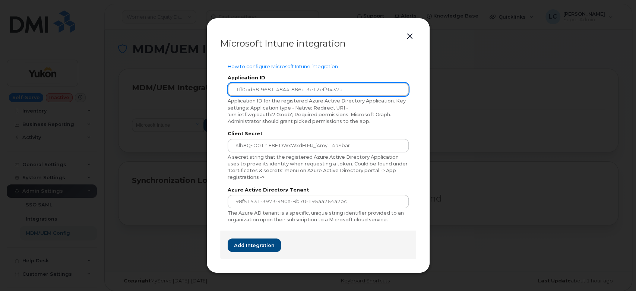
click at [370, 95] on input "1ff0bd58-9681-4844-886c-3e12eff9437a" at bounding box center [318, 89] width 181 height 13
drag, startPoint x: 236, startPoint y: 90, endPoint x: 232, endPoint y: 90, distance: 4.5
click at [232, 90] on input "1ff0bd58-9681-4844-886c-3e12eff9437a" at bounding box center [318, 89] width 181 height 13
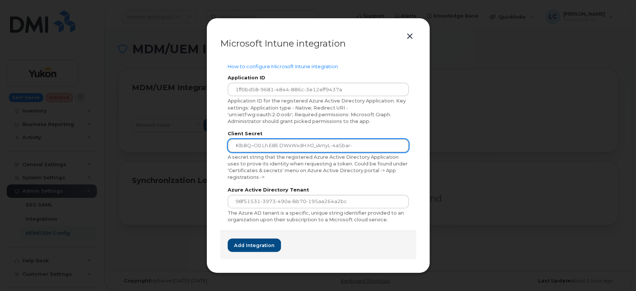
click at [233, 142] on input "Klb8Q~O0.Lh.e8E.dWxWxdH.mJ_iAmyL-4aSbar-" at bounding box center [318, 145] width 181 height 13
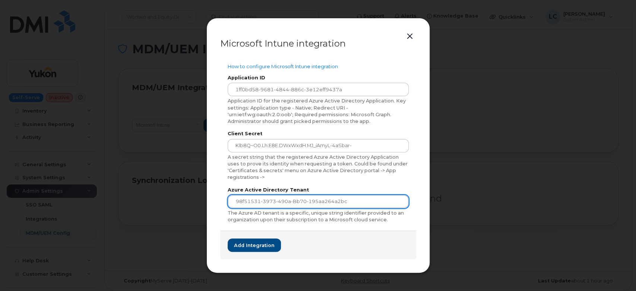
click at [233, 201] on input "98f51531-3973-490a-bb70-195aa264a2bc" at bounding box center [318, 201] width 181 height 13
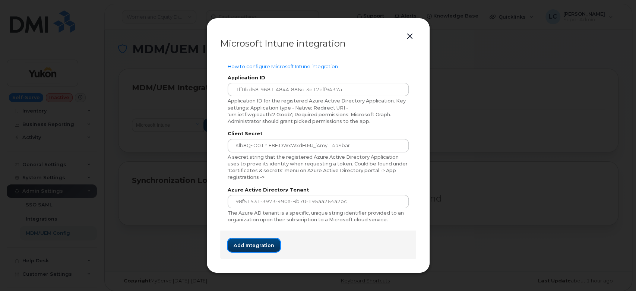
click at [255, 247] on span "Add integration" at bounding box center [254, 245] width 41 height 7
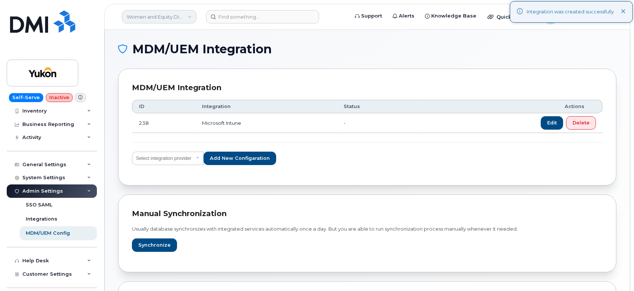
click at [152, 13] on link "Women and Equity Directorate (YTG)" at bounding box center [159, 16] width 75 height 13
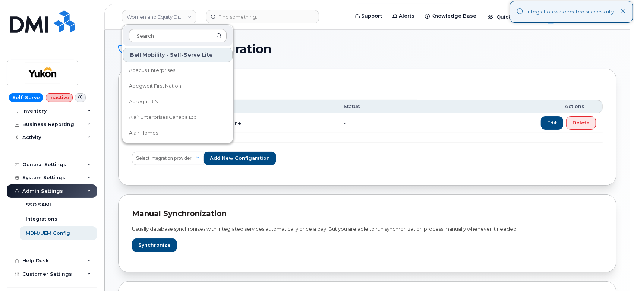
click at [151, 38] on input at bounding box center [178, 35] width 98 height 13
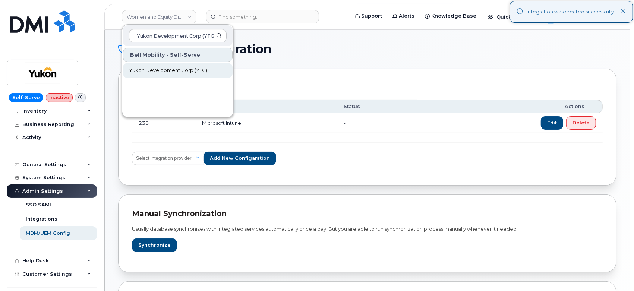
type input "Yukon Development Corp (YTG)"
click at [182, 72] on span "Yukon Development Corp (YTG)" at bounding box center [168, 70] width 78 height 7
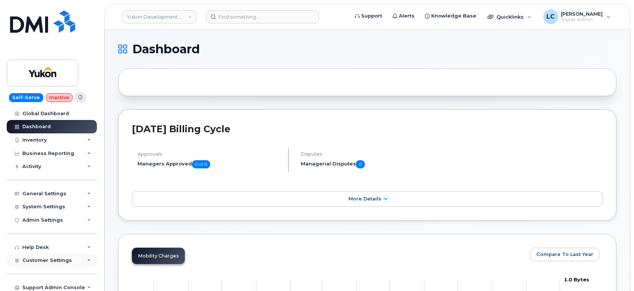
click at [56, 258] on span "Customer Settings" at bounding box center [47, 261] width 50 height 6
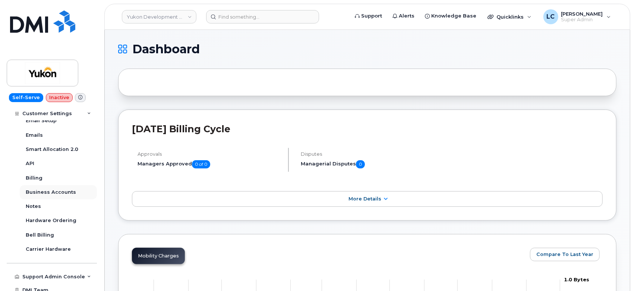
scroll to position [248, 0]
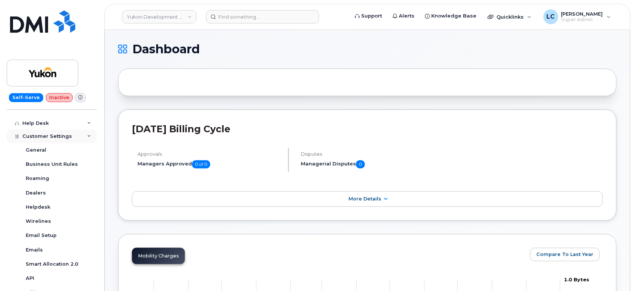
click at [78, 134] on div "Customer Settings" at bounding box center [52, 136] width 90 height 13
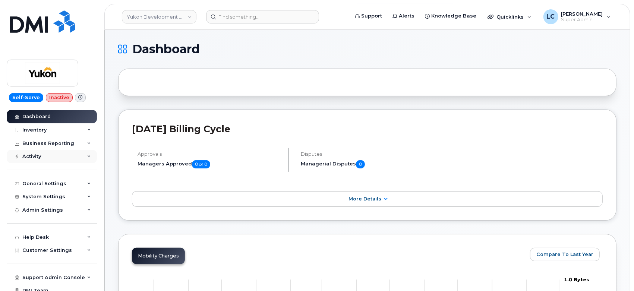
scroll to position [0, 0]
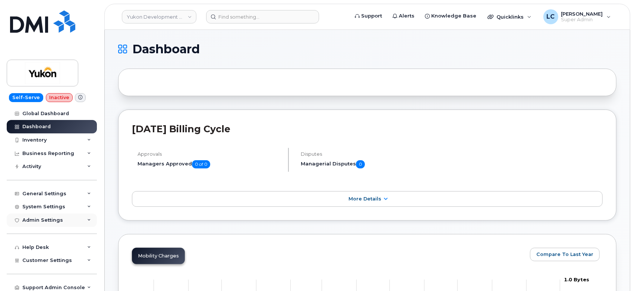
click at [60, 217] on div "Admin Settings" at bounding box center [42, 220] width 41 height 6
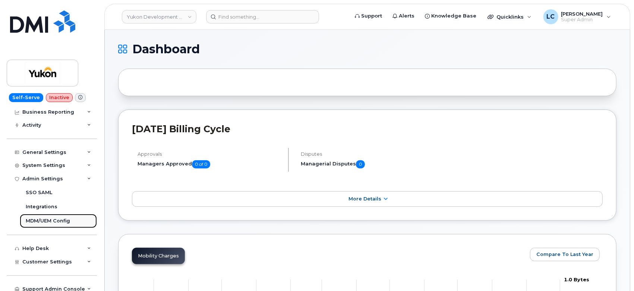
click at [55, 217] on link "MDM/UEM Config" at bounding box center [58, 221] width 77 height 14
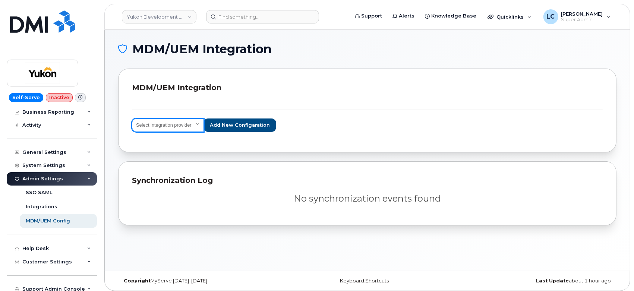
click at [186, 124] on select "Select integration provider IBM MaaS360 VMware AirWatch Microsoft Intune Mirado…" at bounding box center [168, 125] width 72 height 13
select select "ms_intune"
click at [132, 119] on select "Select integration provider IBM MaaS360 VMware AirWatch Microsoft Intune Mirado…" at bounding box center [168, 125] width 72 height 13
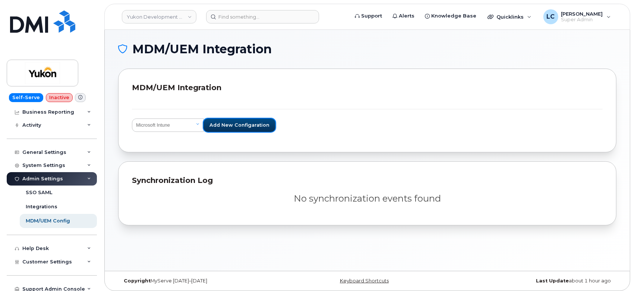
click at [227, 128] on span "Add new configaration" at bounding box center [239, 124] width 60 height 7
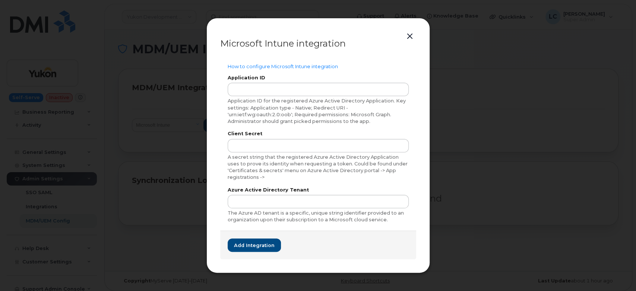
click at [277, 98] on div "Application ID for the registered Azure Active Directory Application. Key setti…" at bounding box center [318, 111] width 181 height 27
click at [283, 86] on input "text" at bounding box center [318, 89] width 181 height 13
paste input "1ff0bd58-9681-4844-886c-3e12eff9437a"
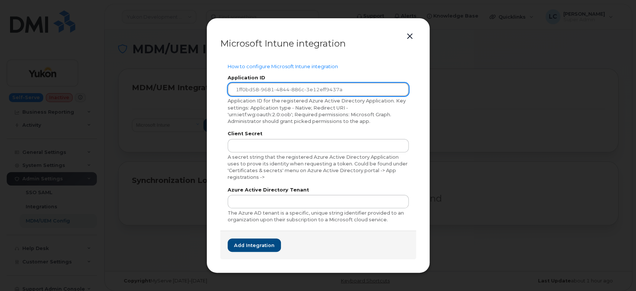
type input "1ff0bd58-9681-4844-886c-3e12eff9437a"
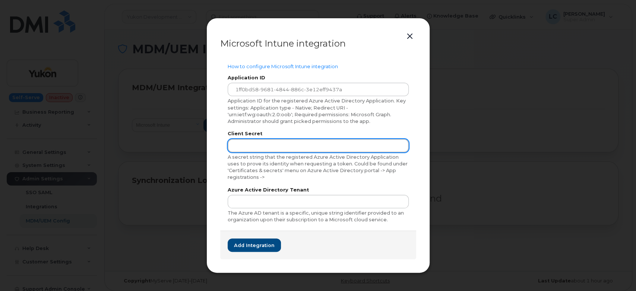
click at [371, 145] on input "text" at bounding box center [318, 145] width 181 height 13
paste input "Klb8Q~O0.Lh.e8E.dWxWxdH.mJ_iAmyL-4aSbar-"
type input "Klb8Q~O0.Lh.e8E.dWxWxdH.mJ_iAmyL-4aSbar-"
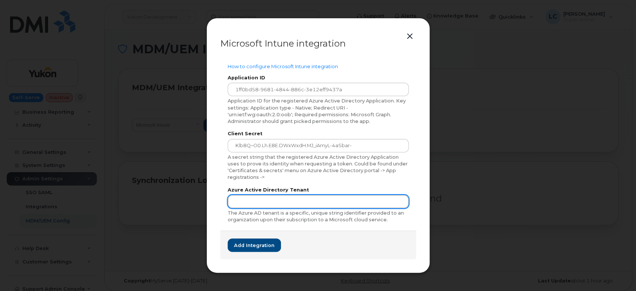
click at [304, 203] on input "text" at bounding box center [318, 201] width 181 height 13
paste input "98f51531-3973-490a-bb70-195aa264a2bc"
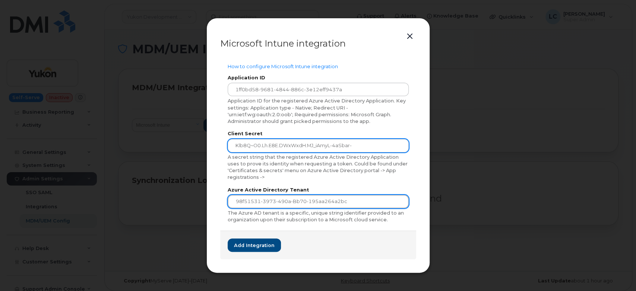
type input "98f51531-3973-490a-bb70-195aa264a2bc"
click at [383, 149] on input "Klb8Q~O0.Lh.e8E.dWxWxdH.mJ_iAmyL-4aSbar-" at bounding box center [318, 145] width 181 height 13
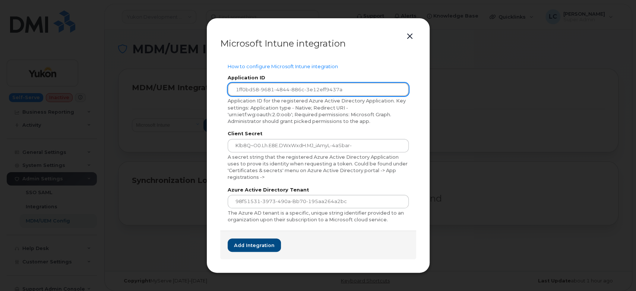
click at [369, 88] on input "1ff0bd58-9681-4844-886c-3e12eff9437a" at bounding box center [318, 89] width 181 height 13
click at [233, 85] on input "1ff0bd58-9681-4844-886c-3e12eff9437a" at bounding box center [318, 89] width 181 height 13
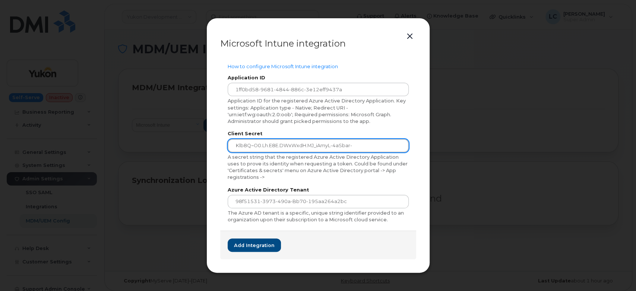
click at [230, 146] on input "Klb8Q~O0.Lh.e8E.dWxWxdH.mJ_iAmyL-4aSbar-" at bounding box center [318, 145] width 181 height 13
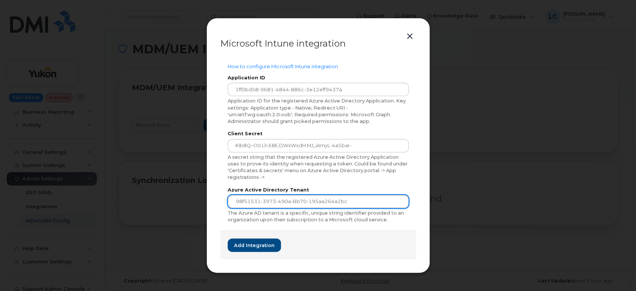
drag, startPoint x: 233, startPoint y: 199, endPoint x: 229, endPoint y: 205, distance: 6.7
click at [233, 199] on input "98f51531-3973-490a-bb70-195aa264a2bc" at bounding box center [318, 201] width 181 height 13
click at [307, 176] on div "A secret string that the registered Azure Active Directory Application uses to …" at bounding box center [318, 167] width 181 height 27
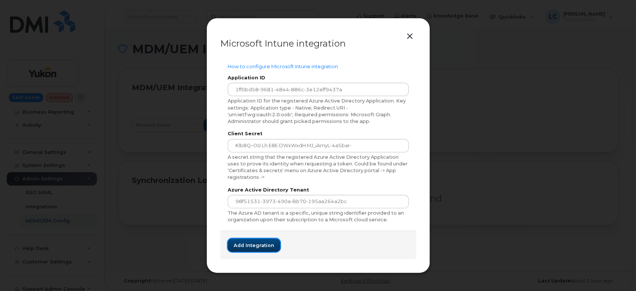
click at [259, 247] on span "Add integration" at bounding box center [254, 245] width 41 height 7
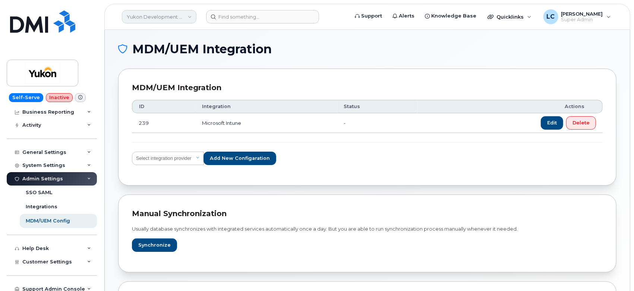
click at [164, 17] on link "Yukon Development Corp (YTG)" at bounding box center [159, 16] width 75 height 13
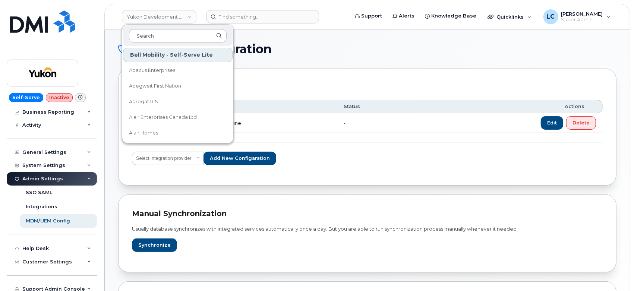
click at [151, 33] on input at bounding box center [178, 35] width 98 height 13
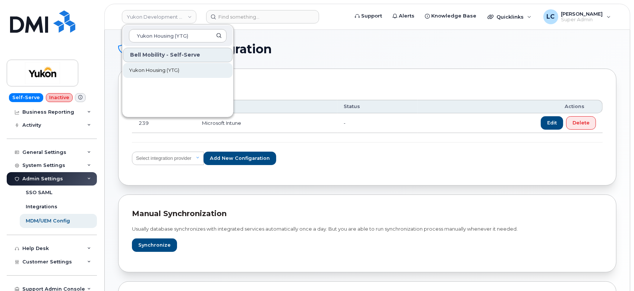
type input "Yukon Housing (YTG)"
click at [168, 72] on span "Yukon Housing (YTG)" at bounding box center [154, 70] width 50 height 7
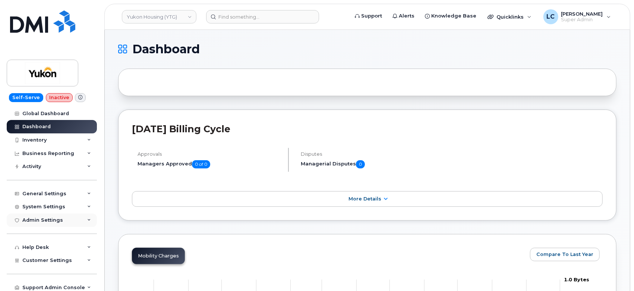
click at [57, 220] on div "Admin Settings" at bounding box center [42, 220] width 41 height 6
click at [54, 264] on div "MDM/UEM Config" at bounding box center [48, 262] width 44 height 7
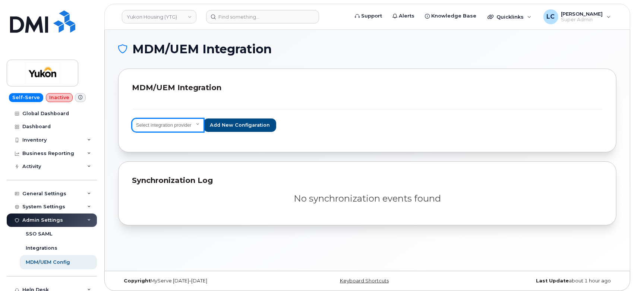
click at [188, 127] on select "Select integration provider IBM MaaS360 VMware AirWatch Microsoft Intune Mirado…" at bounding box center [168, 125] width 72 height 13
select select "ms_intune"
click at [132, 119] on select "Select integration provider IBM MaaS360 VMware AirWatch Microsoft Intune Mirado…" at bounding box center [168, 125] width 72 height 13
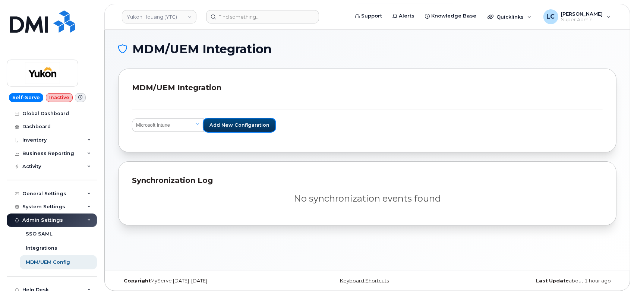
click at [255, 129] on button "Add new configaration" at bounding box center [239, 125] width 72 height 13
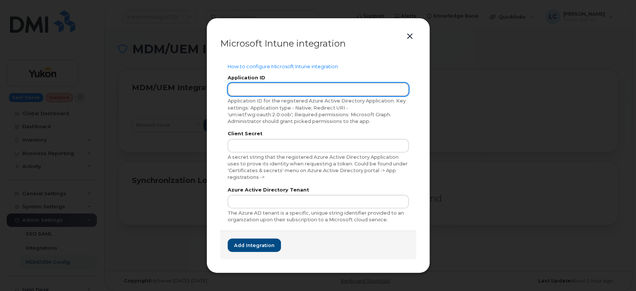
click at [343, 92] on input "text" at bounding box center [318, 89] width 181 height 13
paste input "1ff0bd58-9681-4844-886c-3e12eff9437a"
type input "1ff0bd58-9681-4844-886c-3e12eff9437a"
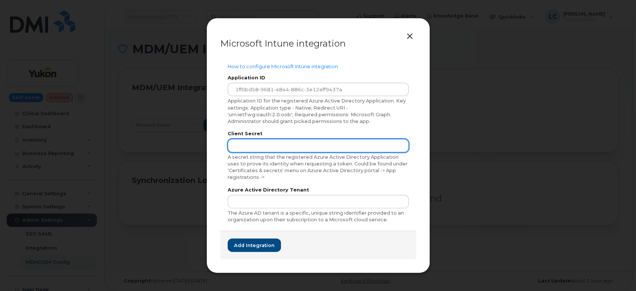
click at [351, 142] on input "text" at bounding box center [318, 145] width 181 height 13
paste input "Klb8Q~O0.Lh.e8E.dWxWxdH.mJ_iAmyL-4aSbar-"
type input "Klb8Q~O0.Lh.e8E.dWxWxdH.mJ_iAmyL-4aSbar-"
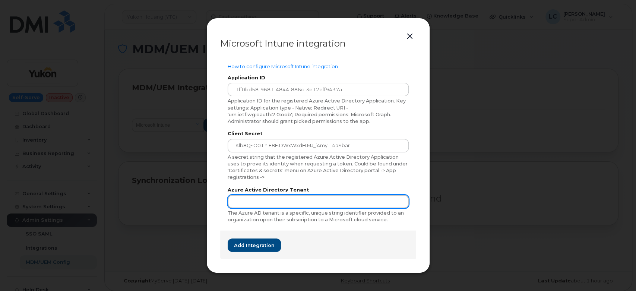
click at [317, 199] on input "text" at bounding box center [318, 201] width 181 height 13
paste input "98f51531-3973-490a-bb70-195aa264a2bc"
type input "98f51531-3973-490a-bb70-195aa264a2bc"
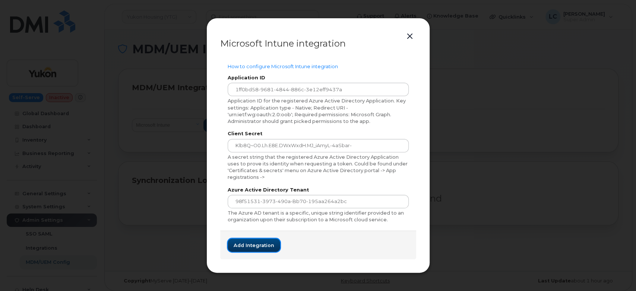
click at [250, 247] on span "Add integration" at bounding box center [254, 245] width 41 height 7
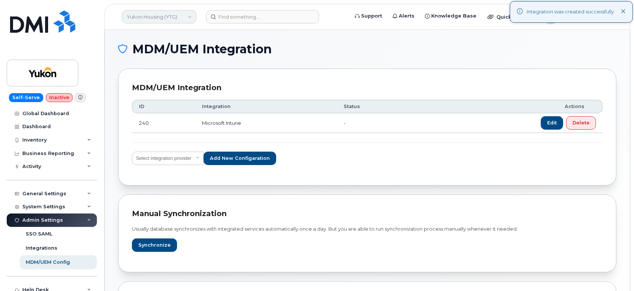
click at [183, 17] on link "Yukon Housing (YTG)" at bounding box center [159, 16] width 75 height 13
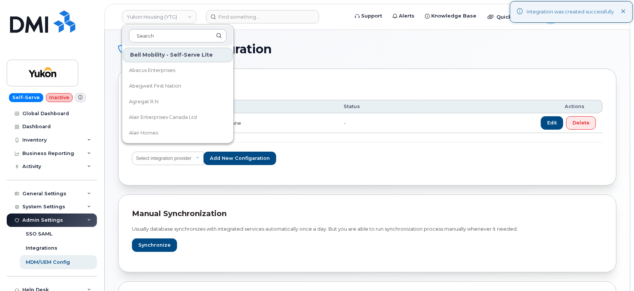
click at [164, 32] on input at bounding box center [178, 35] width 98 height 13
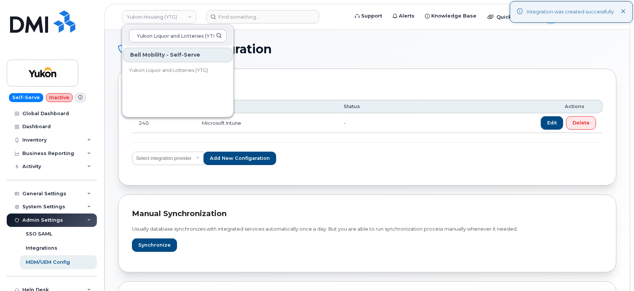
scroll to position [0, 2]
type input "Yukon Liquor and Lotteries (YTG)"
click at [197, 68] on span "Yukon Liquor and Lotteries (YTG)" at bounding box center [168, 70] width 79 height 7
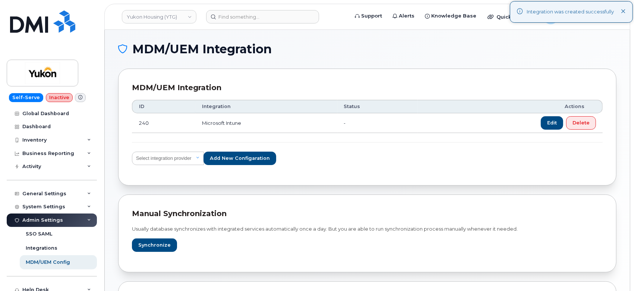
scroll to position [0, 0]
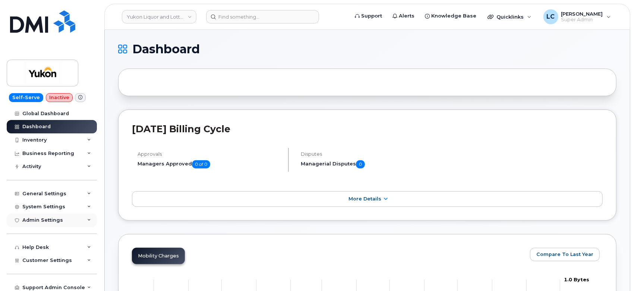
click at [66, 222] on div "Admin Settings" at bounding box center [52, 220] width 90 height 13
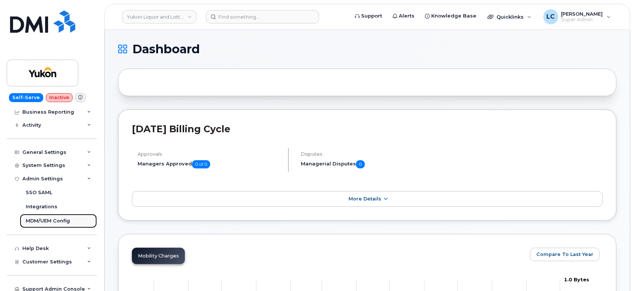
click at [64, 221] on div "MDM/UEM Config" at bounding box center [48, 221] width 44 height 7
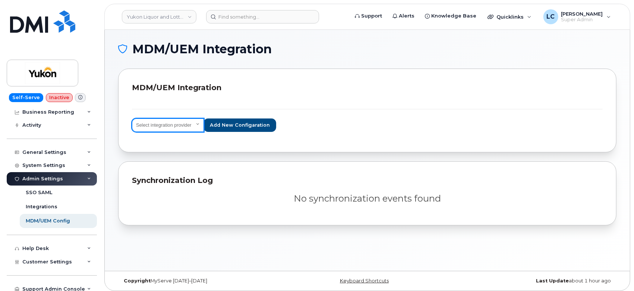
click at [196, 127] on select "Select integration provider IBM MaaS360 VMware AirWatch Microsoft Intune Mirado…" at bounding box center [168, 125] width 72 height 13
select select "ms_intune"
click at [132, 119] on select "Select integration provider IBM MaaS360 VMware AirWatch Microsoft Intune Mirado…" at bounding box center [168, 125] width 72 height 13
click at [319, 112] on form "Select integration provider IBM MaaS360 VMware AirWatch Microsoft Intune Mirado…" at bounding box center [367, 120] width 471 height 23
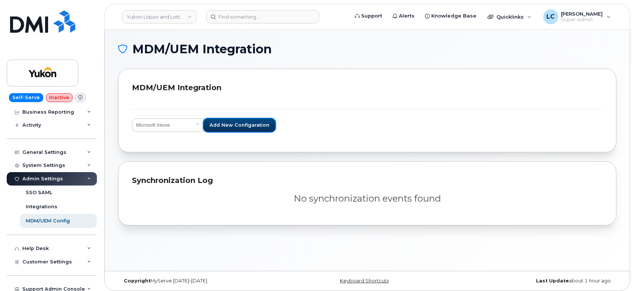
click at [247, 124] on span "Add new configaration" at bounding box center [239, 124] width 60 height 7
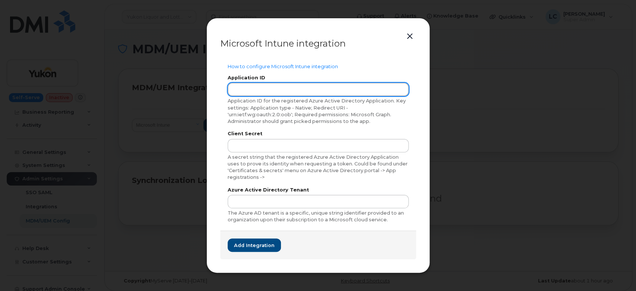
click at [274, 92] on input "text" at bounding box center [318, 89] width 181 height 13
paste input "1ff0bd58-9681-4844-886c-3e12eff9437a"
type input "1ff0bd58-9681-4844-886c-3e12eff9437a"
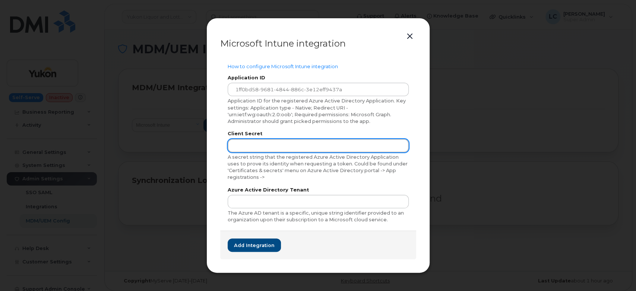
click at [301, 148] on input "text" at bounding box center [318, 145] width 181 height 13
paste input "Klb8Q~O0.Lh.e8E.dWxWxdH.mJ_iAmyL-4aSbar-"
type input "Klb8Q~O0.Lh.e8E.dWxWxdH.mJ_iAmyL-4aSbar-"
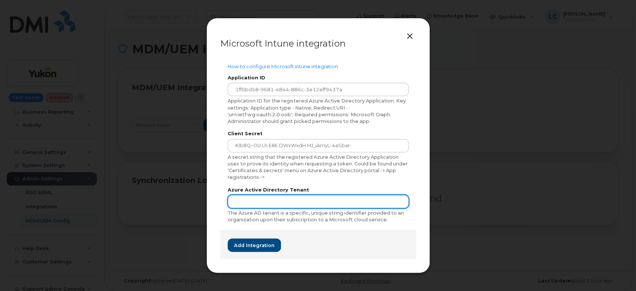
click at [268, 202] on input "text" at bounding box center [318, 201] width 181 height 13
paste input "98f51531-3973-490a-bb70-195aa264a2bc"
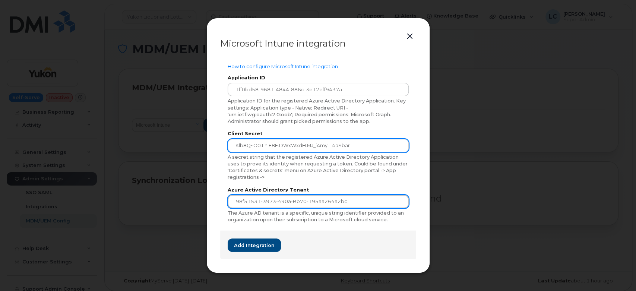
type input "98f51531-3973-490a-bb70-195aa264a2bc"
click at [233, 142] on input "Klb8Q~O0.Lh.e8E.dWxWxdH.mJ_iAmyL-4aSbar-" at bounding box center [318, 145] width 181 height 13
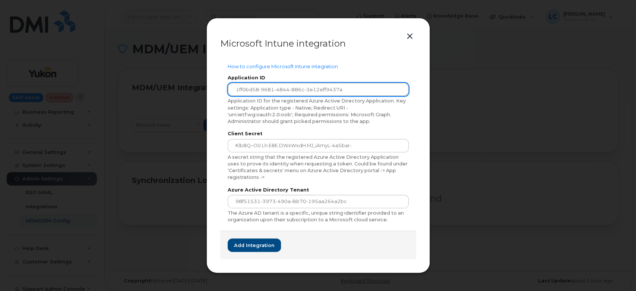
click at [233, 92] on input "1ff0bd58-9681-4844-886c-3e12eff9437a" at bounding box center [318, 89] width 181 height 13
click at [376, 87] on input "1ff0bd58-9681-4844-886c-3e12eff9437a" at bounding box center [318, 89] width 181 height 13
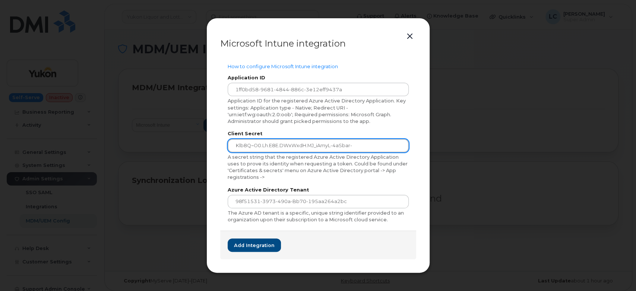
click at [372, 147] on input "Klb8Q~O0.Lh.e8E.dWxWxdH.mJ_iAmyL-4aSbar-" at bounding box center [318, 145] width 181 height 13
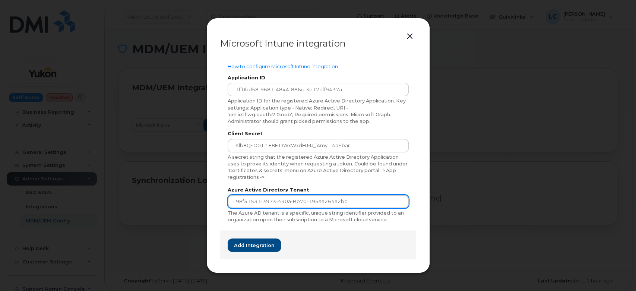
click at [358, 201] on input "98f51531-3973-490a-bb70-195aa264a2bc" at bounding box center [318, 201] width 181 height 13
click at [298, 219] on div "The Azure AD tenant is a specific, unique string identifier provided to an orga…" at bounding box center [318, 217] width 181 height 14
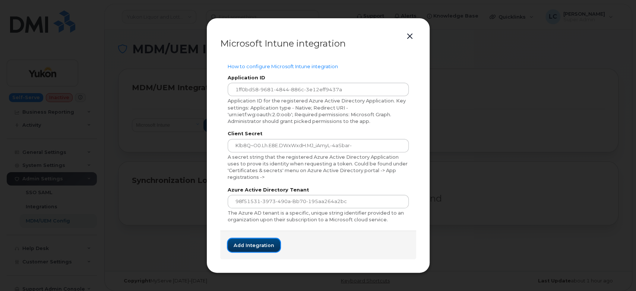
click at [261, 245] on span "Add integration" at bounding box center [254, 245] width 41 height 7
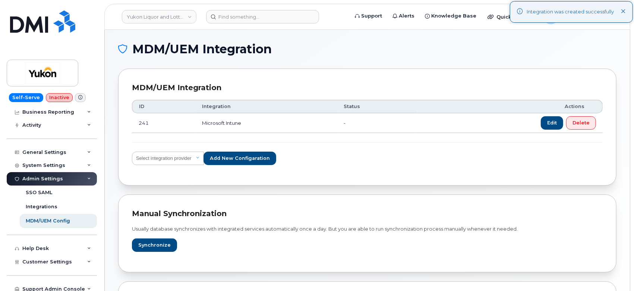
click at [351, 164] on div "Select integration provider IBM MaaS360 VMware AirWatch Microsoft Intune Mirado…" at bounding box center [367, 158] width 471 height 13
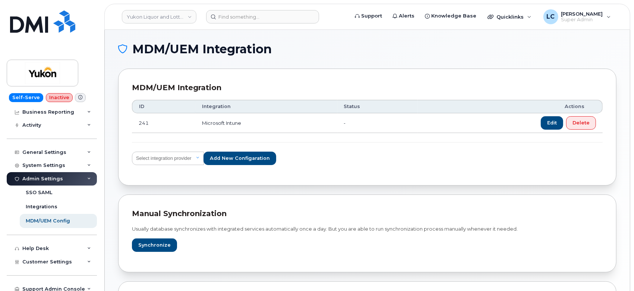
click at [359, 66] on div "MDM/UEM Integration MDM/UEM Integration ID Integration Status Actions 241 Micro…" at bounding box center [367, 194] width 498 height 303
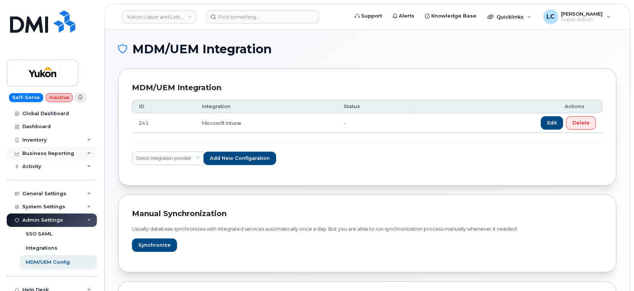
click at [59, 153] on div "Business Reporting" at bounding box center [48, 154] width 52 height 6
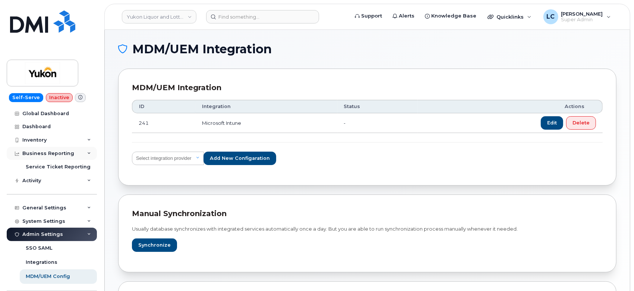
click at [69, 151] on div "Business Reporting" at bounding box center [48, 154] width 52 height 6
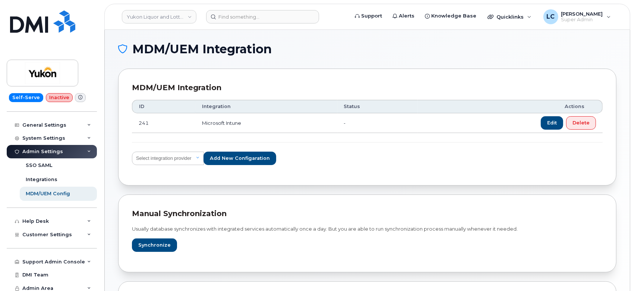
scroll to position [72, 0]
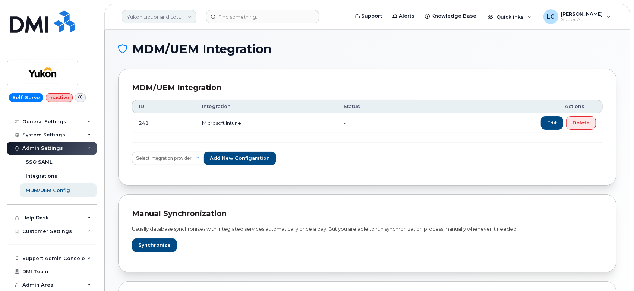
click at [176, 10] on link "Yukon Liquor and Lotteries (YTG)" at bounding box center [159, 16] width 75 height 13
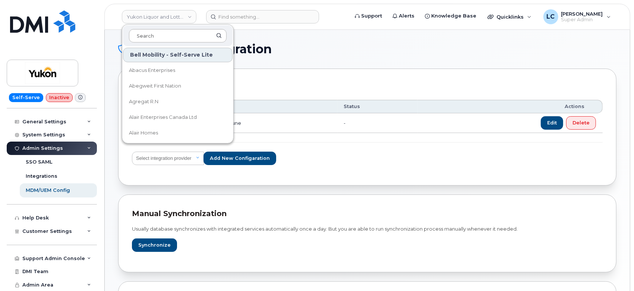
click at [161, 35] on input at bounding box center [178, 35] width 98 height 13
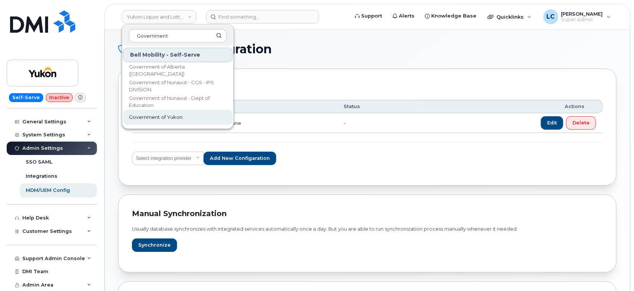
type input "Government"
click at [175, 118] on span "Government of Yukon" at bounding box center [156, 117] width 54 height 7
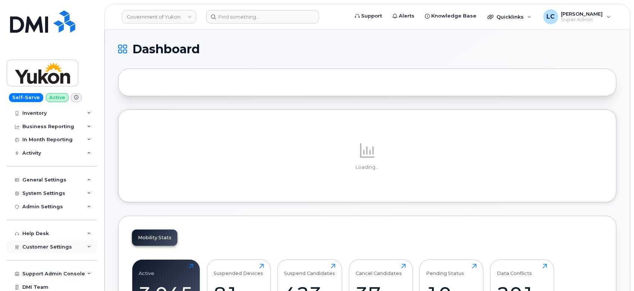
scroll to position [41, 0]
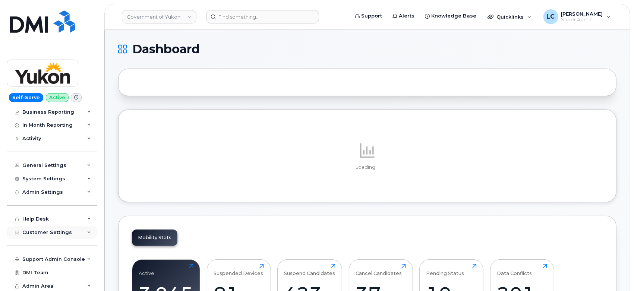
click at [57, 230] on span "Customer Settings" at bounding box center [47, 233] width 50 height 6
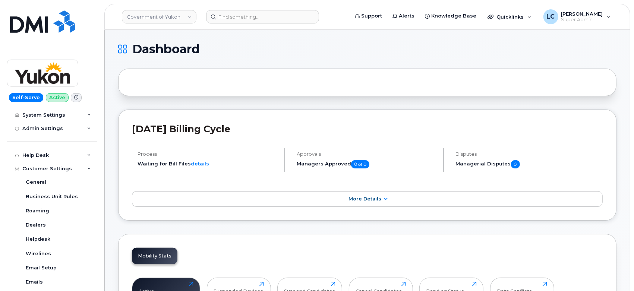
scroll to position [64, 0]
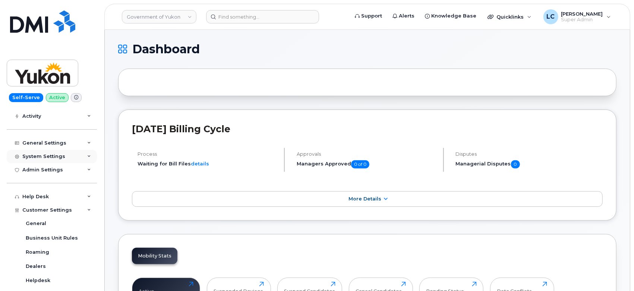
click at [72, 156] on div "System Settings" at bounding box center [52, 156] width 90 height 13
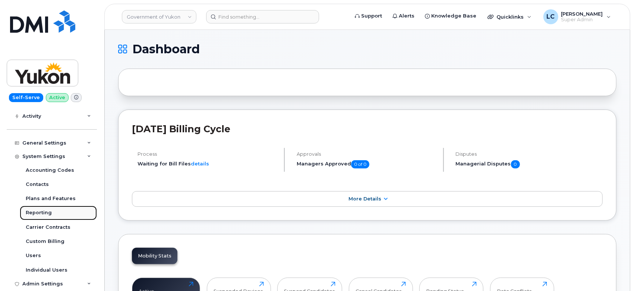
click at [45, 212] on div "Reporting" at bounding box center [39, 212] width 26 height 7
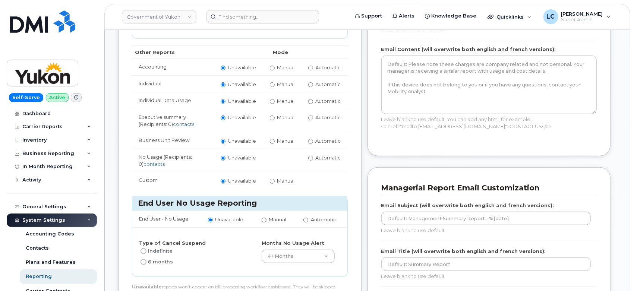
scroll to position [165, 0]
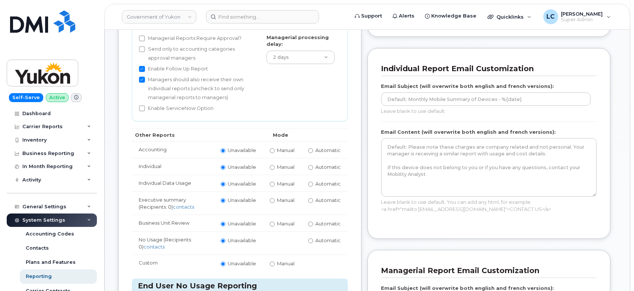
drag, startPoint x: 617, startPoint y: 0, endPoint x: 265, endPoint y: 32, distance: 353.6
click at [265, 32] on td "Managerial processing delay: 1 day 2 days 3 days 4 days 5 days 6 days 7 days 8 …" at bounding box center [303, 75] width 87 height 92
drag, startPoint x: 263, startPoint y: 32, endPoint x: 108, endPoint y: 54, distance: 156.6
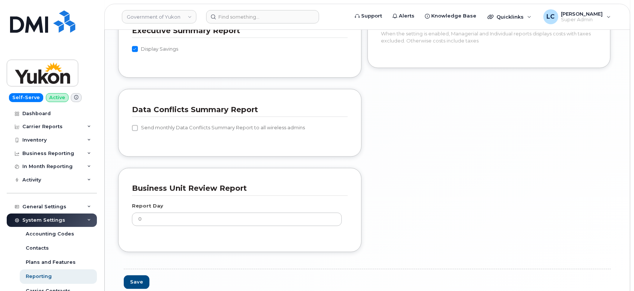
scroll to position [863, 0]
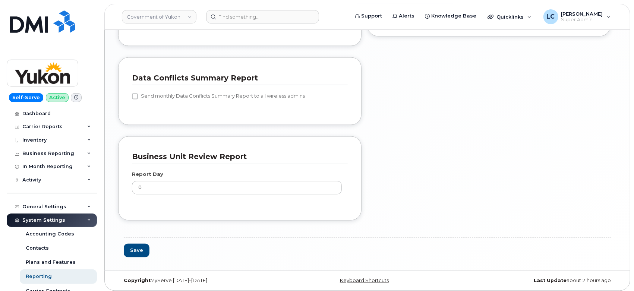
drag, startPoint x: 342, startPoint y: 180, endPoint x: 351, endPoint y: 200, distance: 22.9
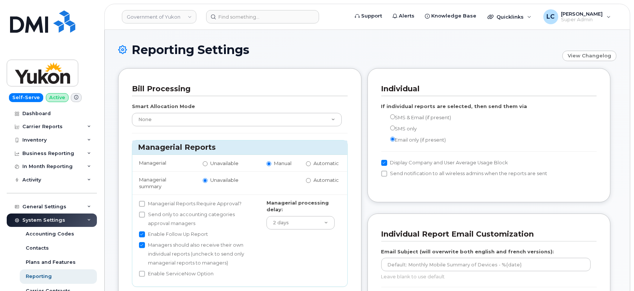
scroll to position [41, 0]
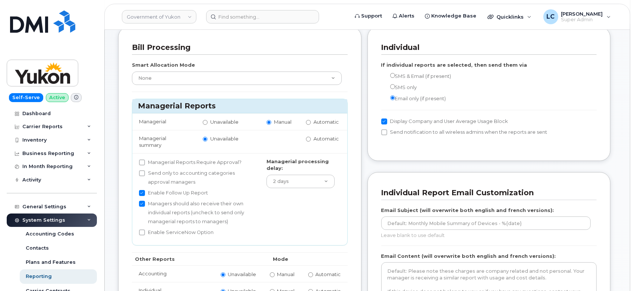
drag, startPoint x: 363, startPoint y: 95, endPoint x: 366, endPoint y: 53, distance: 42.2
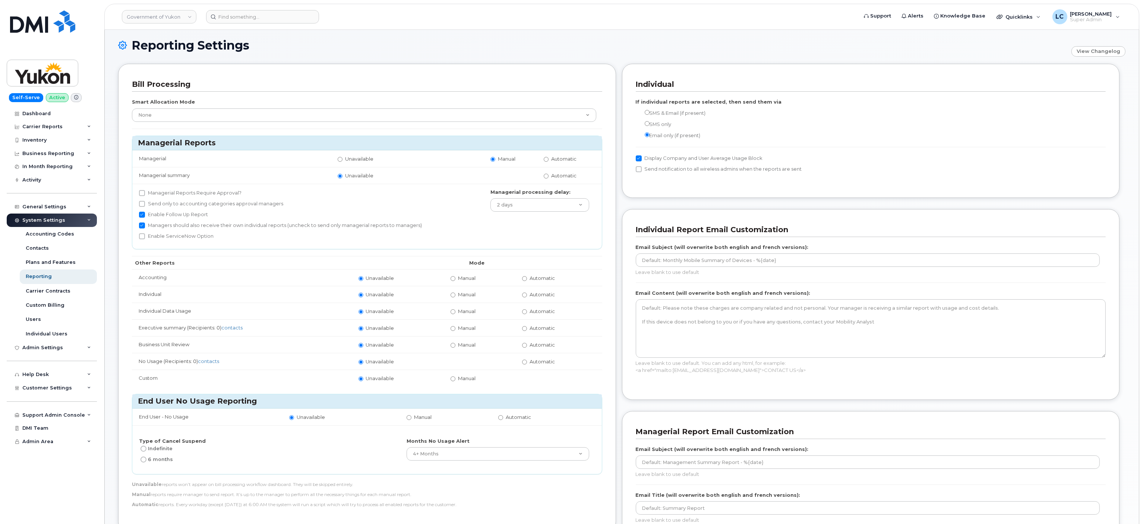
scroll to position [75, 0]
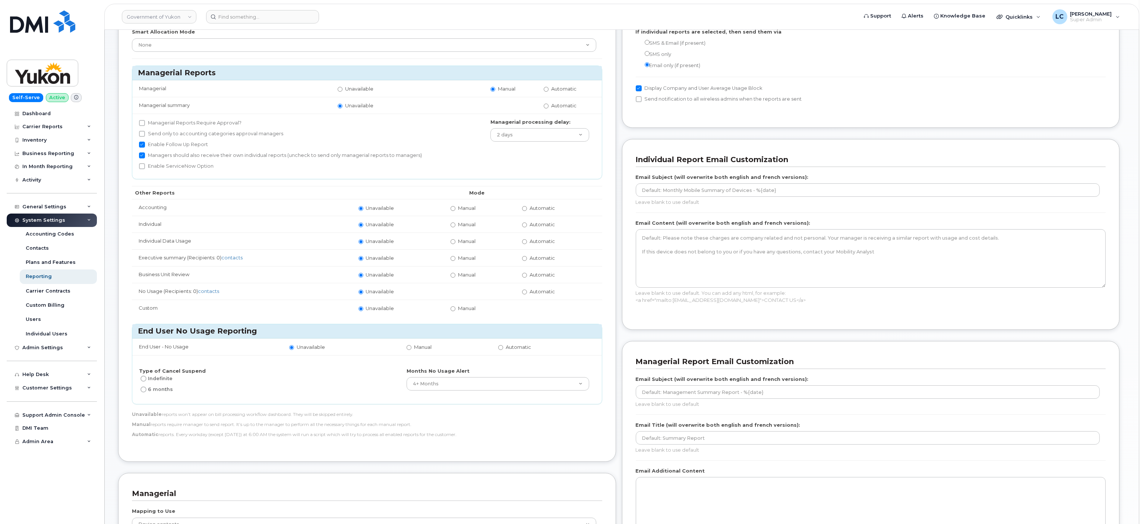
drag, startPoint x: 1142, startPoint y: 74, endPoint x: 1140, endPoint y: 66, distance: 8.0
click at [634, 66] on body "Government of Yukon Support Alerts Knowledge Base Quicklinks Suspend / Cancel D…" at bounding box center [571, 471] width 1143 height 1093
click at [634, 291] on div "Individual If individual reports are selected, then send them via SMS & Email (…" at bounding box center [874, 408] width 504 height 829
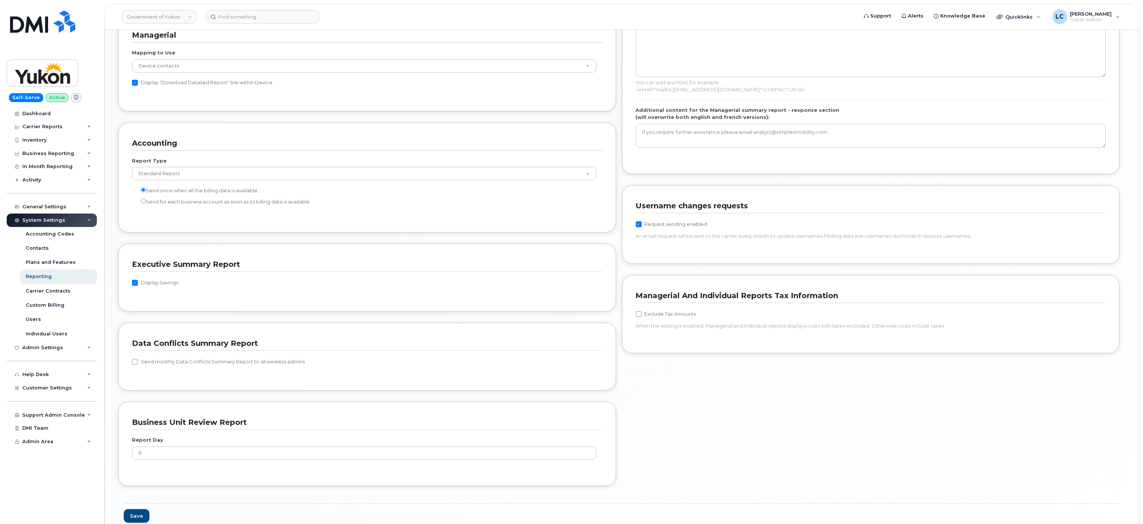
drag, startPoint x: 1142, startPoint y: 397, endPoint x: 1131, endPoint y: 357, distance: 40.9
click at [634, 291] on body "Government of Yukon Support Alerts Knowledge Base Quicklinks Suspend / Cancel D…" at bounding box center [571, 13] width 1143 height 1093
click at [634, 174] on div "Reporting Settings View Changelog Bill Processing Smart Allocation Mode None Wi…" at bounding box center [622, 16] width 1034 height 1039
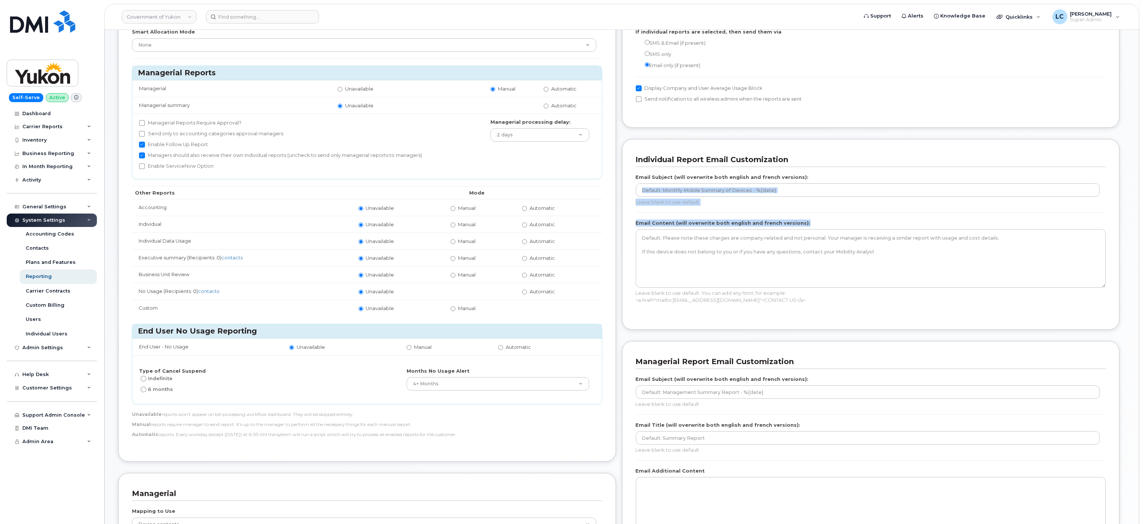
drag, startPoint x: 1142, startPoint y: 172, endPoint x: 1137, endPoint y: 245, distance: 73.2
click at [634, 245] on body "Government of Yukon Support Alerts Knowledge Base Quicklinks Suspend / Cancel D…" at bounding box center [571, 471] width 1143 height 1093
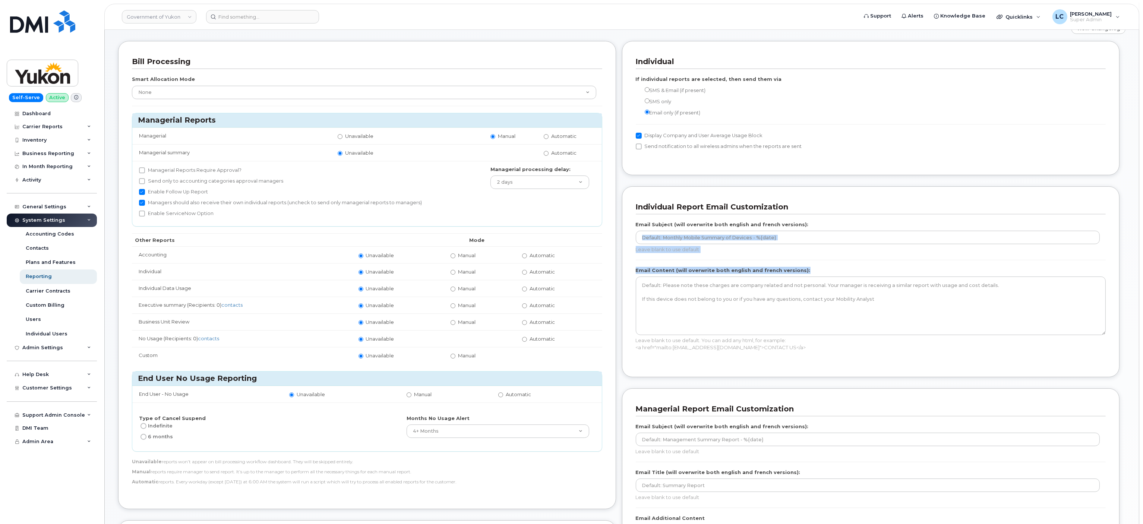
scroll to position [30, 0]
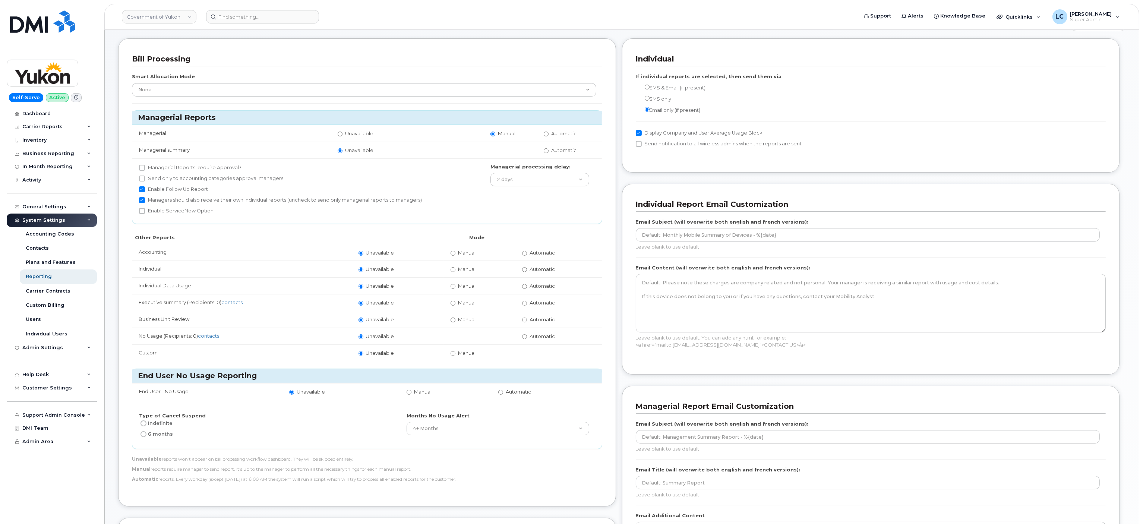
click at [623, 179] on div "Individual If individual reports are selected, then send them via SMS & Email (…" at bounding box center [874, 452] width 504 height 829
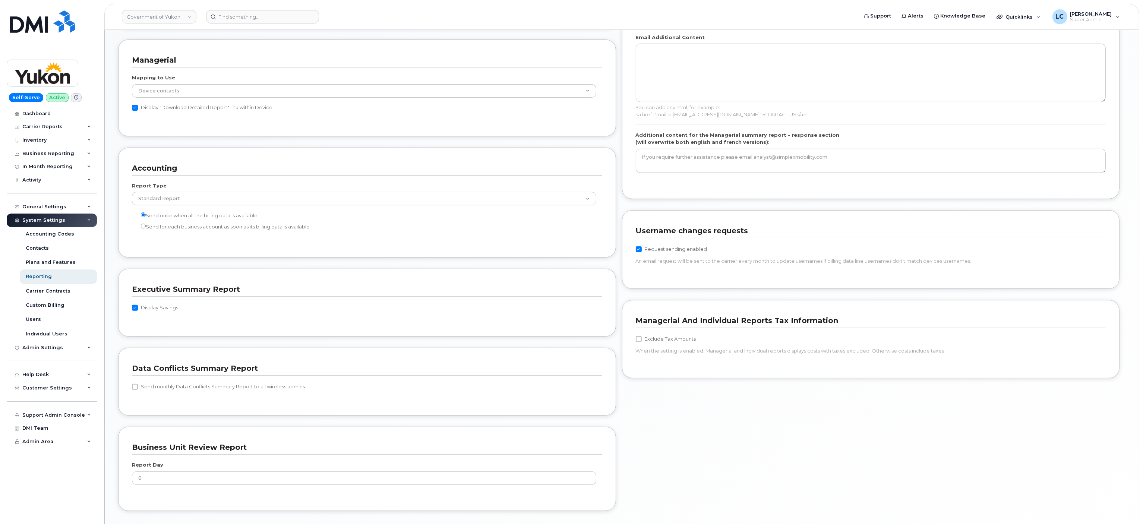
scroll to position [509, 0]
click at [634, 291] on div "Bill Processing Smart Allocation Mode None Within Plan Managerial Reports Manag…" at bounding box center [621, 40] width 1007 height 962
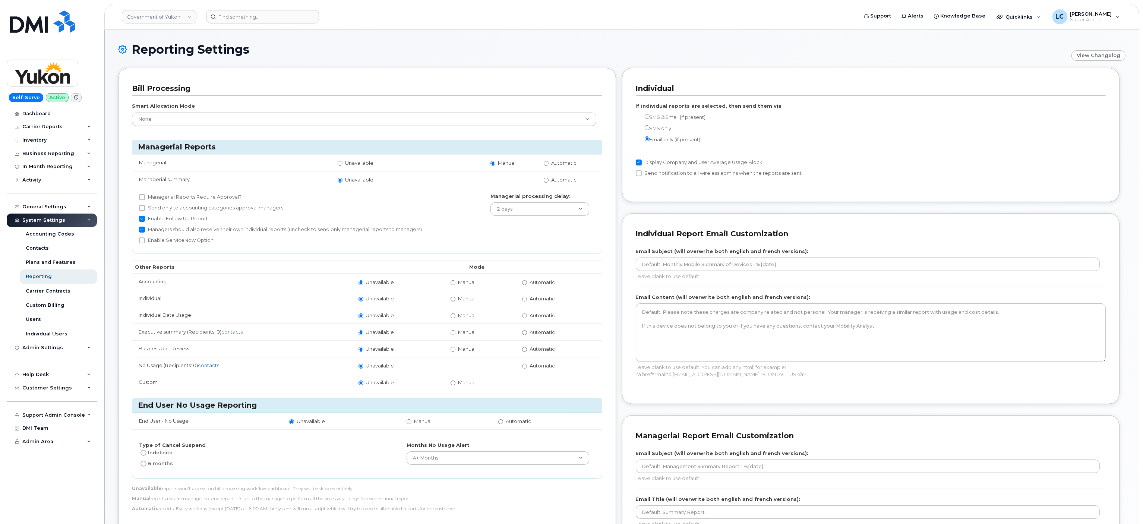
scroll to position [0, 0]
drag, startPoint x: 1142, startPoint y: 226, endPoint x: 1142, endPoint y: 236, distance: 10.1
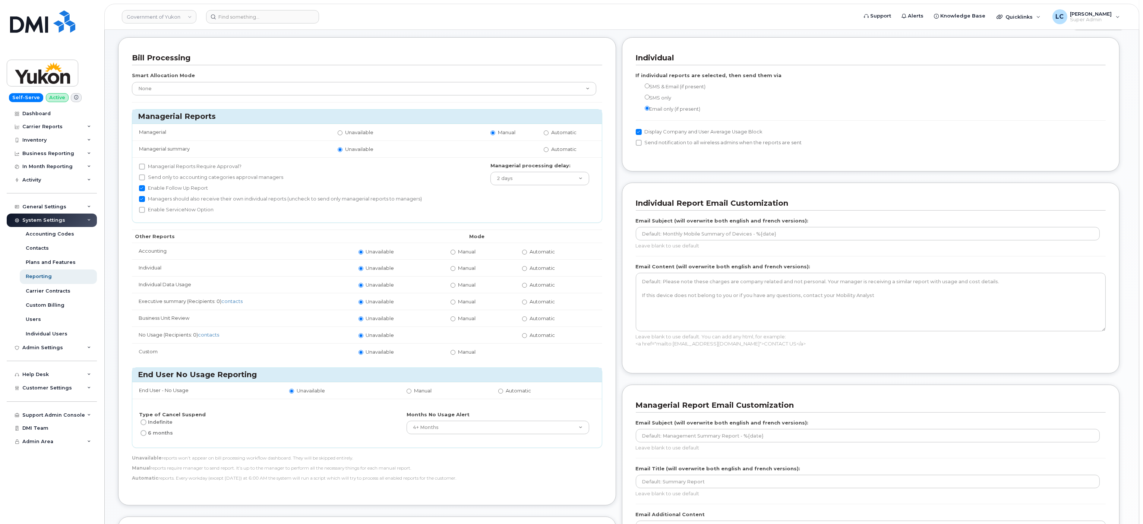
scroll to position [39, 0]
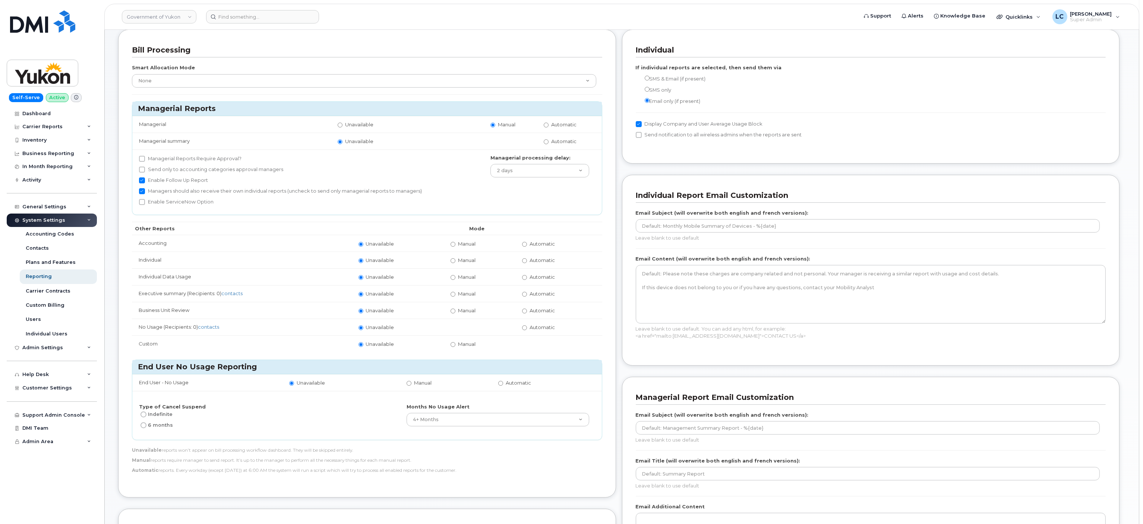
click at [626, 291] on div "Individual If individual reports are selected, then send them via SMS & Email (…" at bounding box center [874, 443] width 504 height 829
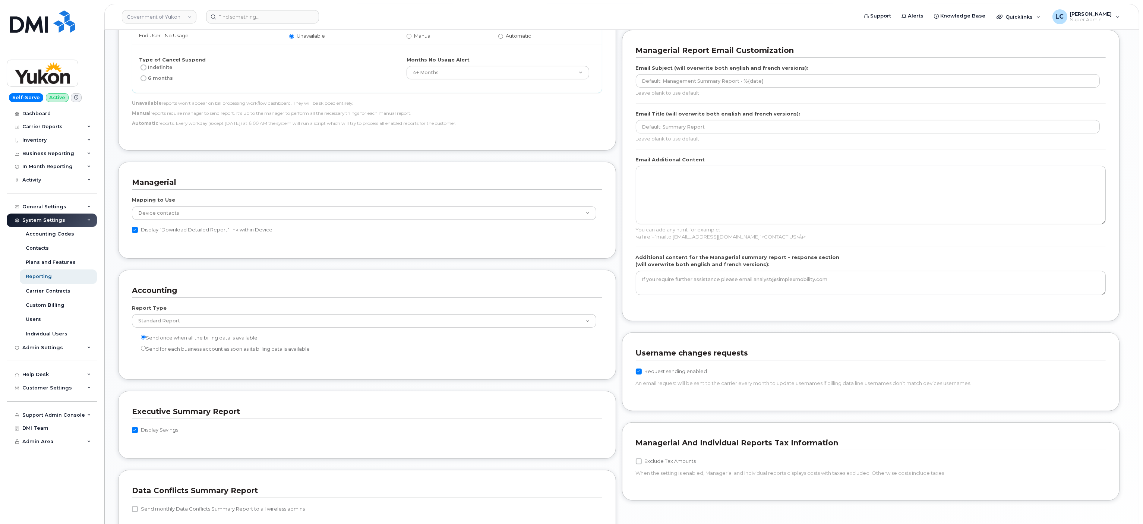
scroll to position [387, 0]
click at [33, 291] on div "Users" at bounding box center [33, 319] width 15 height 7
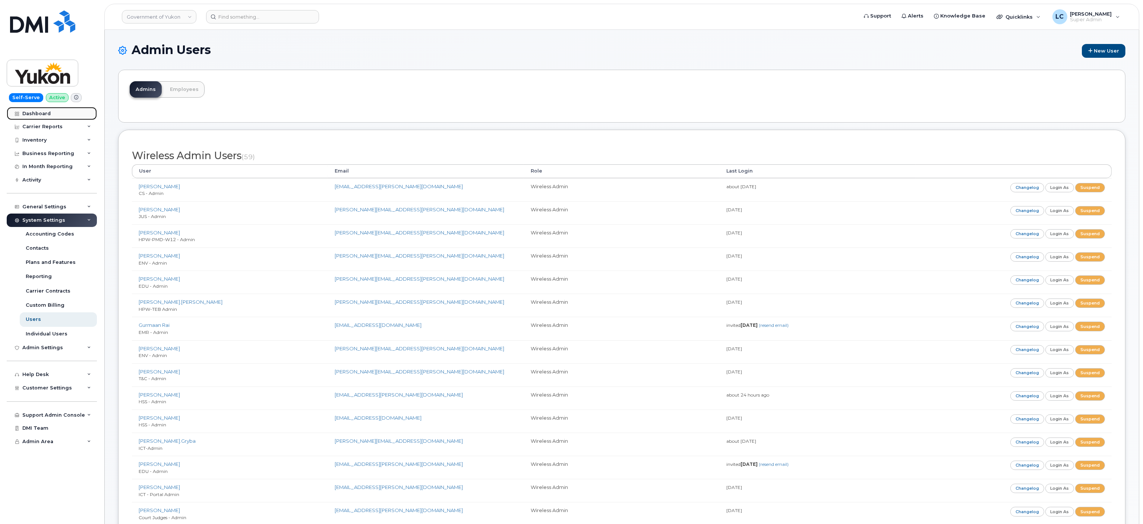
click at [42, 116] on div "Dashboard" at bounding box center [36, 114] width 28 height 6
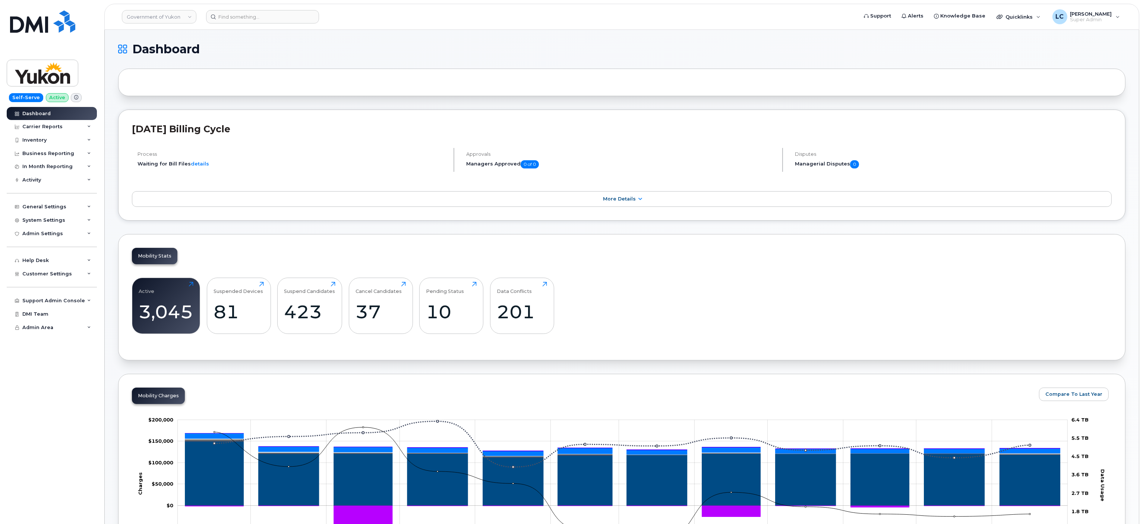
click at [808, 28] on header "Government of Yukon Support Alerts Knowledge Base Quicklinks Suspend / Cancel D…" at bounding box center [621, 17] width 1035 height 26
